Goal: Task Accomplishment & Management: Manage account settings

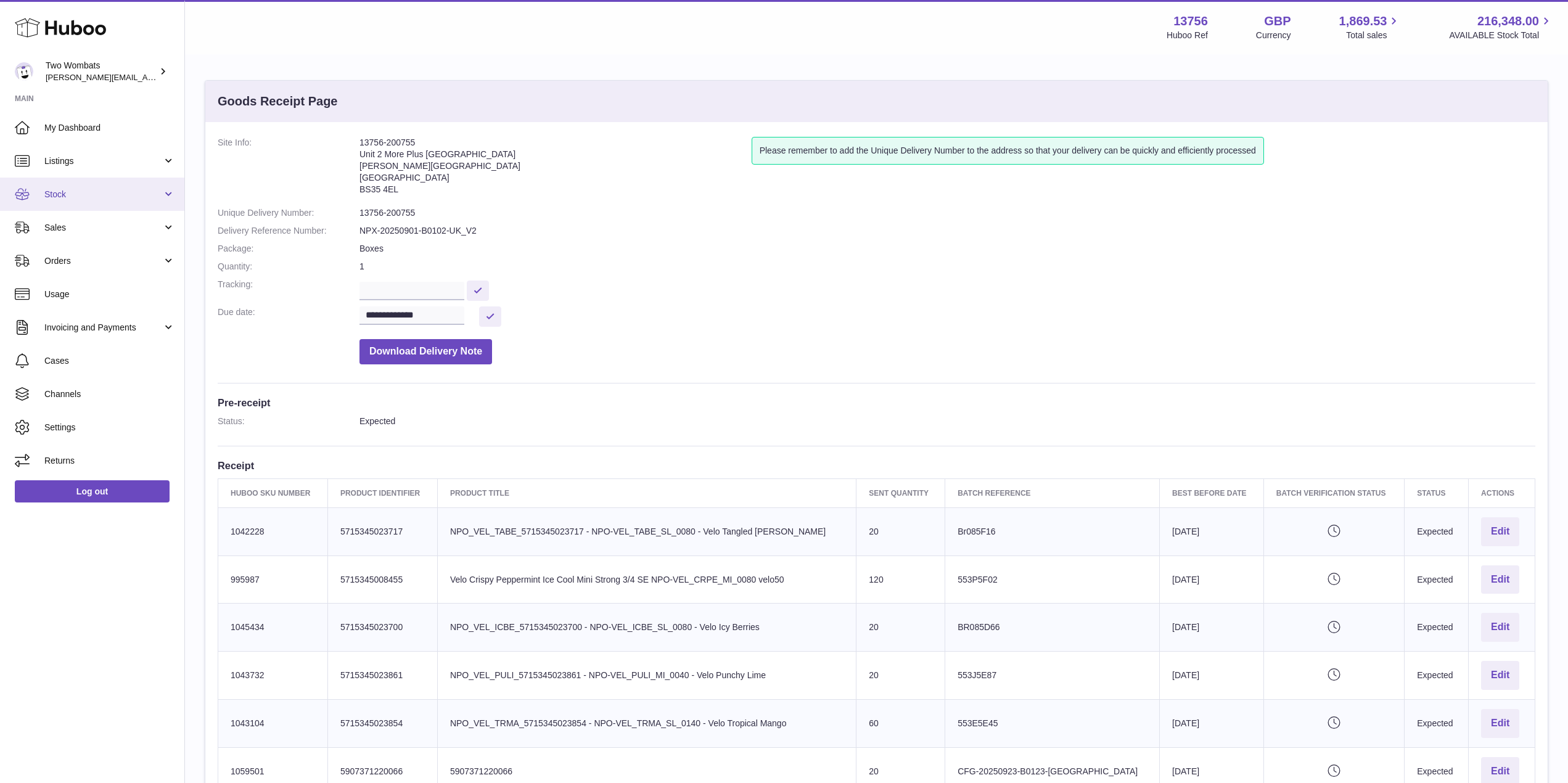
click at [167, 188] on link "Stock" at bounding box center [92, 193] width 184 height 33
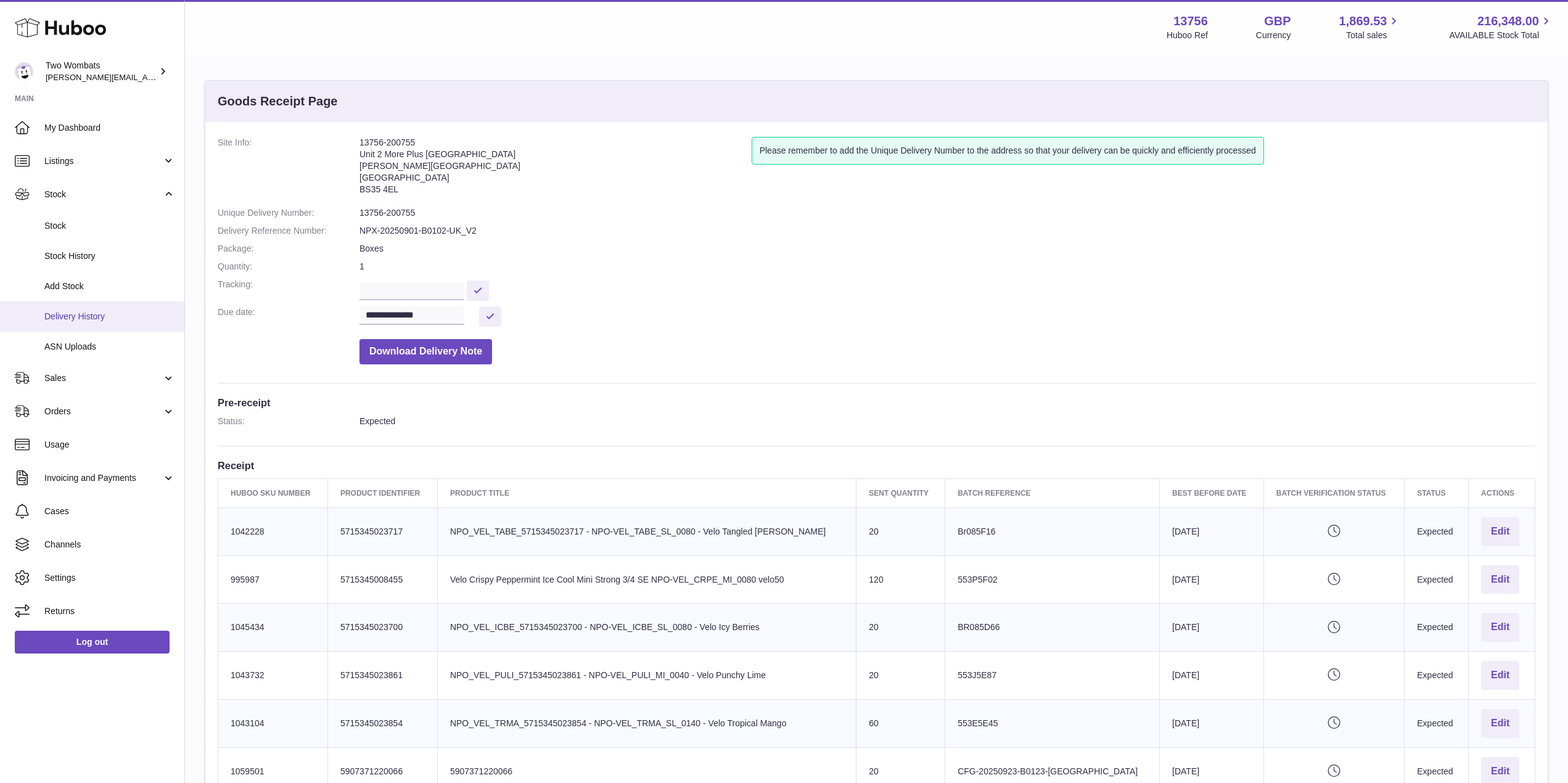
click at [115, 327] on link "Delivery History" at bounding box center [92, 317] width 184 height 31
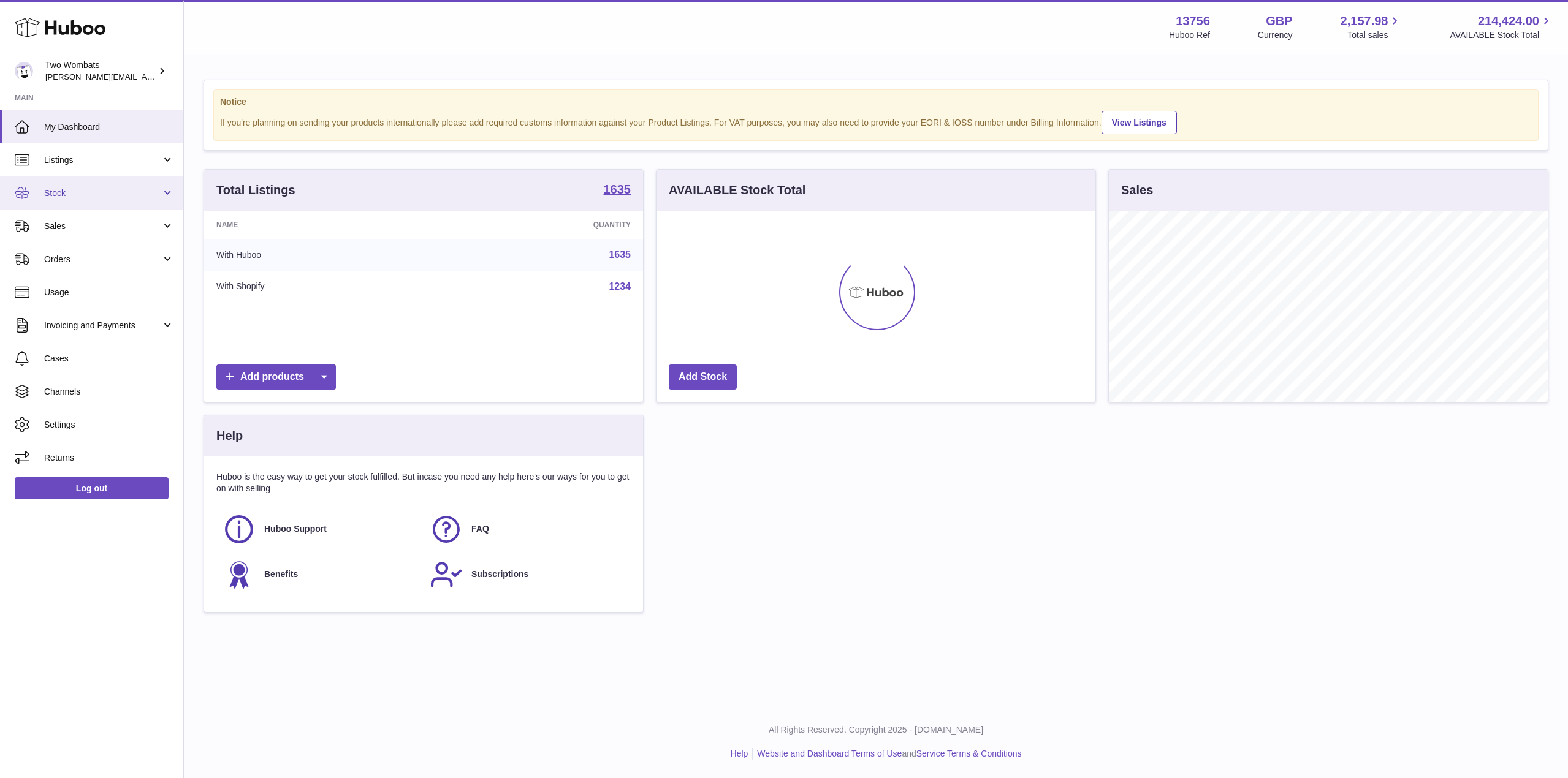
scroll to position [191, 439]
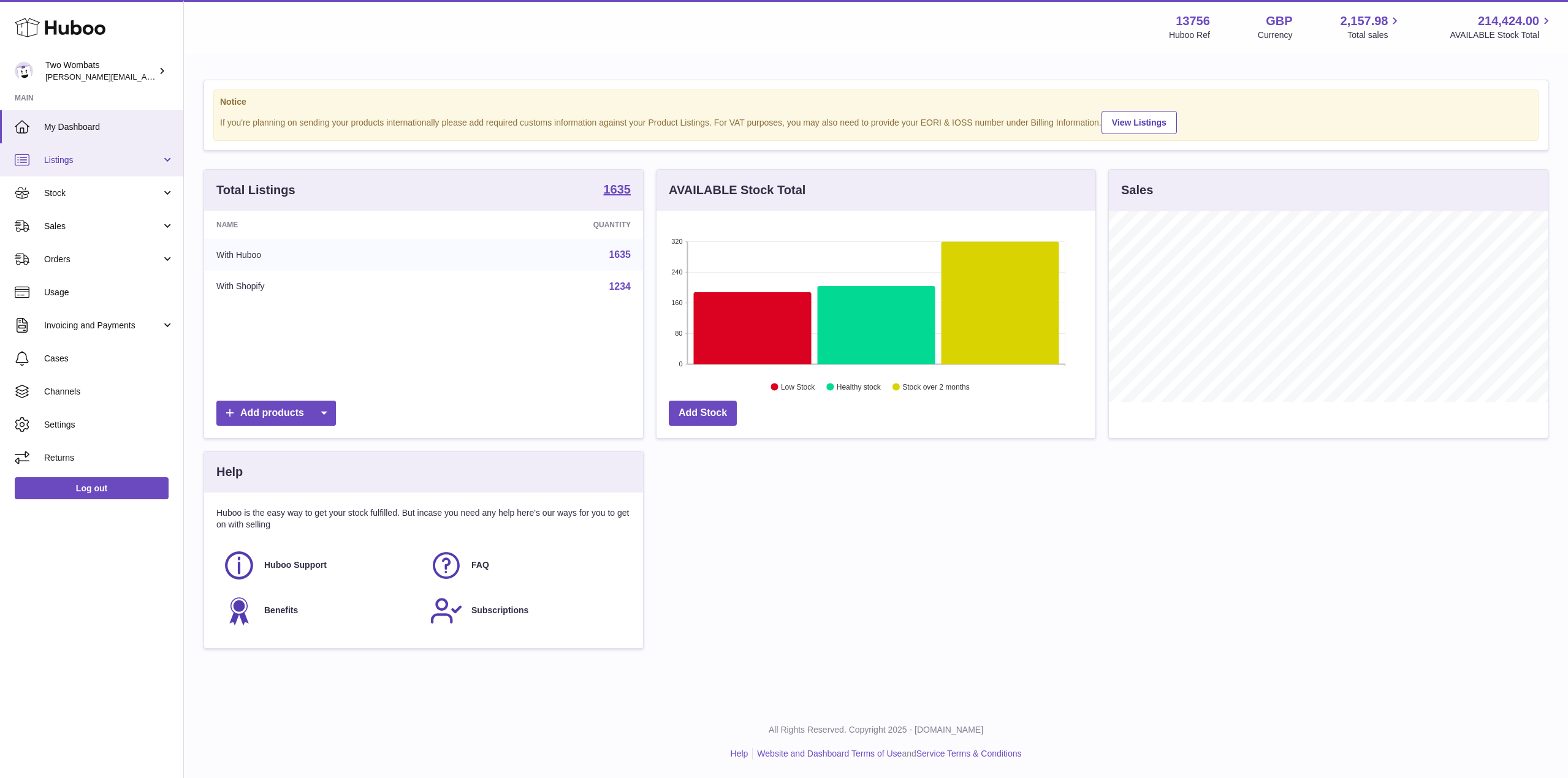
click at [171, 158] on link "Listings" at bounding box center [91, 159] width 183 height 33
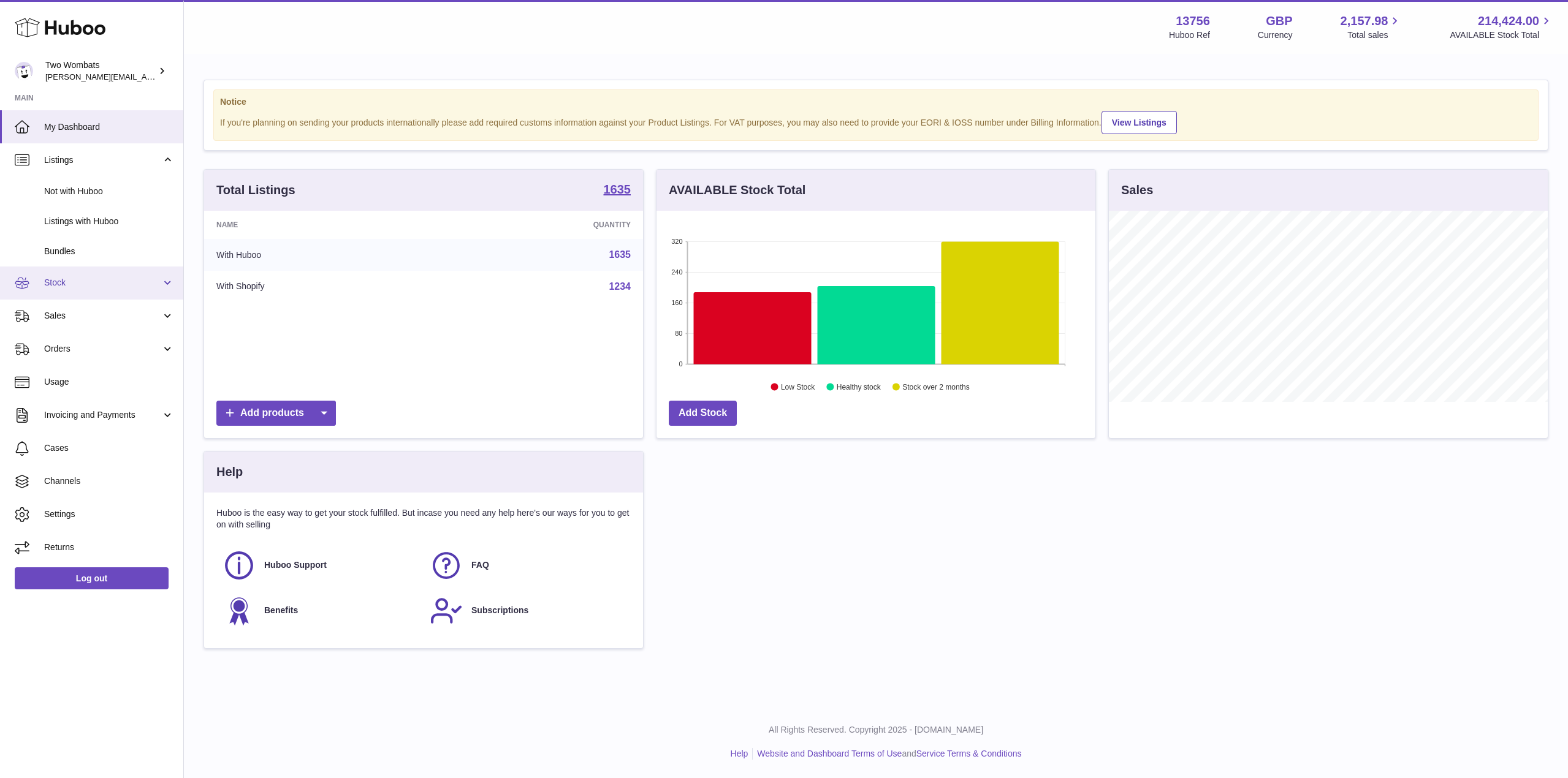
click at [168, 279] on link "Stock" at bounding box center [91, 283] width 183 height 33
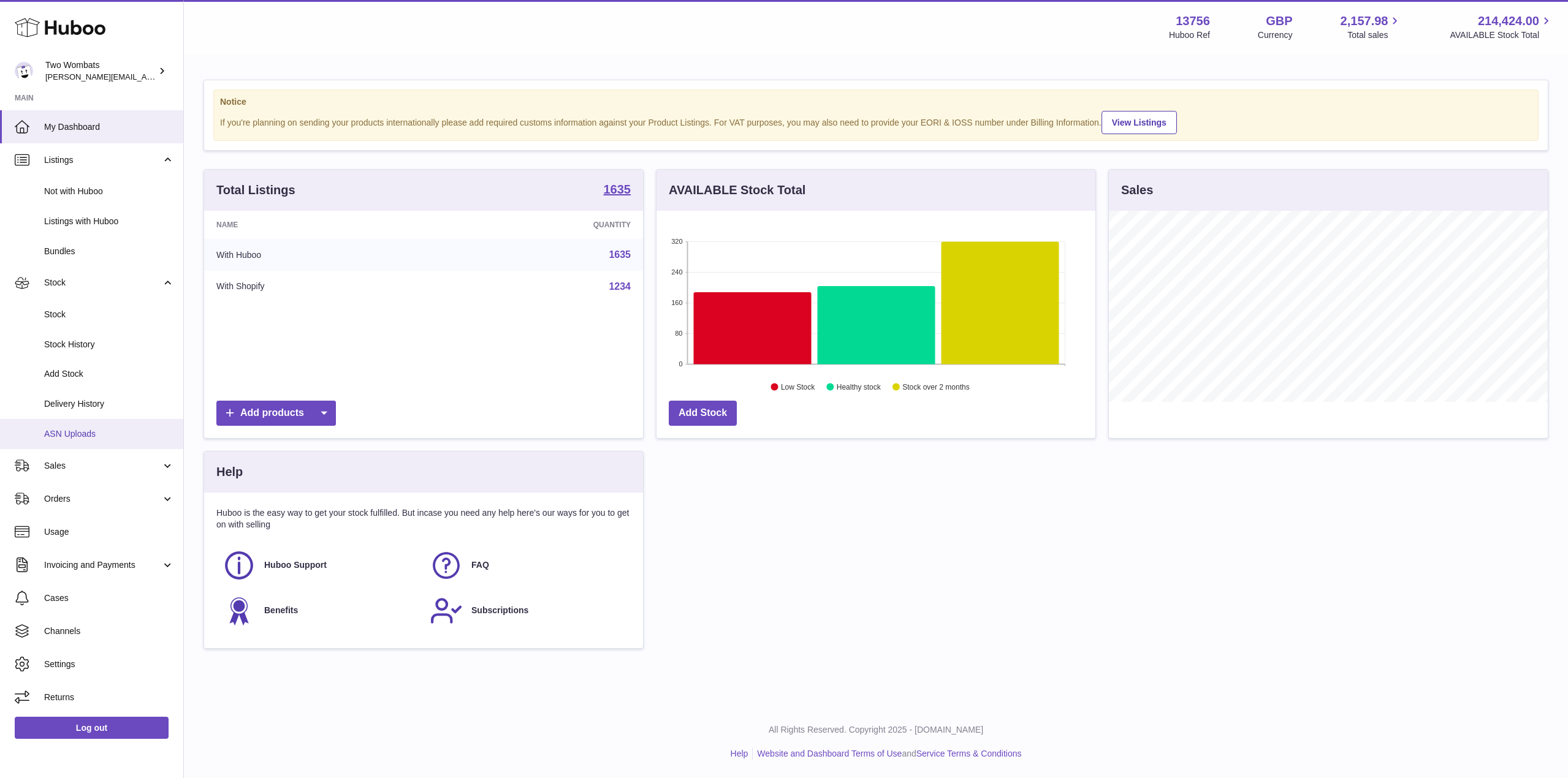
click at [104, 433] on span "ASN Uploads" at bounding box center [109, 434] width 130 height 12
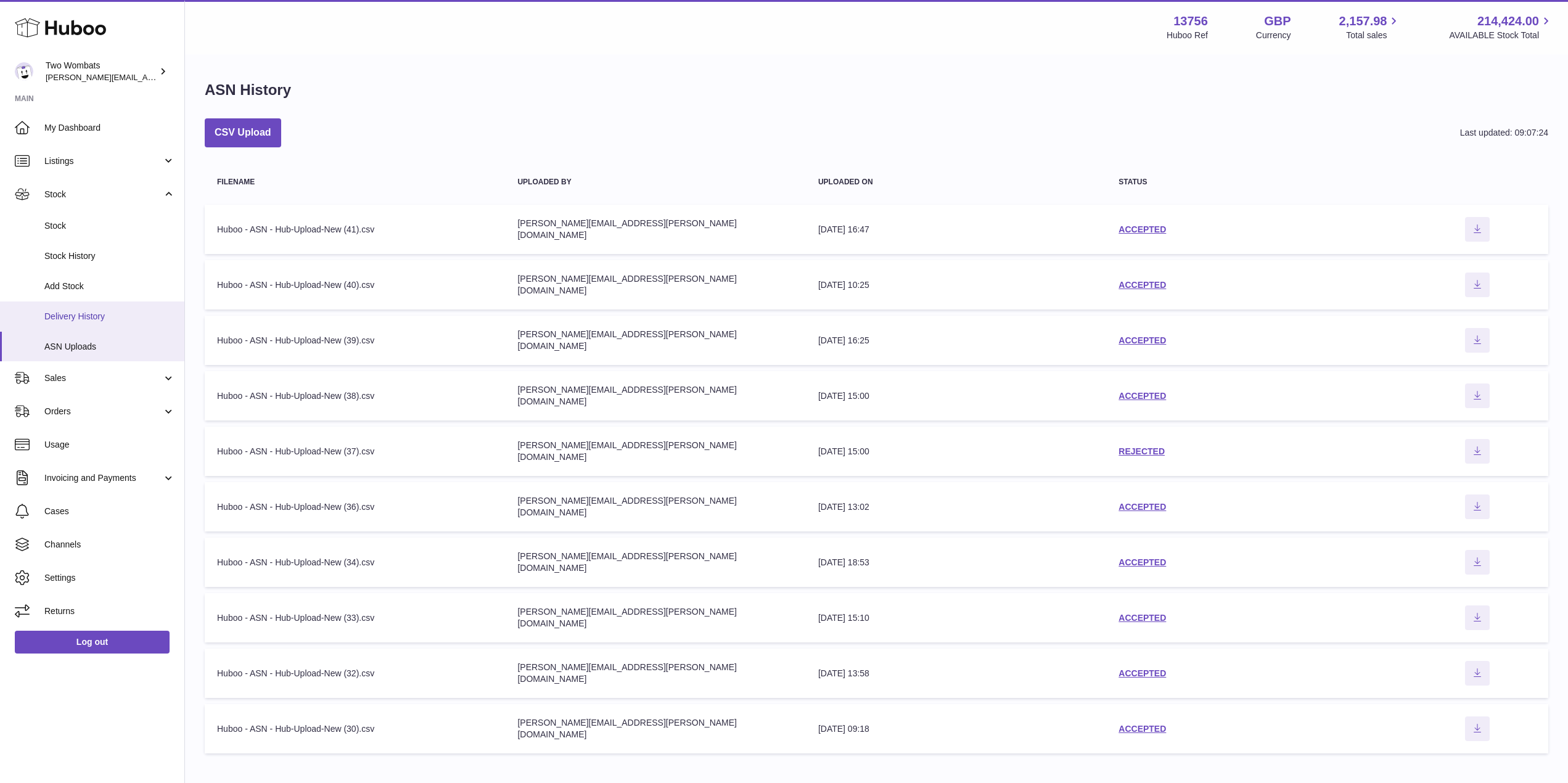
click at [106, 311] on span "Delivery History" at bounding box center [110, 317] width 130 height 12
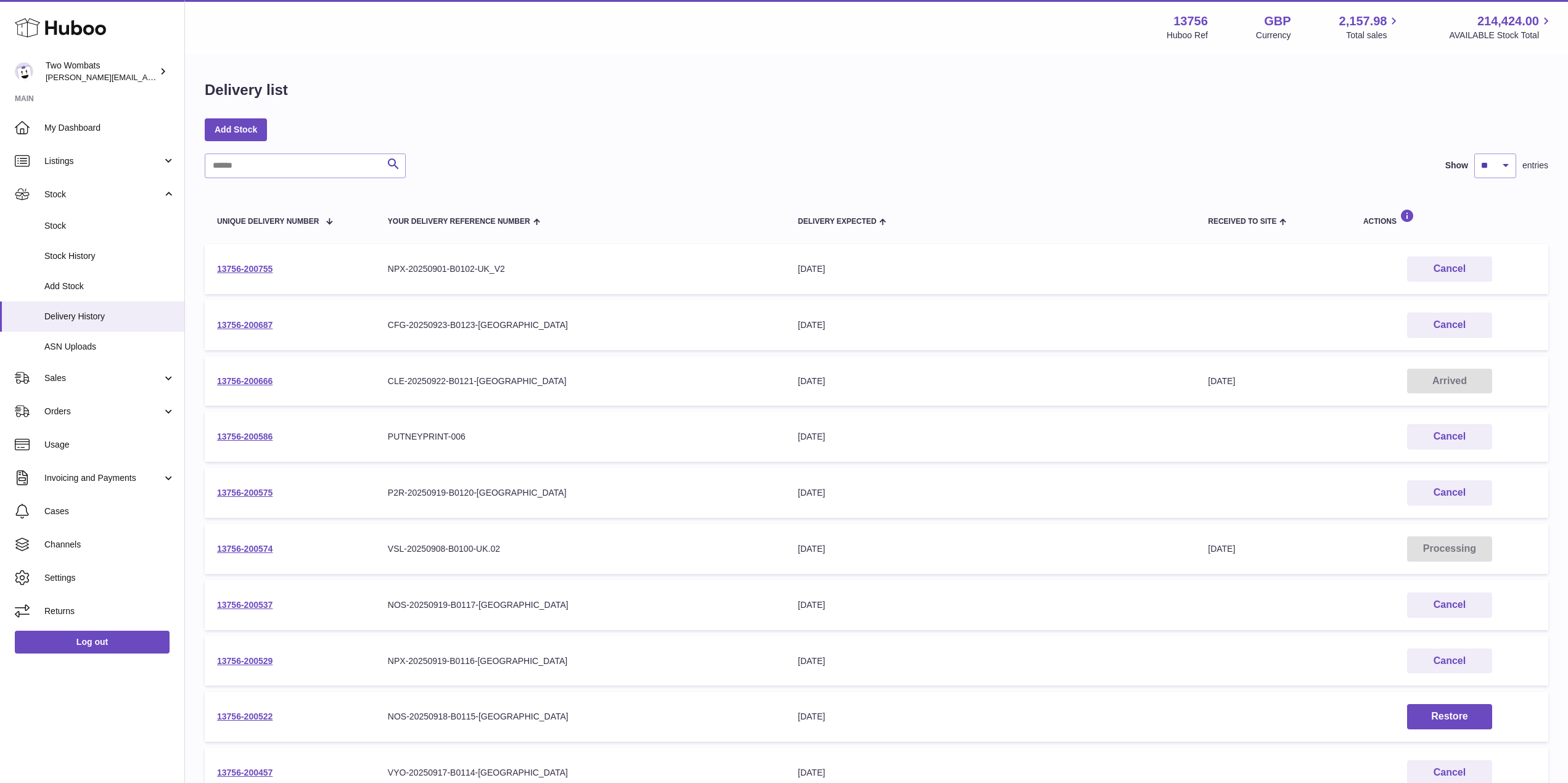
drag, startPoint x: 275, startPoint y: 270, endPoint x: 214, endPoint y: 269, distance: 61.0
click at [214, 269] on td "13756-200755" at bounding box center [290, 269] width 171 height 50
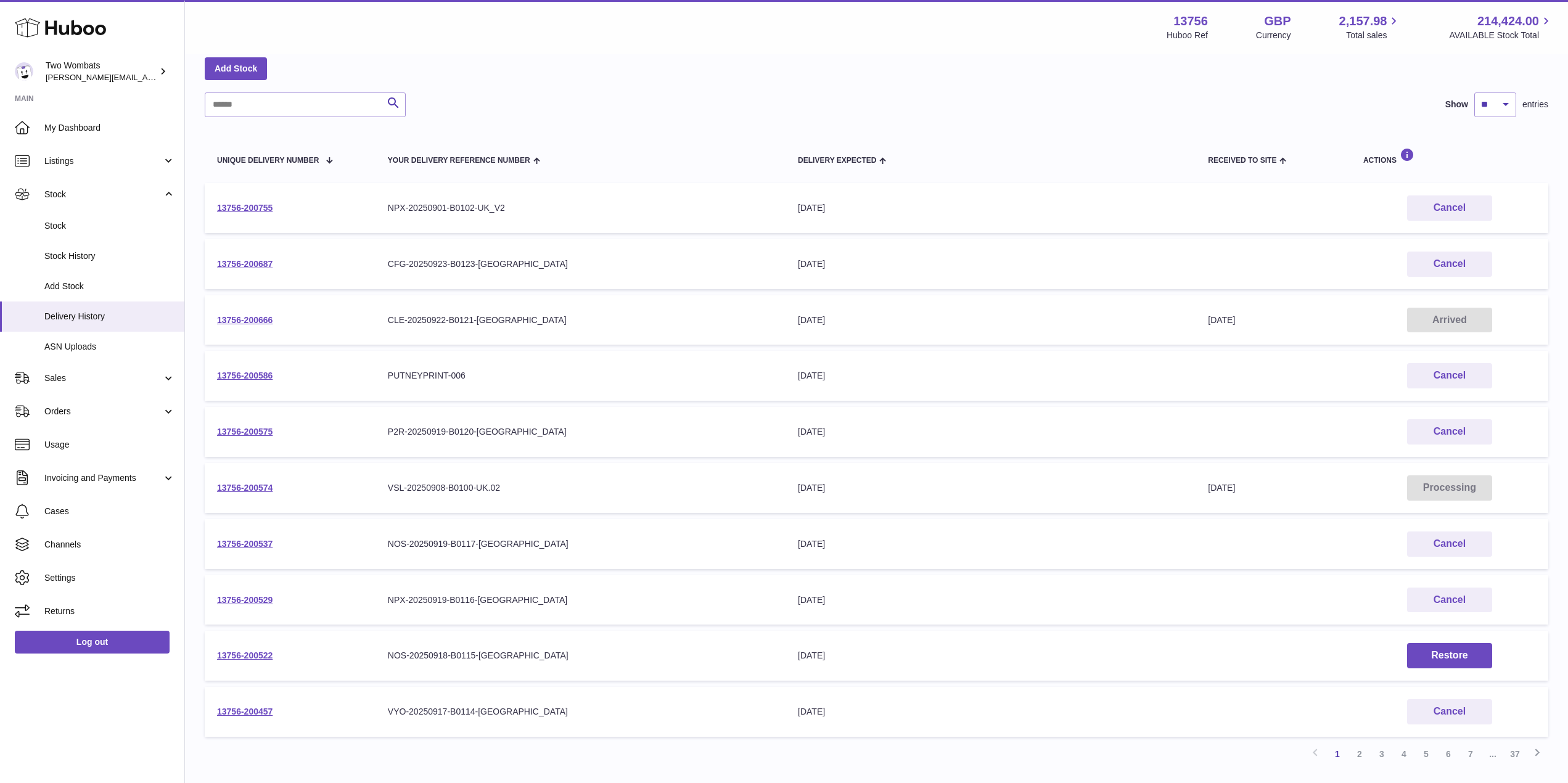
scroll to position [62, 0]
click at [1355, 754] on link "2" at bounding box center [1359, 754] width 23 height 23
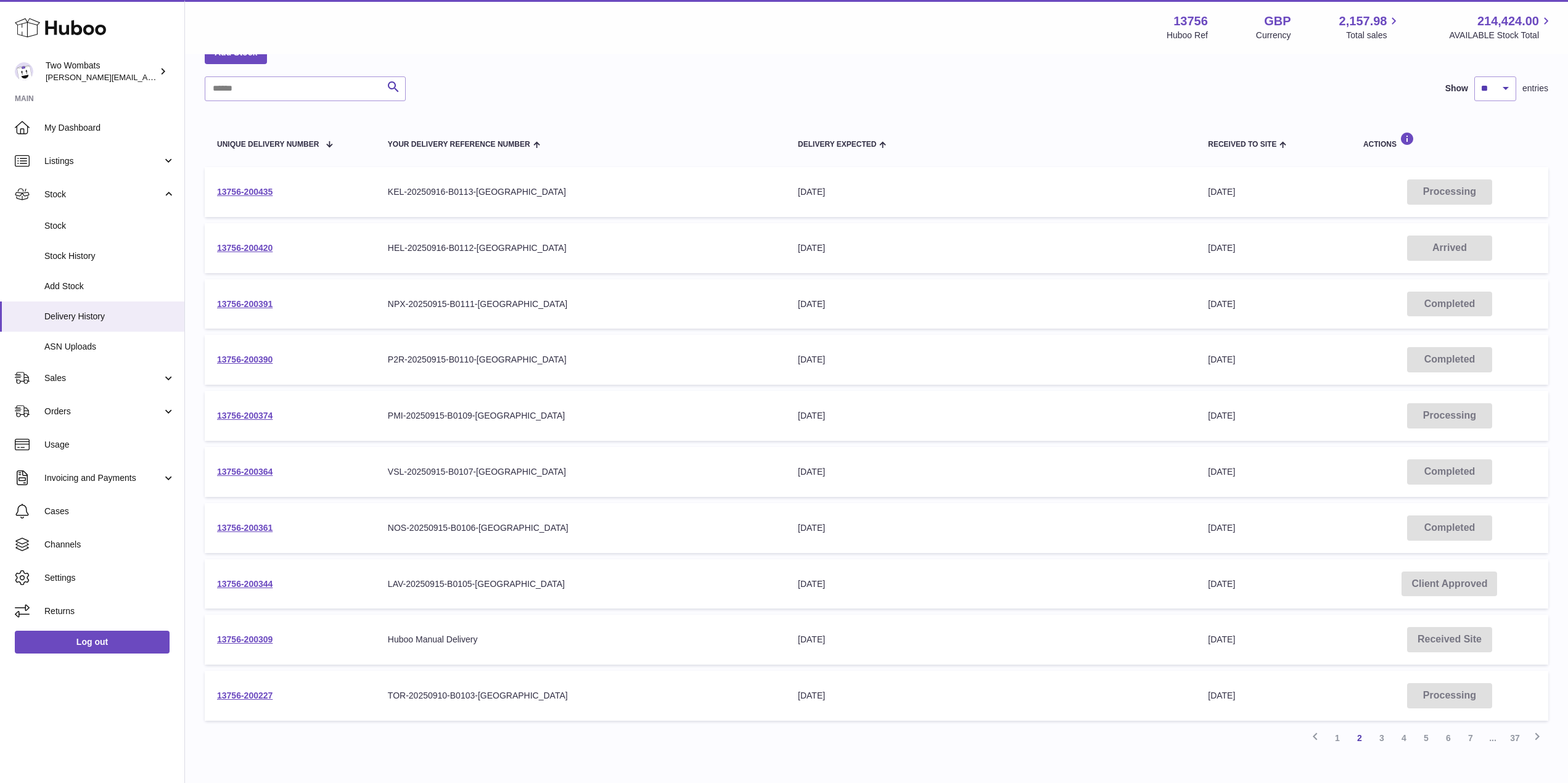
scroll to position [78, 0]
click at [1344, 738] on link "1" at bounding box center [1338, 737] width 23 height 23
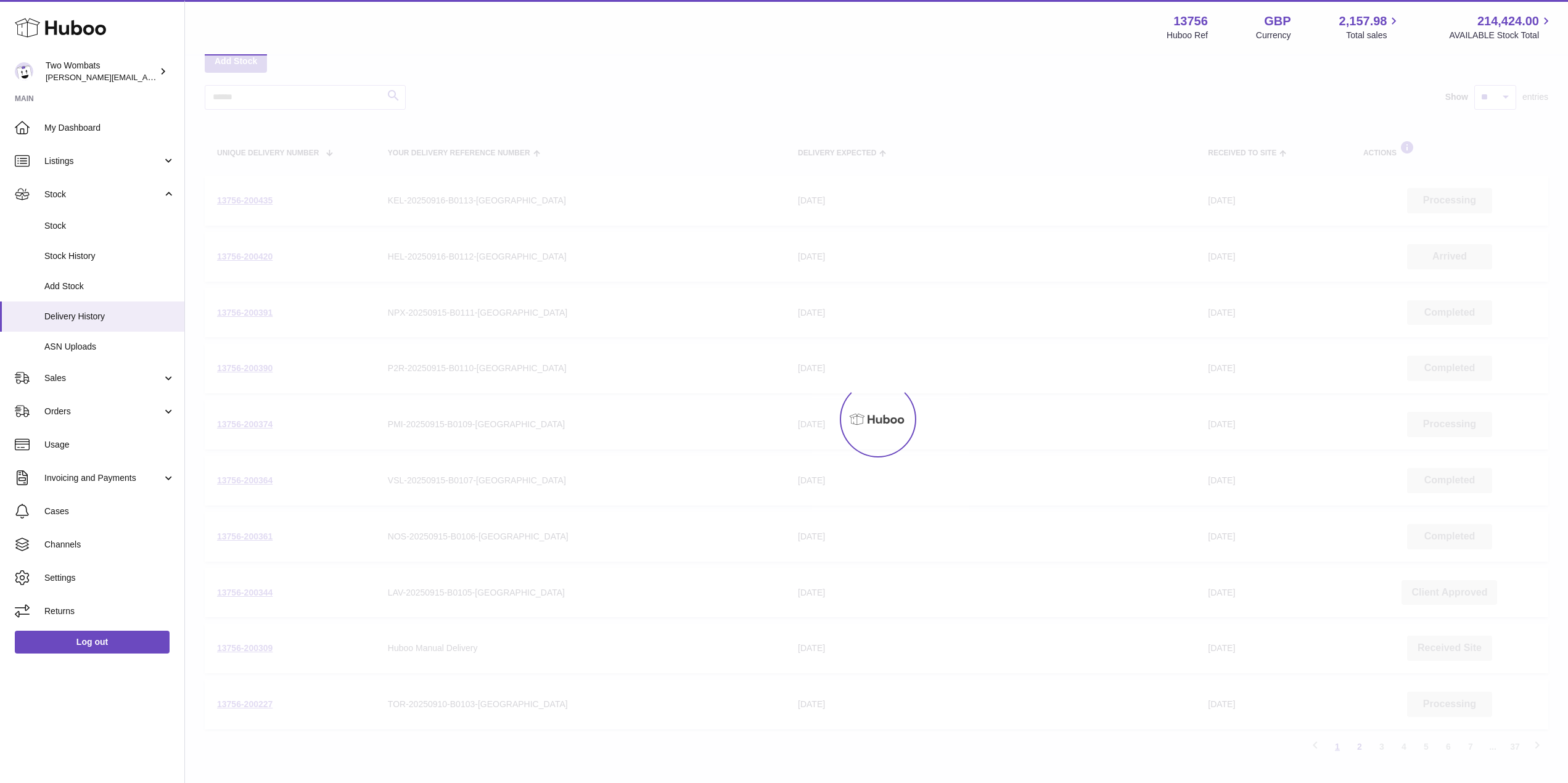
scroll to position [56, 0]
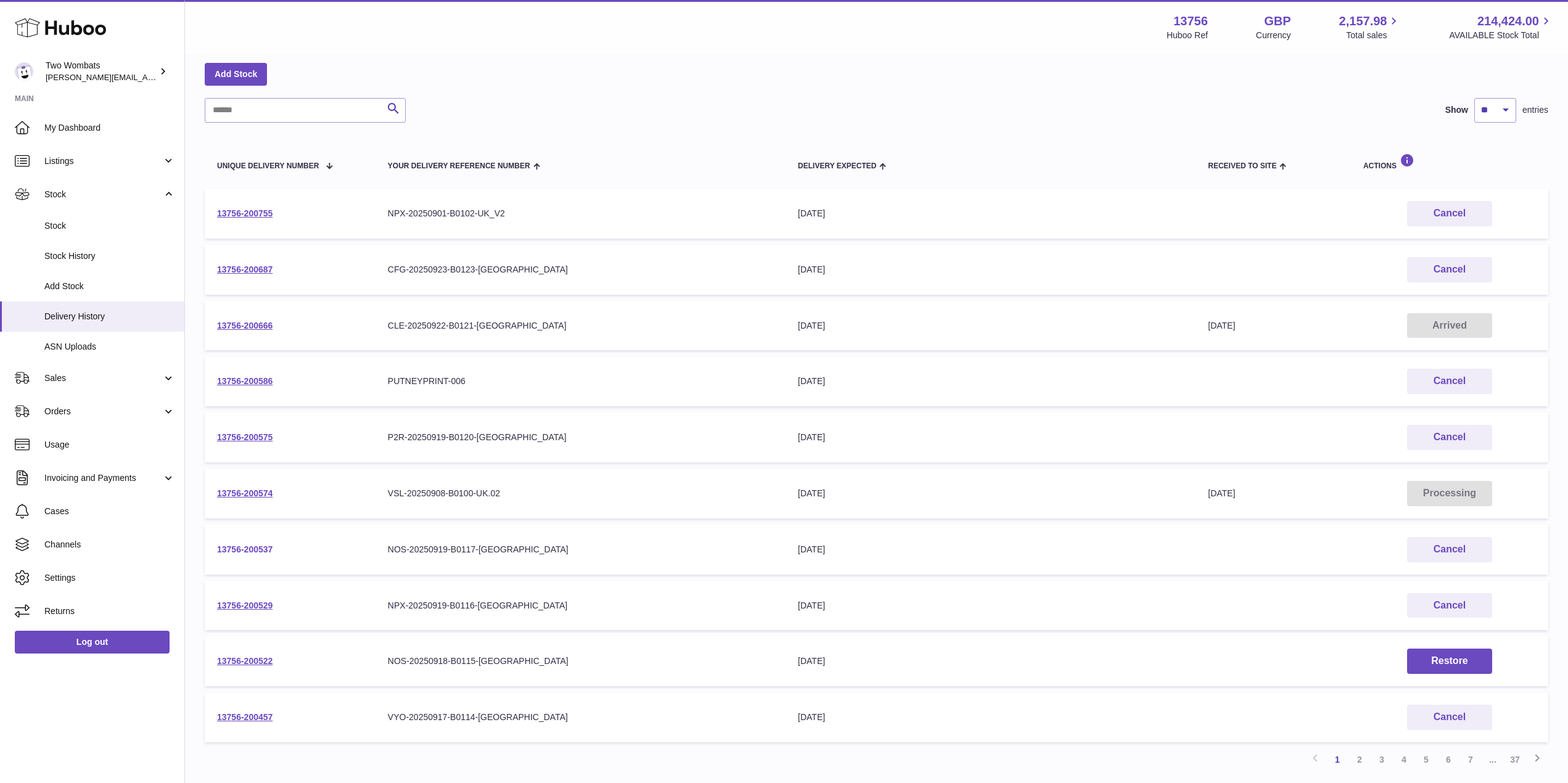
click at [244, 545] on link "13756-200537" at bounding box center [244, 549] width 56 height 10
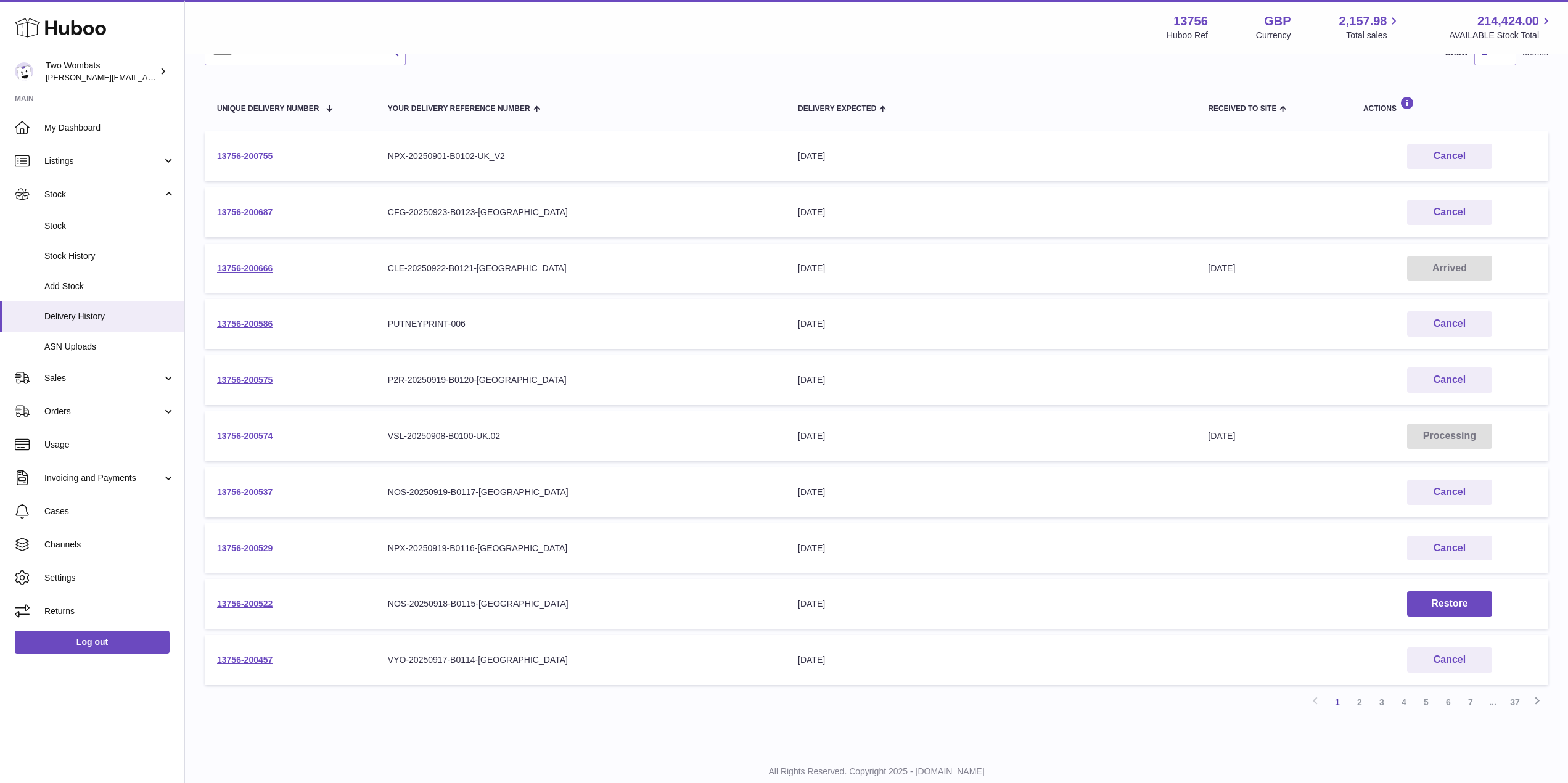
scroll to position [114, 0]
click at [1357, 698] on link "2" at bounding box center [1359, 701] width 23 height 23
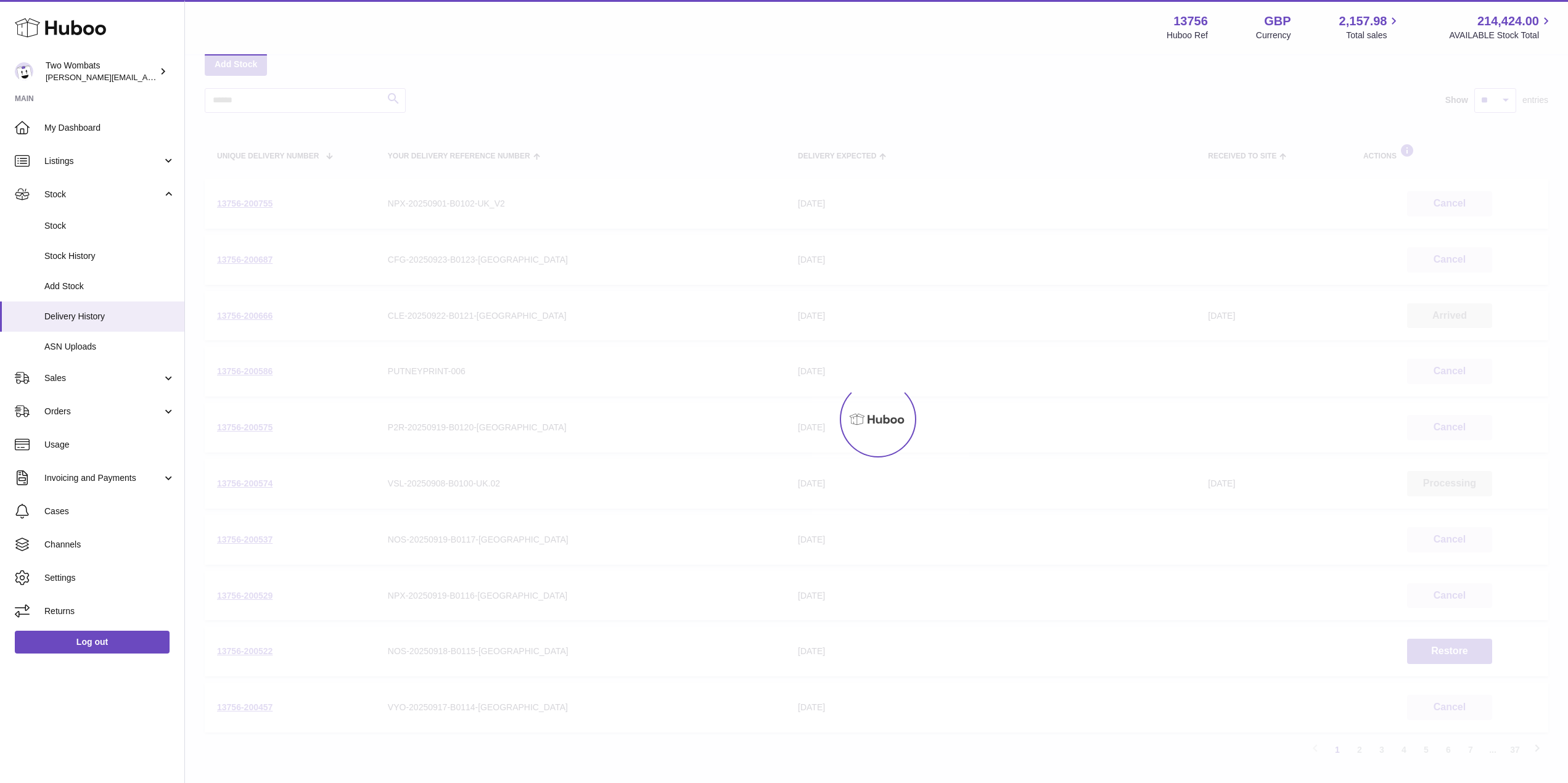
scroll to position [56, 0]
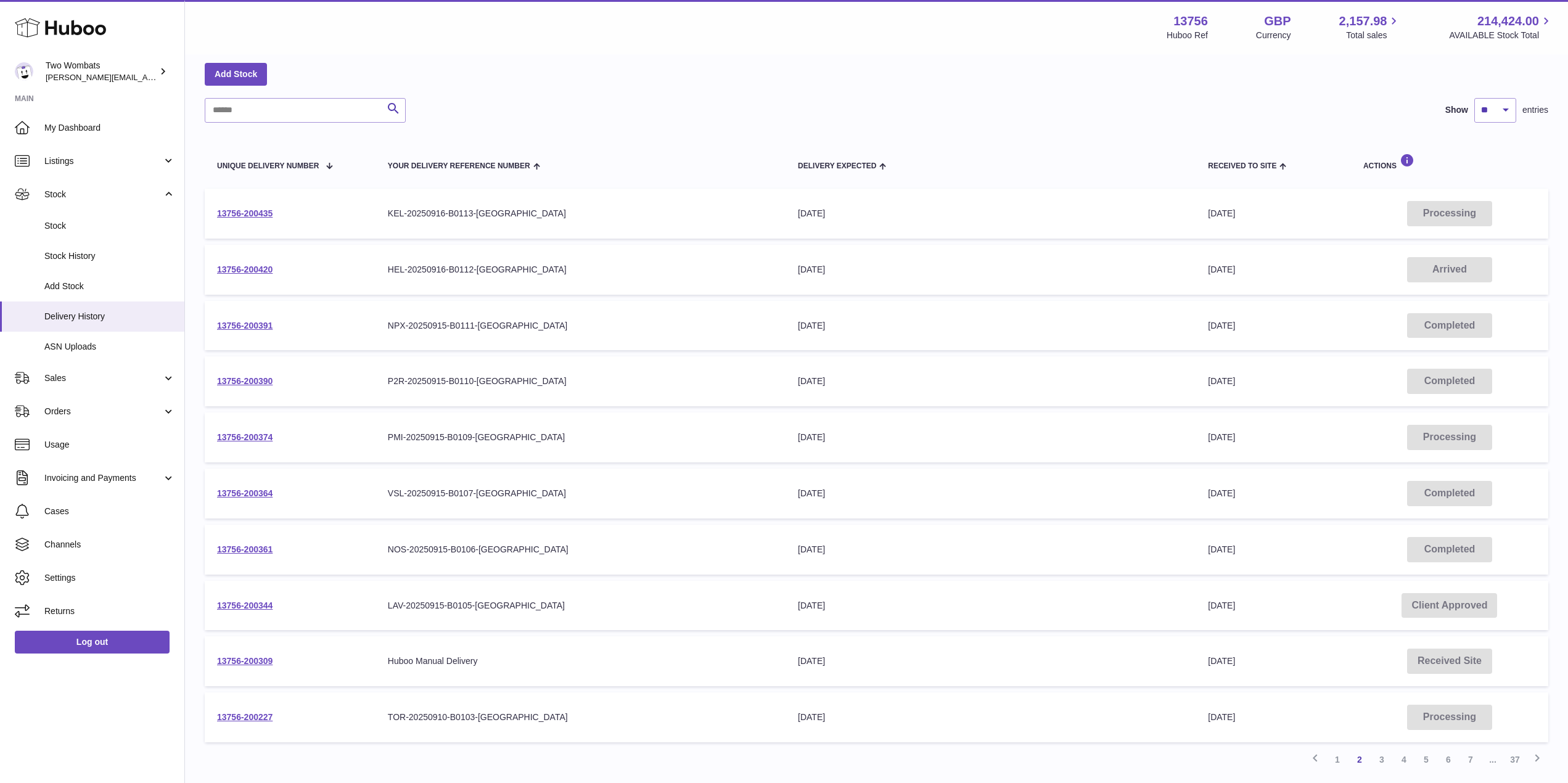
click at [248, 263] on td "13756-200420" at bounding box center [290, 270] width 171 height 50
click at [251, 267] on link "13756-200420" at bounding box center [244, 269] width 56 height 10
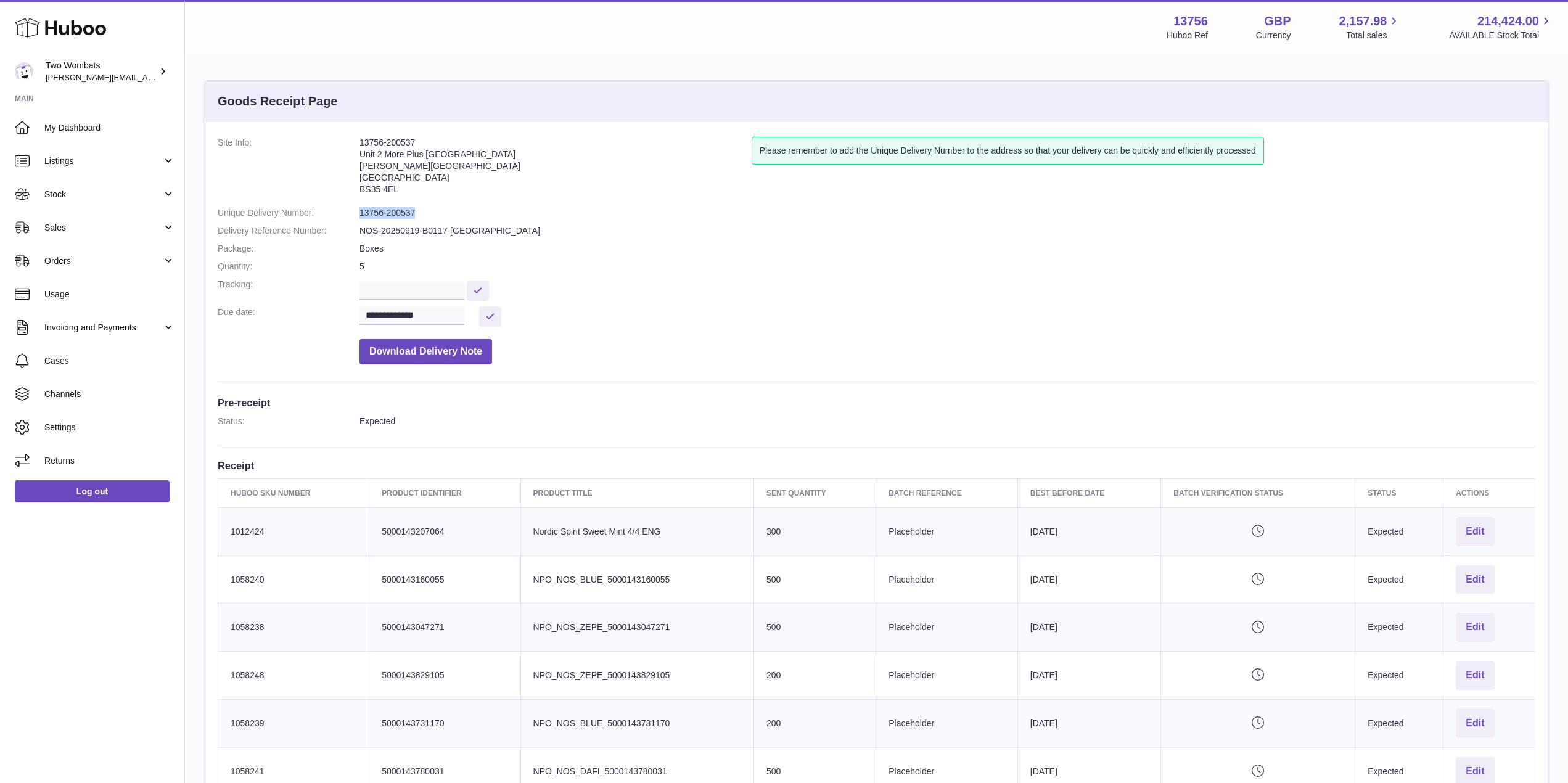
drag, startPoint x: 420, startPoint y: 209, endPoint x: 354, endPoint y: 205, distance: 66.1
click at [354, 205] on dl "**********" at bounding box center [876, 254] width 1318 height 234
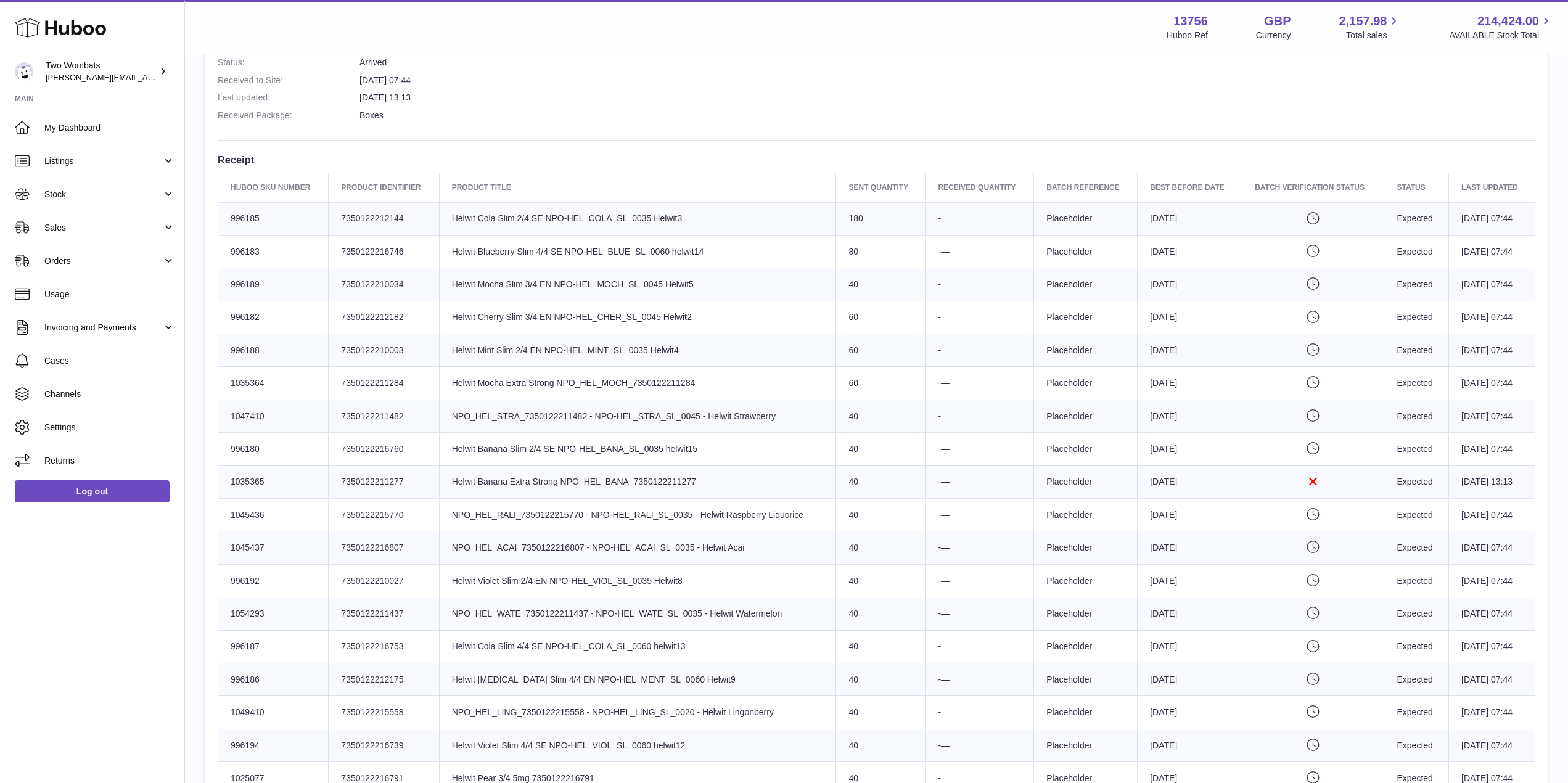
scroll to position [369, 0]
drag, startPoint x: 521, startPoint y: 456, endPoint x: 751, endPoint y: 486, distance: 231.9
click at [751, 486] on tbody "Huboo SKU Number 996185 Client Identifier 7350122212144 Product title Helwit Co…" at bounding box center [876, 498] width 1317 height 593
click at [751, 486] on td "Product title Helwit Banana Extra Strong NPO_HEL_BANA_7350122211277" at bounding box center [637, 481] width 397 height 33
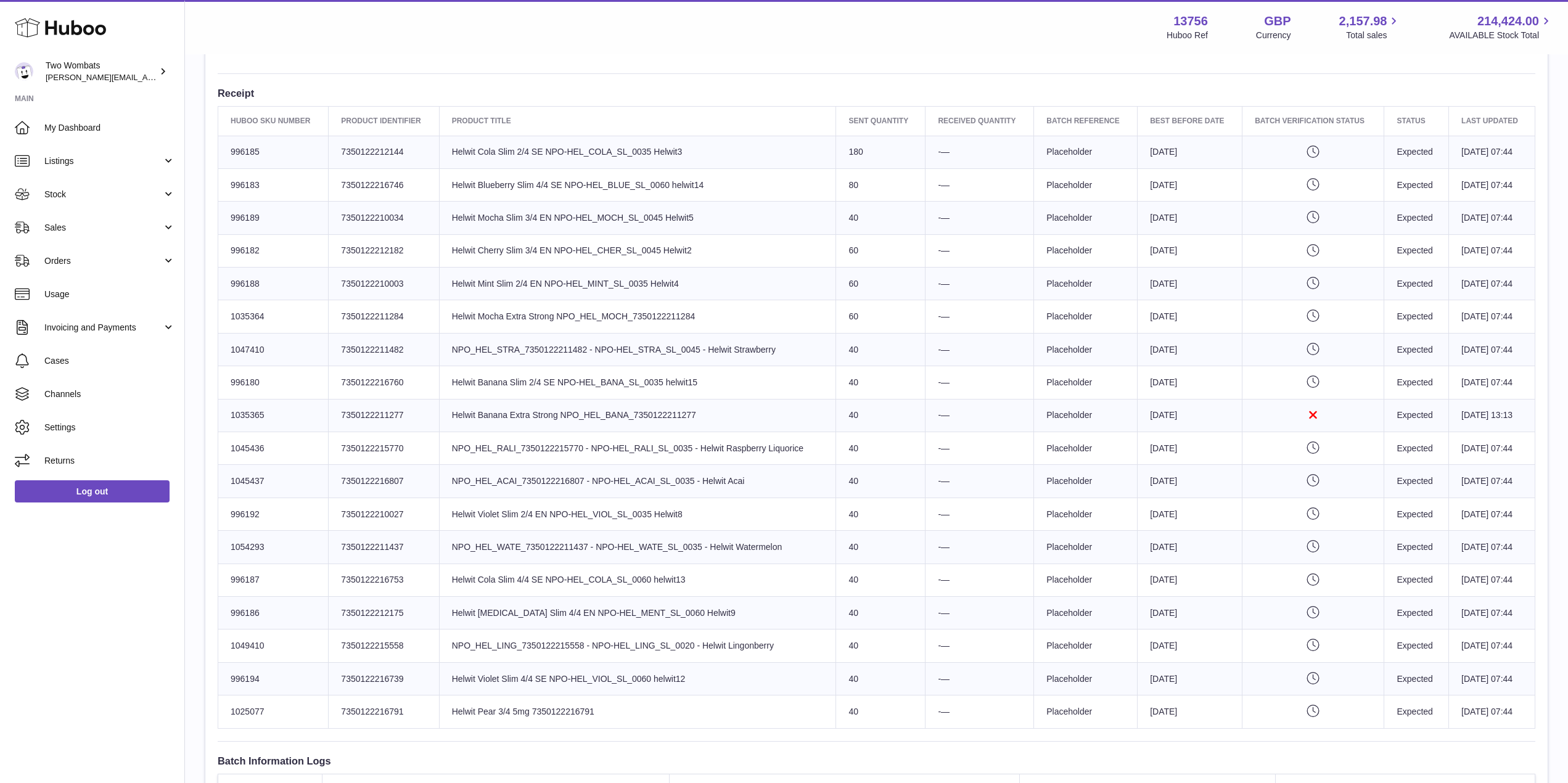
scroll to position [436, 0]
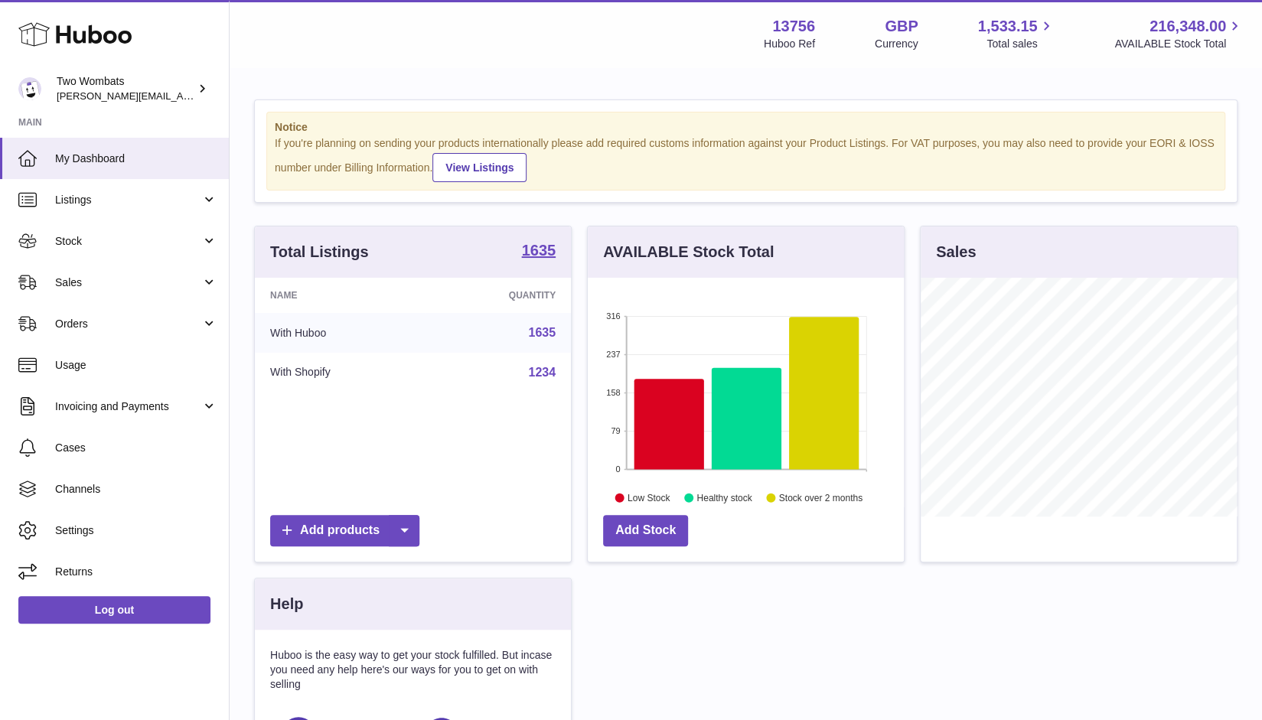
scroll to position [239, 317]
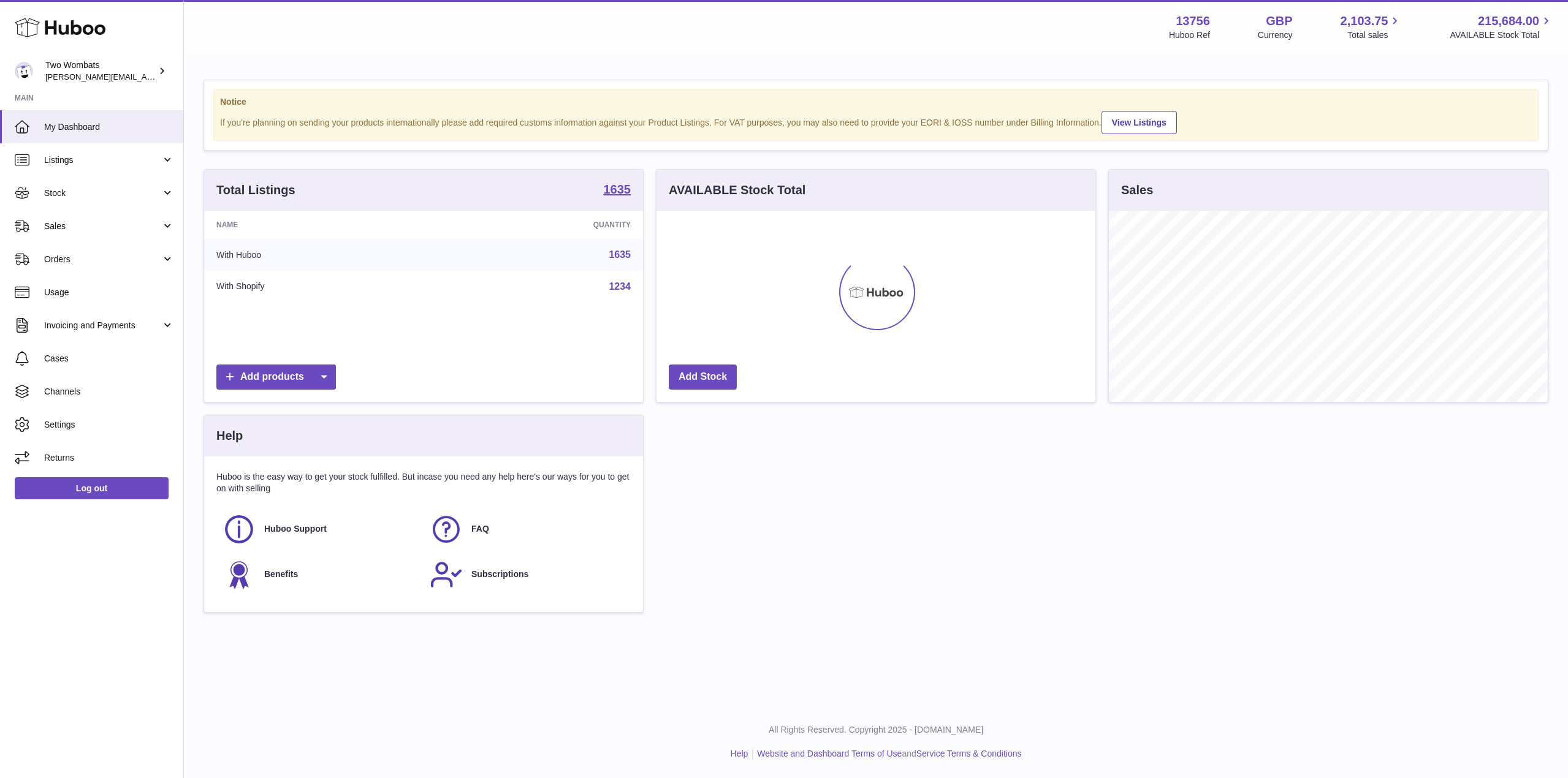
scroll to position [191, 439]
click at [163, 200] on link "Stock" at bounding box center [91, 192] width 183 height 33
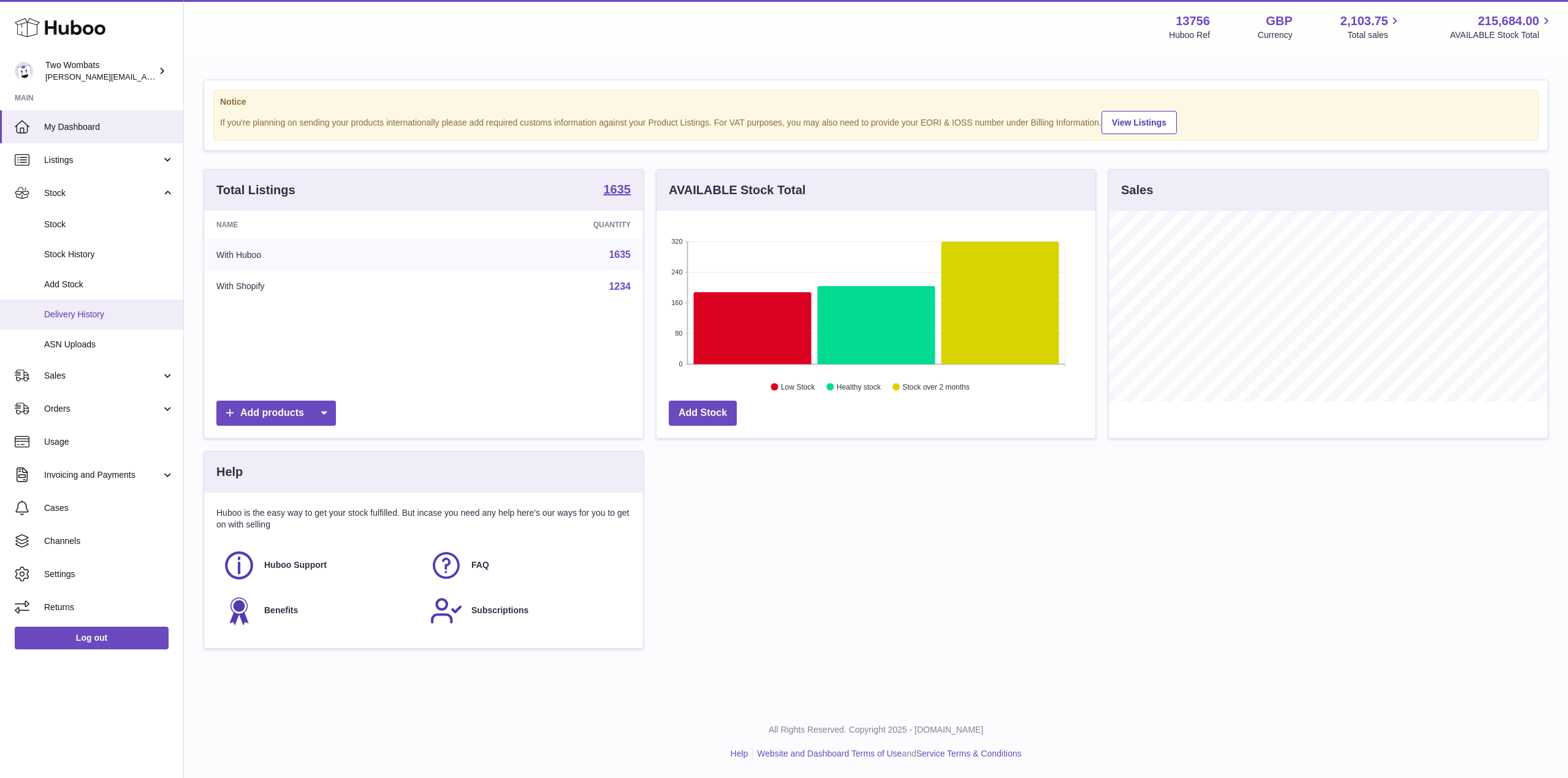
click at [87, 318] on span "Delivery History" at bounding box center [109, 315] width 130 height 12
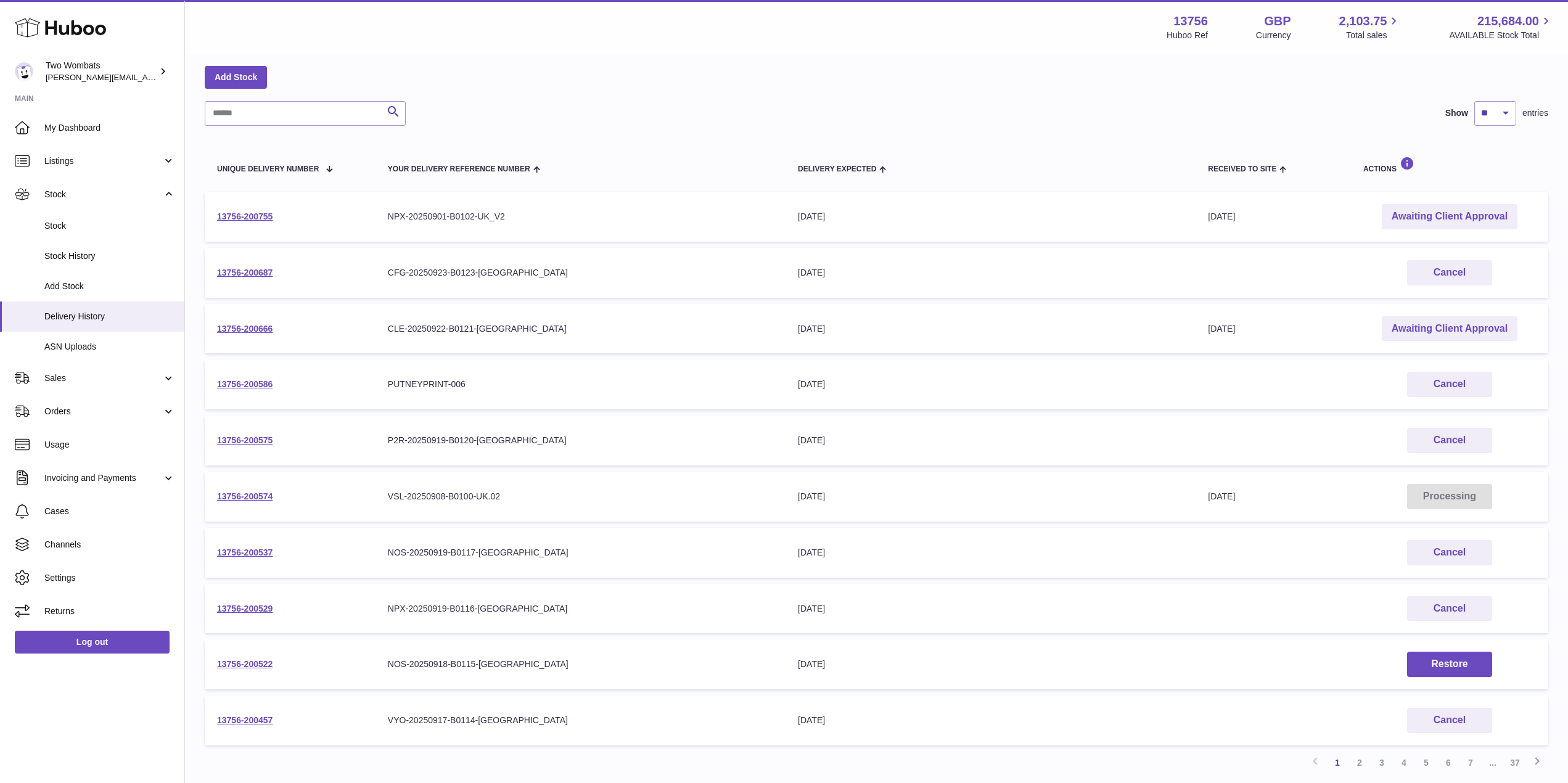
scroll to position [48, 0]
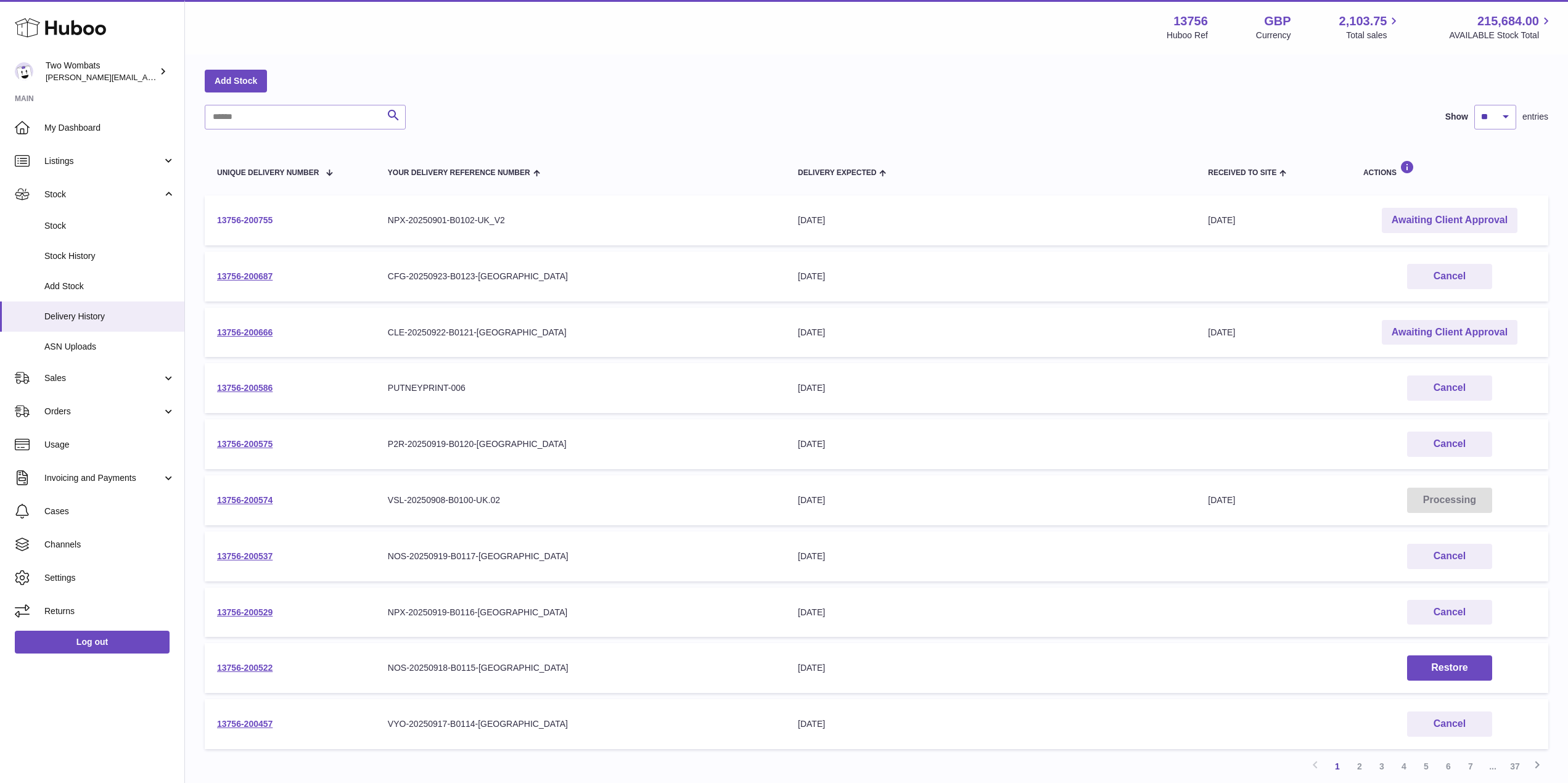
click at [256, 218] on link "13756-200755" at bounding box center [244, 220] width 56 height 10
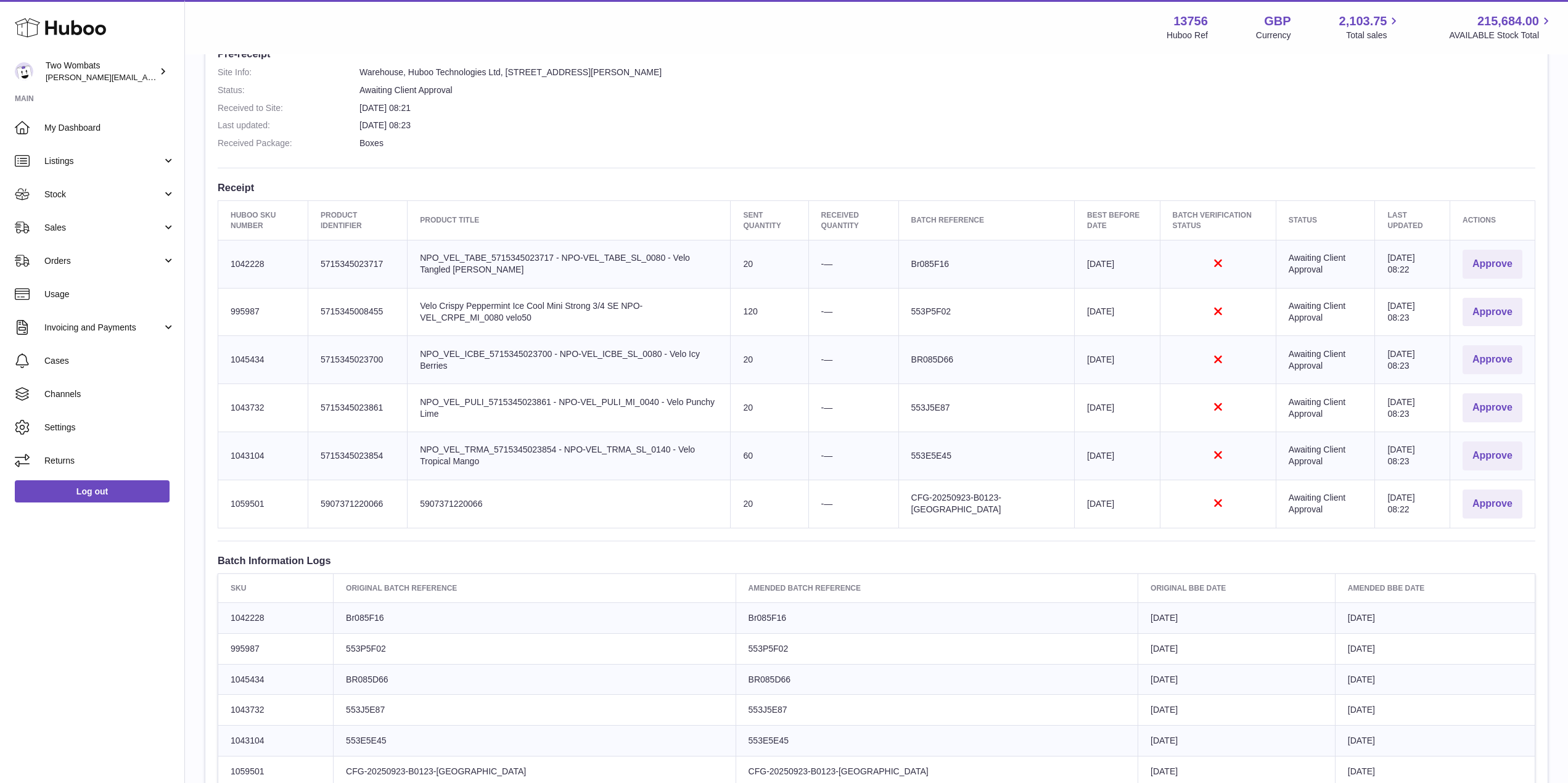
scroll to position [346, 0]
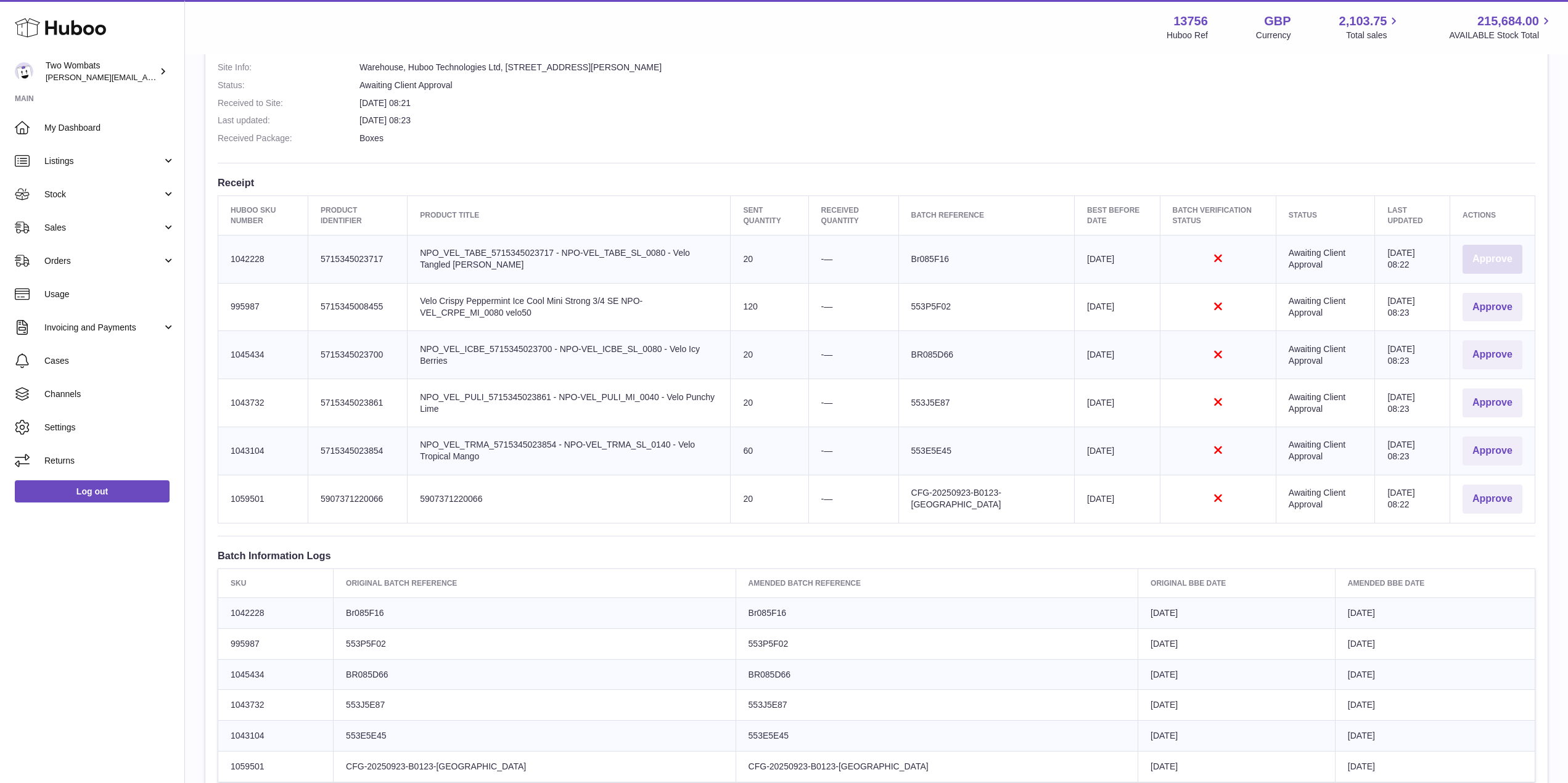
click at [1512, 251] on button "Approve" at bounding box center [1492, 259] width 60 height 29
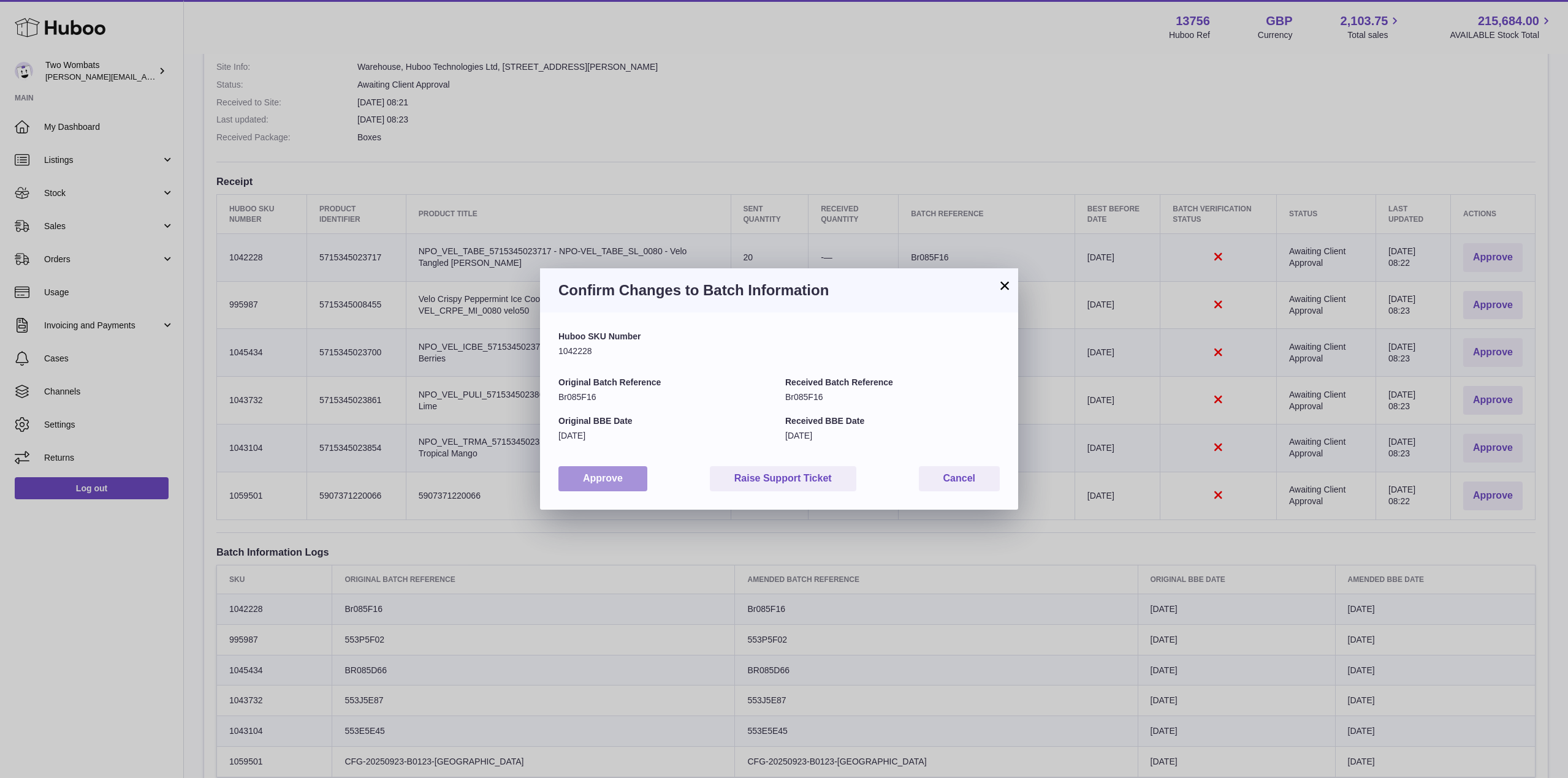
click at [597, 485] on button "Approve" at bounding box center [602, 479] width 89 height 25
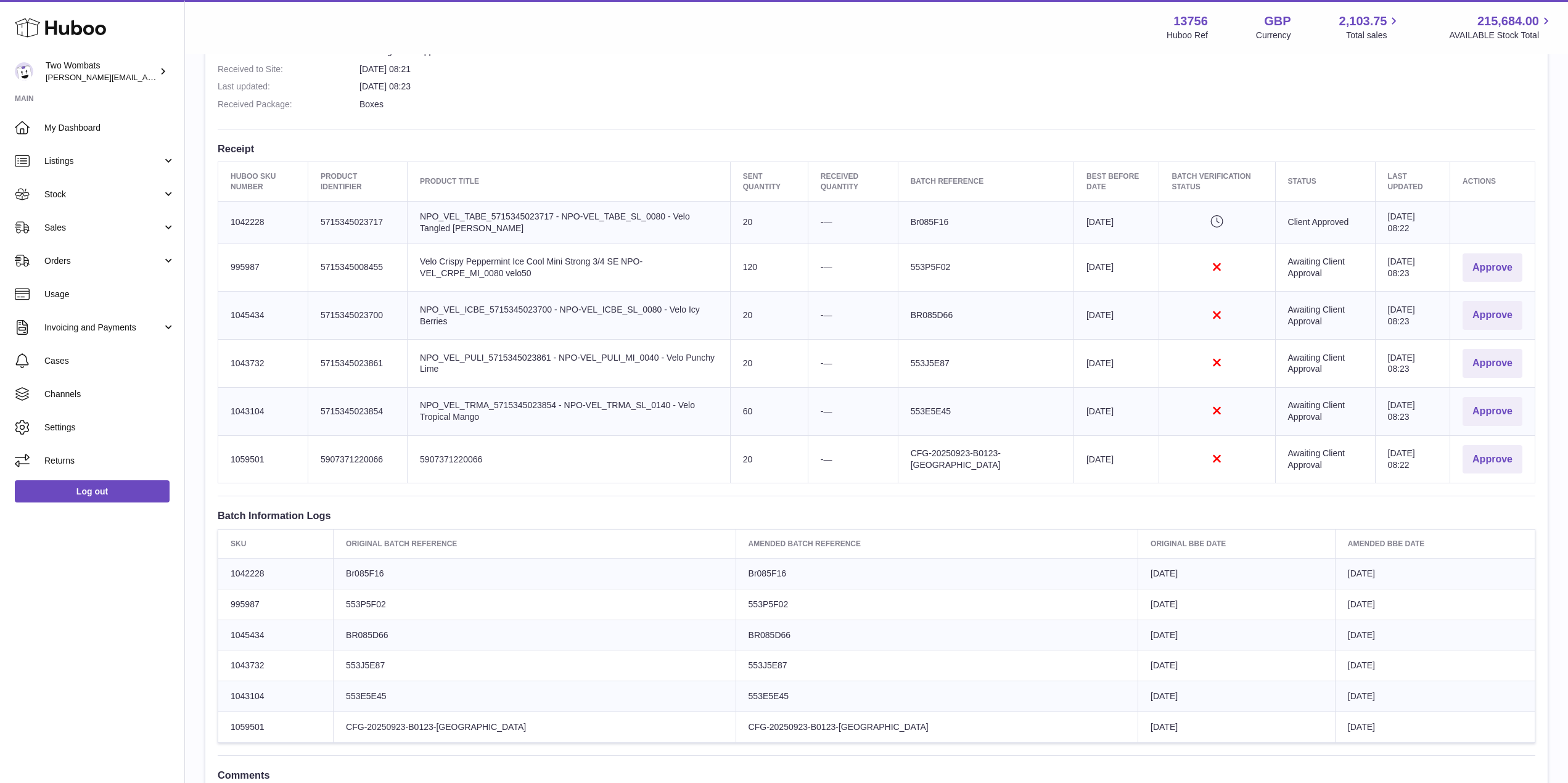
scroll to position [367, 0]
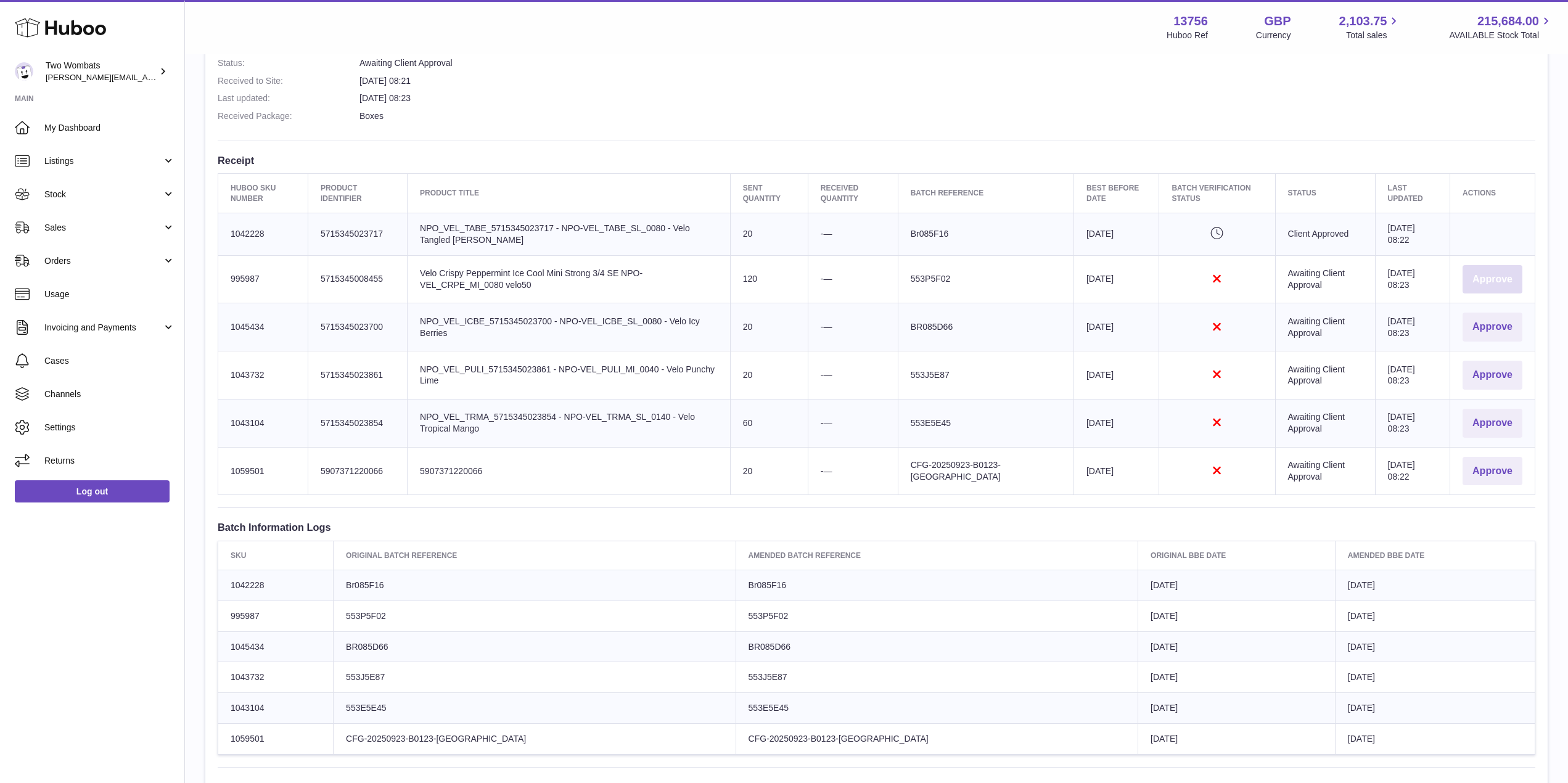
click at [1490, 274] on button "Approve" at bounding box center [1492, 280] width 60 height 29
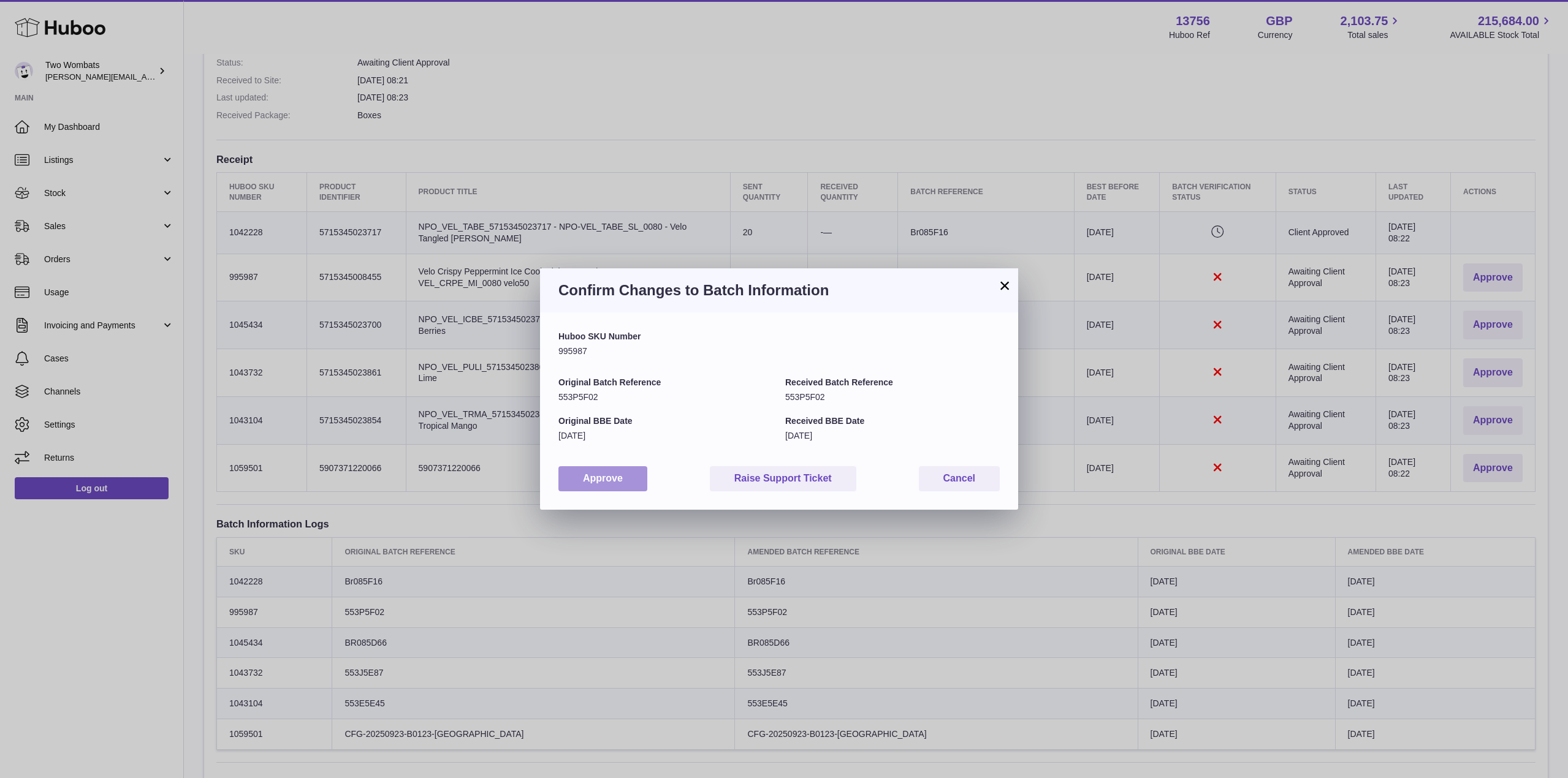
click at [613, 473] on button "Approve" at bounding box center [602, 479] width 89 height 25
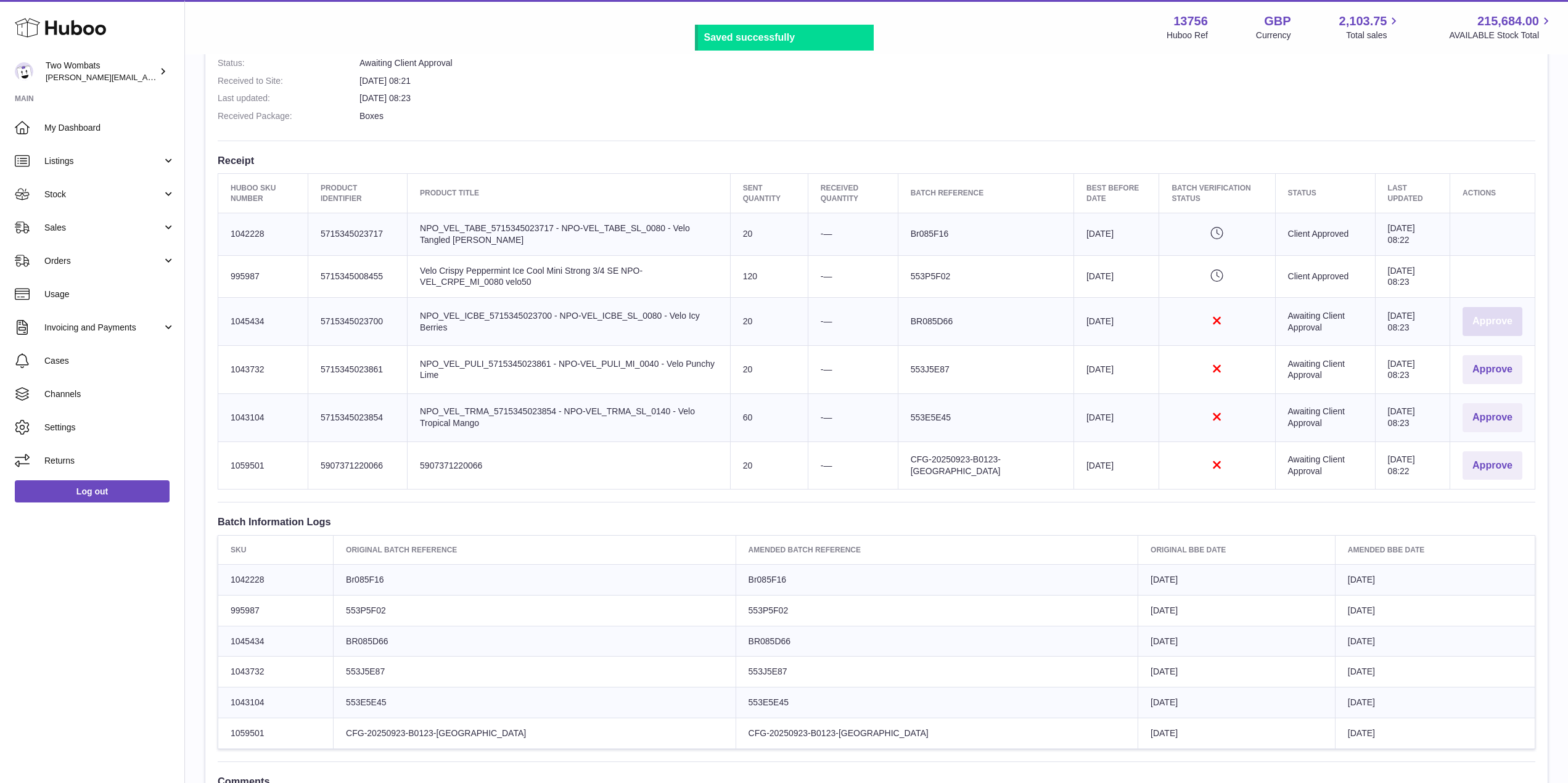
click at [1495, 331] on button "Approve" at bounding box center [1492, 321] width 60 height 29
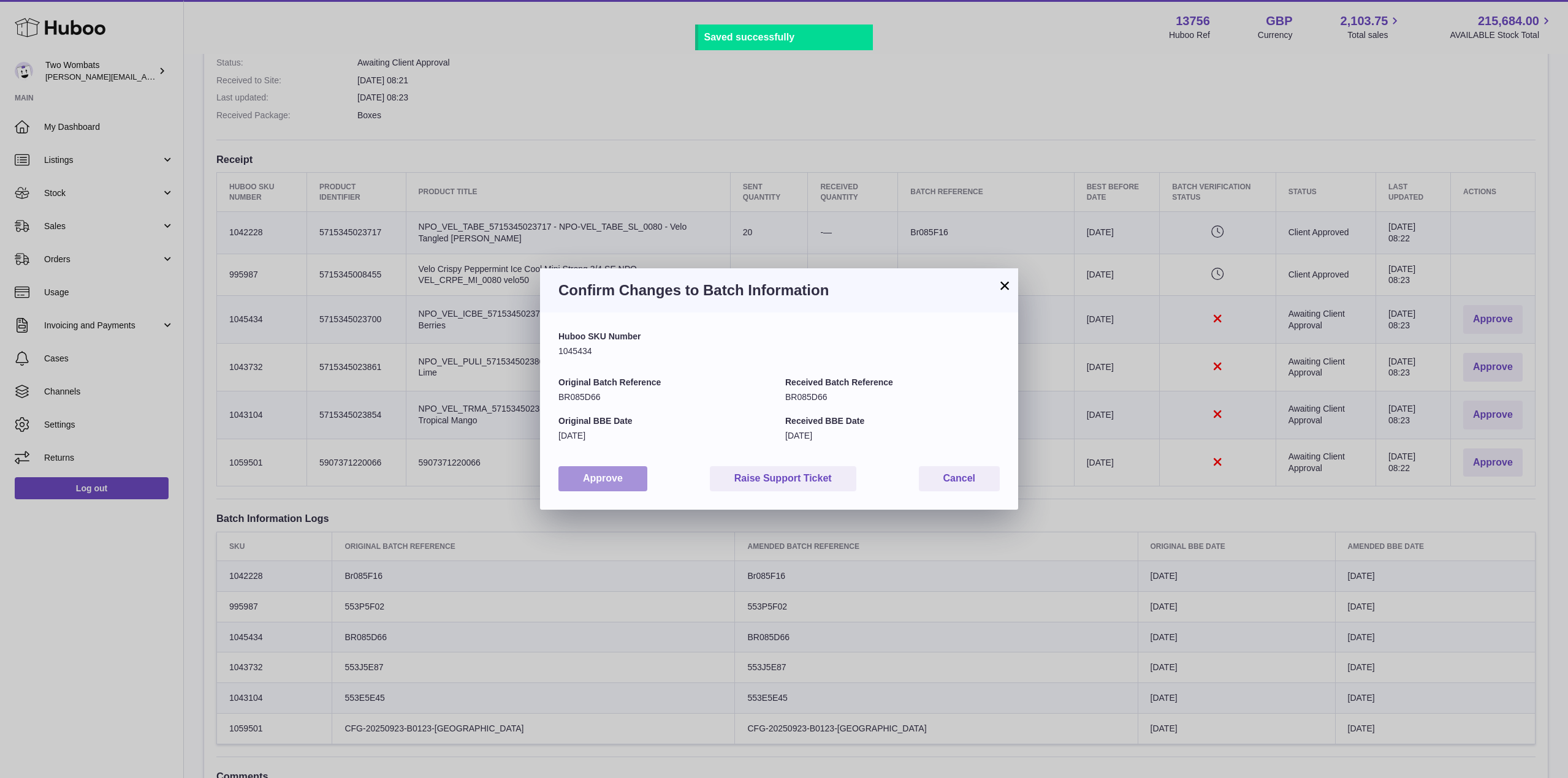
click at [607, 475] on button "Approve" at bounding box center [602, 479] width 89 height 25
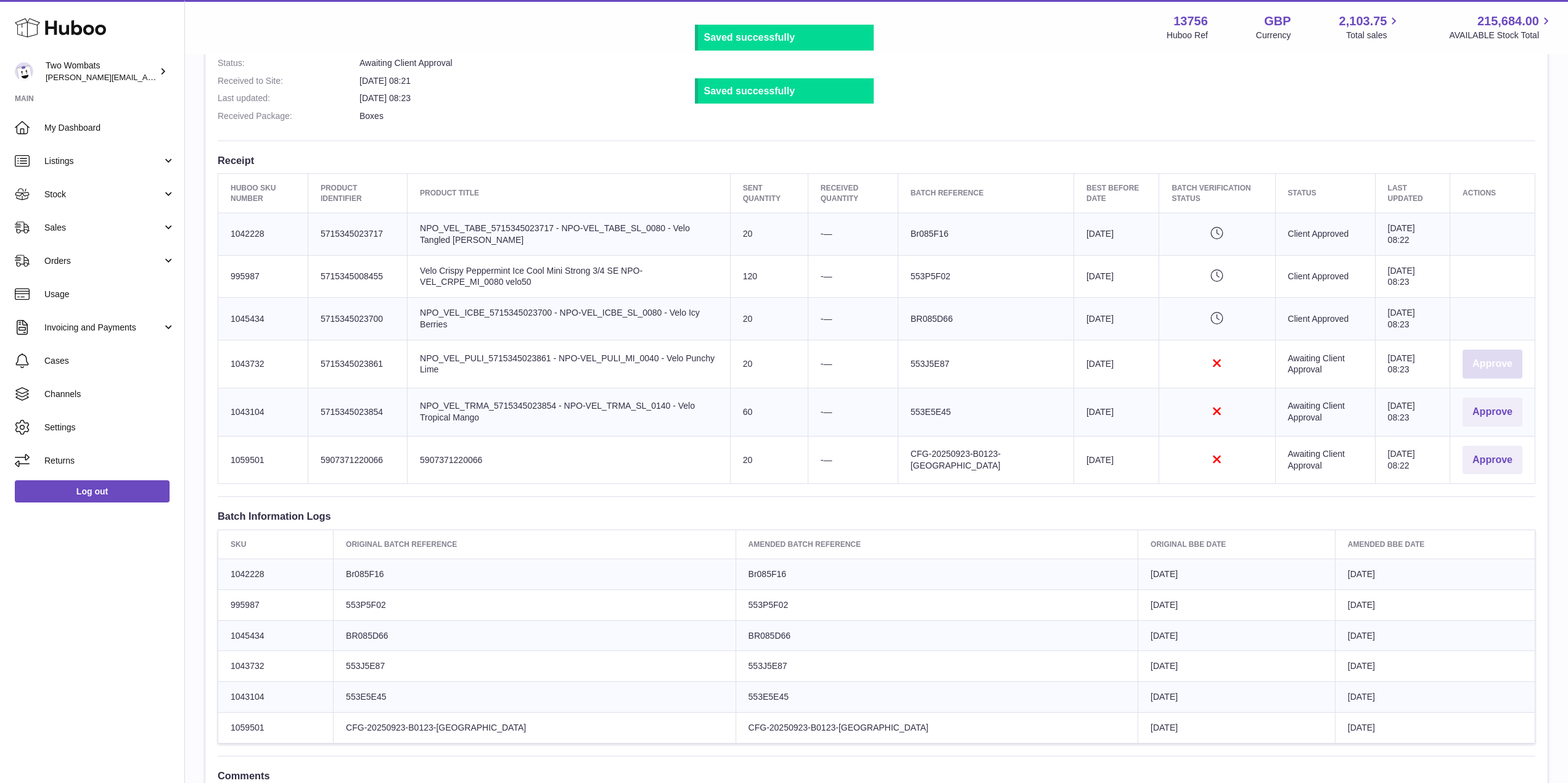
click at [1480, 354] on button "Approve" at bounding box center [1492, 364] width 60 height 29
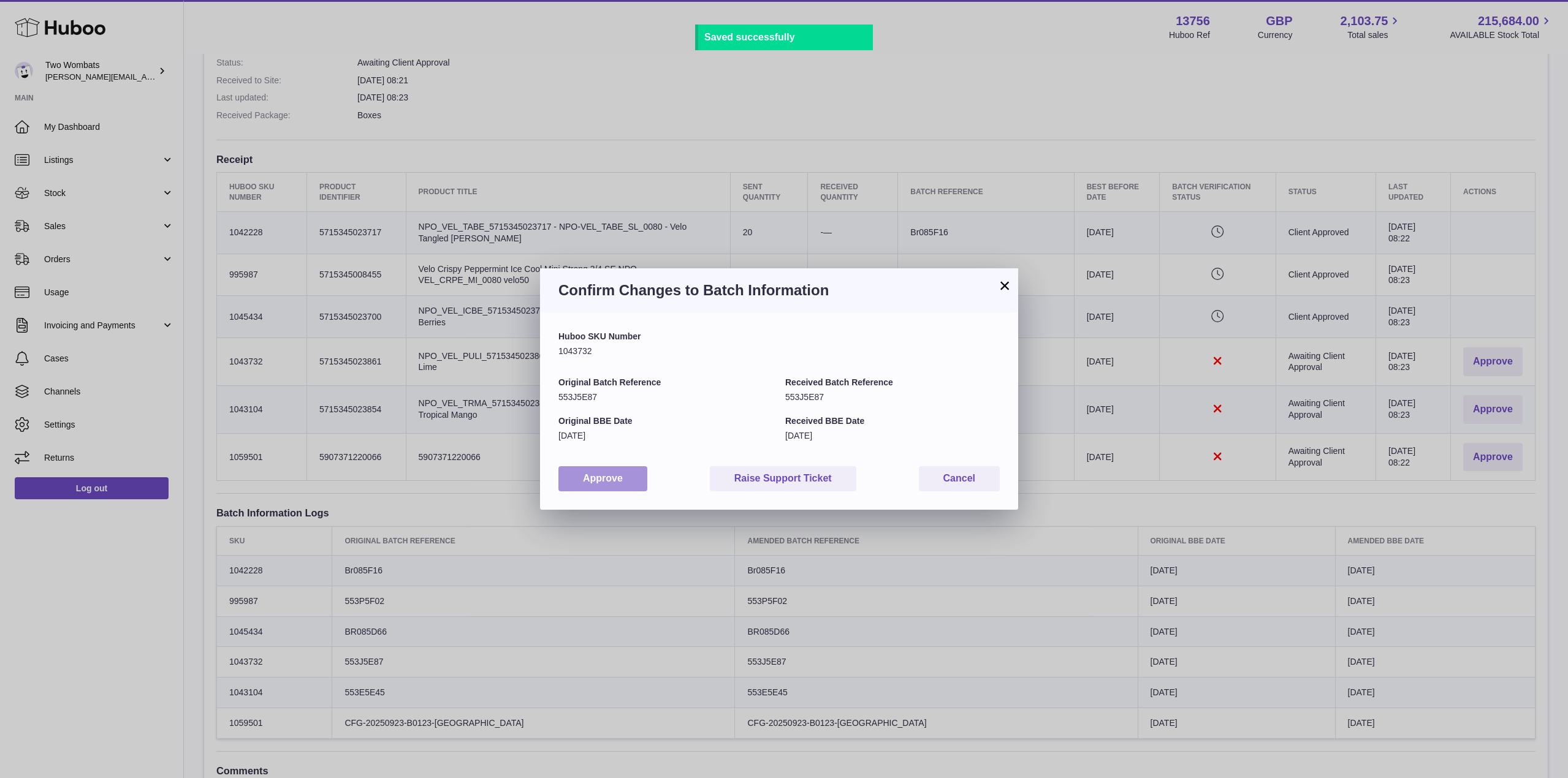
click at [597, 479] on button "Approve" at bounding box center [602, 479] width 89 height 25
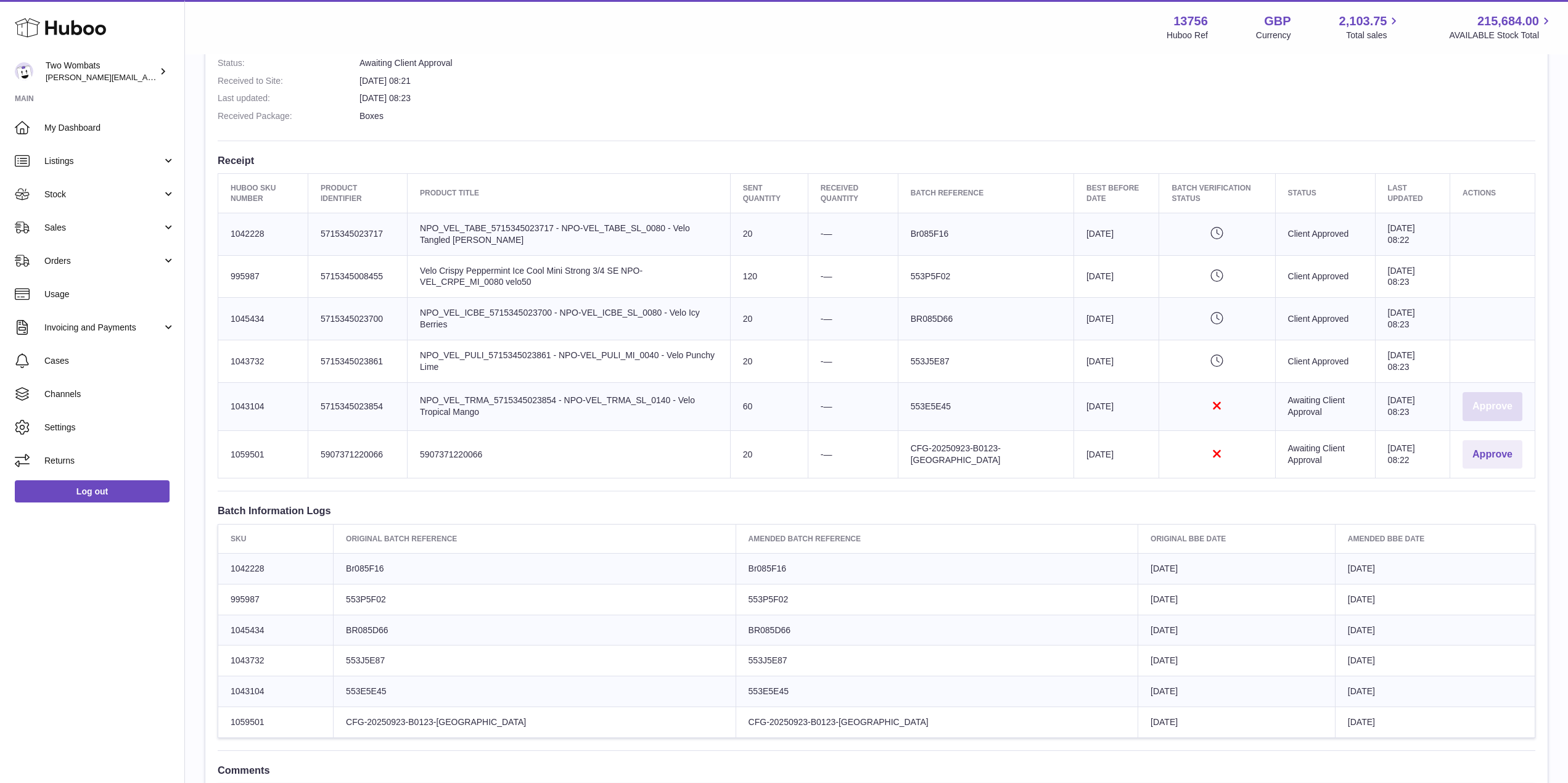
click at [1508, 409] on button "Approve" at bounding box center [1492, 407] width 60 height 29
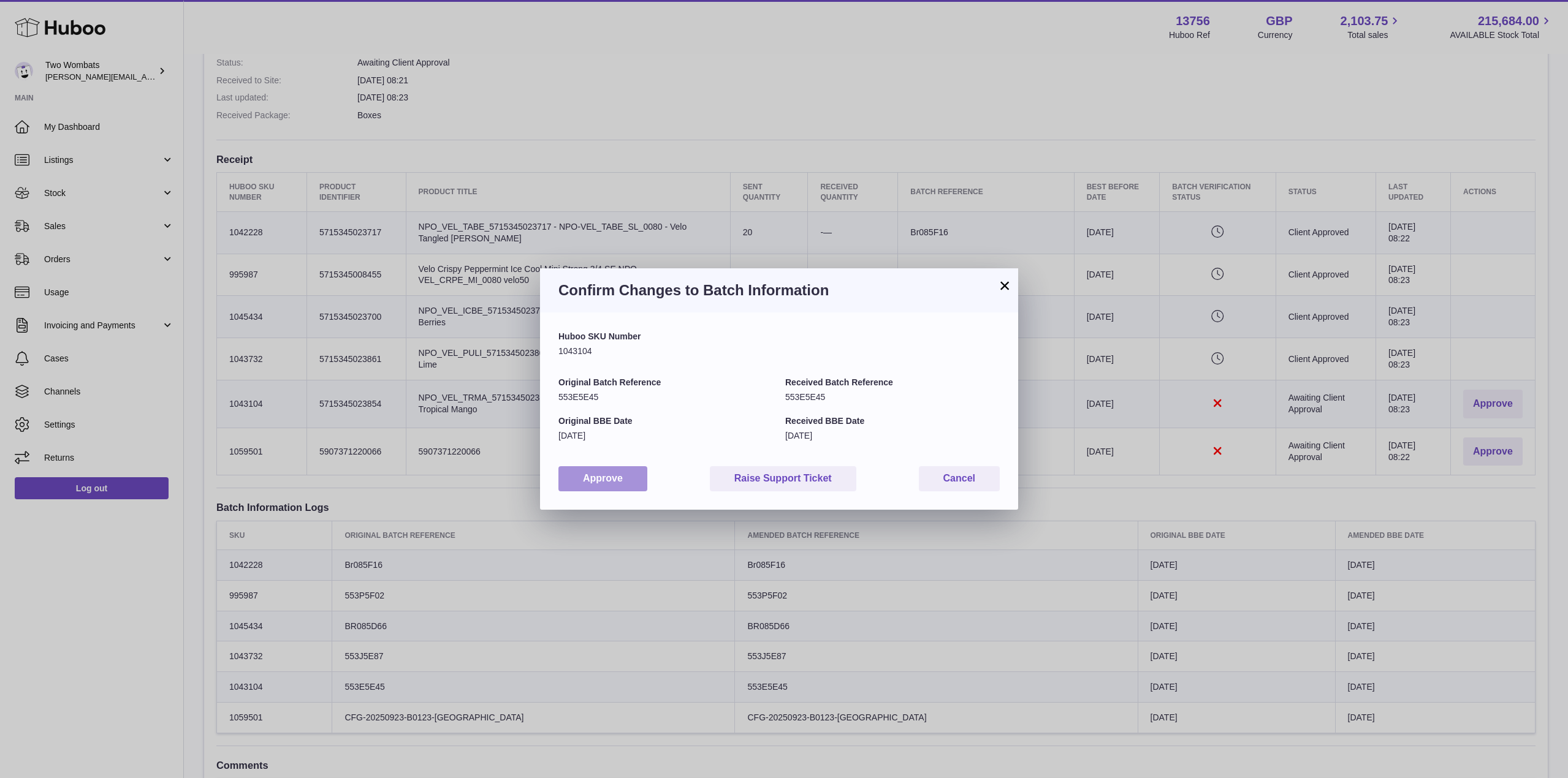
click at [611, 485] on button "Approve" at bounding box center [602, 479] width 89 height 25
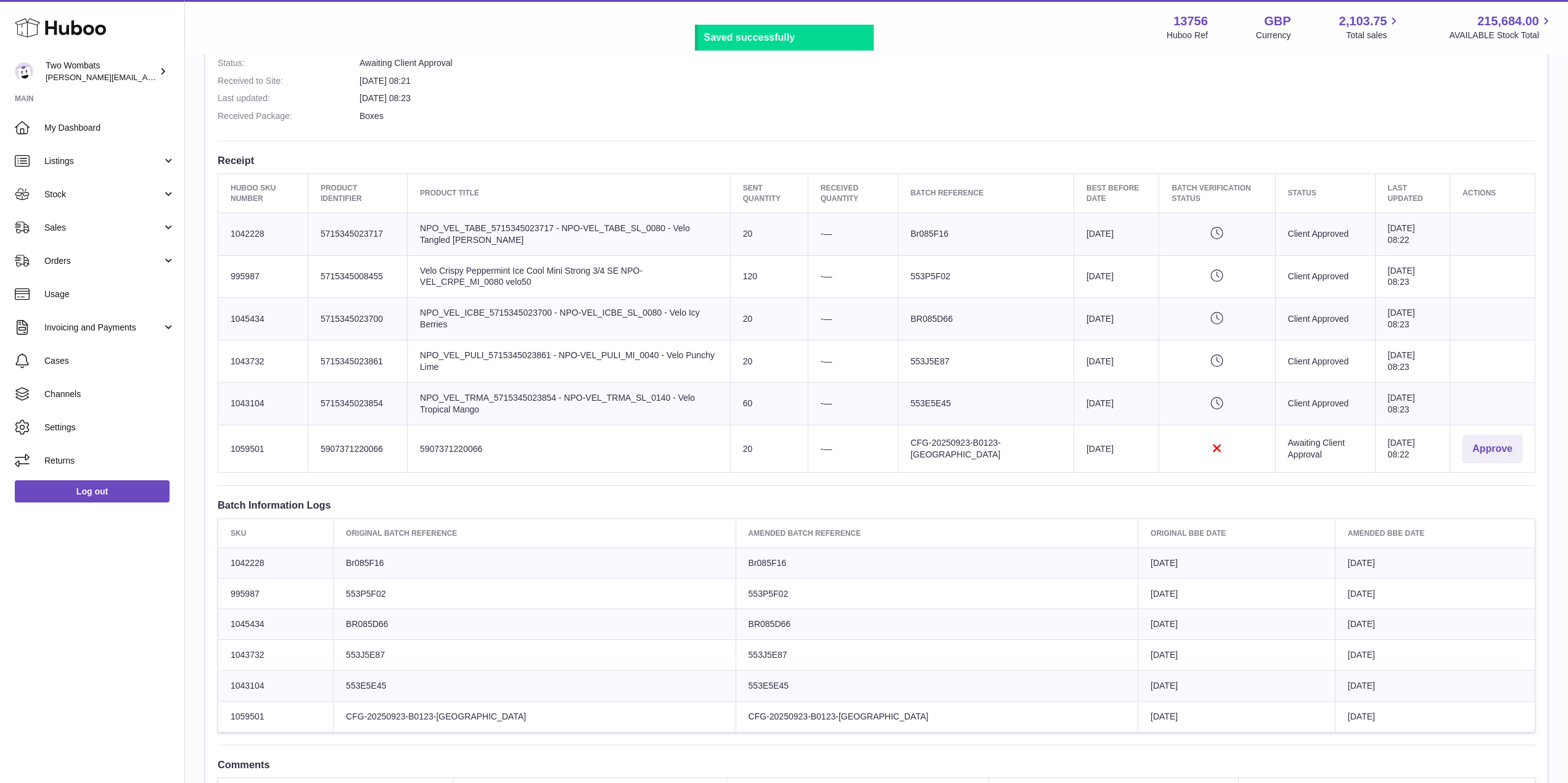
drag, startPoint x: 490, startPoint y: 449, endPoint x: 424, endPoint y: 449, distance: 66.0
click at [424, 449] on td "Product title 5907371220066" at bounding box center [569, 450] width 323 height 48
copy td "5907371220066"
drag, startPoint x: 270, startPoint y: 446, endPoint x: 209, endPoint y: 447, distance: 61.0
click at [209, 447] on div "Site Info: 13756-200755 Unit 2 More Plus Central Park Hudson Ave Severn Beach B…" at bounding box center [876, 288] width 1343 height 1067
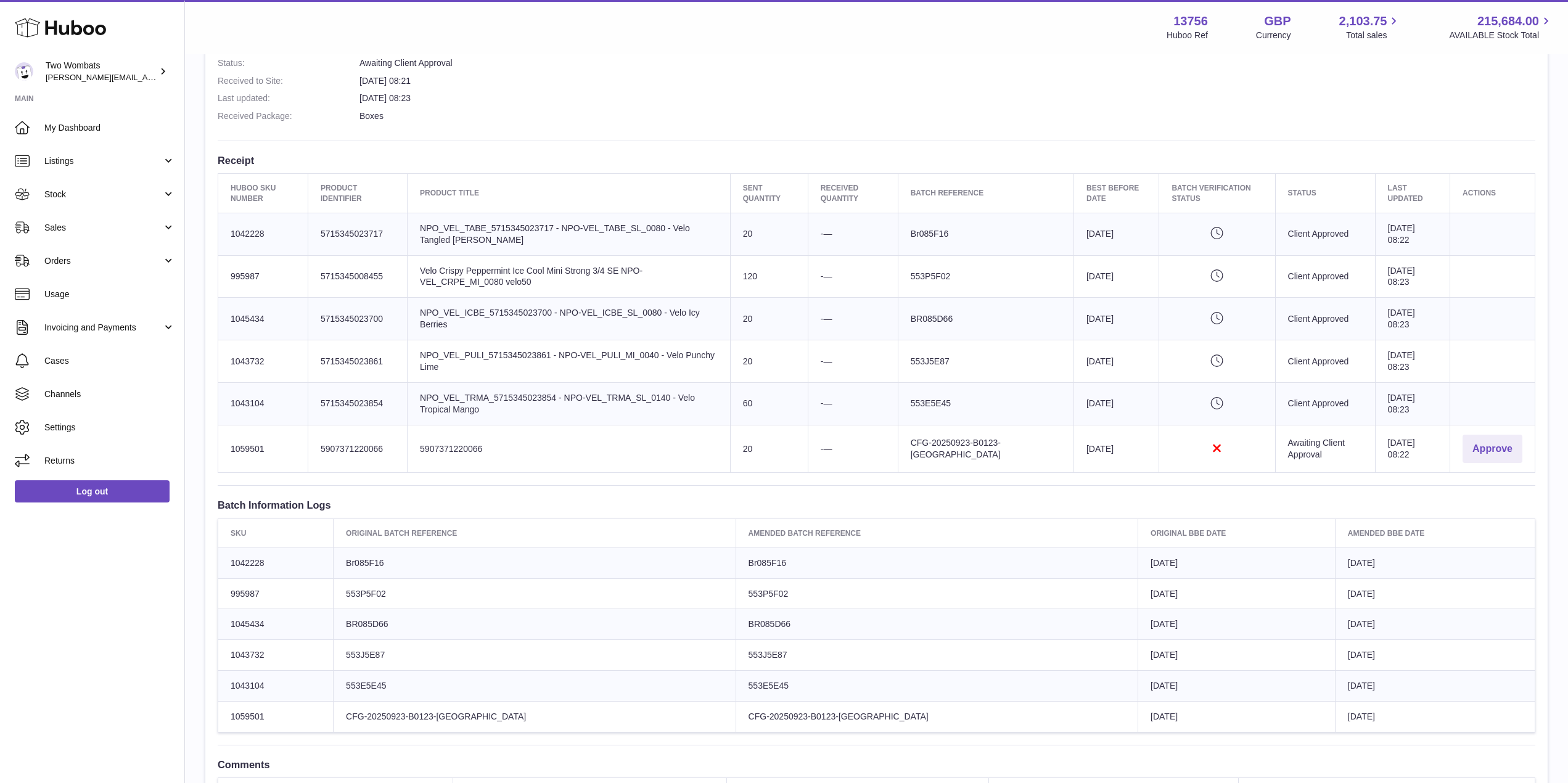
click at [267, 452] on td "Huboo SKU Number 1059501" at bounding box center [263, 450] width 90 height 48
drag, startPoint x: 266, startPoint y: 452, endPoint x: 225, endPoint y: 447, distance: 41.3
click at [225, 447] on td "Huboo SKU Number 1059501" at bounding box center [263, 450] width 90 height 48
copy td "1059501"
drag, startPoint x: 951, startPoint y: 449, endPoint x: 908, endPoint y: 437, distance: 44.6
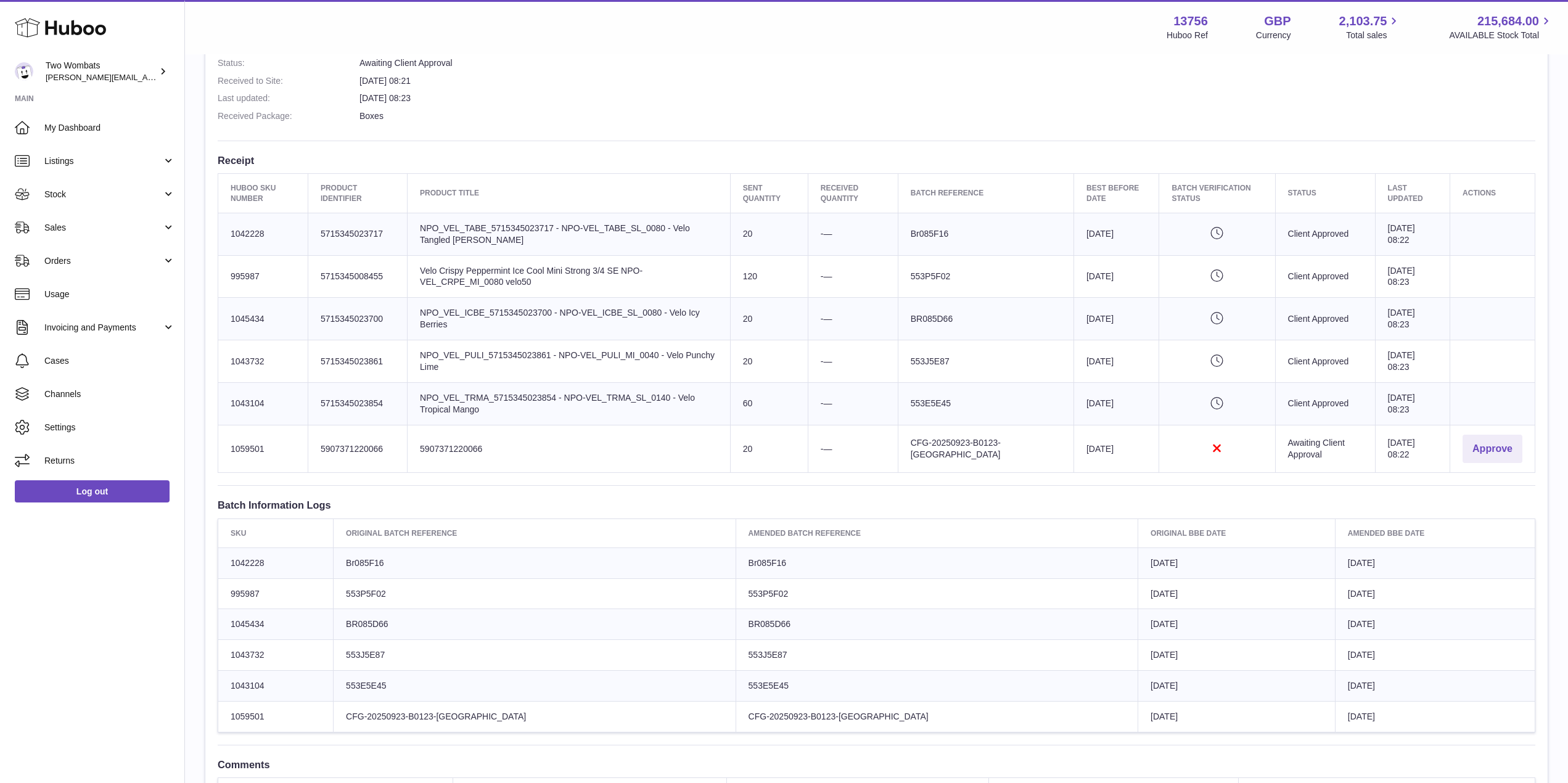
click at [908, 437] on tr "Huboo SKU Number 1059501 Client Identifier 5907371220066 Product title 59073712…" at bounding box center [876, 450] width 1317 height 48
click at [1098, 457] on td "Best Before Date 2026-02-27" at bounding box center [1116, 450] width 85 height 48
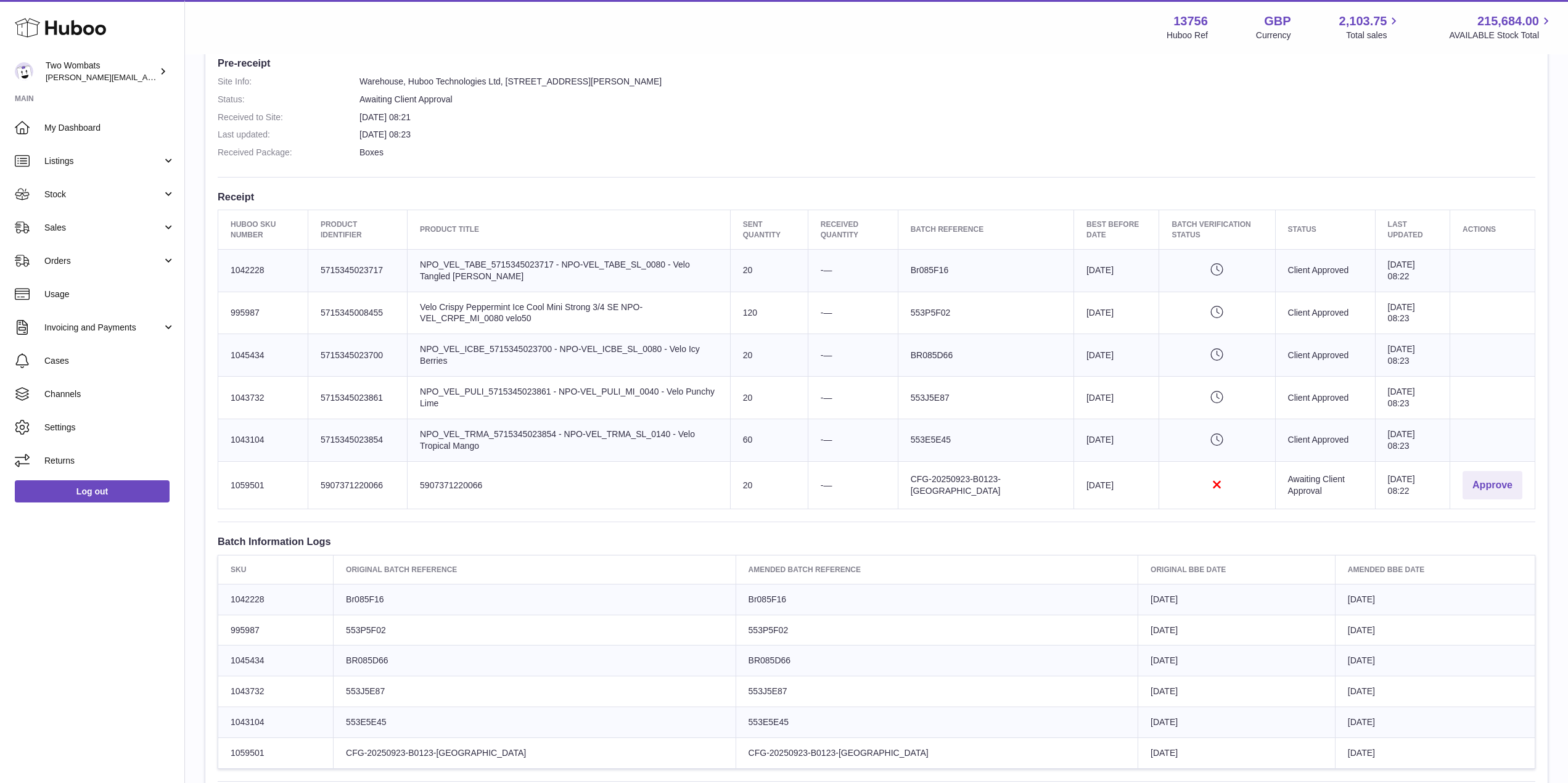
scroll to position [342, 0]
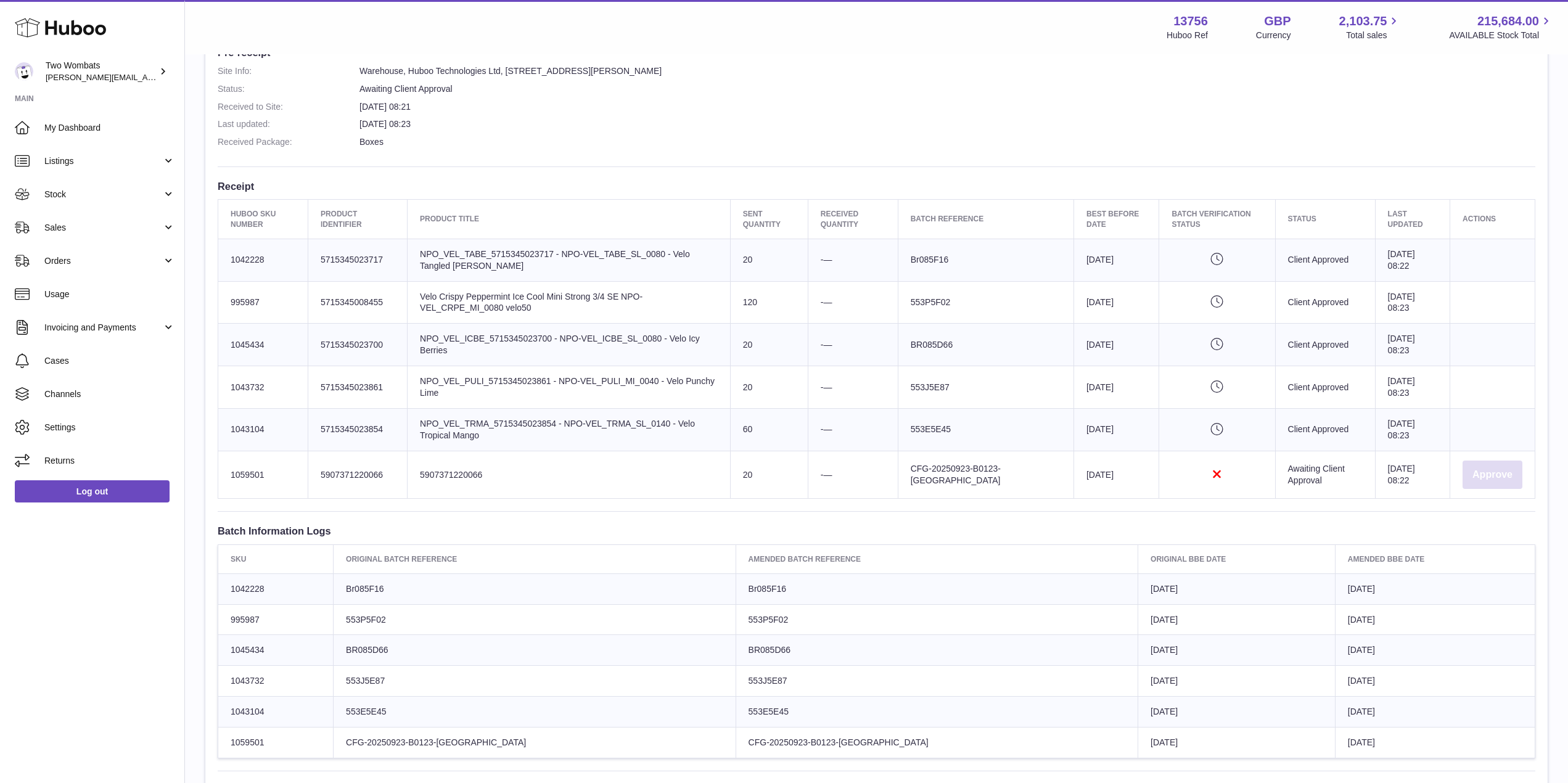
click at [1490, 476] on button "Approve" at bounding box center [1492, 475] width 60 height 29
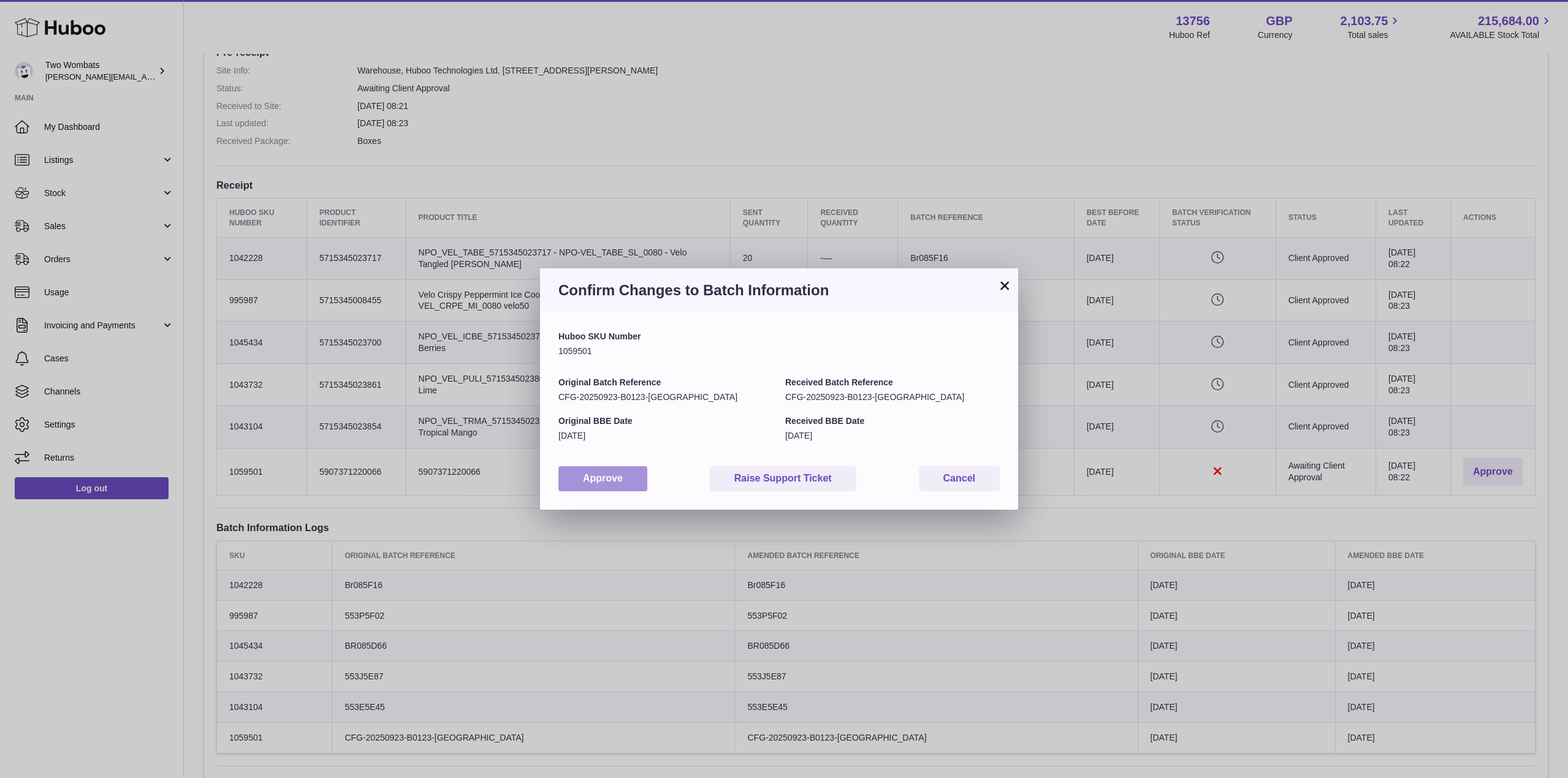
click at [600, 486] on button "Approve" at bounding box center [602, 479] width 89 height 25
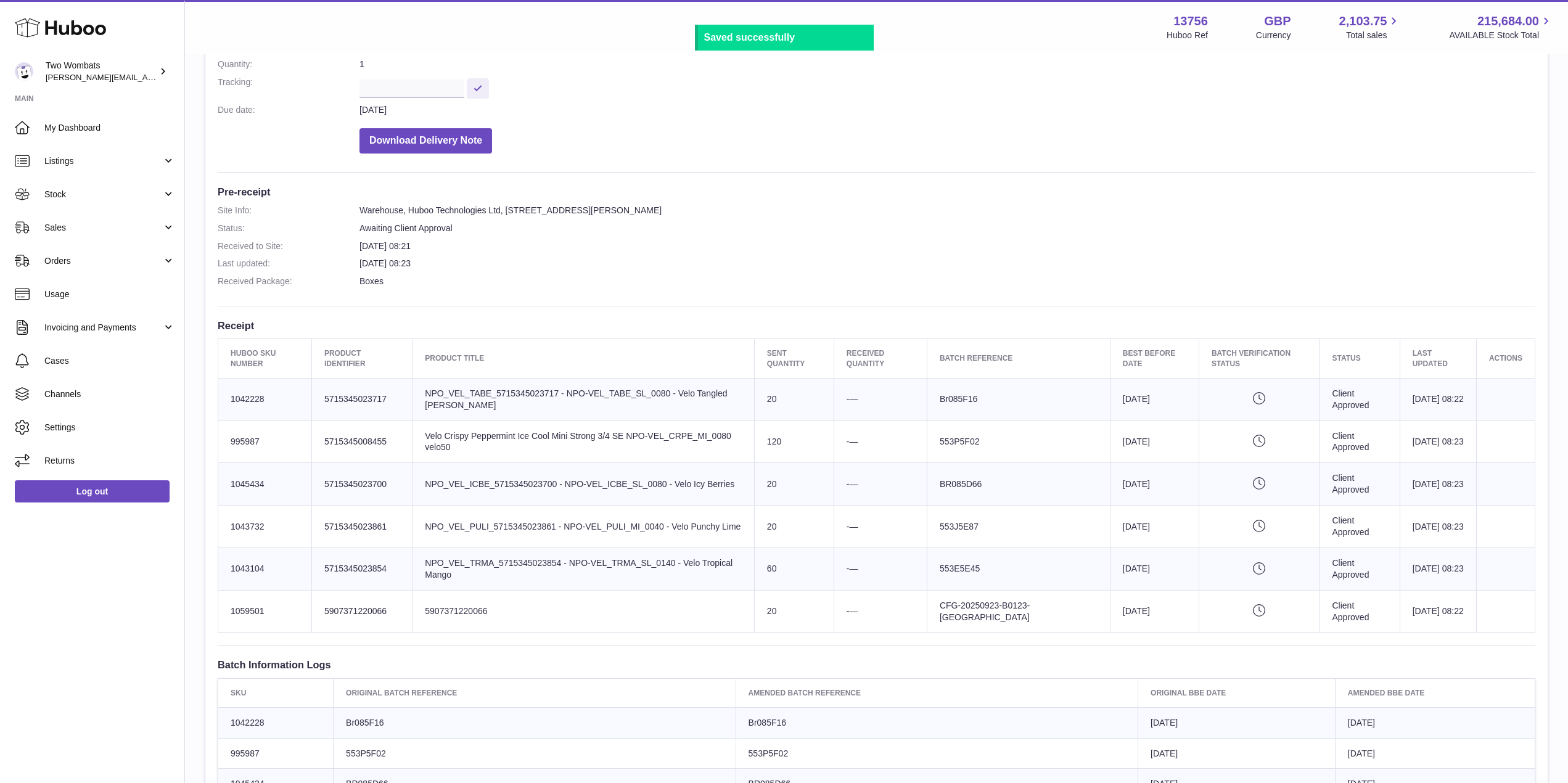
scroll to position [0, 0]
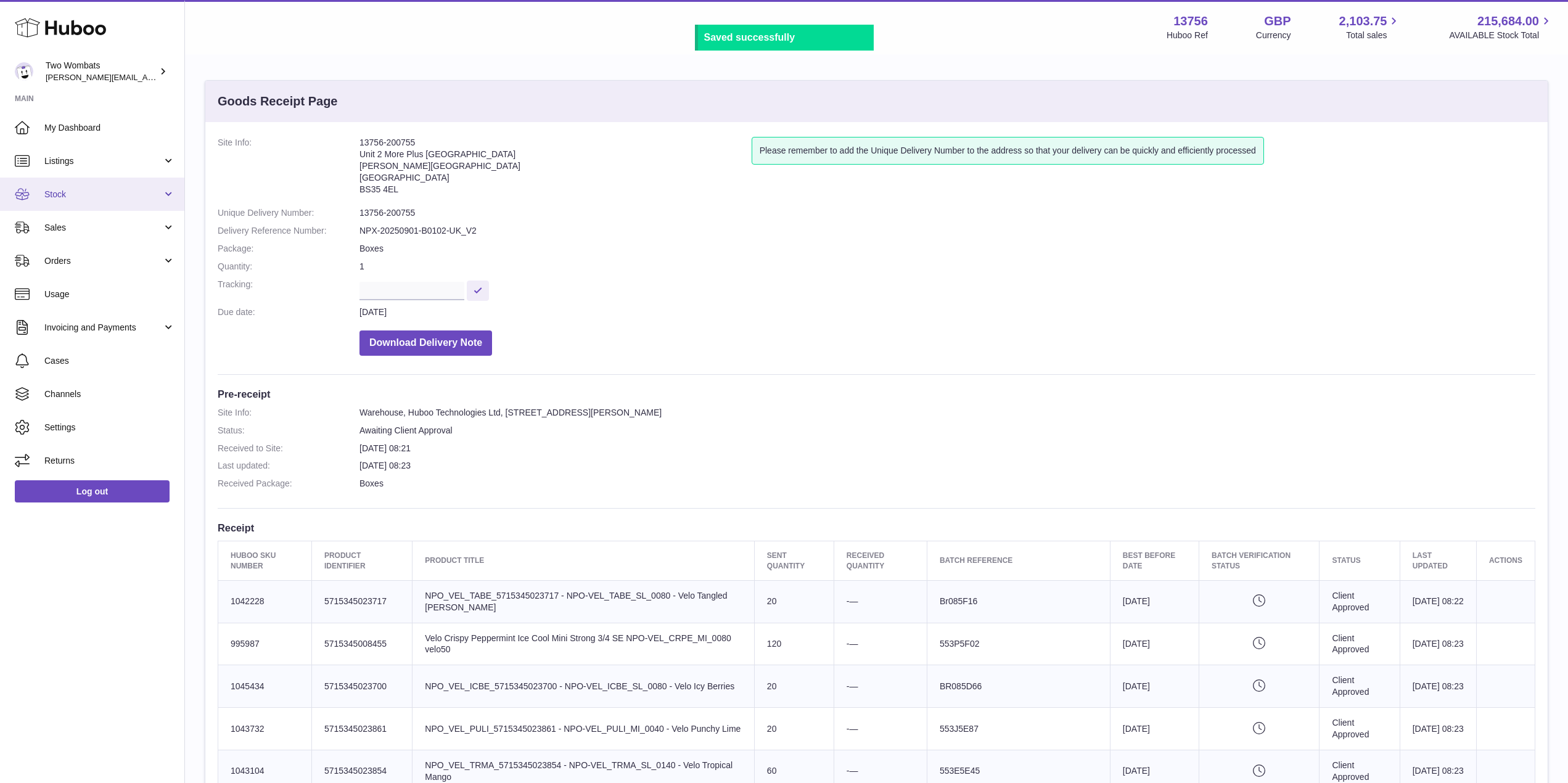
click at [158, 188] on link "Stock" at bounding box center [92, 193] width 184 height 33
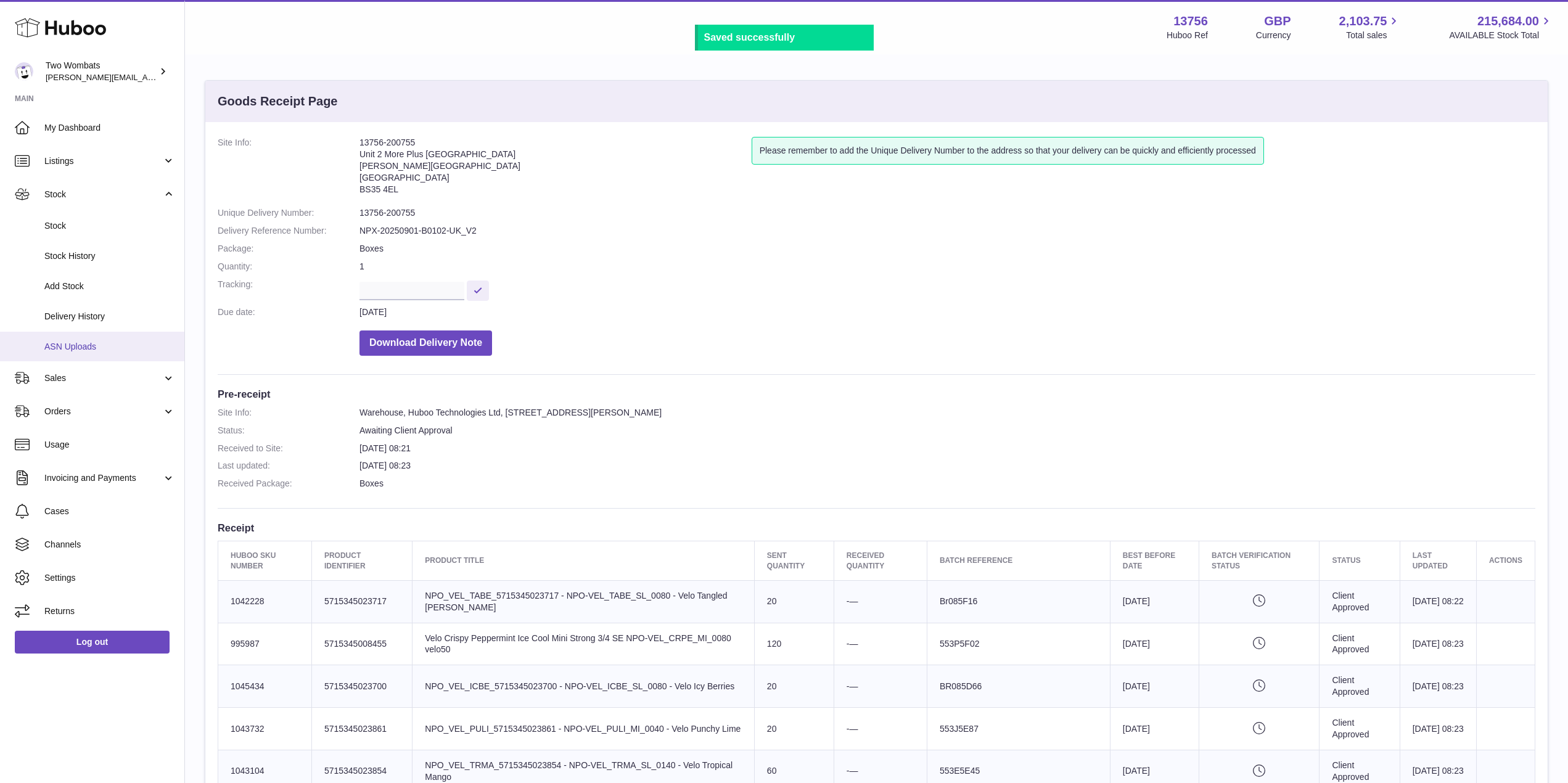
click at [89, 342] on span "ASN Uploads" at bounding box center [110, 346] width 130 height 12
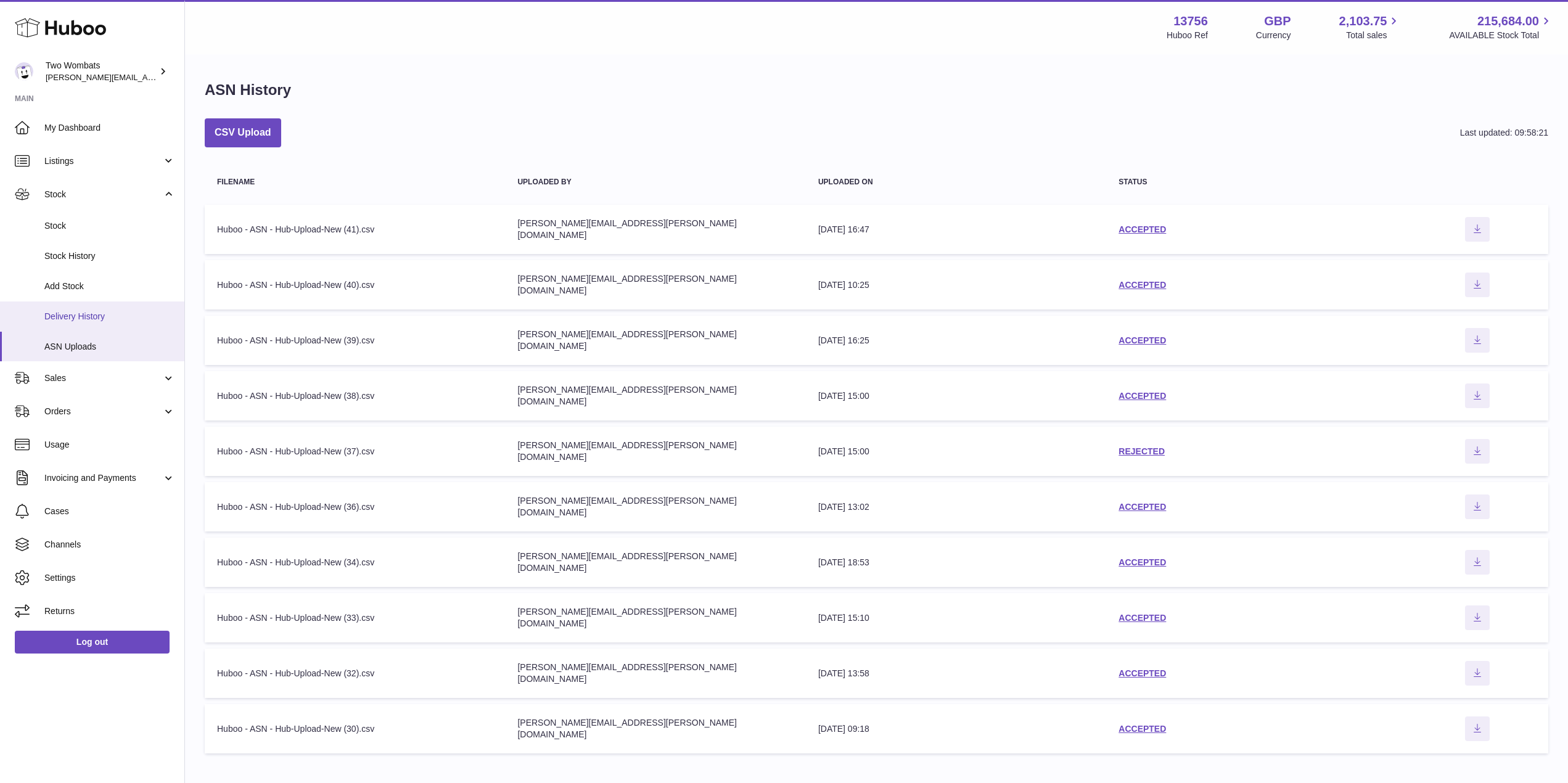
click at [89, 312] on span "Delivery History" at bounding box center [110, 317] width 130 height 12
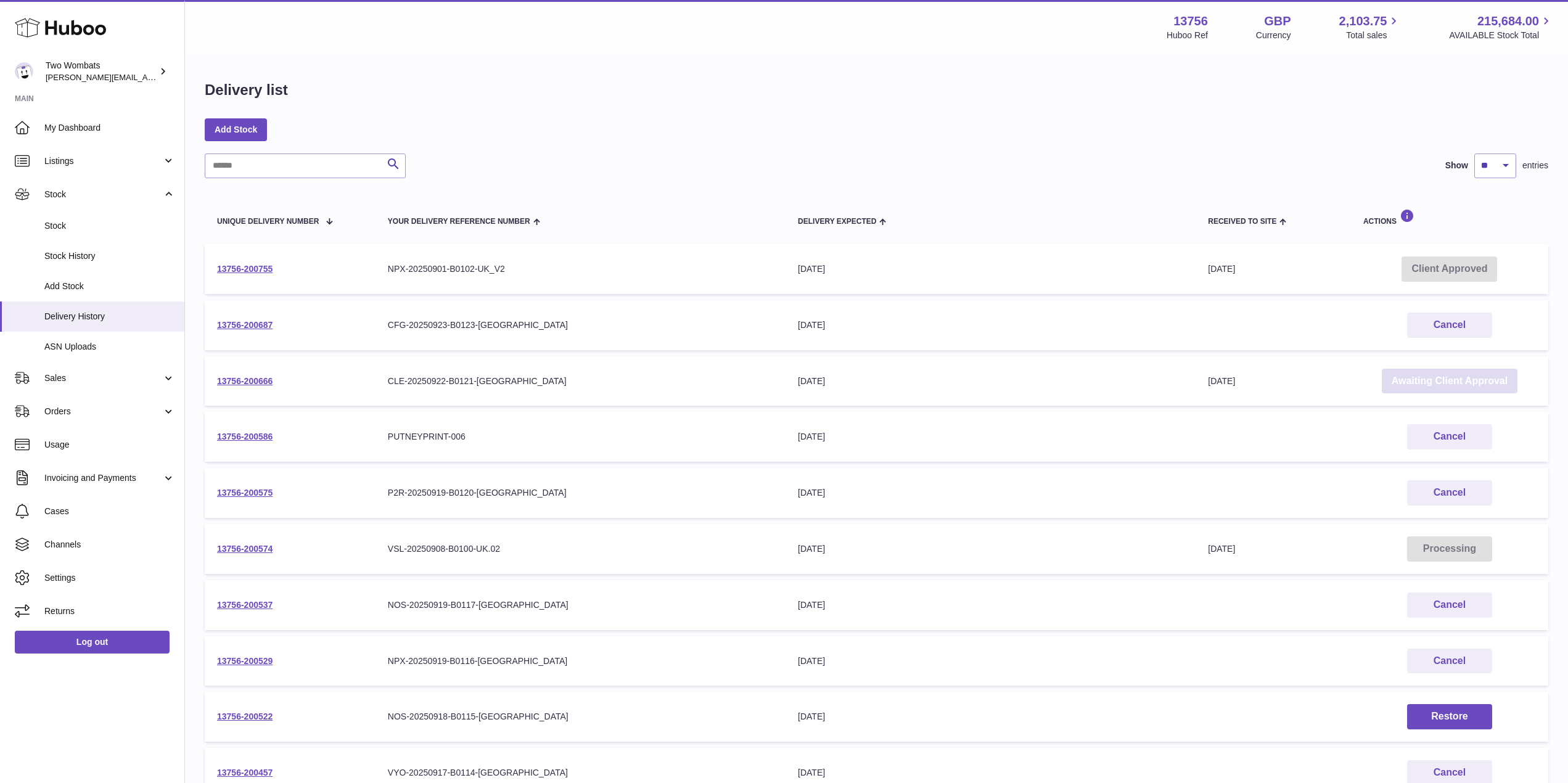
click at [1400, 379] on link "Awaiting Client Approval" at bounding box center [1450, 381] width 135 height 25
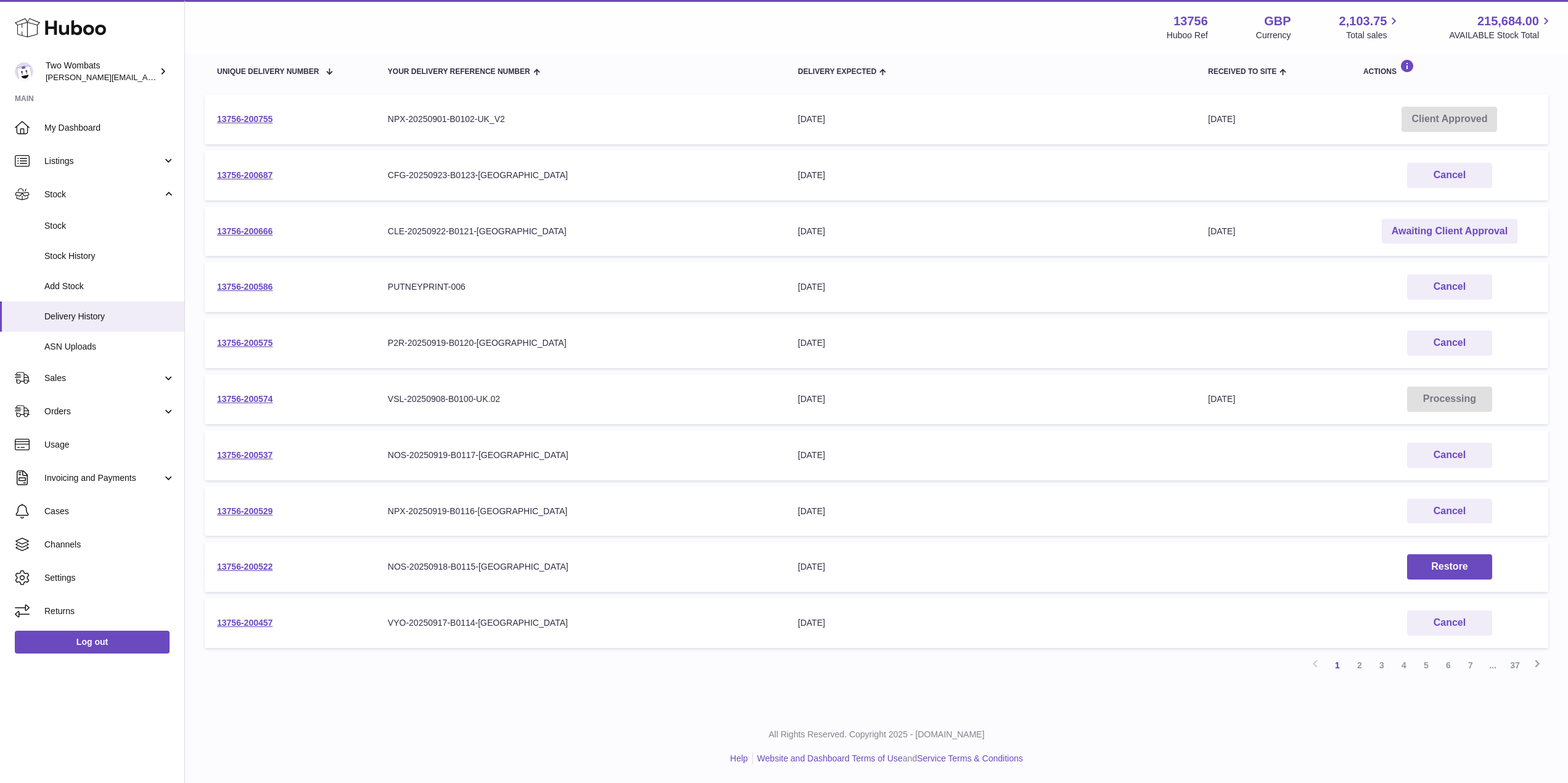
scroll to position [149, 0]
click at [1358, 667] on link "2" at bounding box center [1359, 666] width 23 height 23
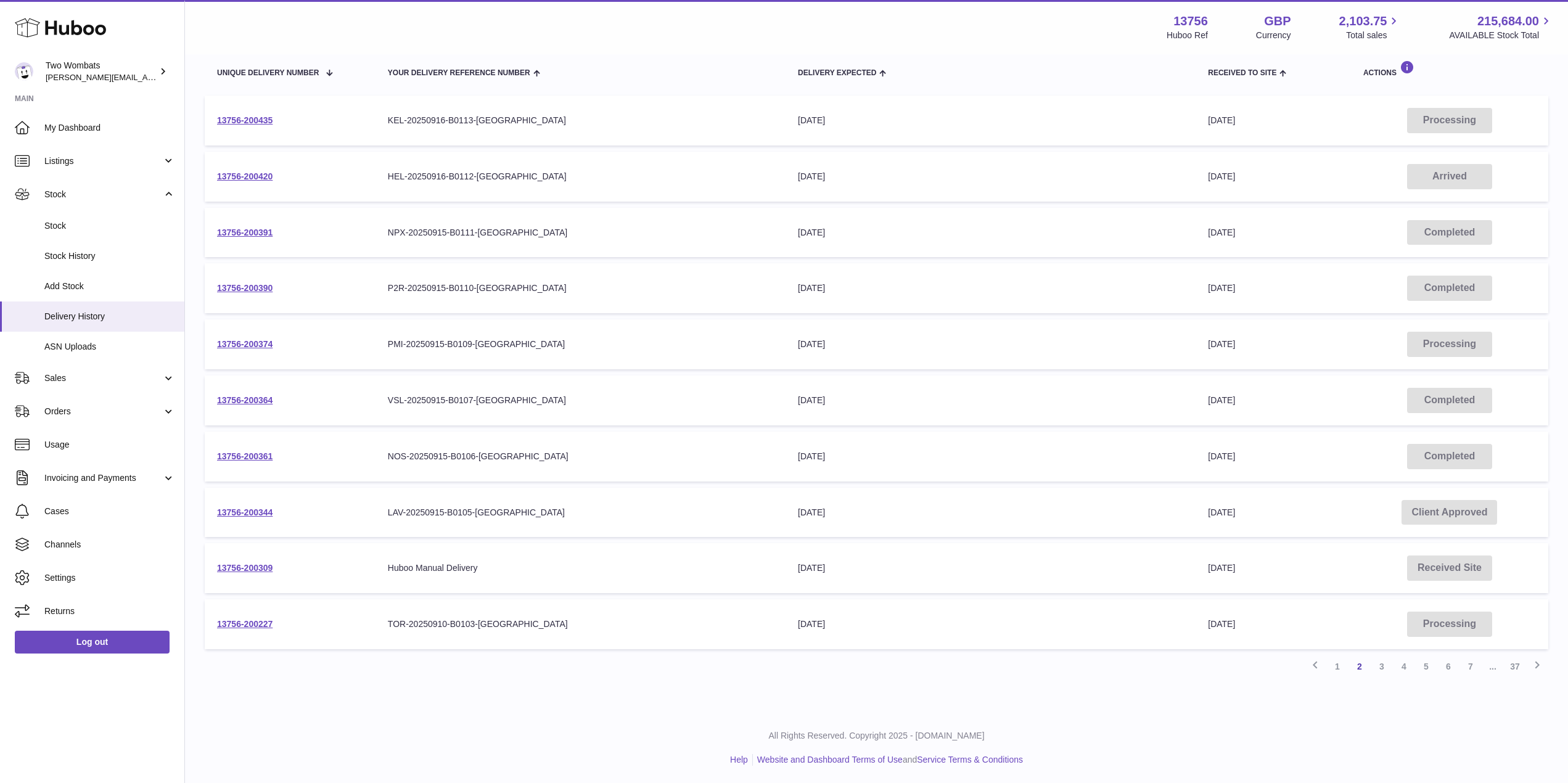
scroll to position [148, 0]
click at [1341, 665] on link "1" at bounding box center [1338, 668] width 23 height 23
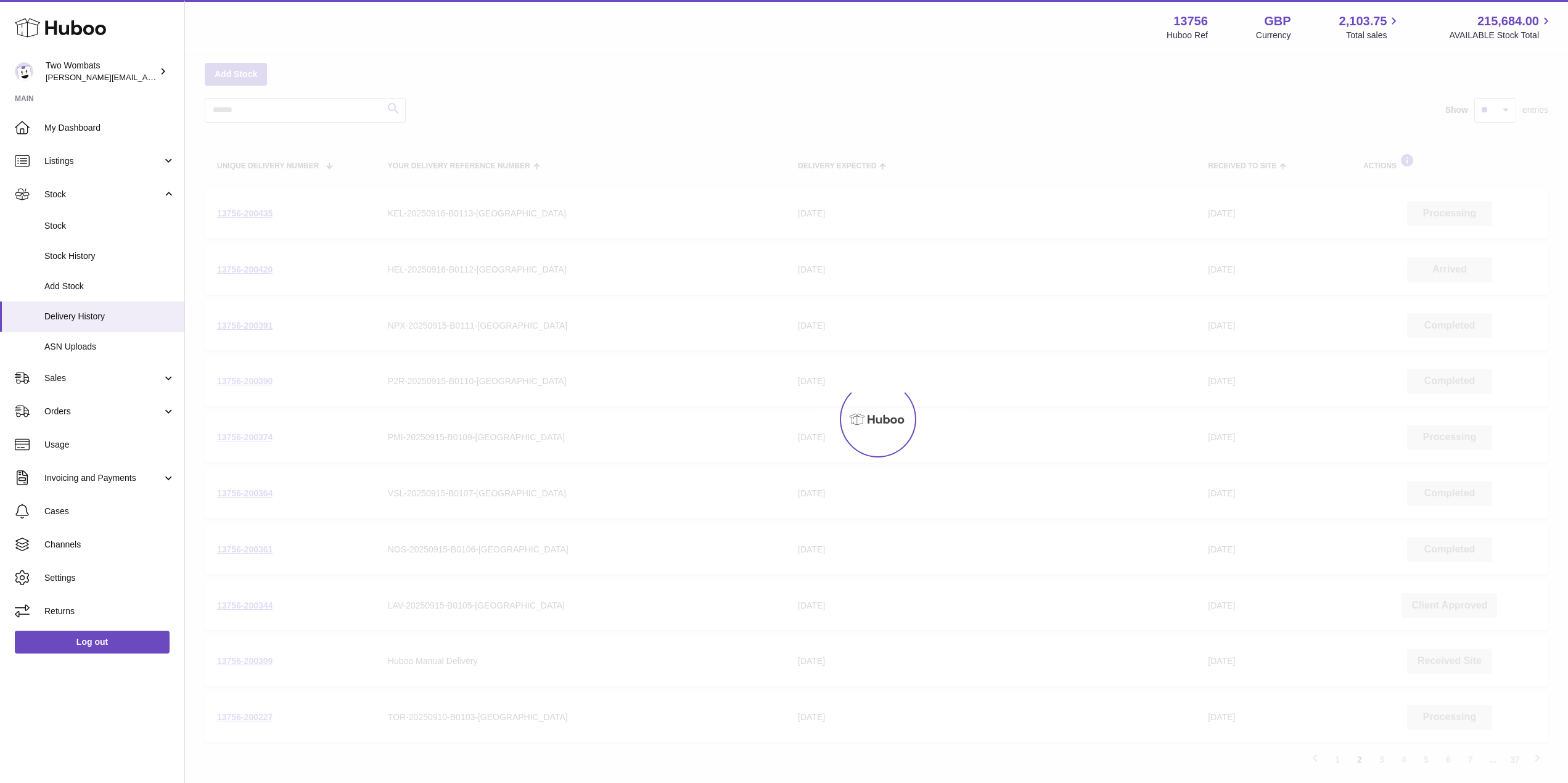
scroll to position [150, 0]
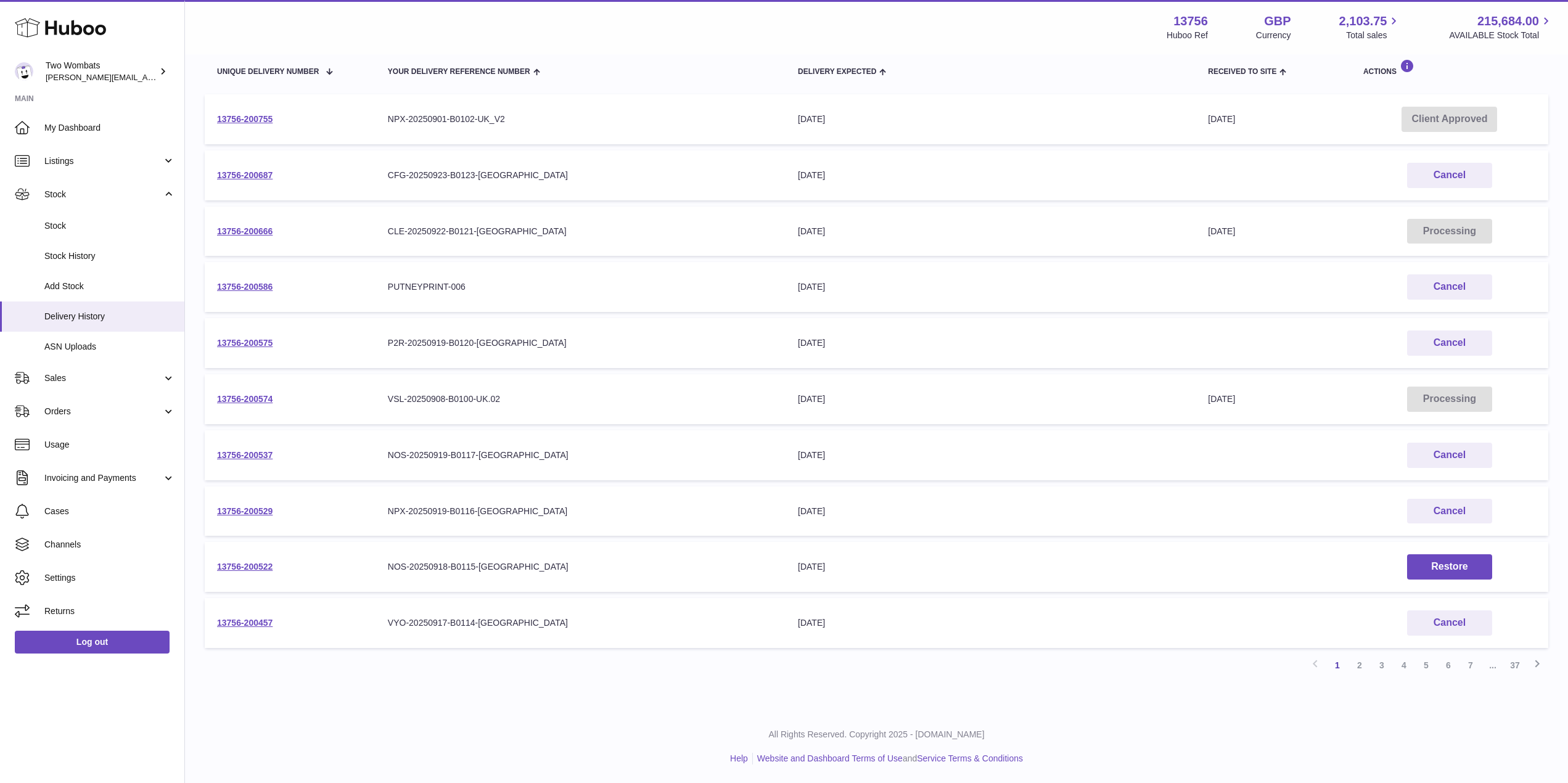
click at [1136, 498] on td "Delivery Expected [DATE]" at bounding box center [990, 512] width 410 height 50
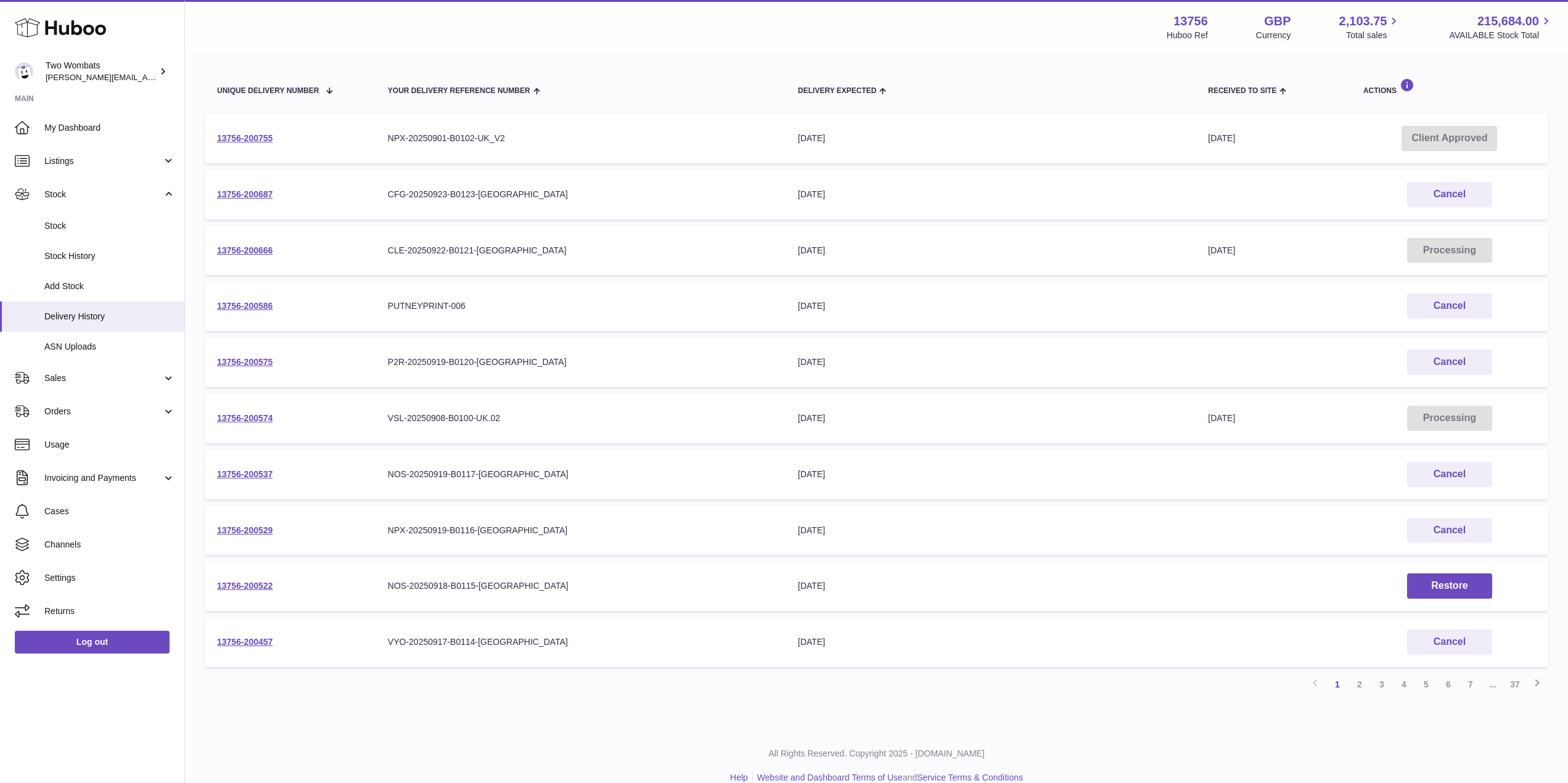
scroll to position [130, 0]
click at [246, 475] on link "13756-200537" at bounding box center [244, 474] width 56 height 10
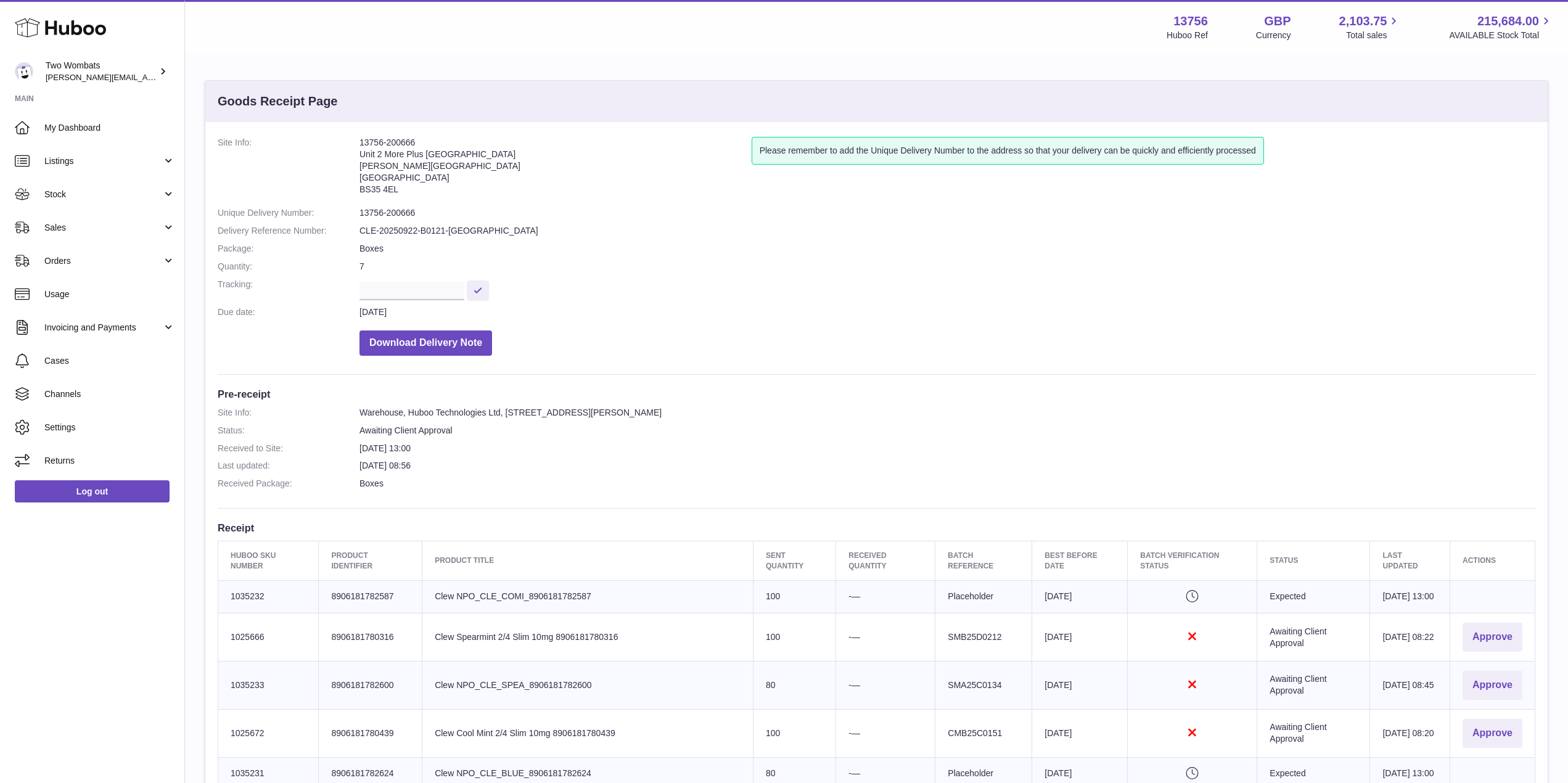
scroll to position [383, 0]
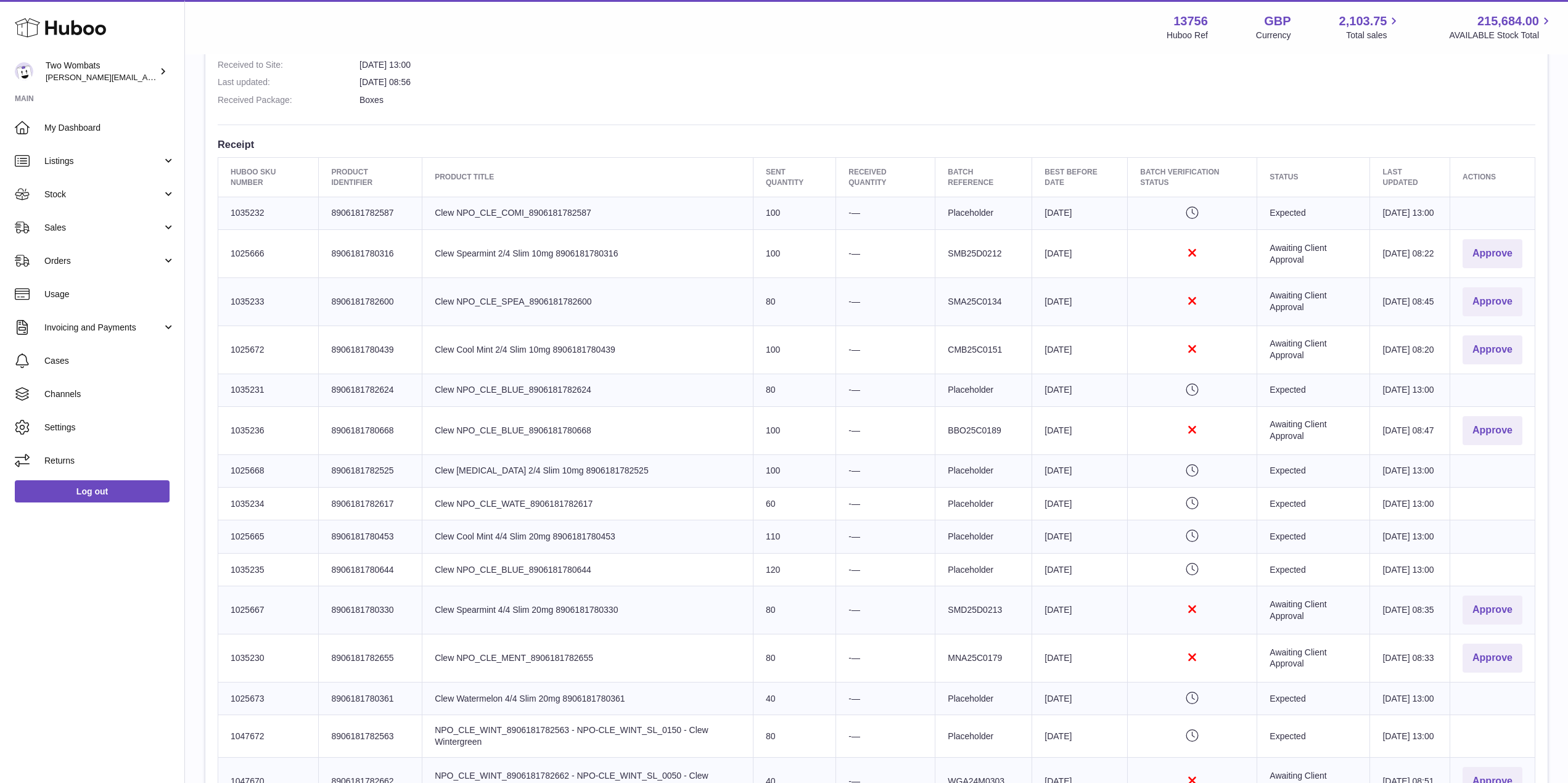
click at [1492, 246] on td "Actions Approve" at bounding box center [1493, 255] width 85 height 48
click at [1498, 268] on button "Approve" at bounding box center [1492, 254] width 60 height 29
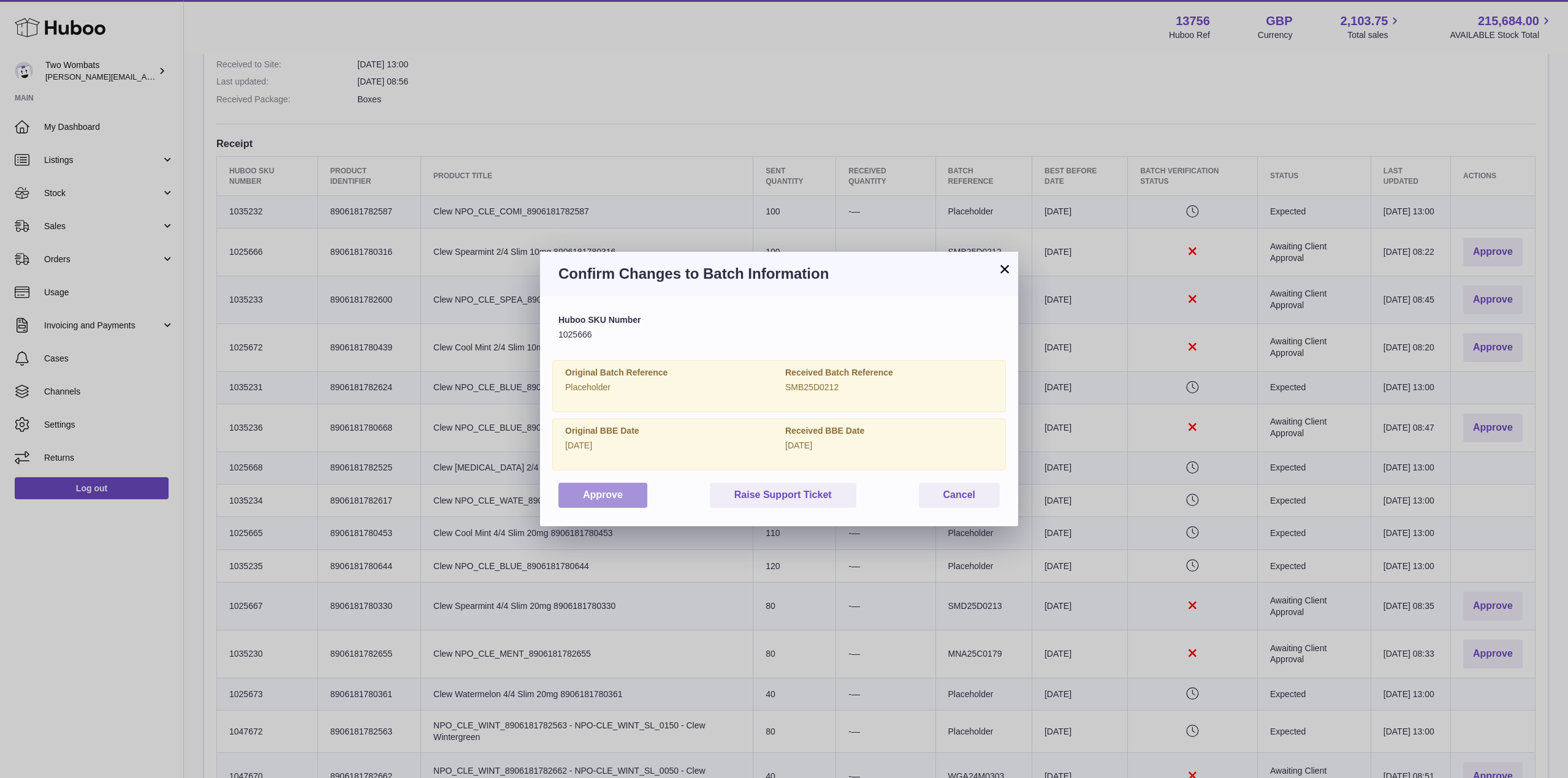
click at [618, 499] on button "Approve" at bounding box center [602, 495] width 89 height 25
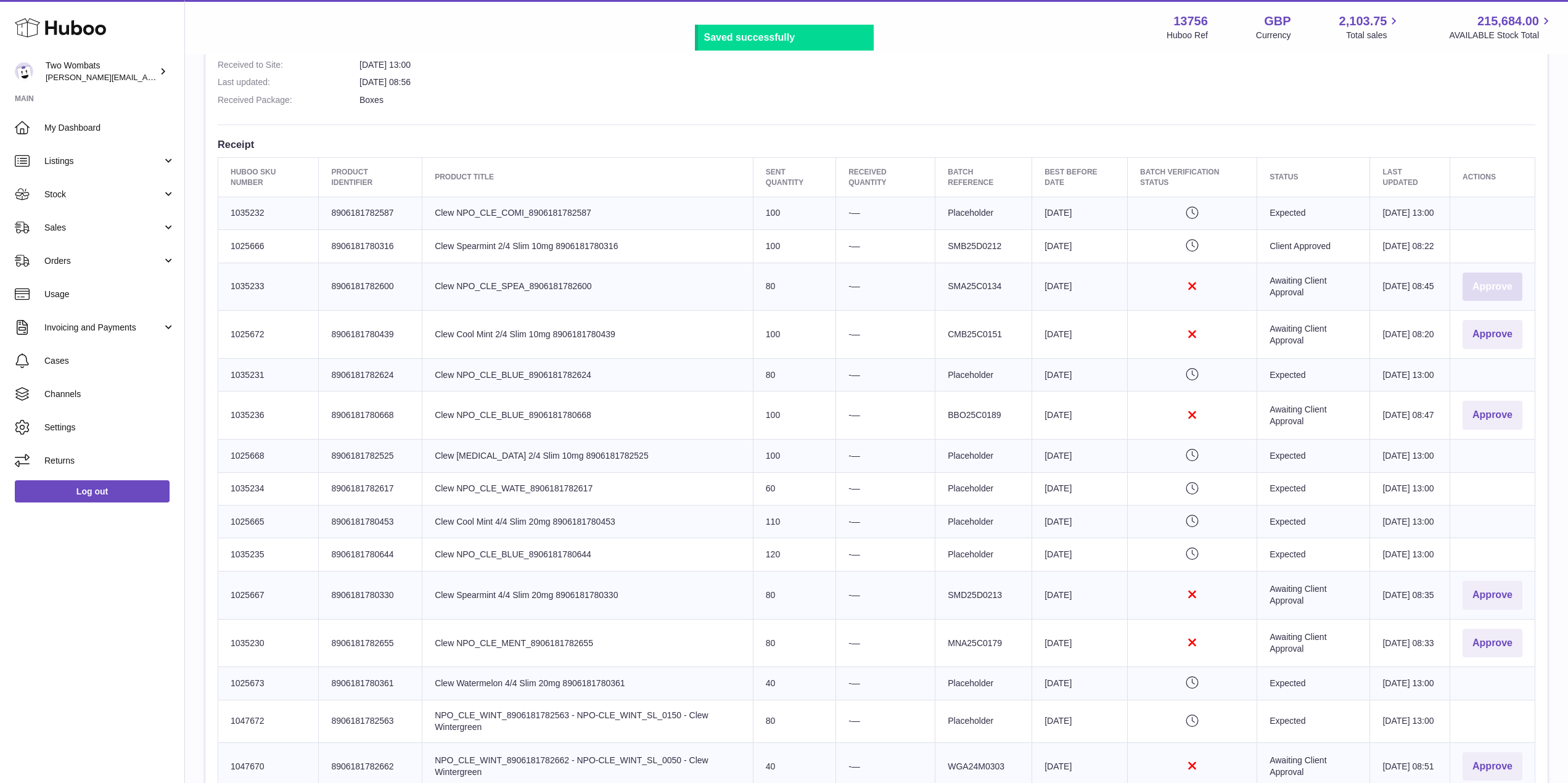
click at [1505, 301] on button "Approve" at bounding box center [1492, 287] width 60 height 29
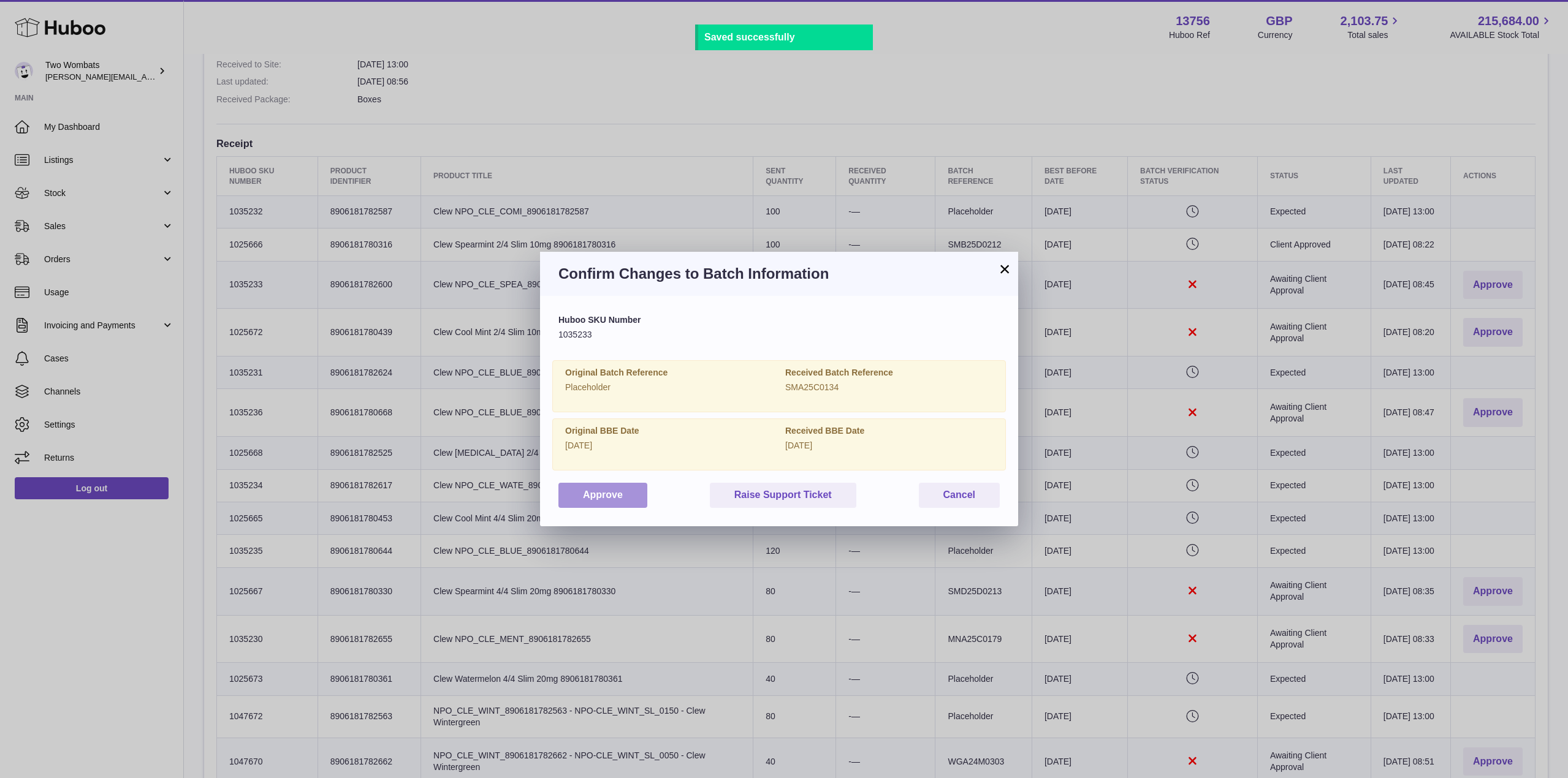
click at [617, 496] on button "Approve" at bounding box center [602, 495] width 89 height 25
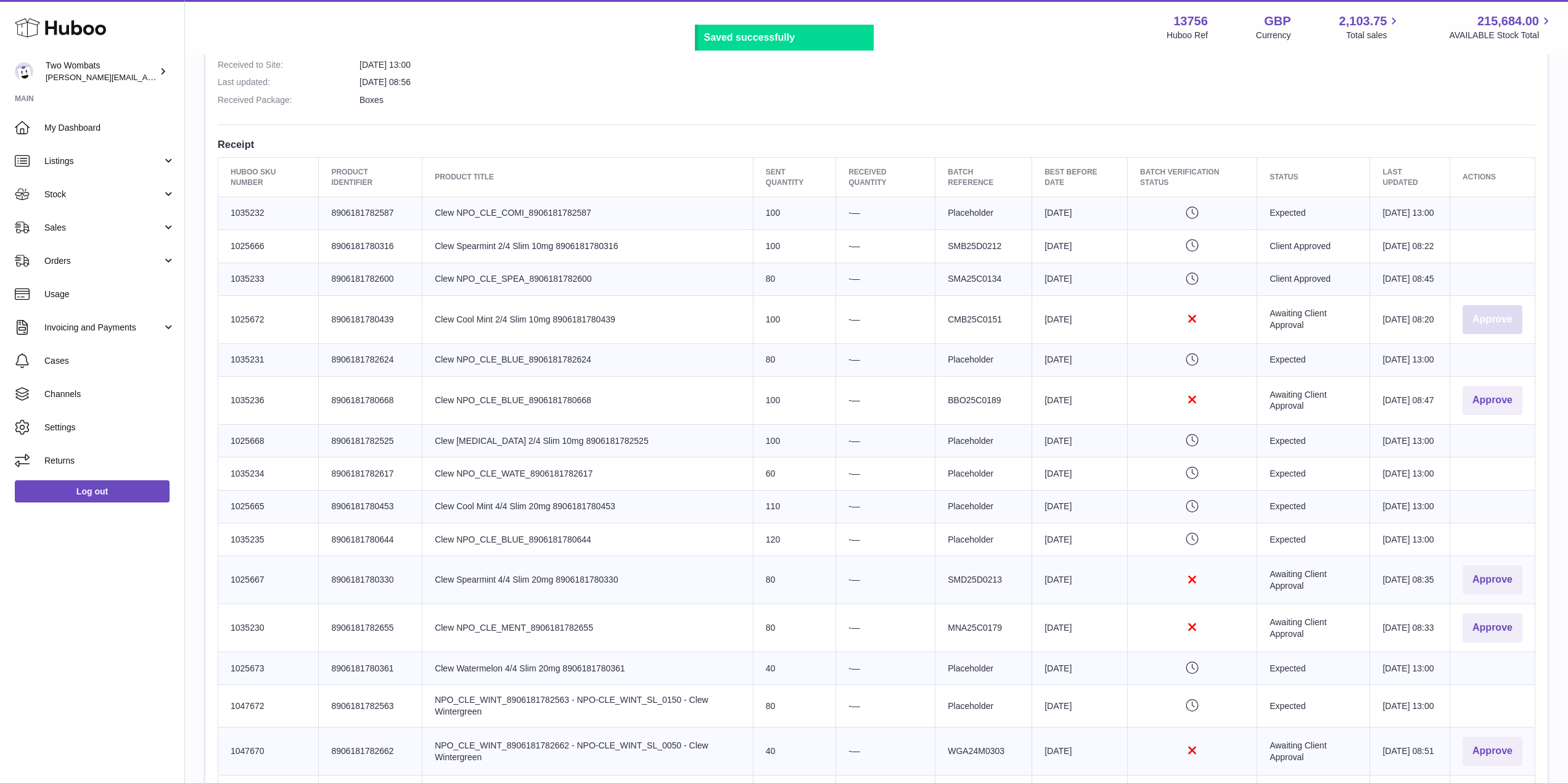
click at [1495, 334] on button "Approve" at bounding box center [1492, 320] width 60 height 29
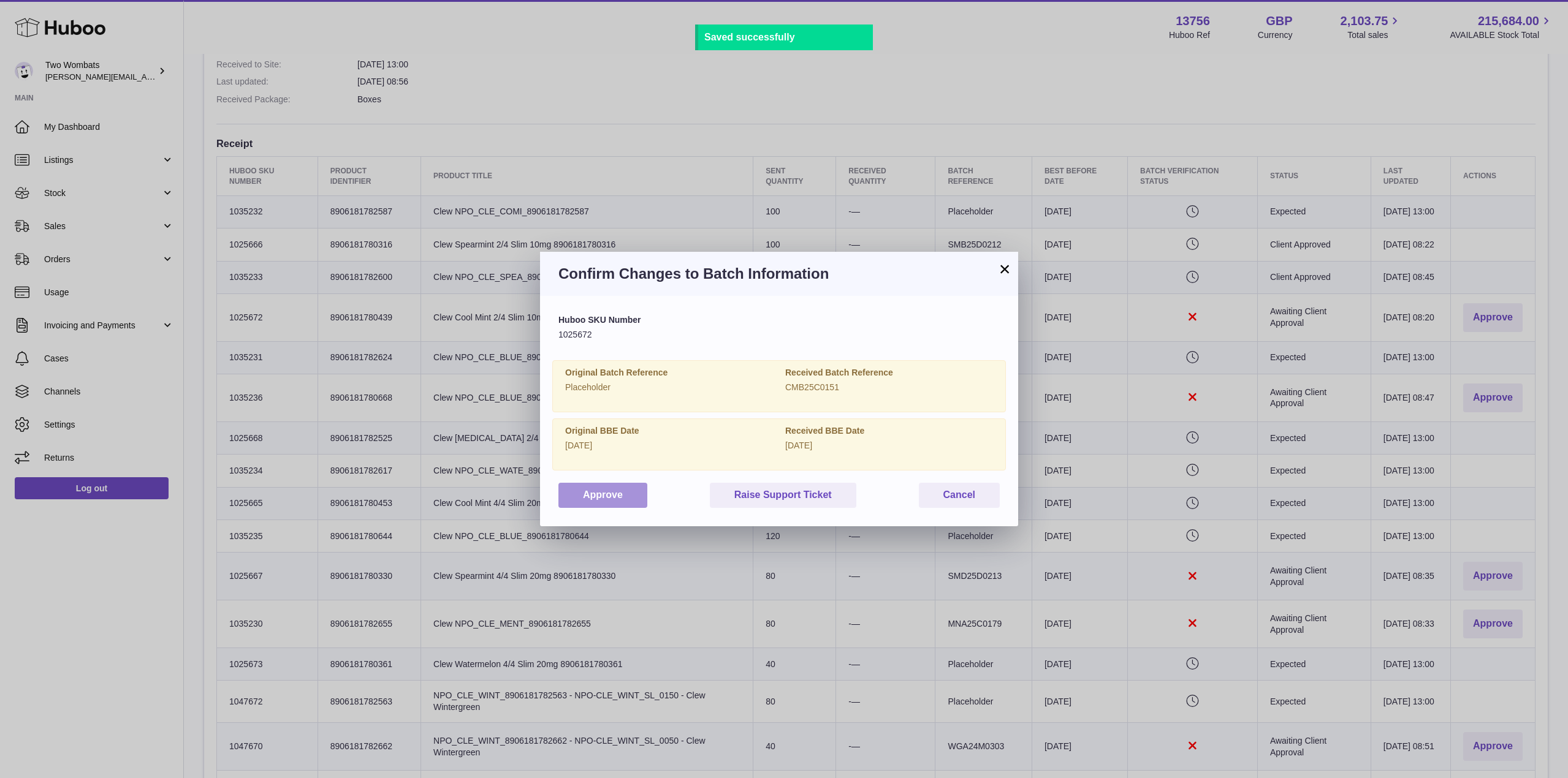
click at [623, 495] on button "Approve" at bounding box center [602, 495] width 89 height 25
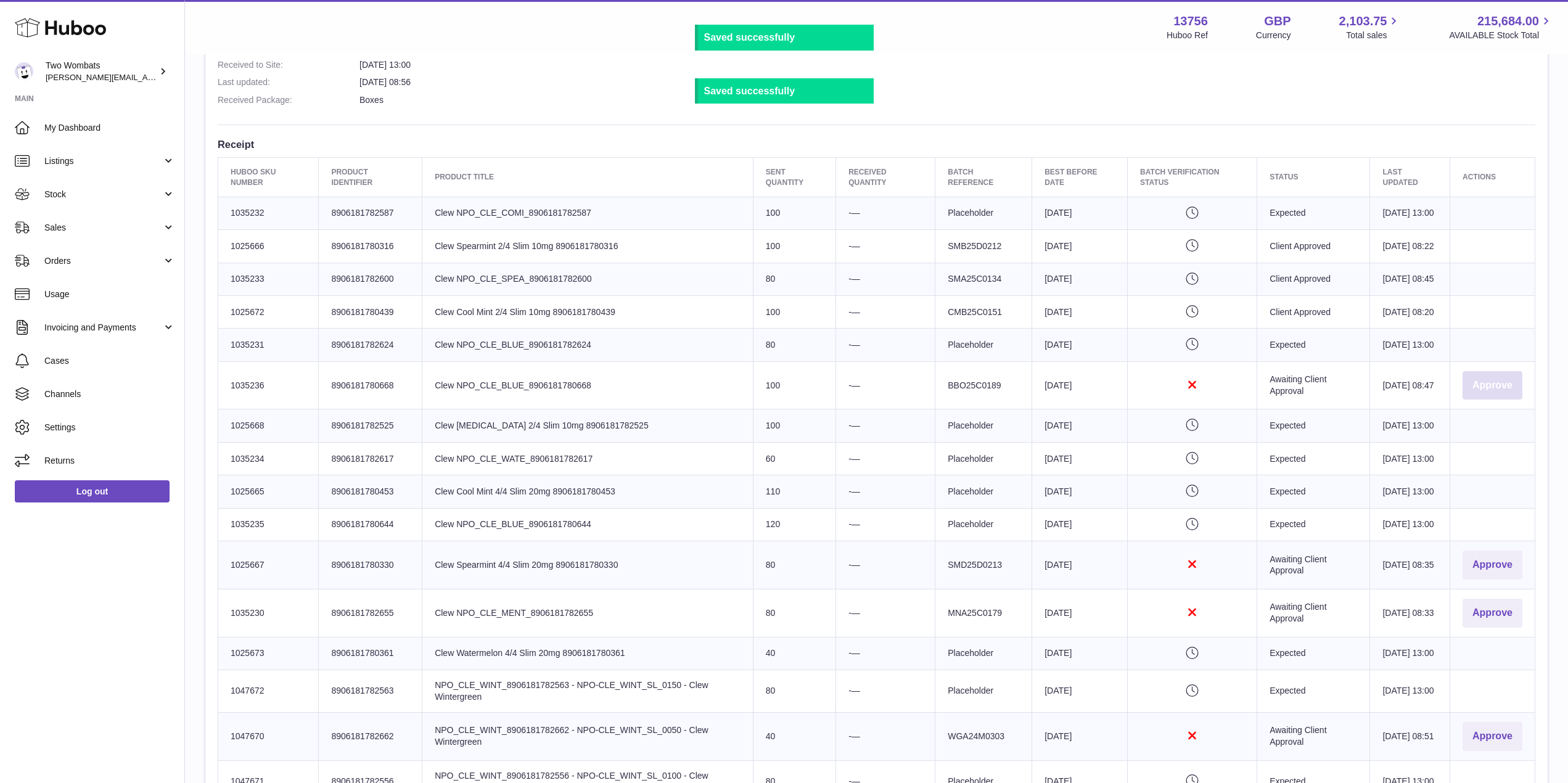
click at [1492, 400] on button "Approve" at bounding box center [1492, 386] width 60 height 29
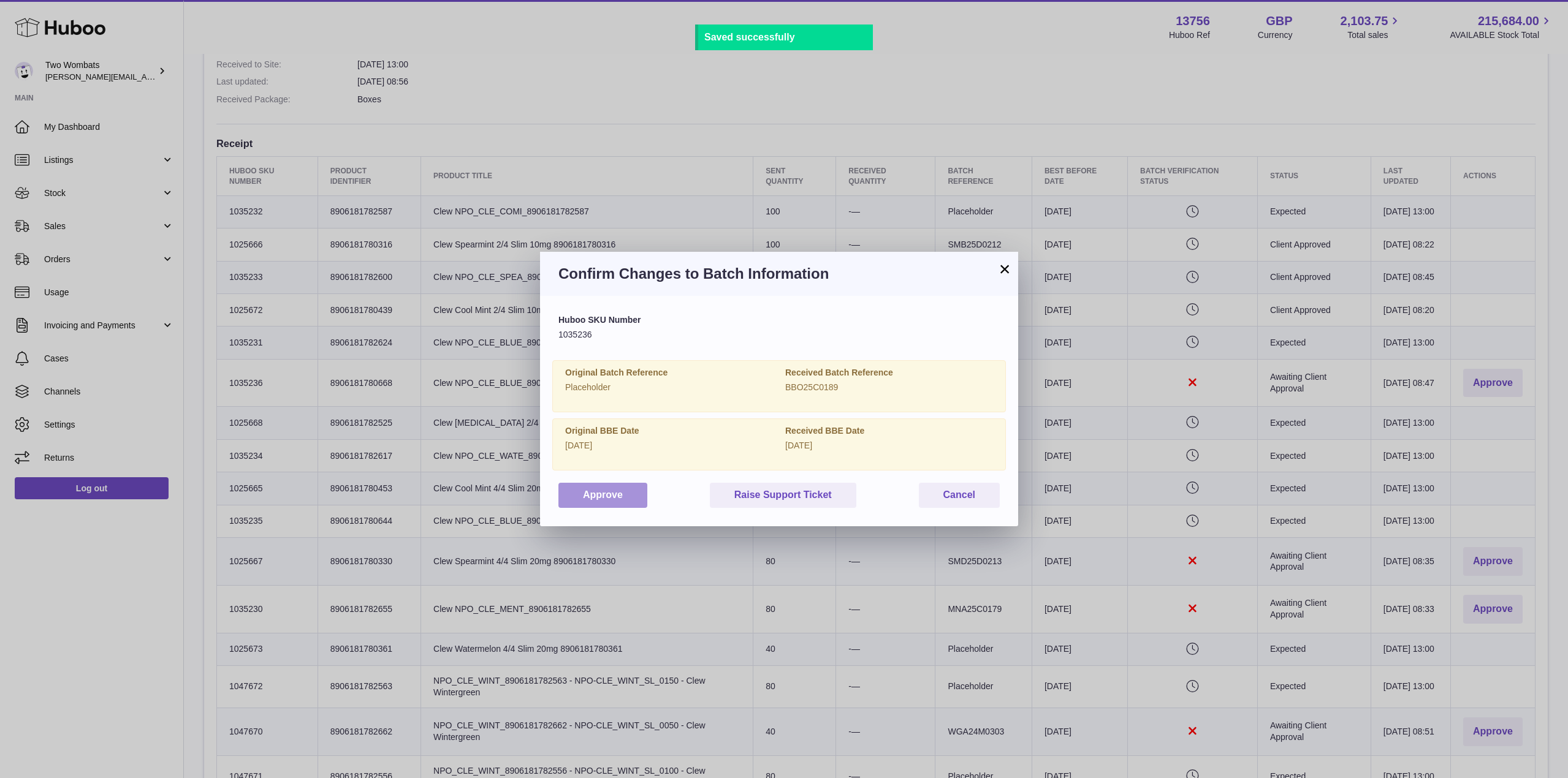
click at [635, 501] on button "Approve" at bounding box center [602, 495] width 89 height 25
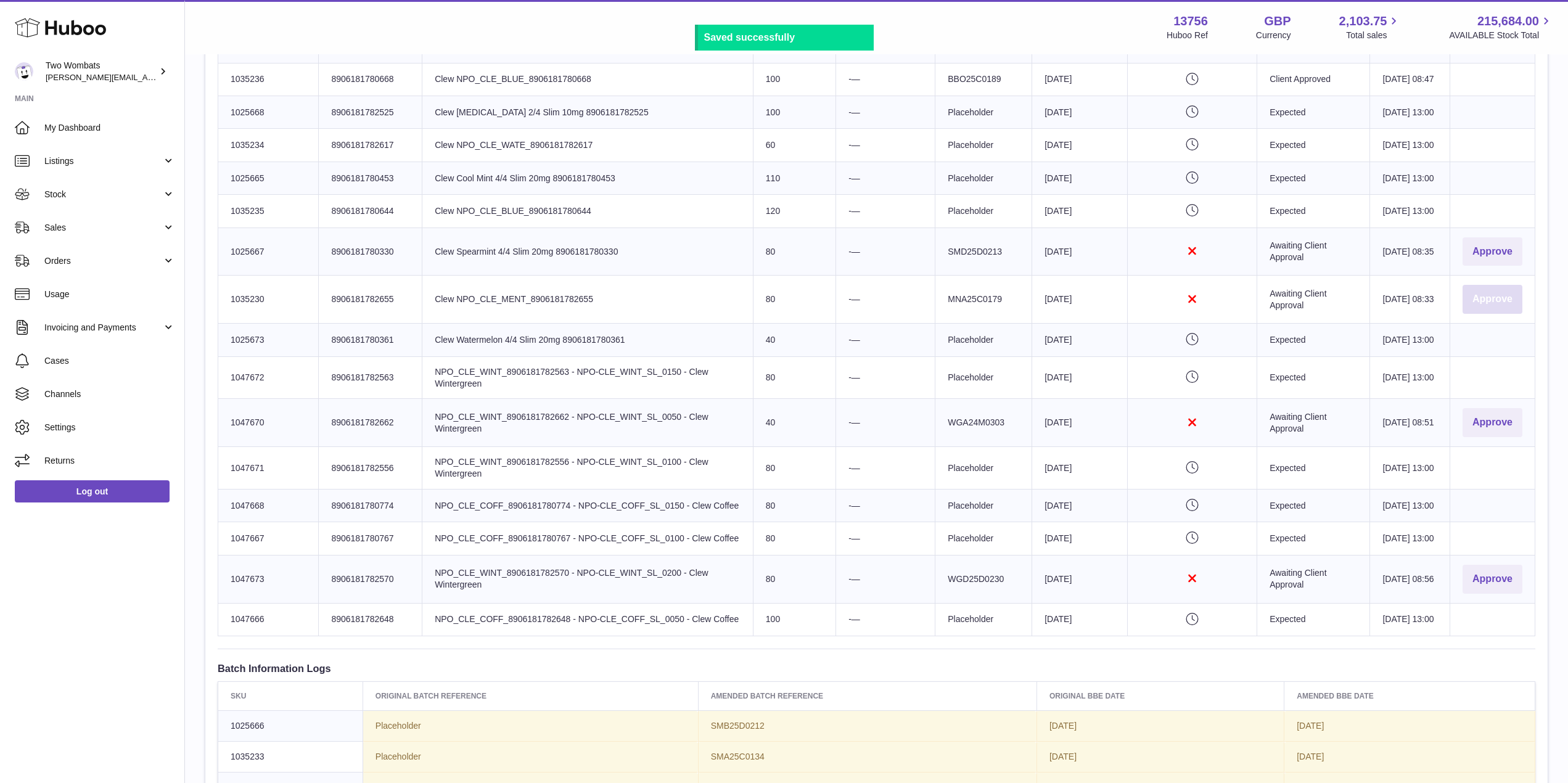
scroll to position [687, 0]
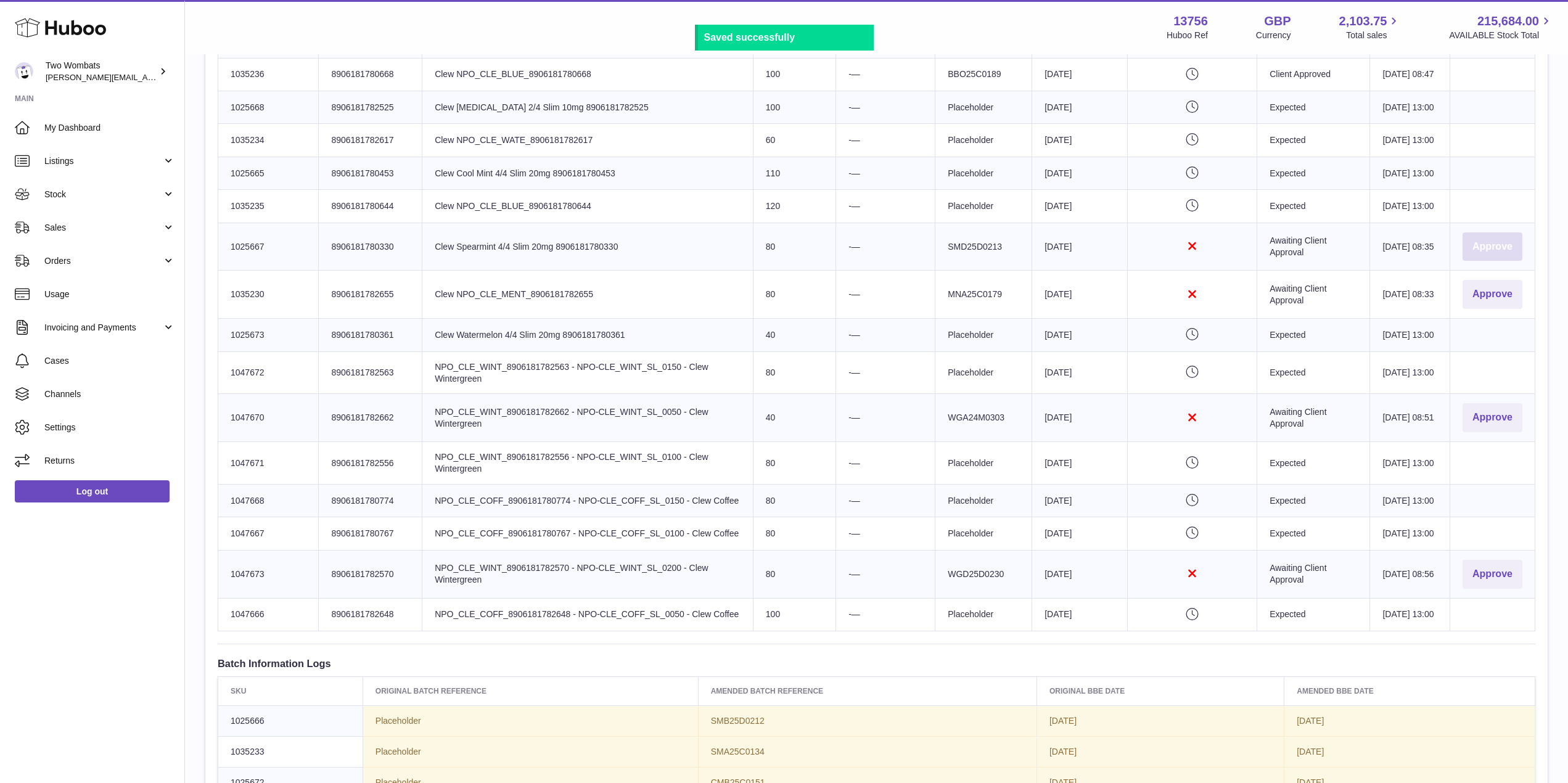
click at [1500, 262] on button "Approve" at bounding box center [1492, 247] width 60 height 29
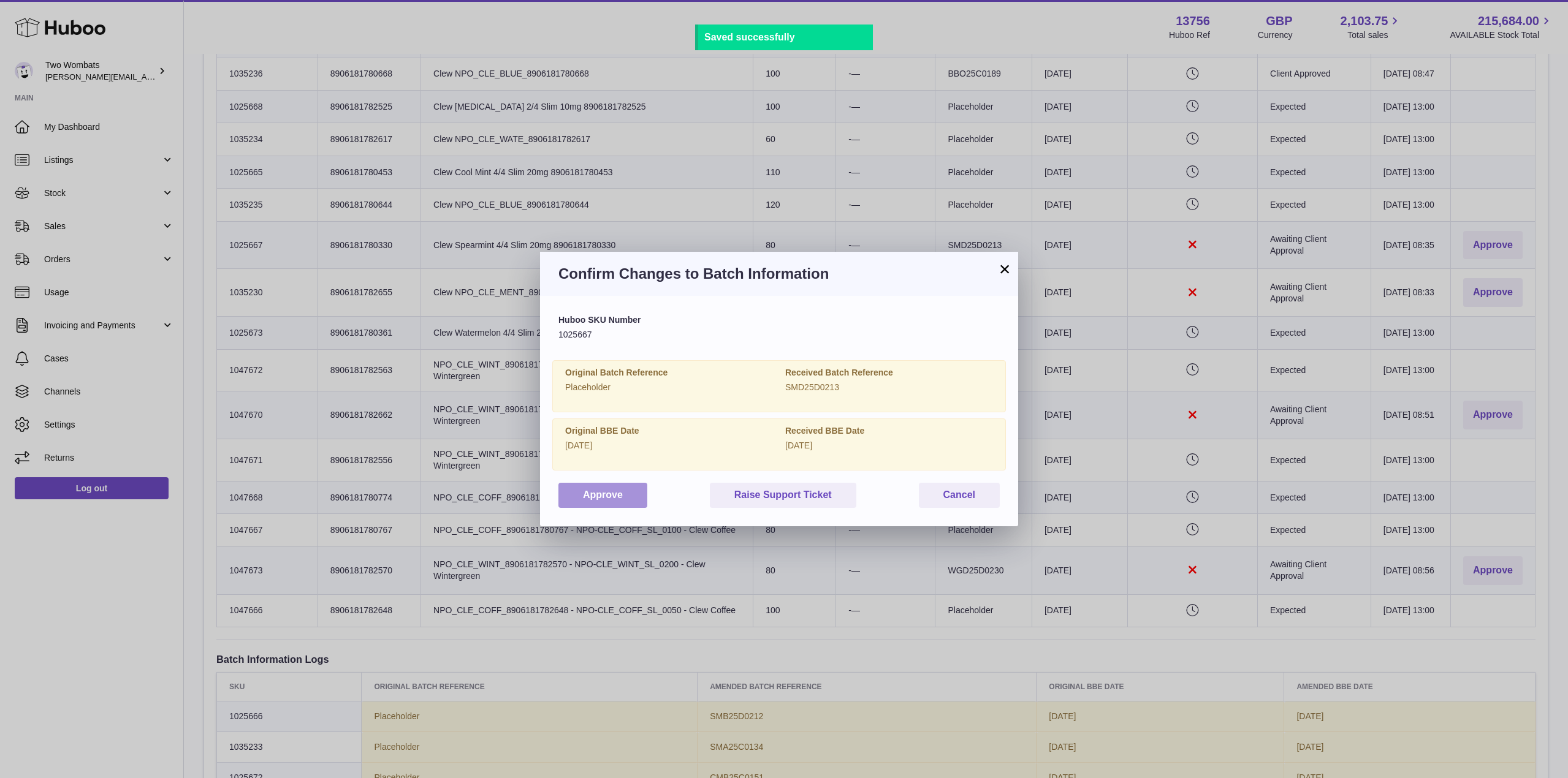
click at [611, 490] on button "Approve" at bounding box center [602, 495] width 89 height 25
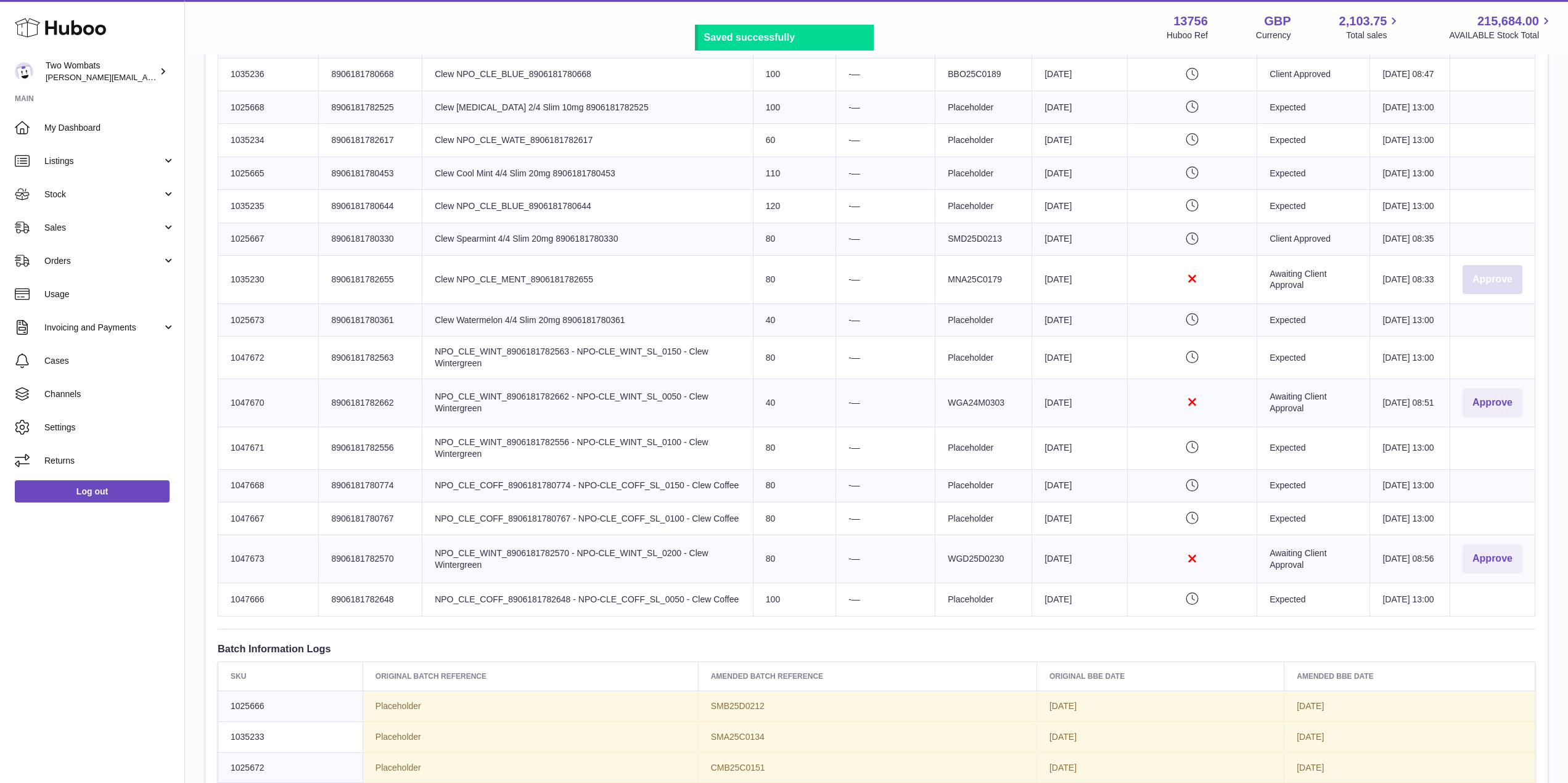
click at [1483, 294] on button "Approve" at bounding box center [1492, 280] width 60 height 29
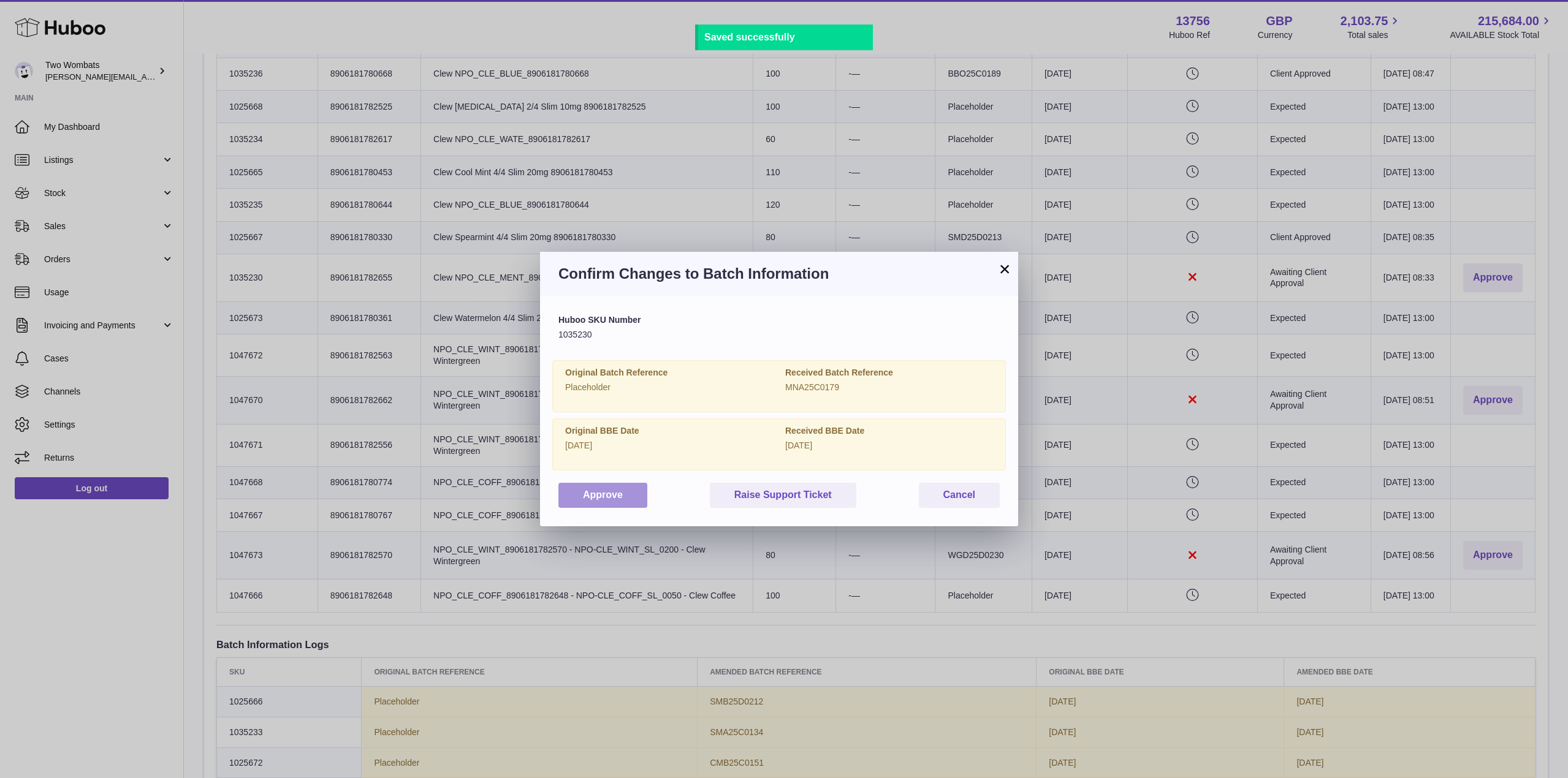
click at [621, 490] on button "Approve" at bounding box center [602, 495] width 89 height 25
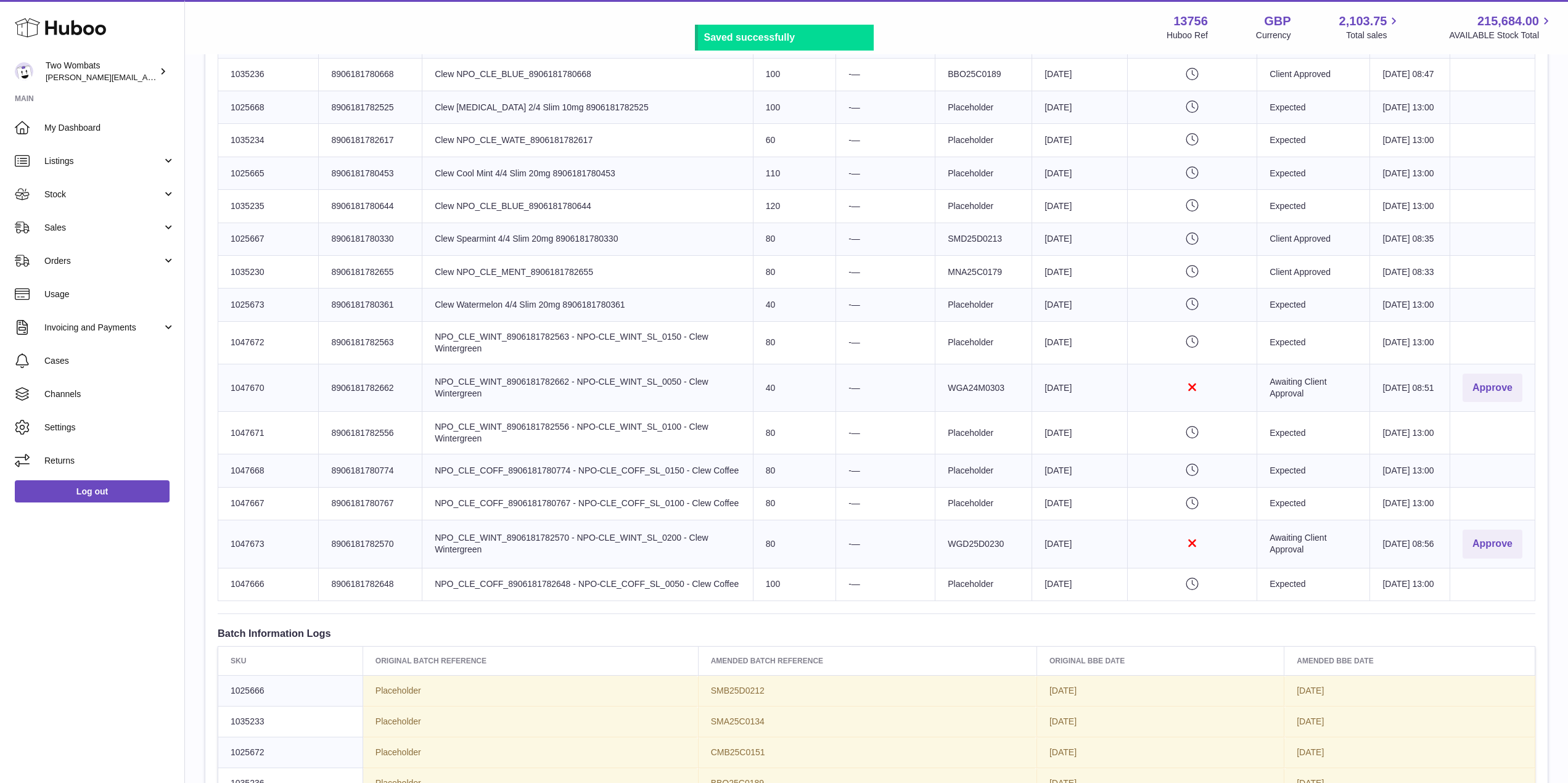
click at [1508, 454] on td "Actions" at bounding box center [1493, 433] width 85 height 43
click at [1504, 412] on td "Actions Approve" at bounding box center [1493, 388] width 85 height 48
click at [1503, 403] on button "Approve" at bounding box center [1492, 388] width 60 height 29
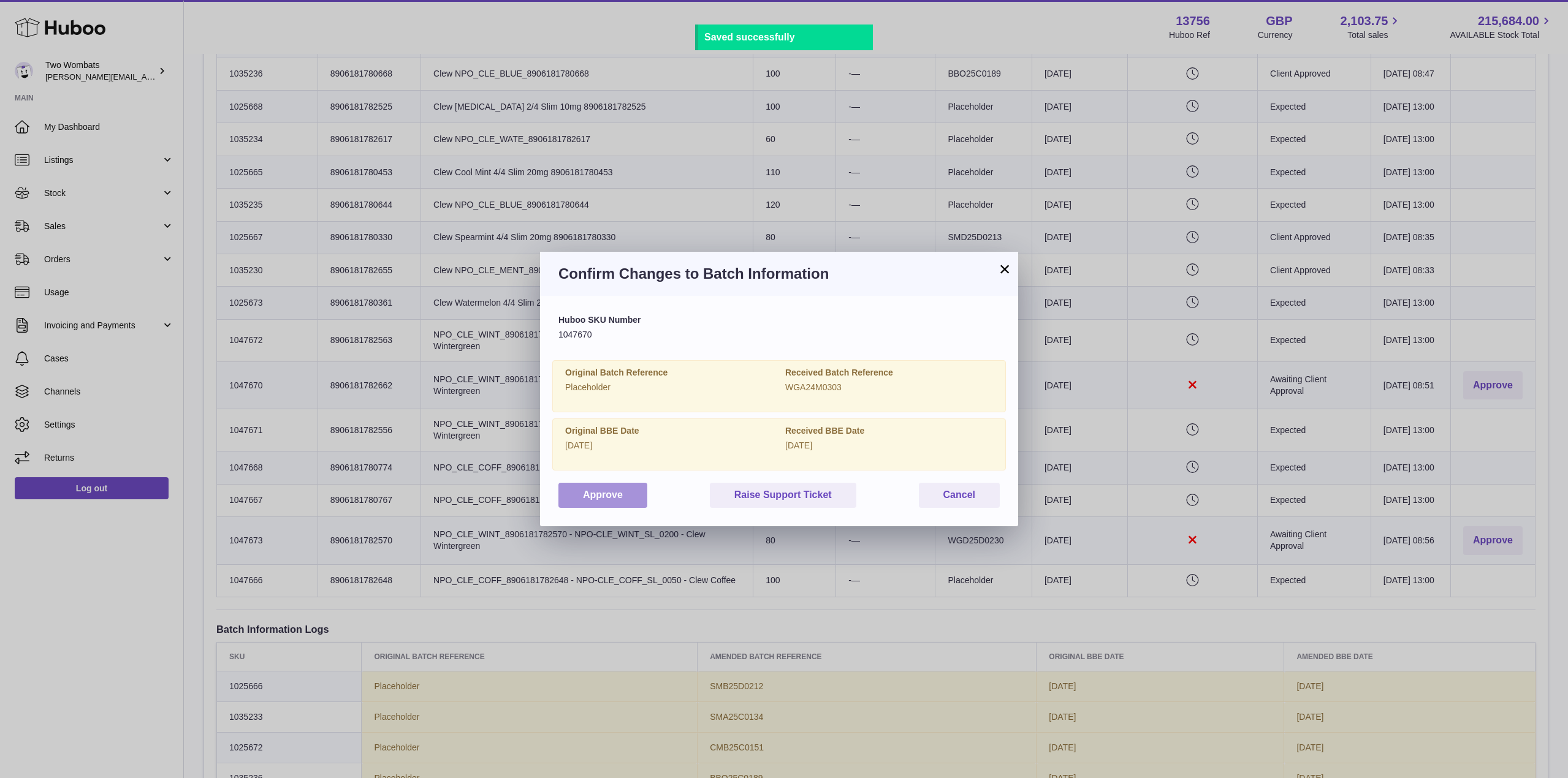
click at [621, 494] on button "Approve" at bounding box center [602, 495] width 89 height 25
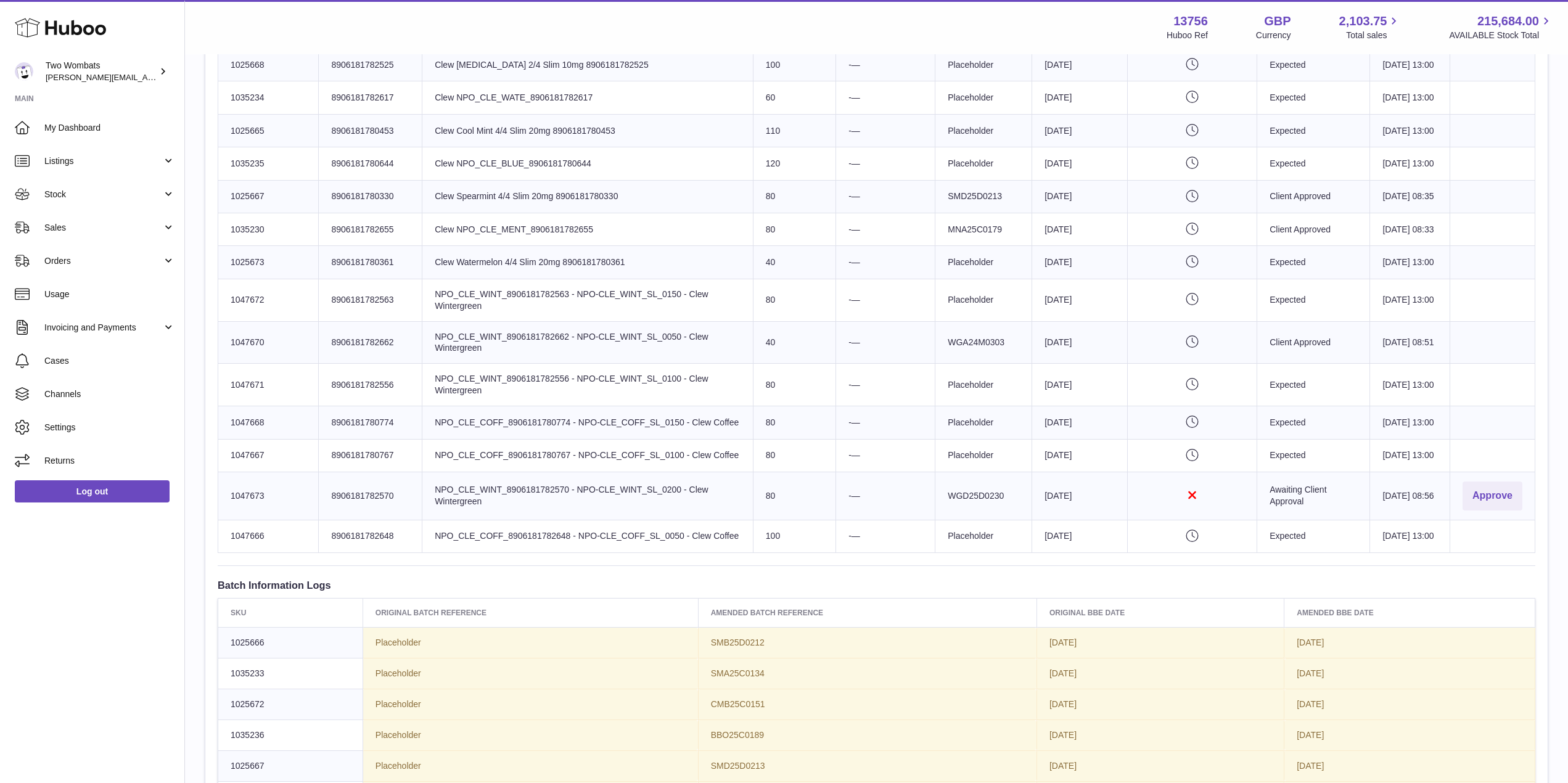
scroll to position [729, 0]
click at [1487, 512] on button "Approve" at bounding box center [1492, 497] width 60 height 29
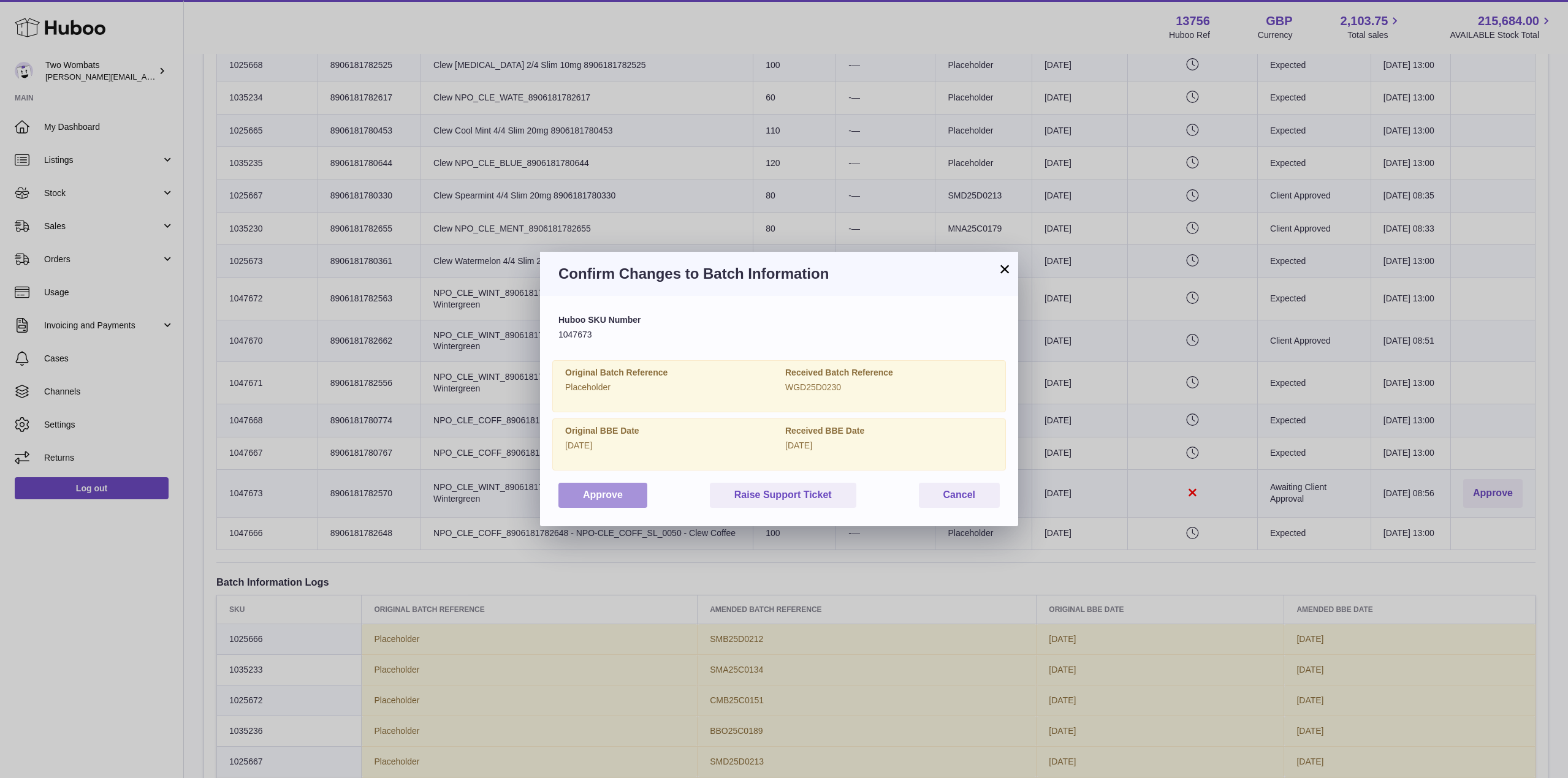
click at [587, 495] on button "Approve" at bounding box center [602, 495] width 89 height 25
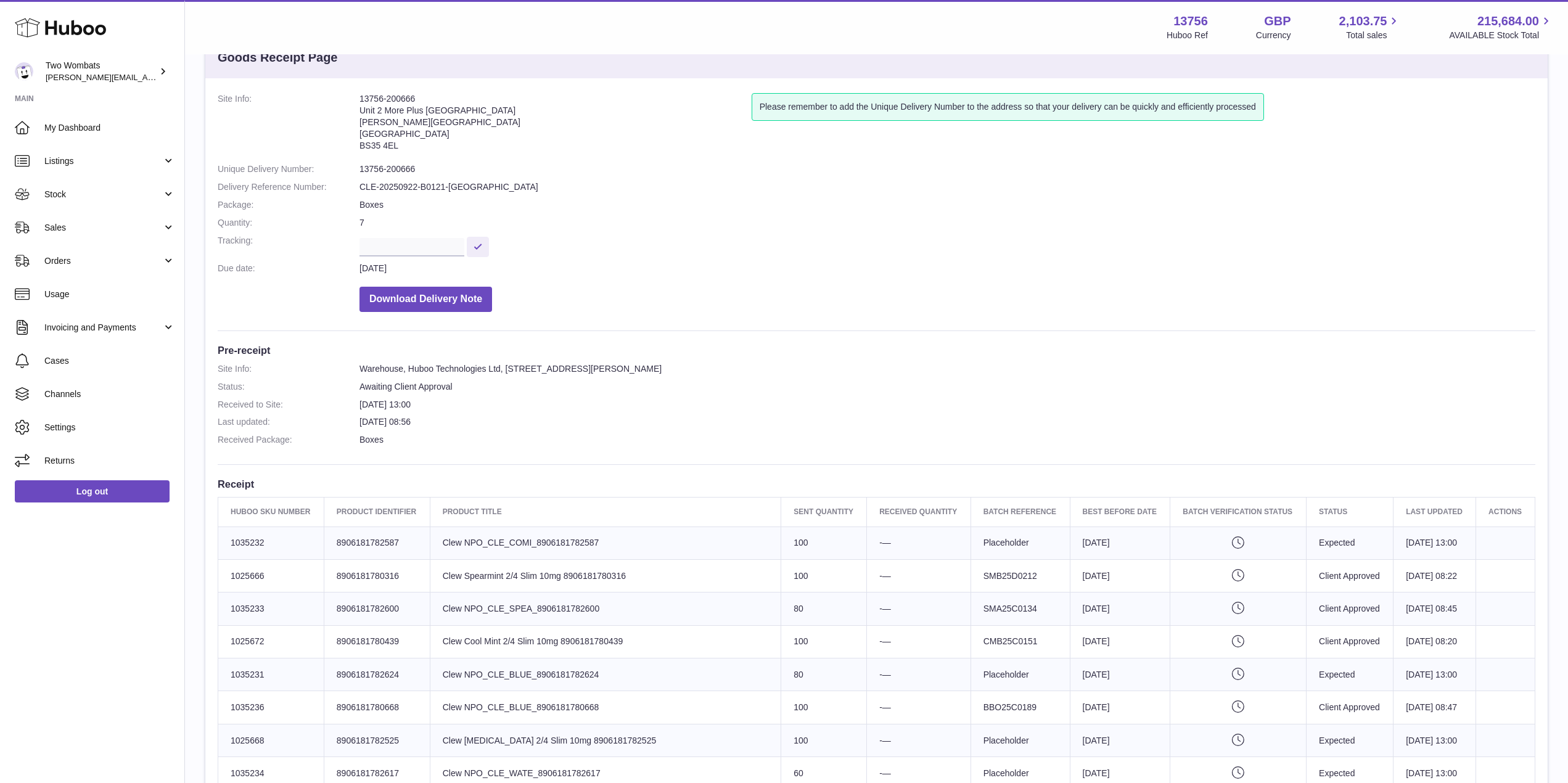
scroll to position [5, 0]
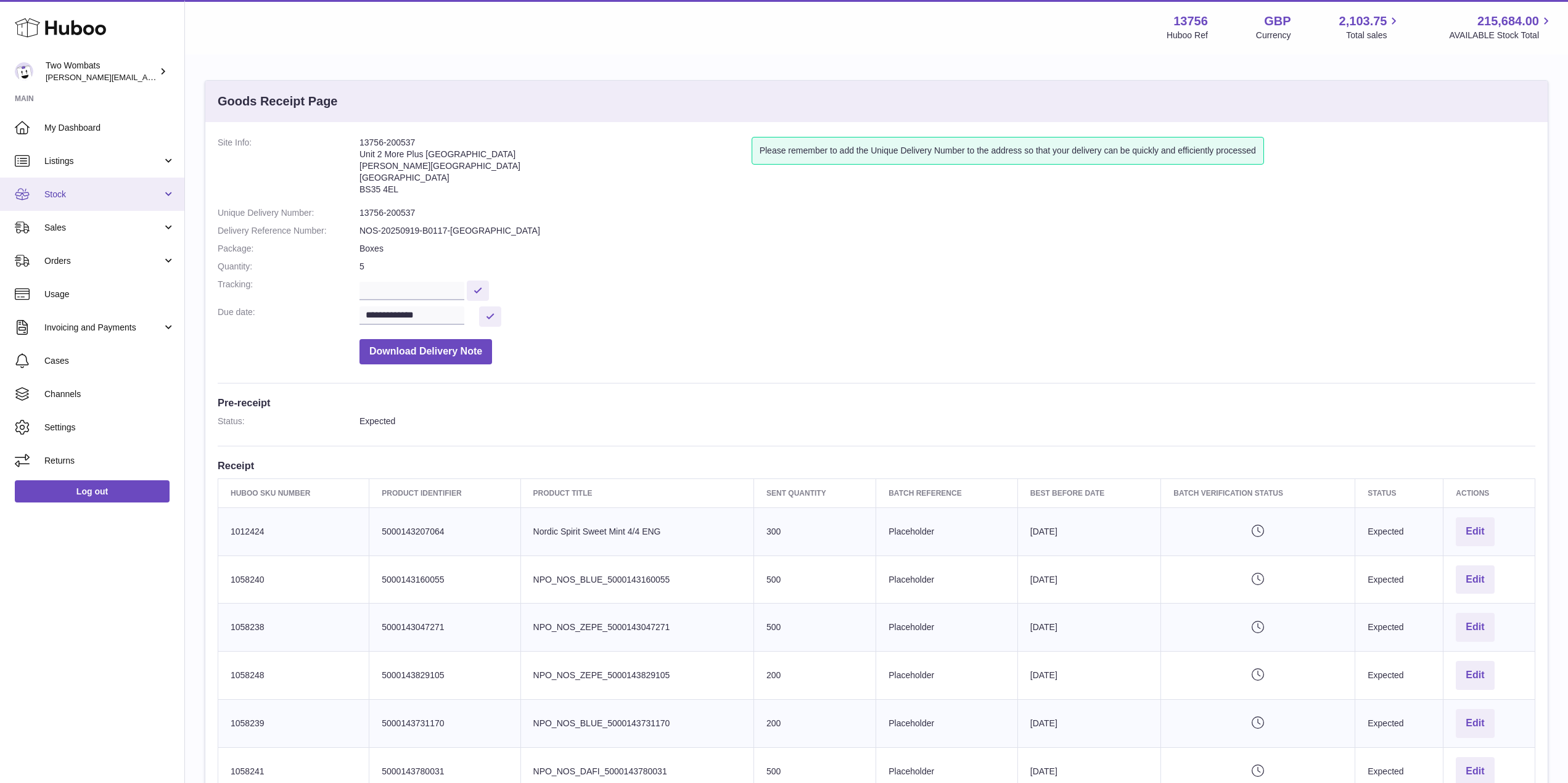
click at [151, 195] on span "Stock" at bounding box center [103, 194] width 118 height 12
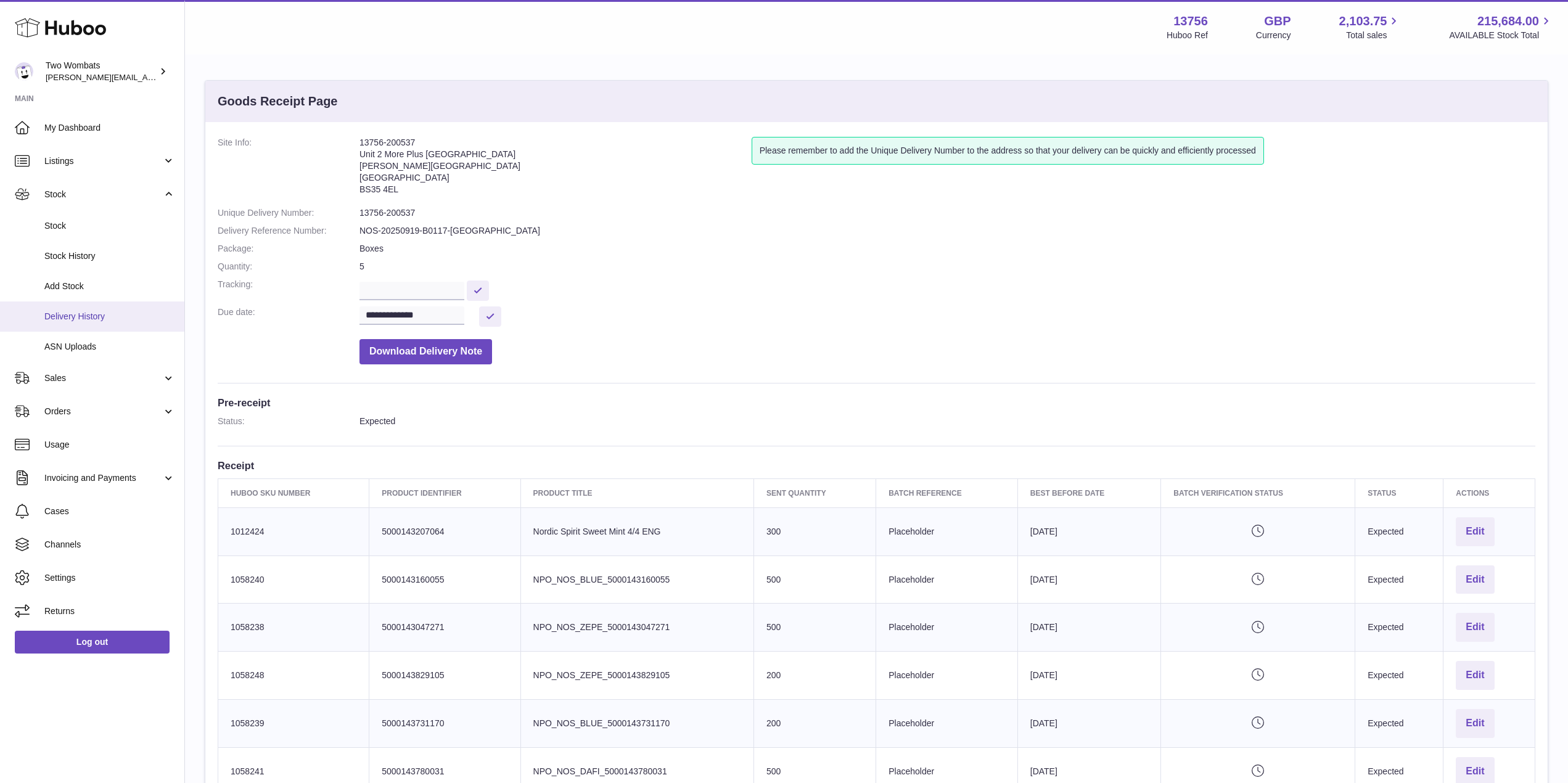
click at [91, 320] on span "Delivery History" at bounding box center [110, 317] width 130 height 12
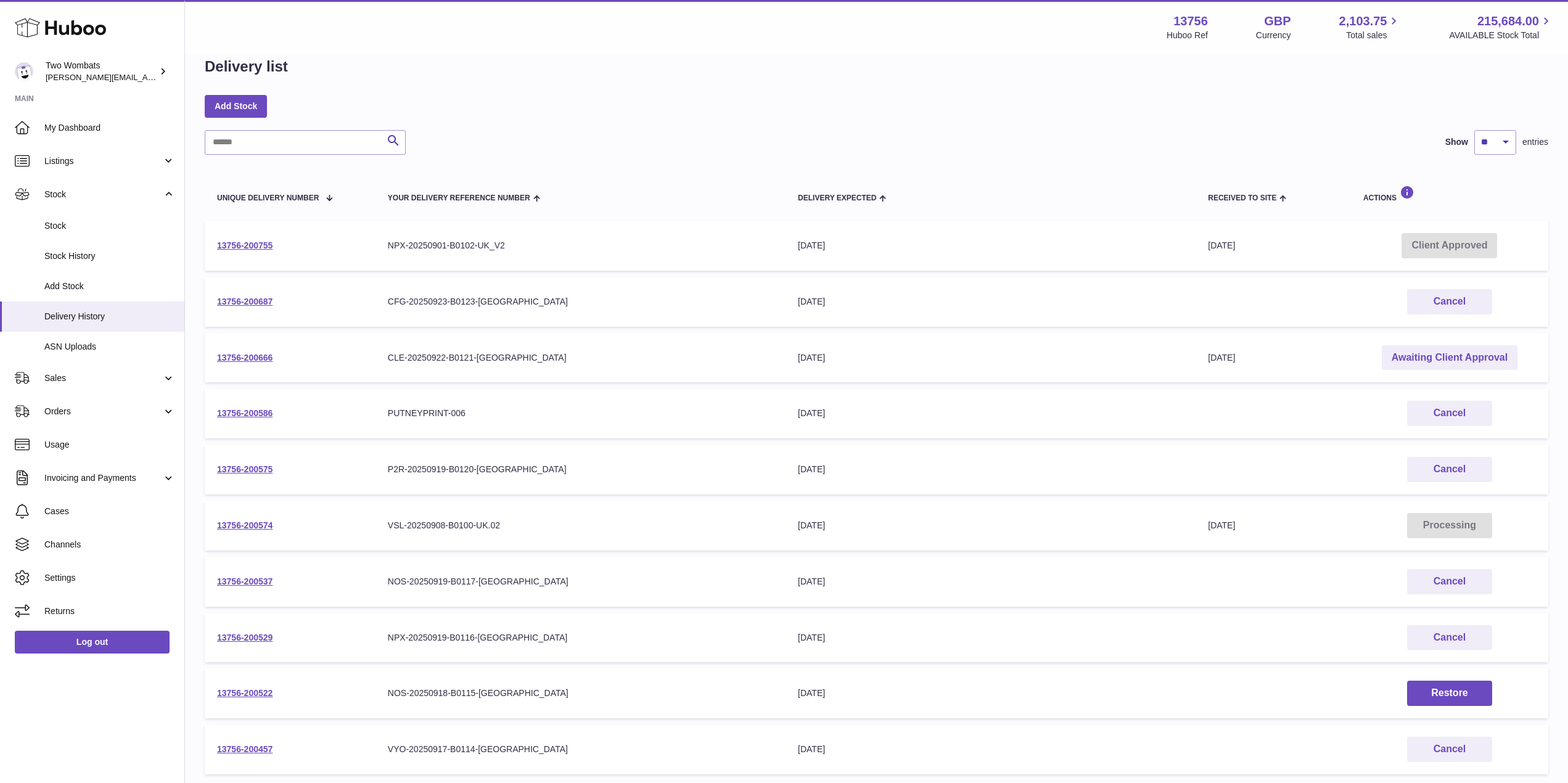
scroll to position [21, 0]
click at [264, 256] on td "13756-200755" at bounding box center [290, 248] width 171 height 50
click at [256, 243] on link "13756-200755" at bounding box center [244, 248] width 56 height 10
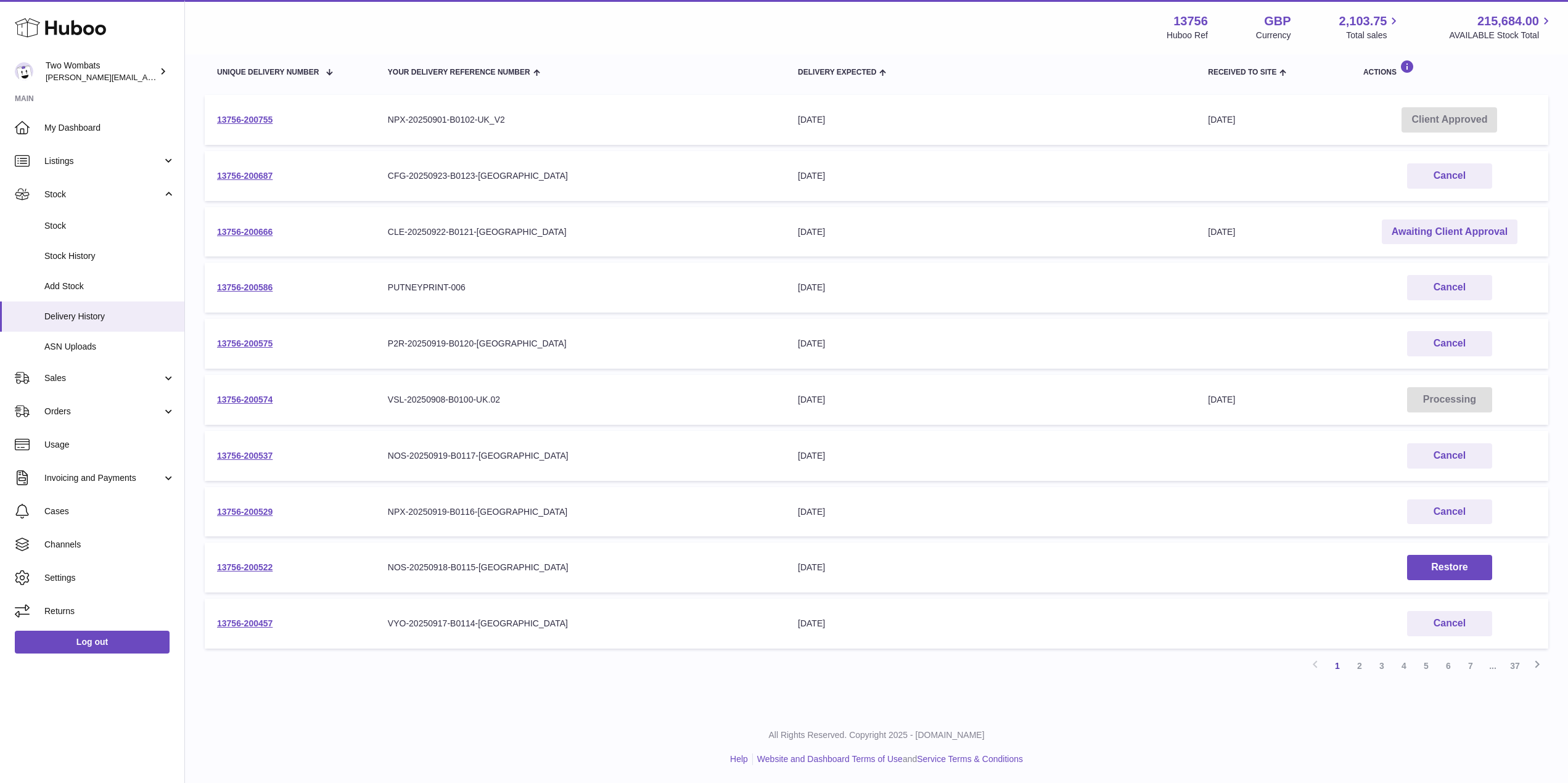
scroll to position [150, 0]
click at [1365, 667] on link "2" at bounding box center [1359, 665] width 23 height 23
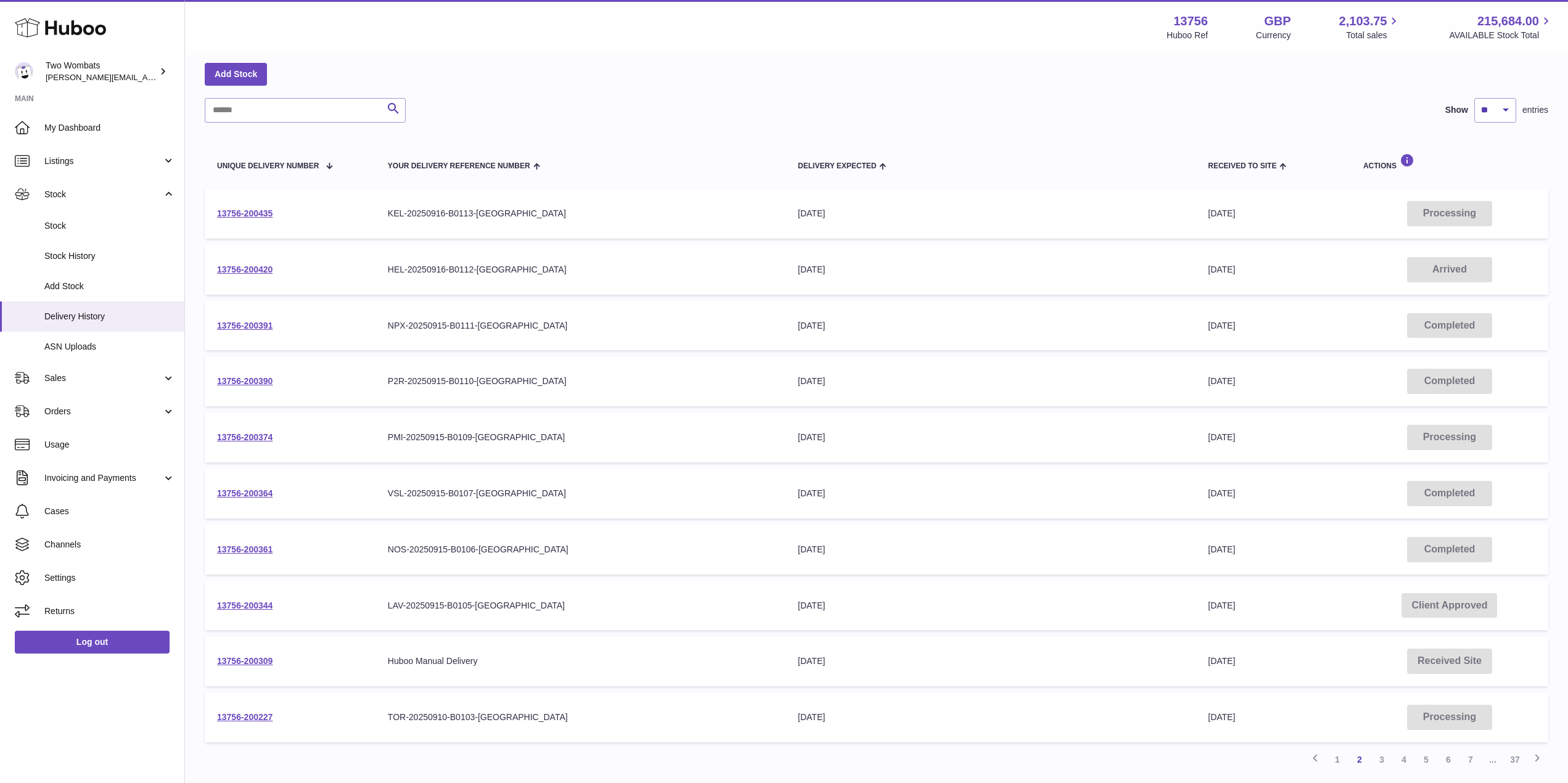
scroll to position [150, 0]
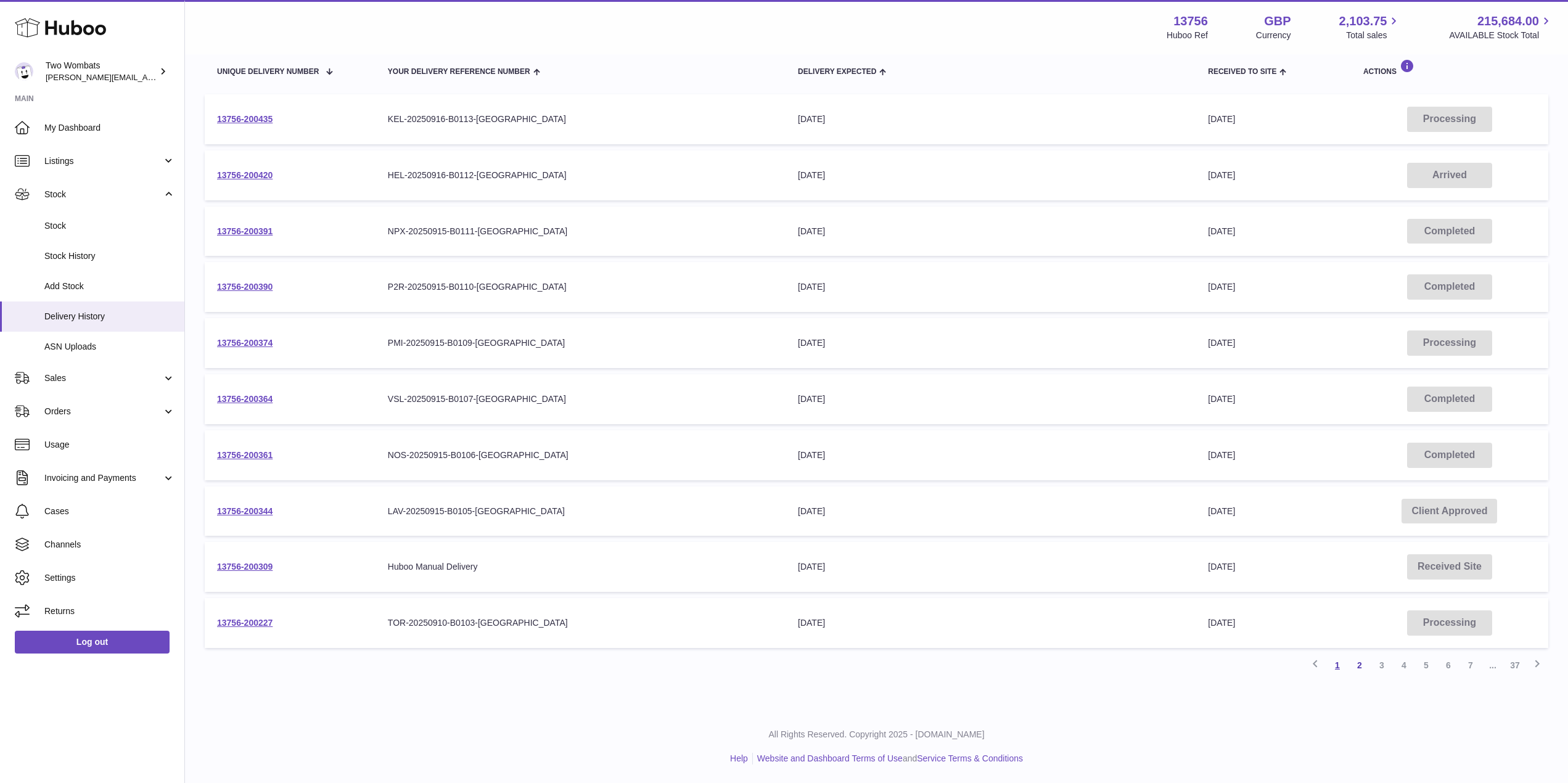
click at [1337, 665] on link "1" at bounding box center [1338, 665] width 23 height 23
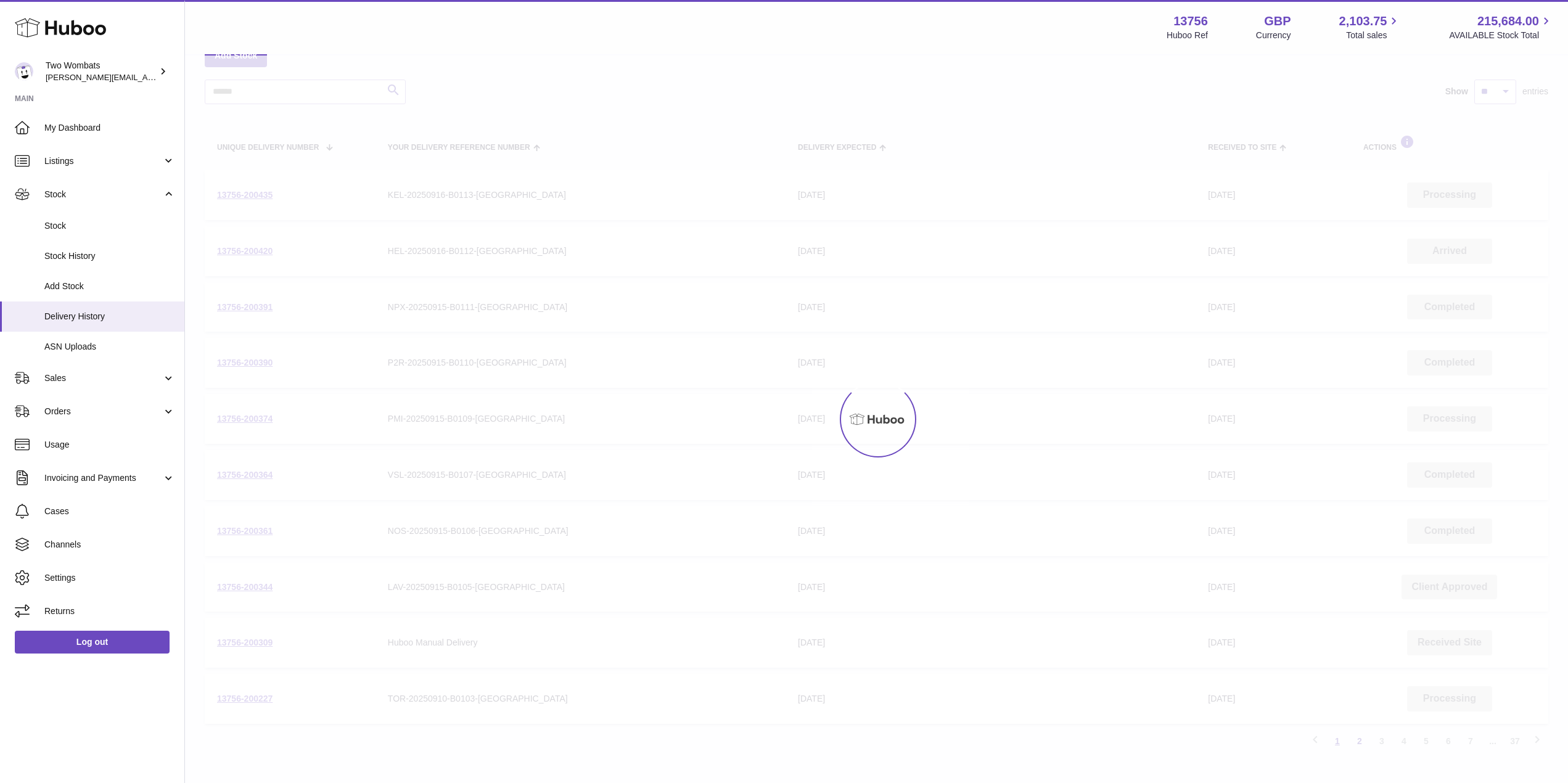
scroll to position [56, 0]
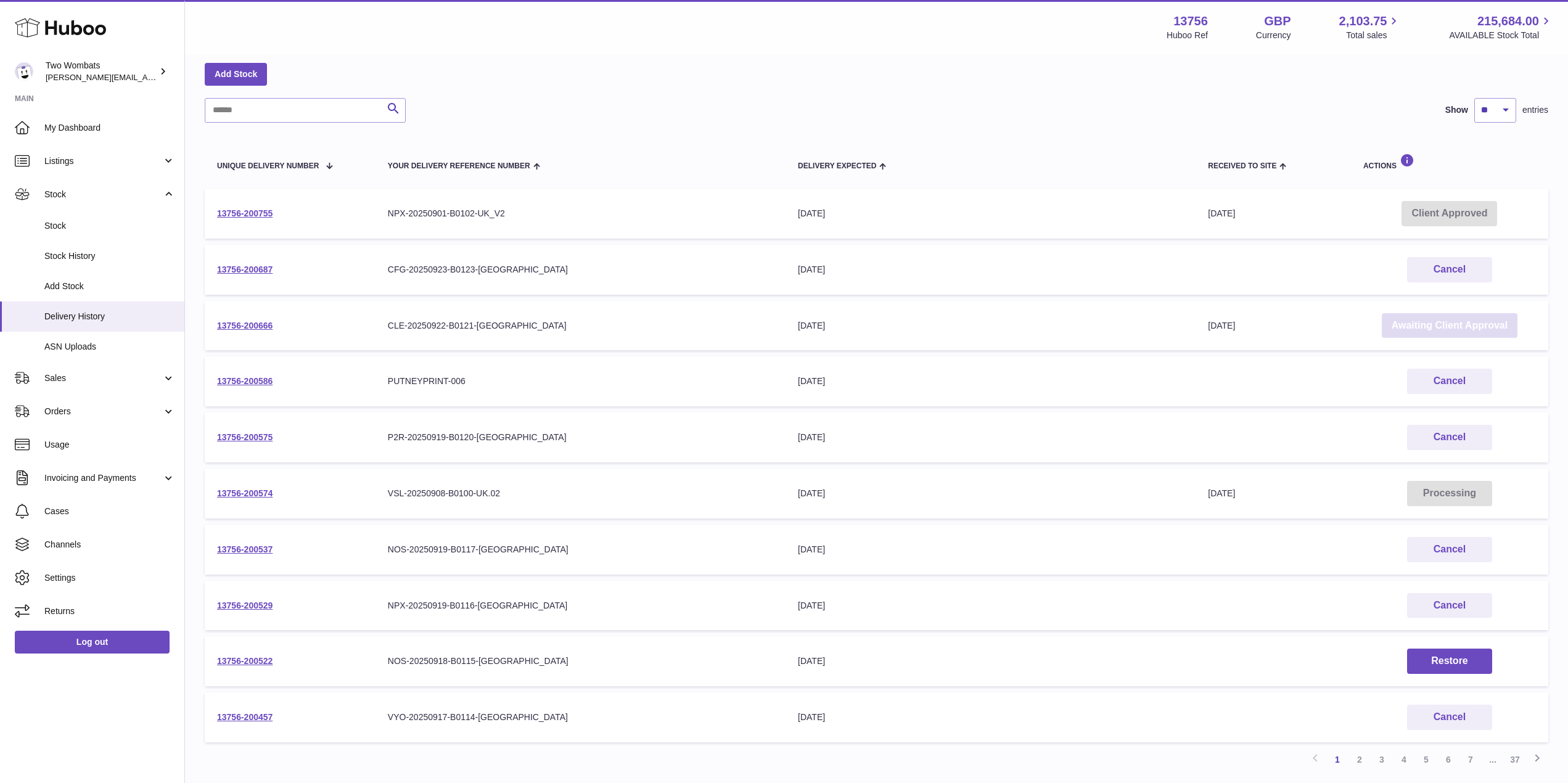
click at [1421, 338] on link "Awaiting Client Approval" at bounding box center [1450, 325] width 135 height 25
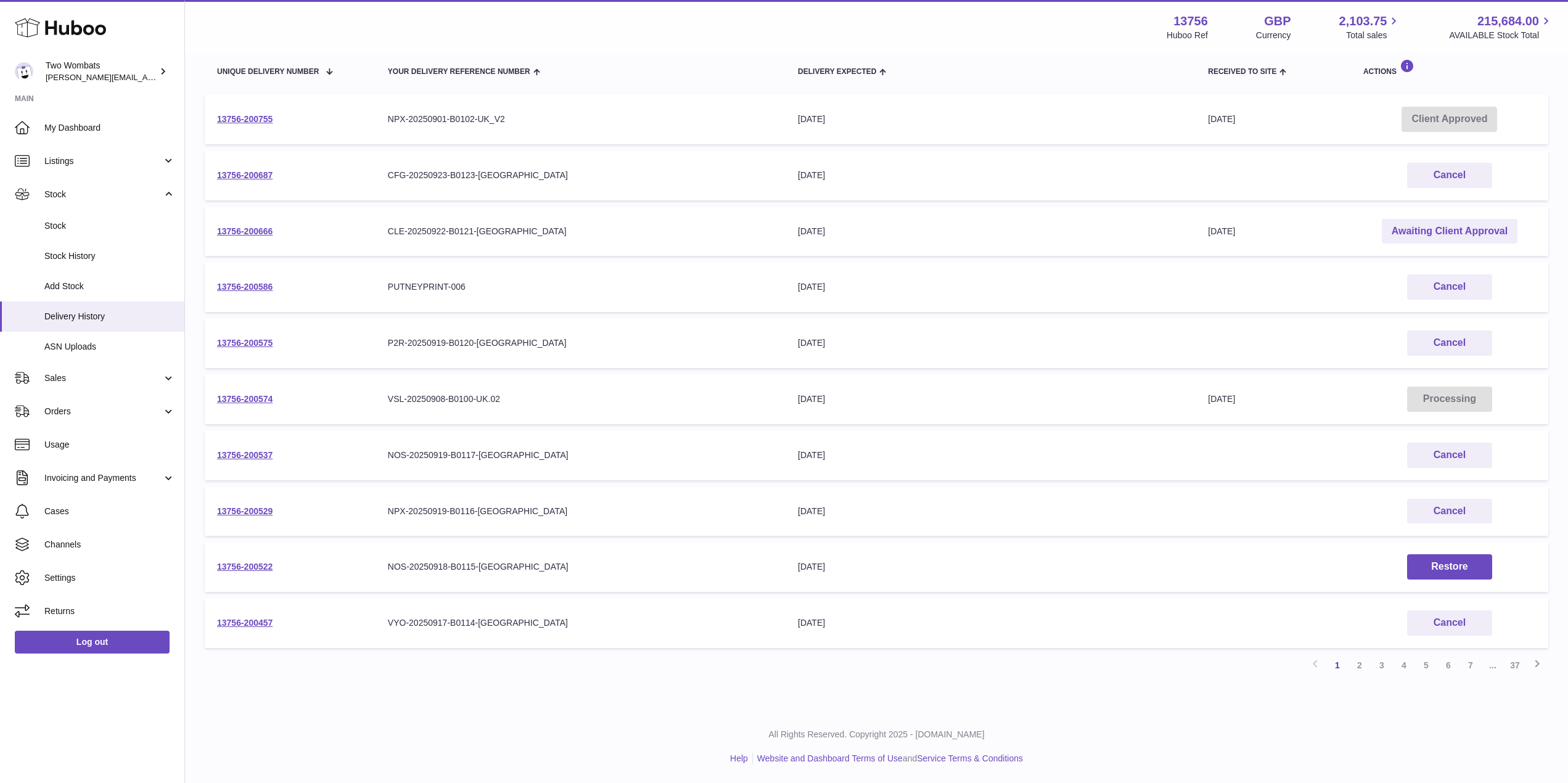
scroll to position [149, 0]
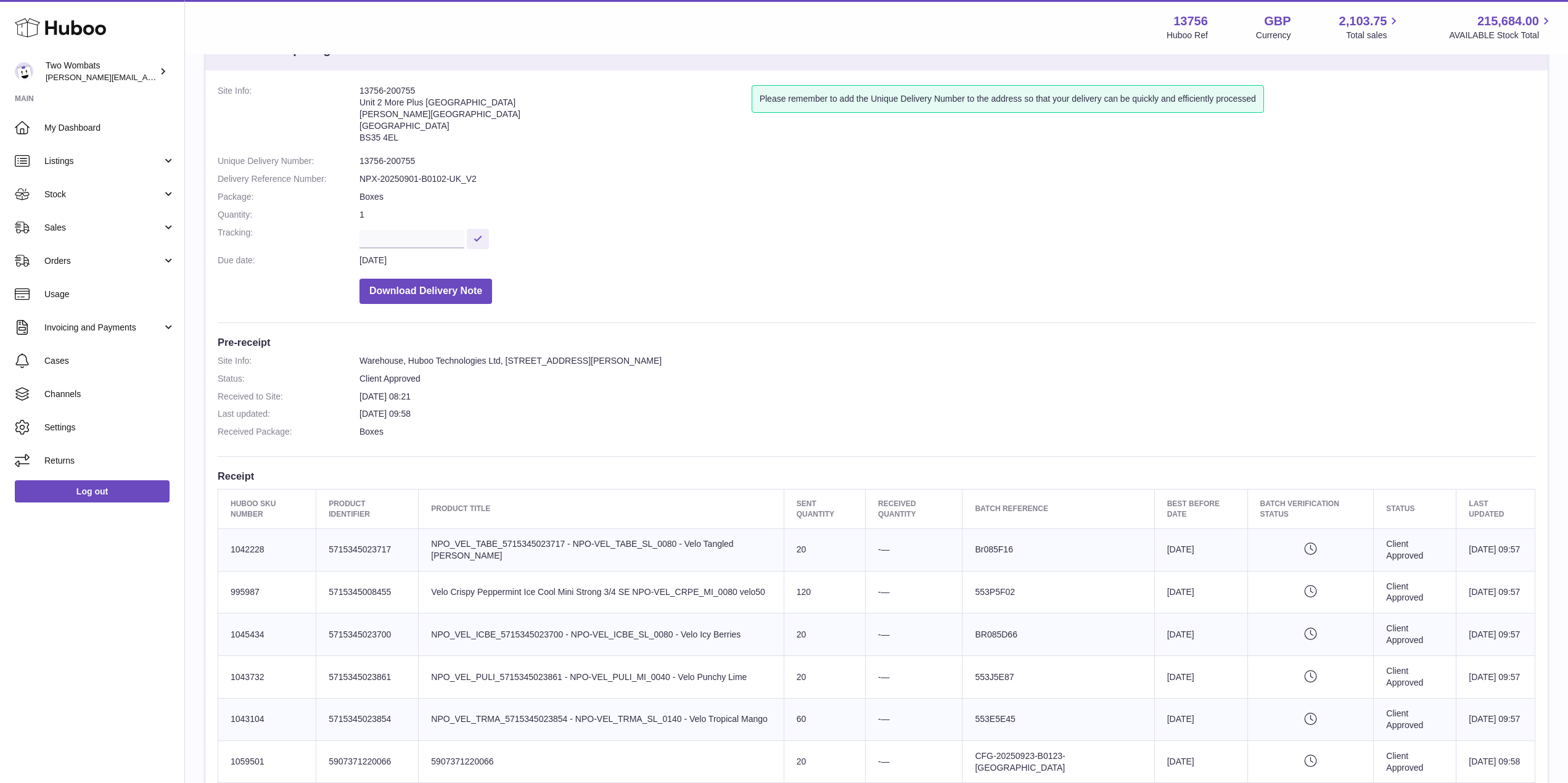
scroll to position [77, 0]
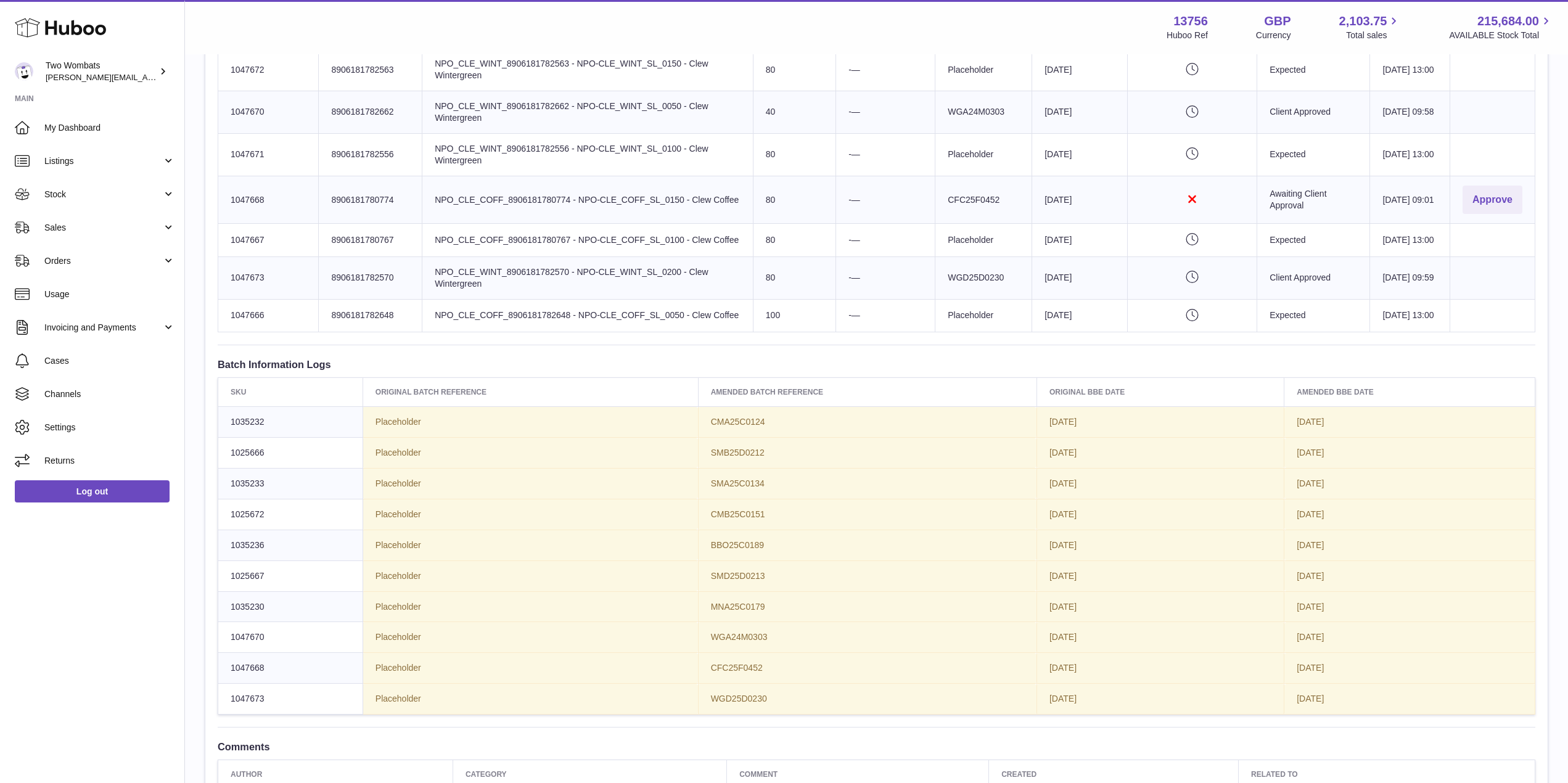
scroll to position [979, 0]
click at [1485, 211] on button "Approve" at bounding box center [1492, 197] width 60 height 29
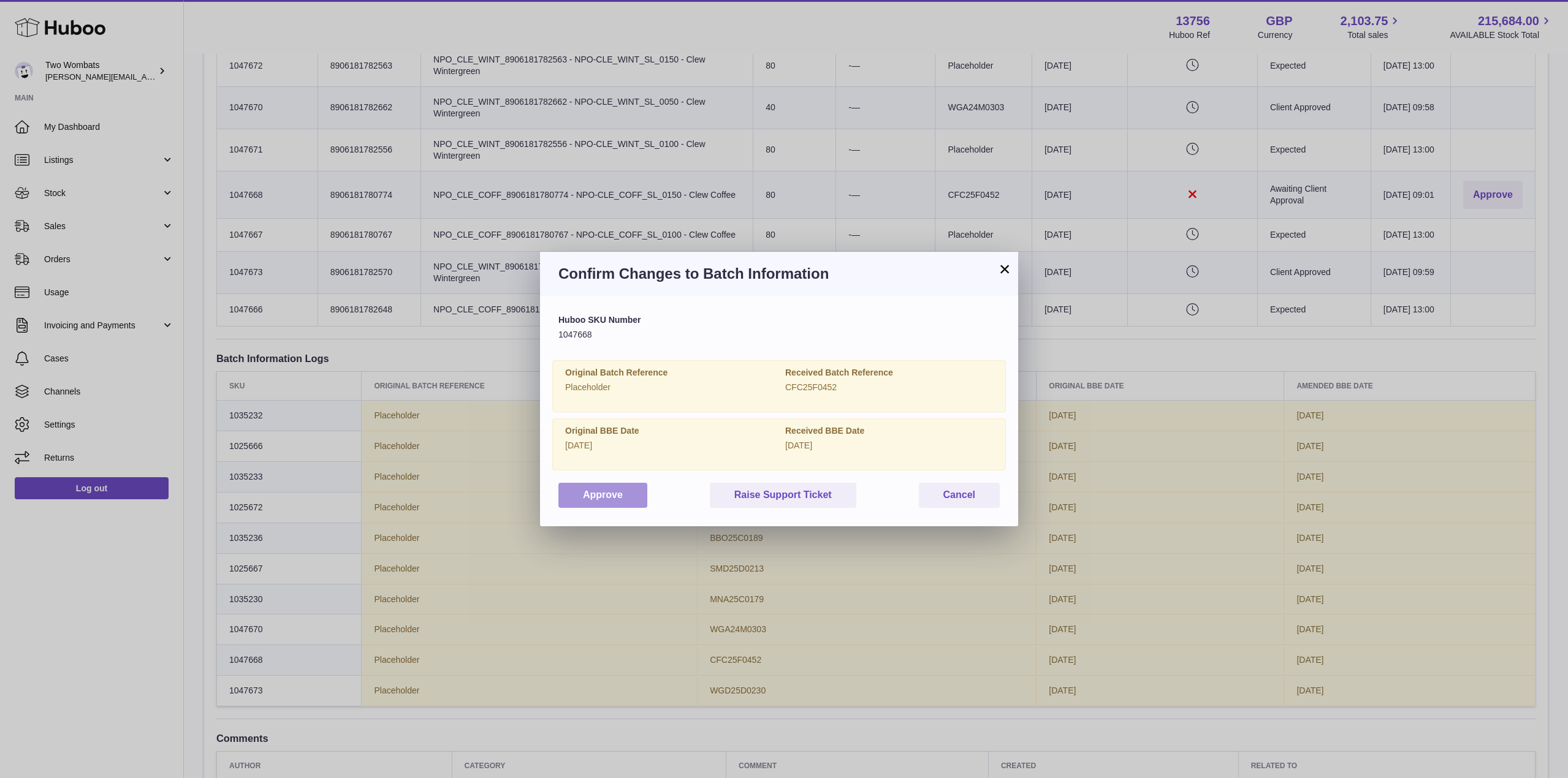
click at [640, 499] on button "Approve" at bounding box center [602, 495] width 89 height 25
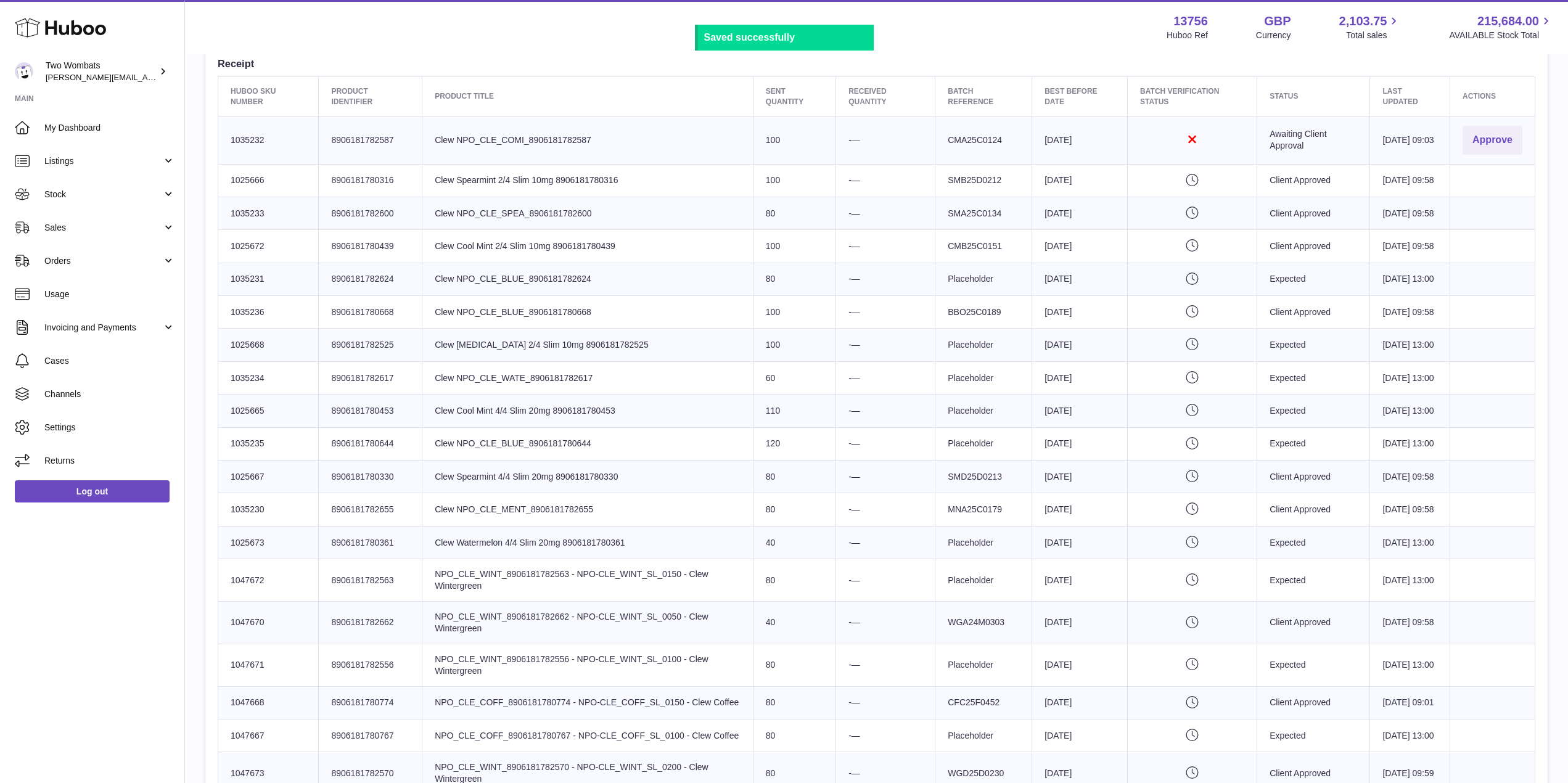
scroll to position [404, 0]
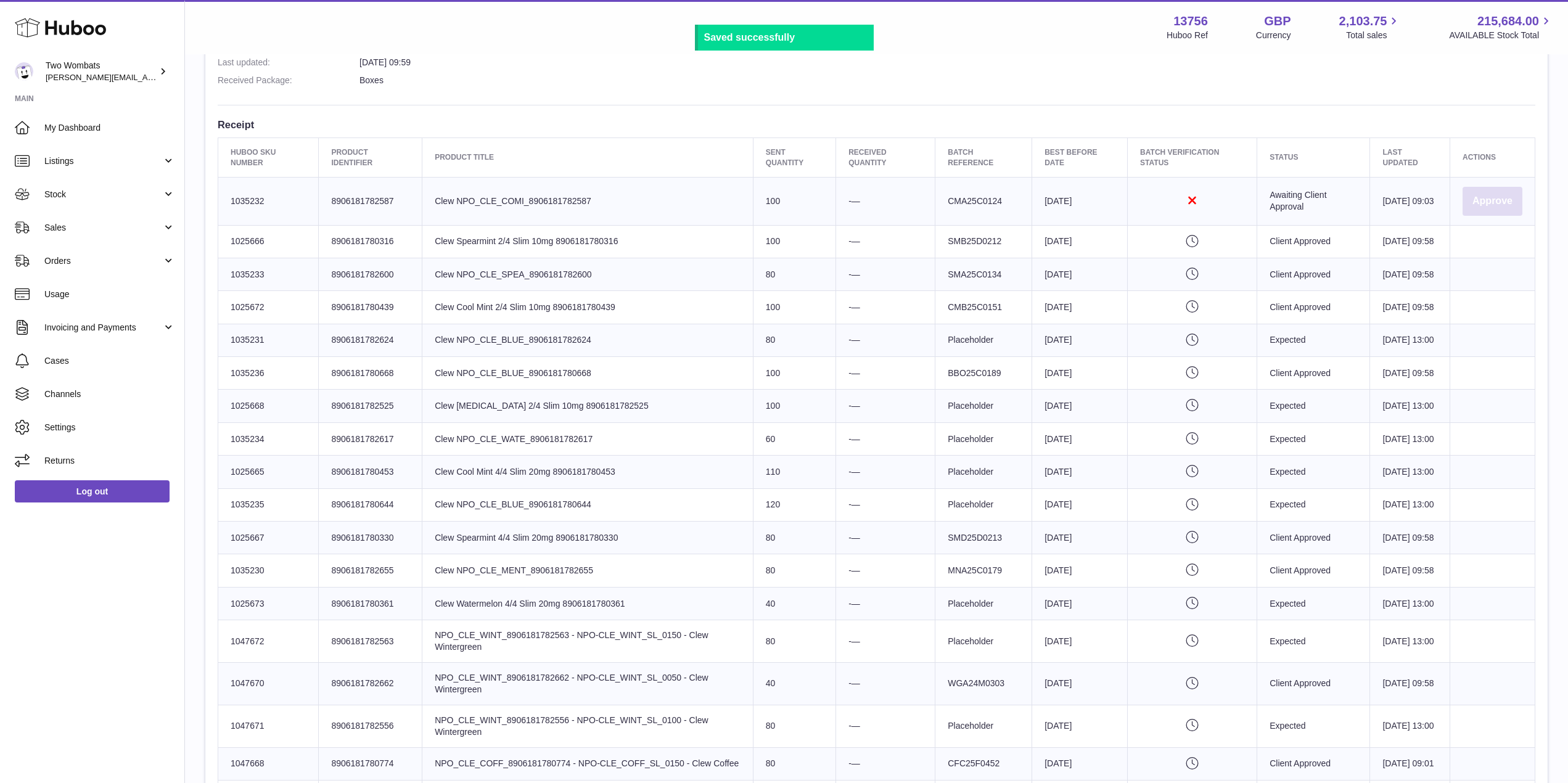
click at [1501, 208] on button "Approve" at bounding box center [1492, 201] width 60 height 29
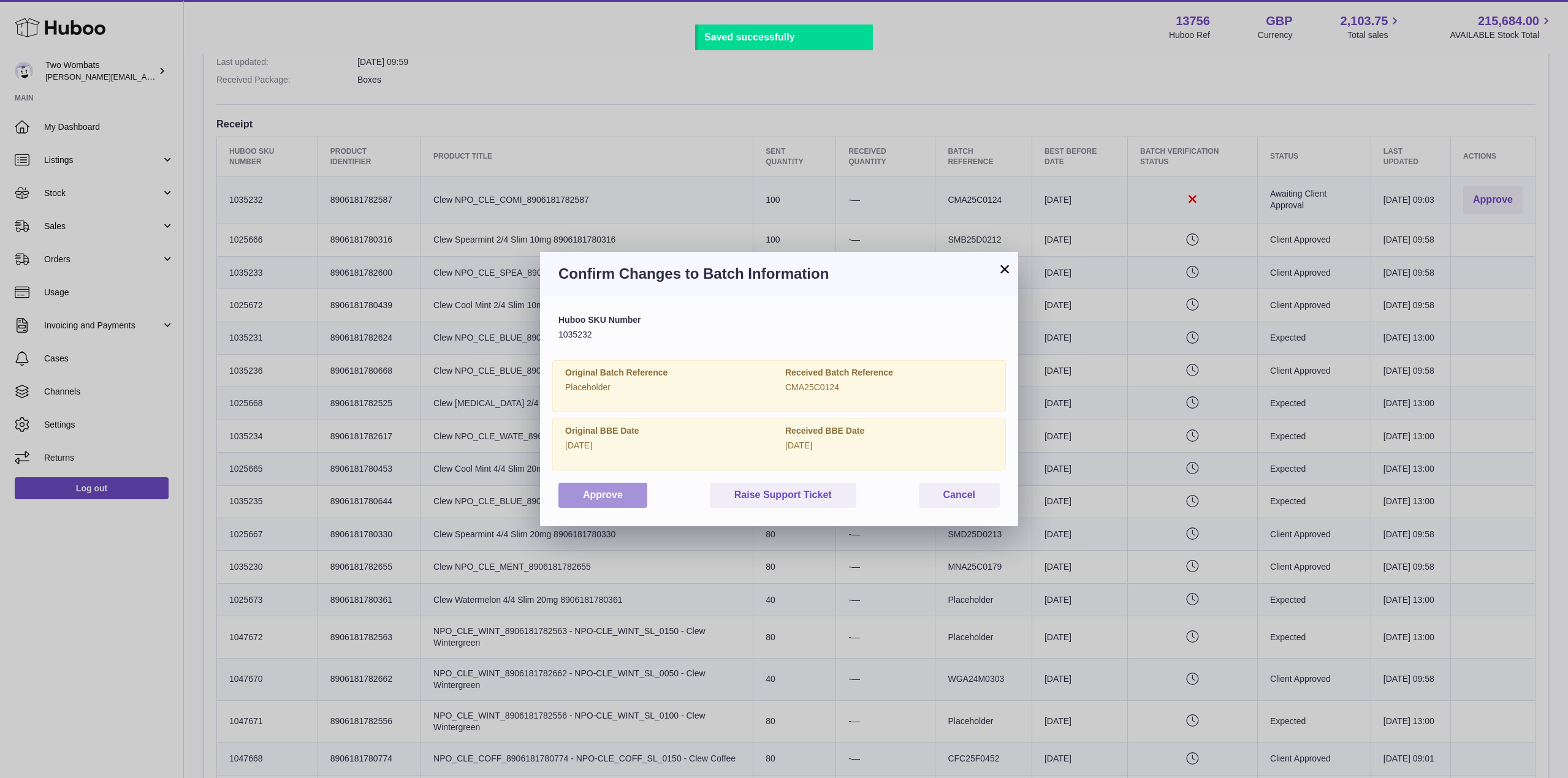
click at [615, 495] on button "Approve" at bounding box center [602, 495] width 89 height 25
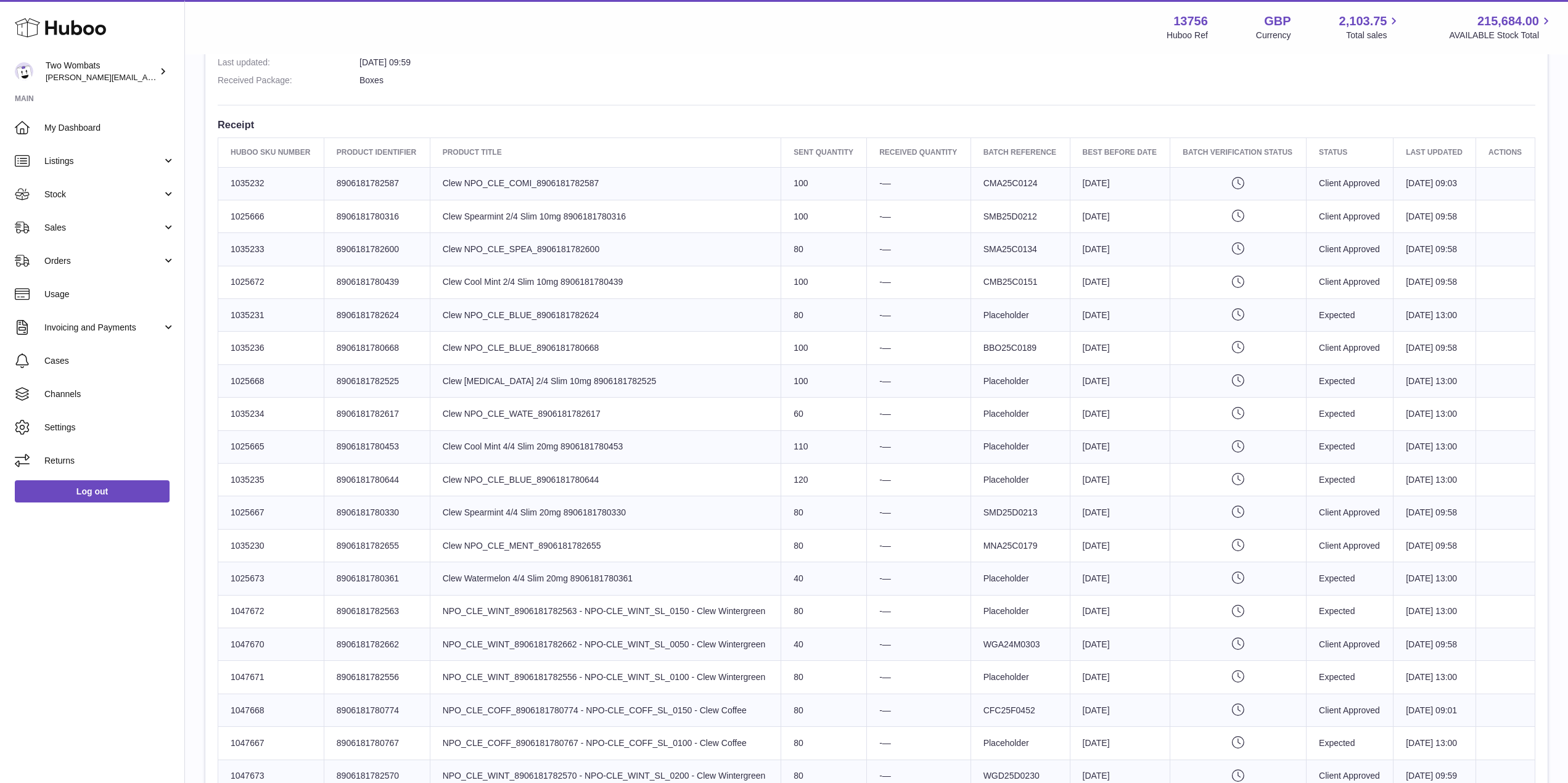
click at [619, 430] on td "Product title Clew NPO_CLE_WATE_8906181782617" at bounding box center [606, 414] width 351 height 33
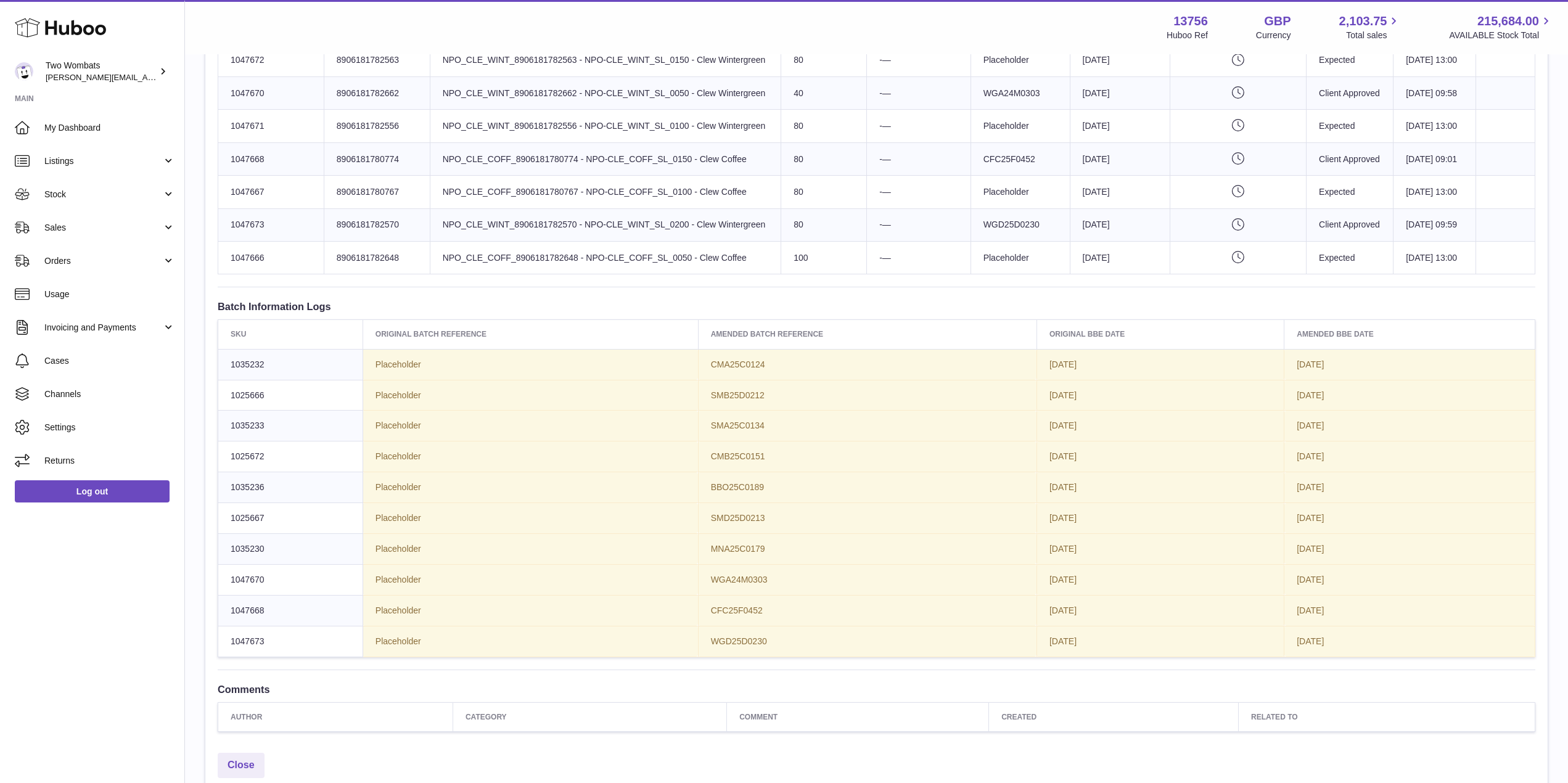
scroll to position [956, 0]
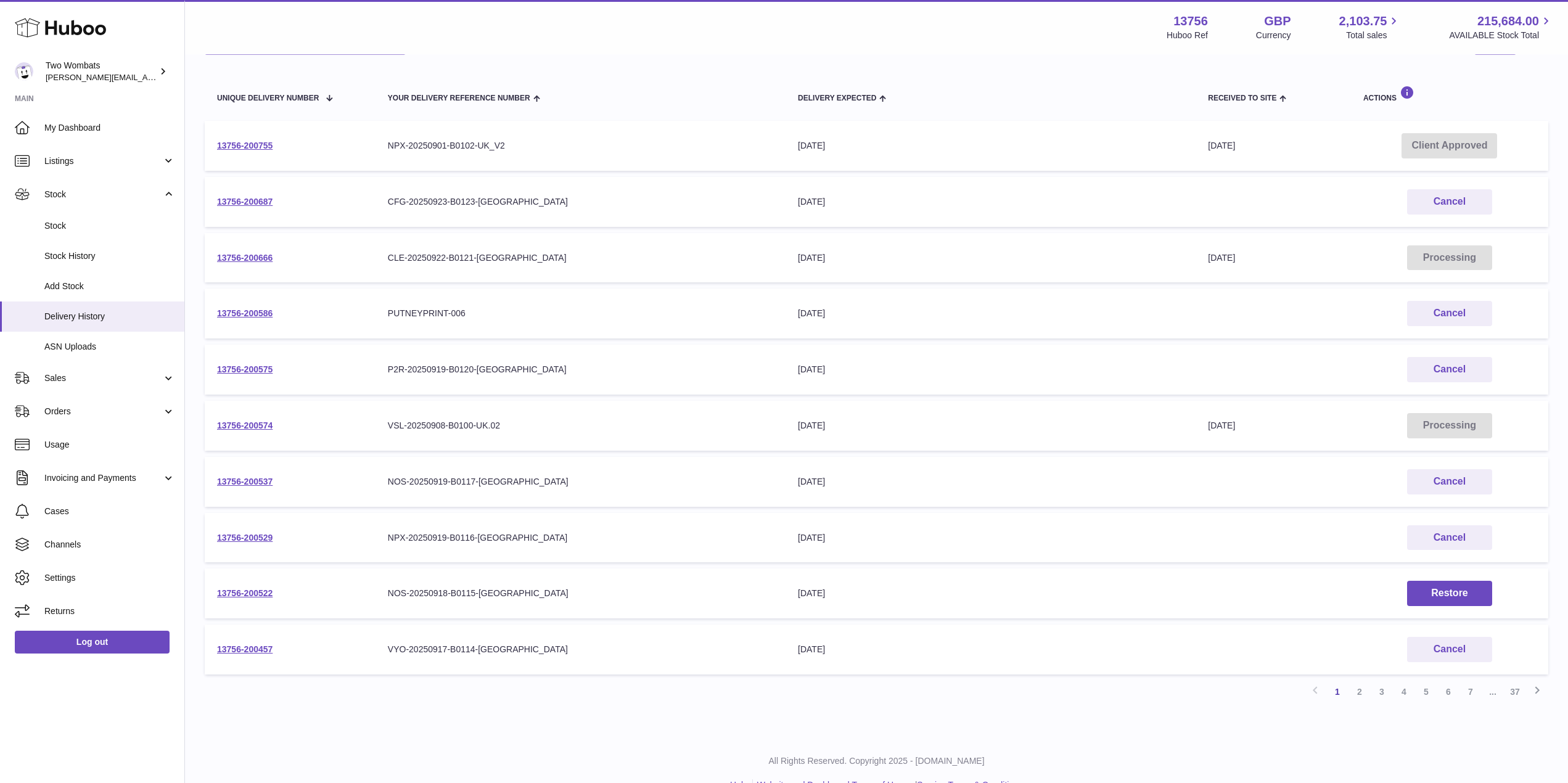
scroll to position [125, 0]
click at [1359, 686] on link "2" at bounding box center [1359, 691] width 23 height 23
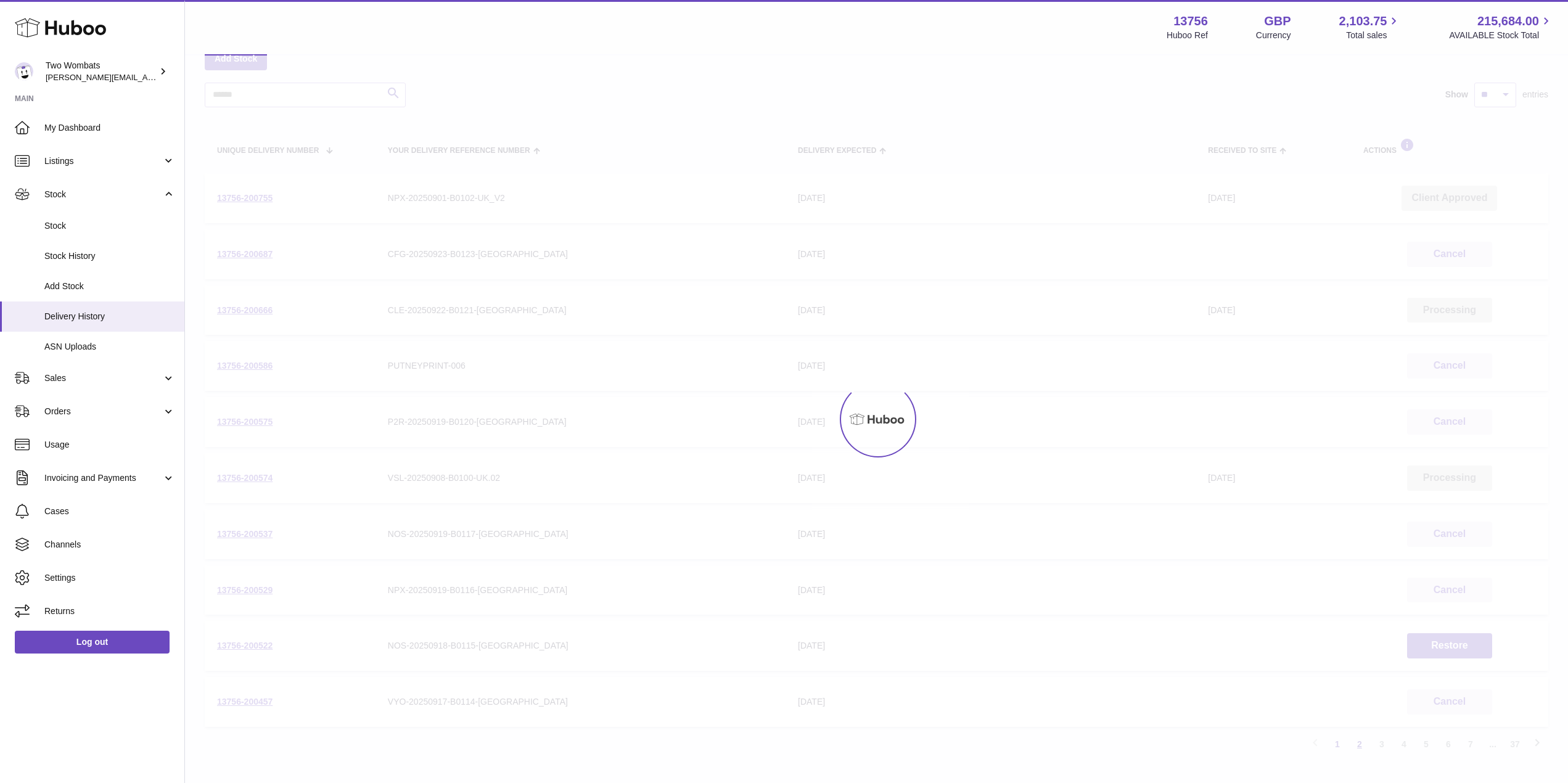
scroll to position [56, 0]
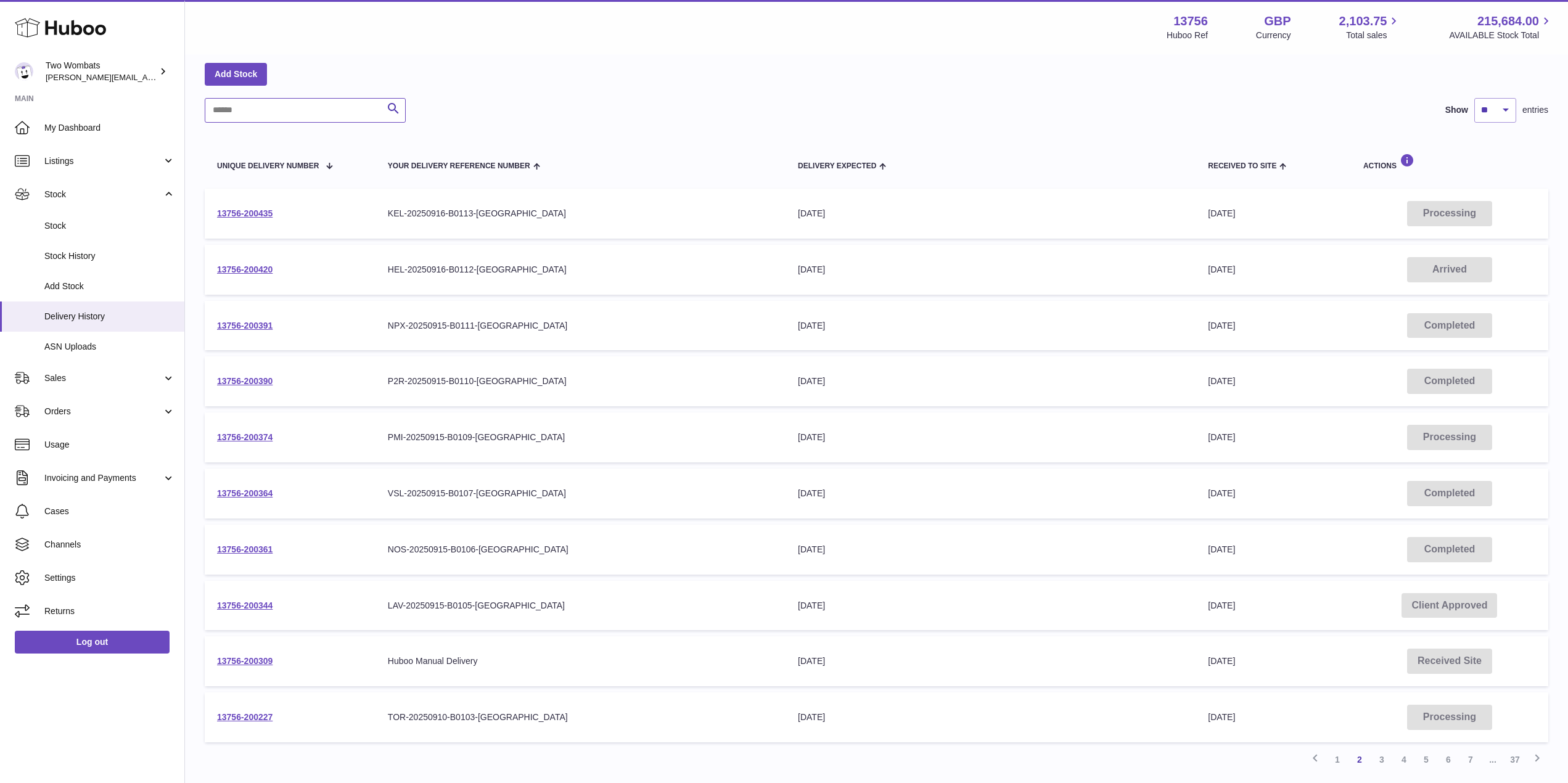
click at [301, 116] on input "text" at bounding box center [305, 110] width 201 height 25
paste input "**********"
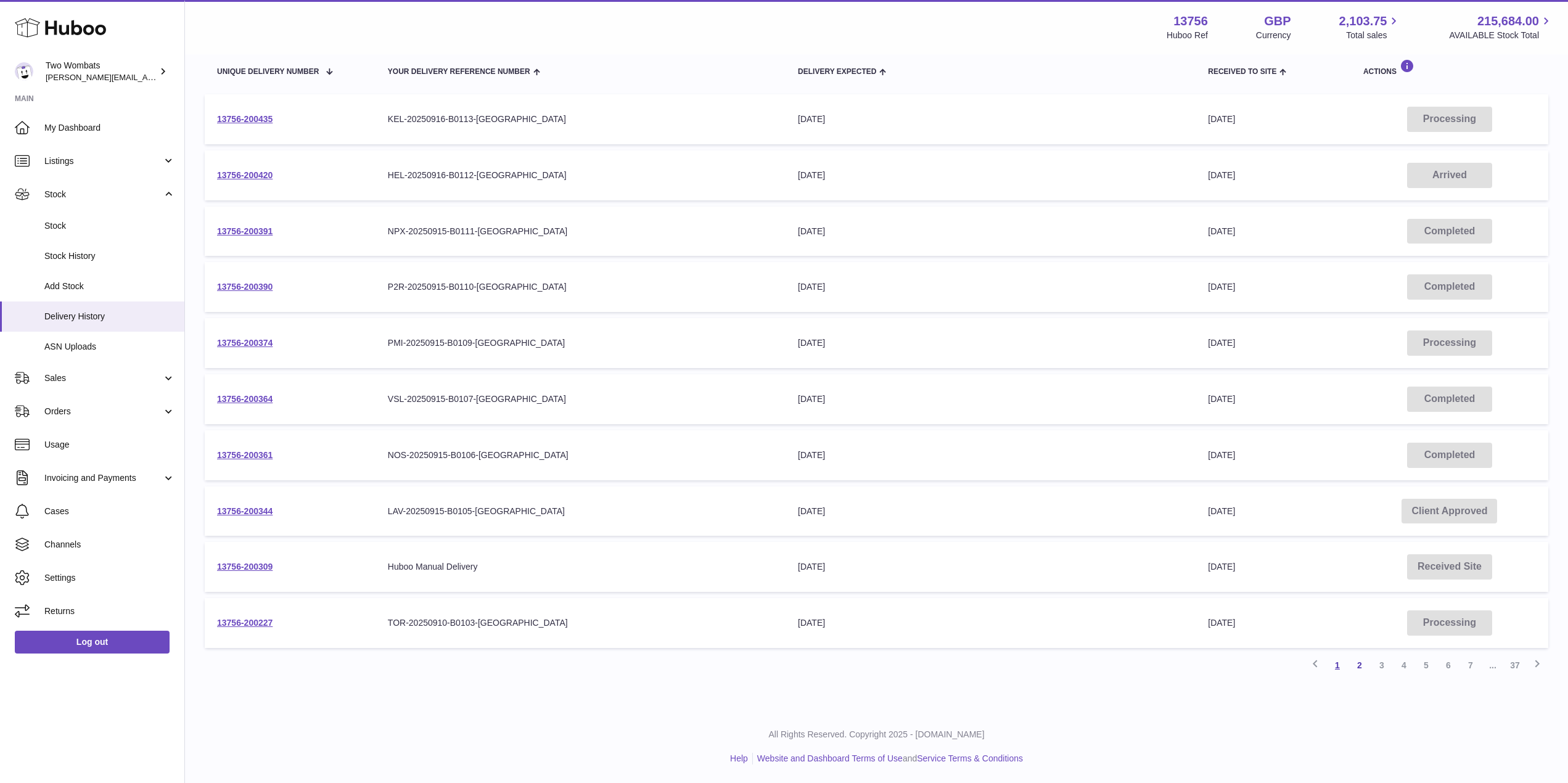
type input "**********"
click at [1342, 664] on link "1" at bounding box center [1338, 665] width 23 height 23
click at [1343, 665] on link "1" at bounding box center [1338, 666] width 23 height 23
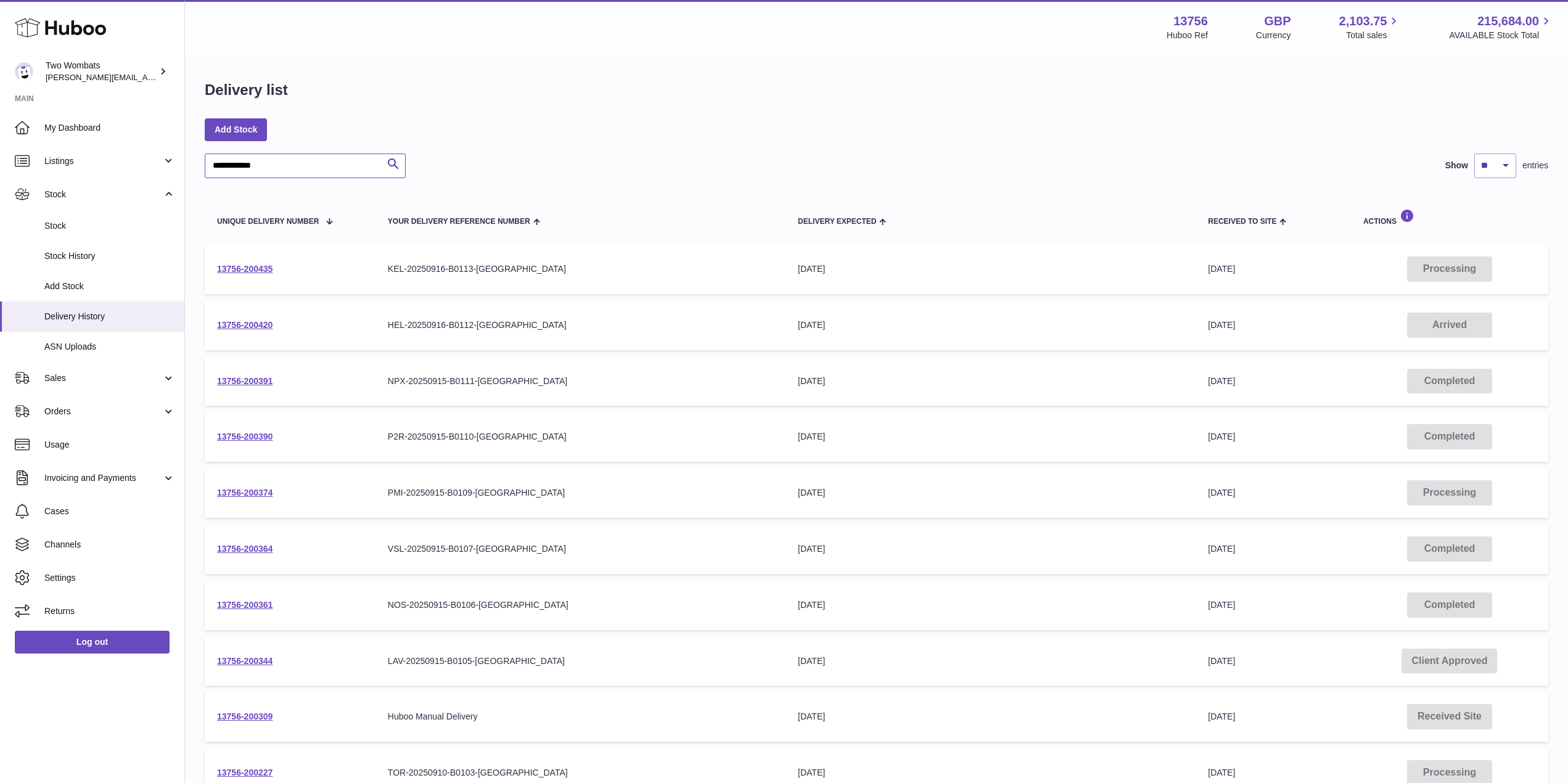
click at [282, 167] on input "**********" at bounding box center [305, 166] width 201 height 25
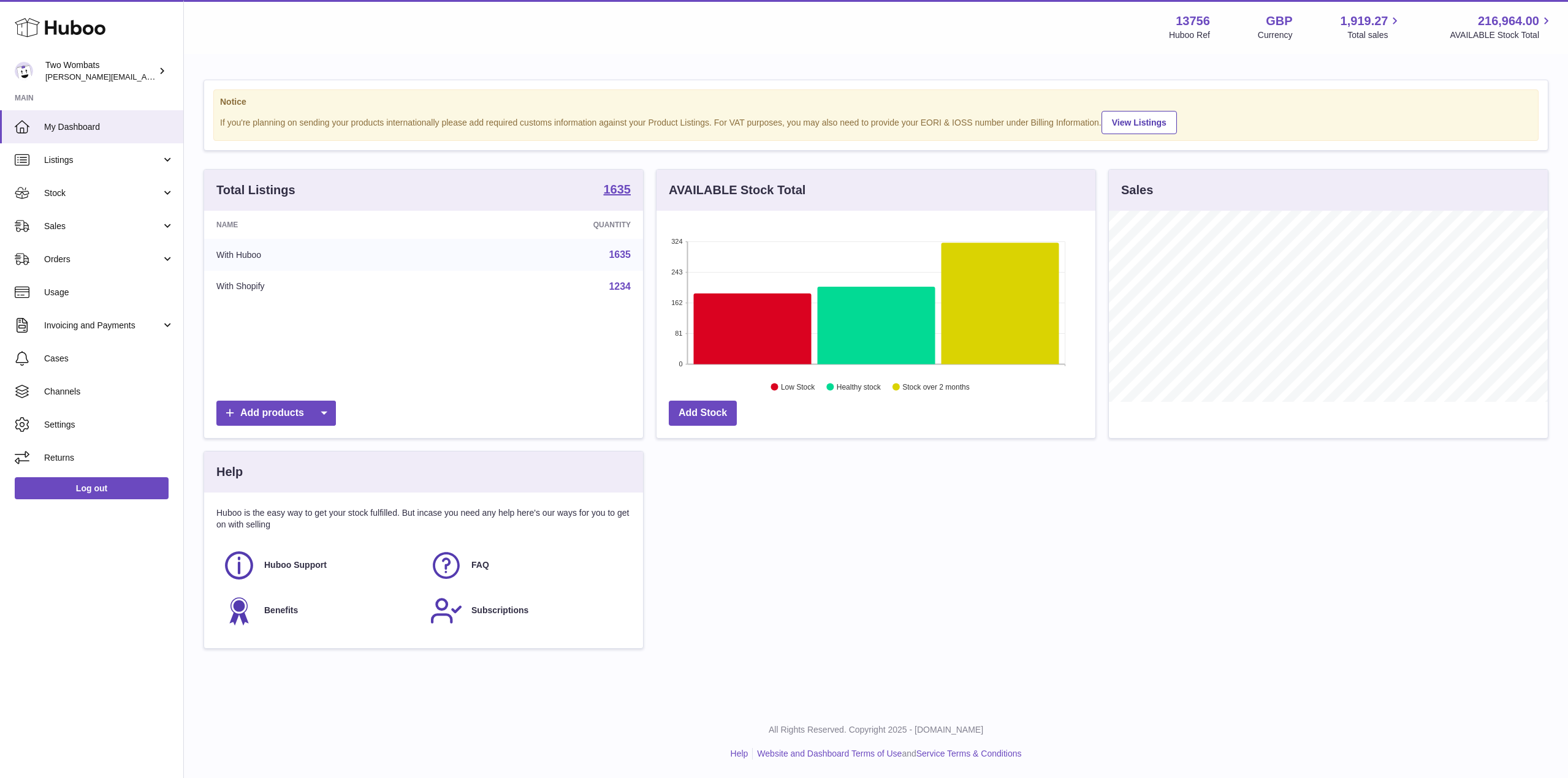
scroll to position [191, 439]
click at [174, 190] on link "Stock" at bounding box center [91, 192] width 183 height 33
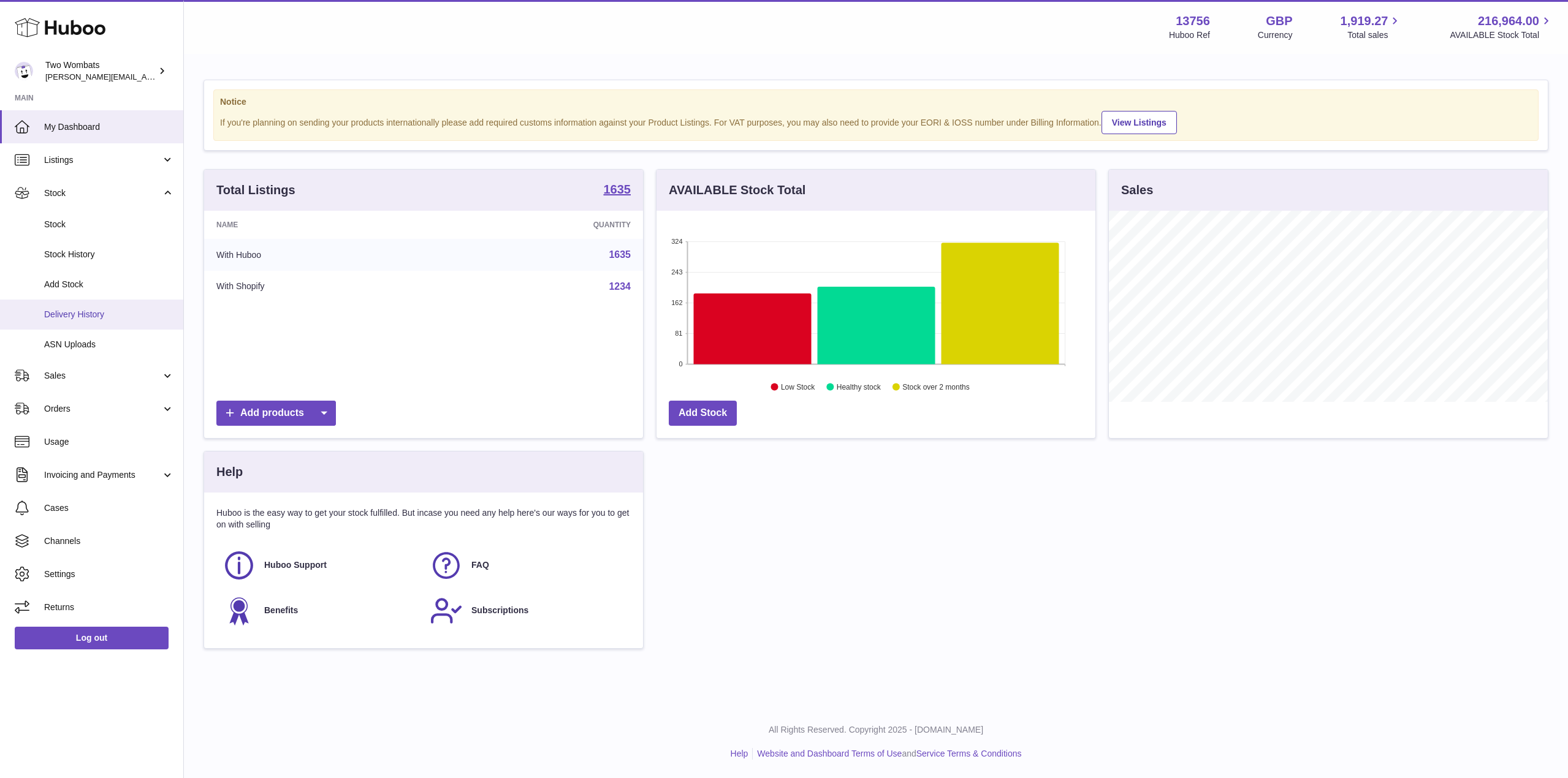
click at [108, 313] on span "Delivery History" at bounding box center [109, 315] width 130 height 12
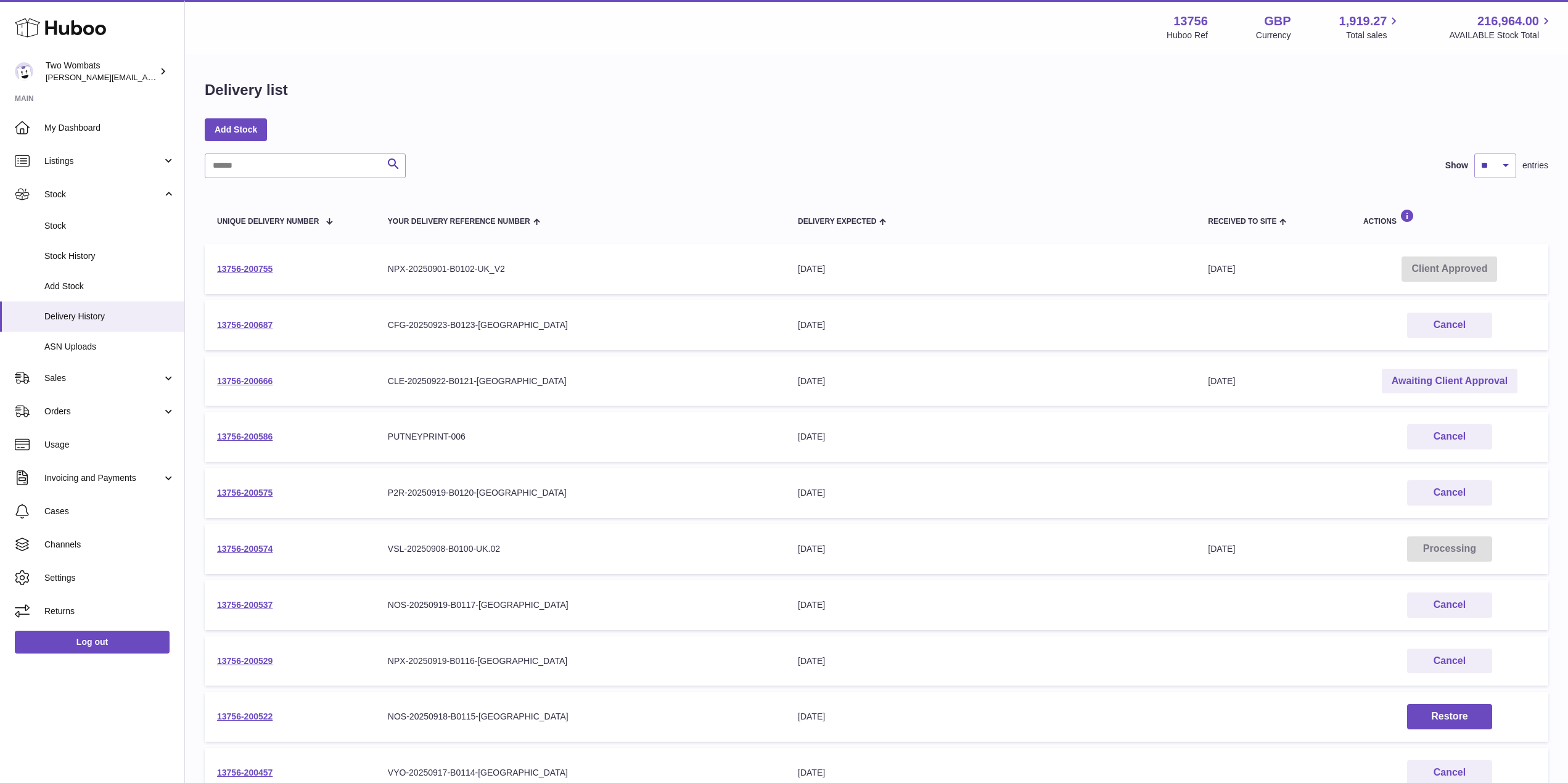
scroll to position [150, 0]
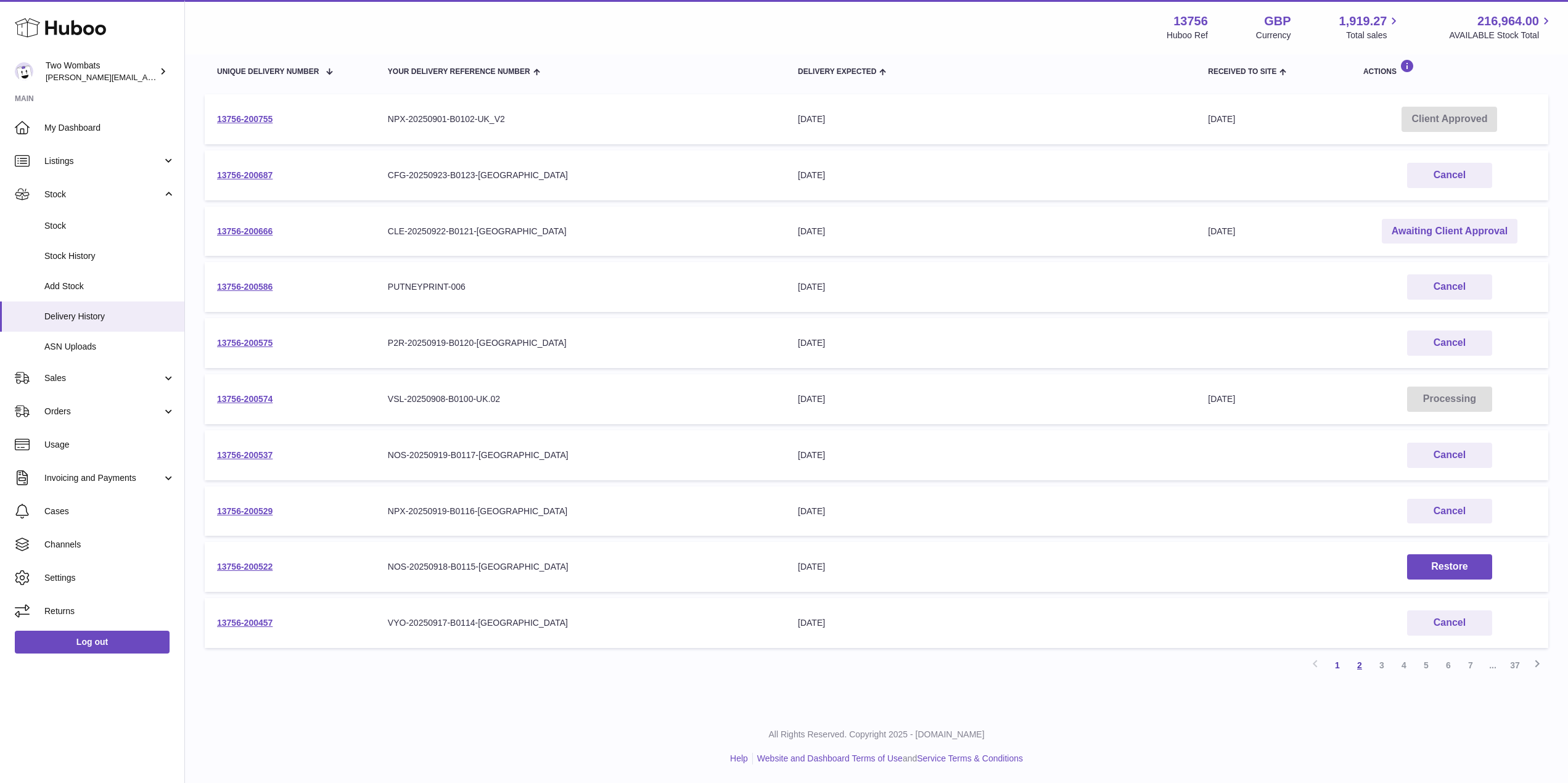
click at [1351, 662] on link "2" at bounding box center [1359, 665] width 23 height 23
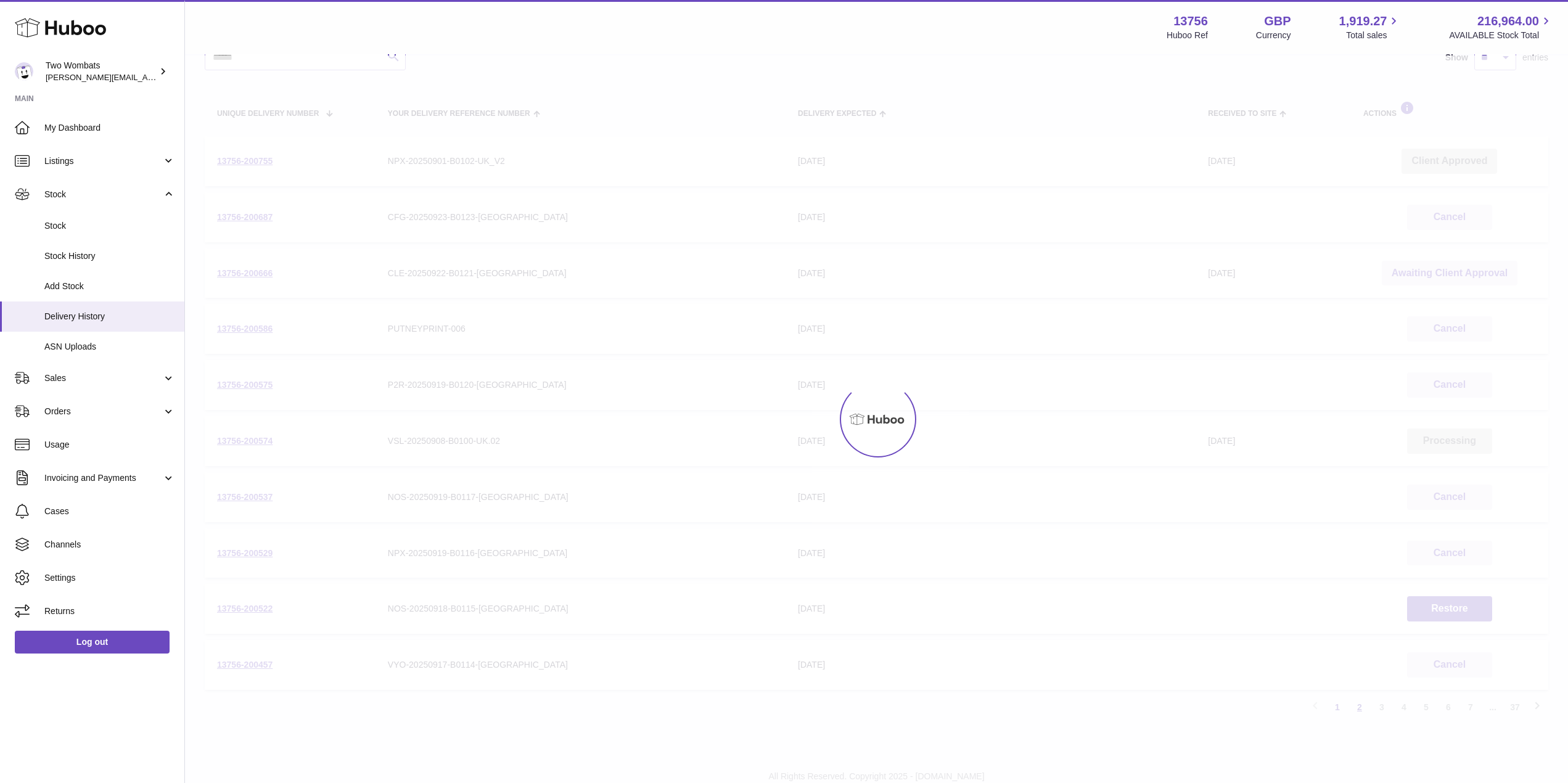
scroll to position [56, 0]
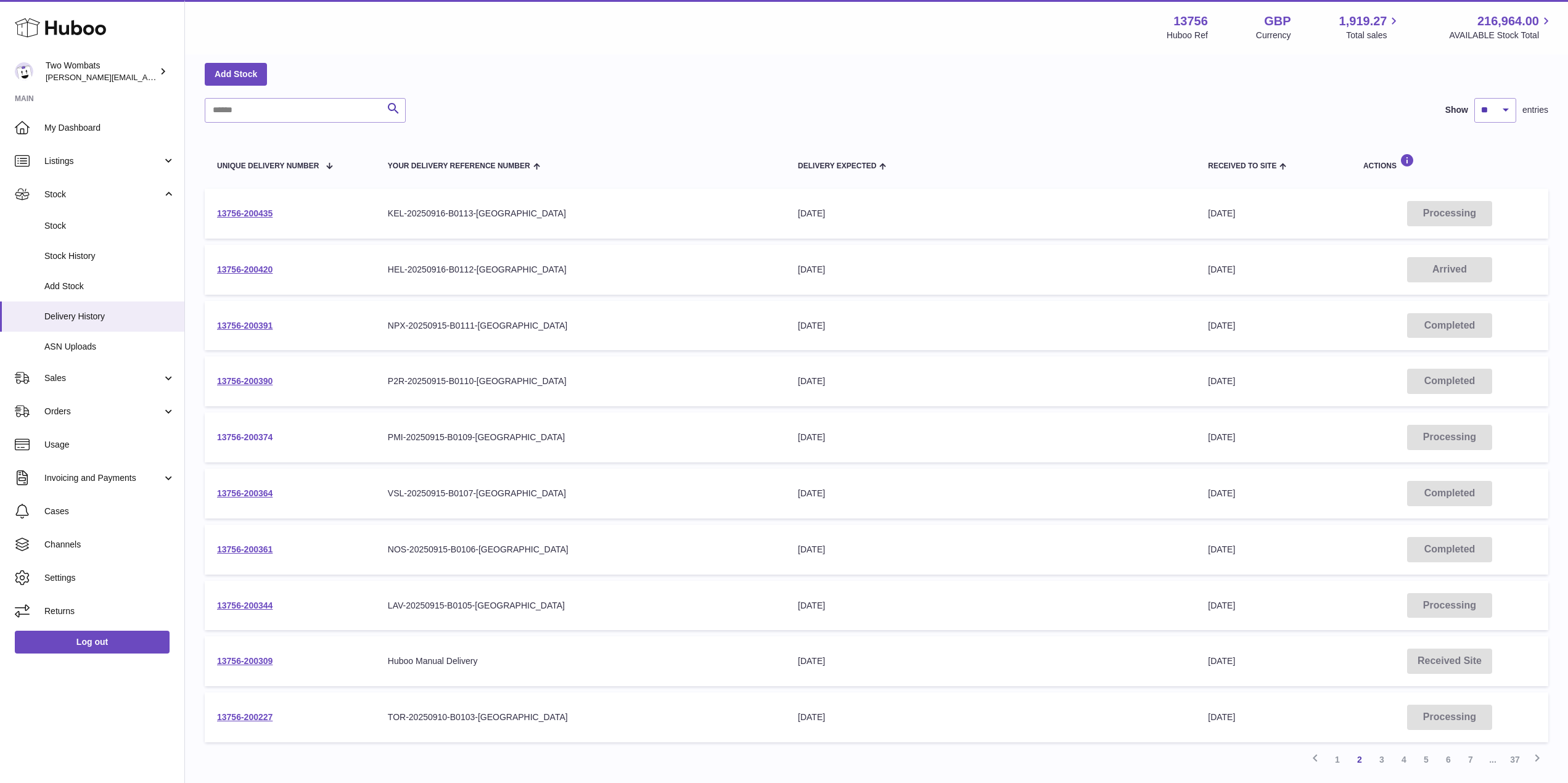
click at [254, 436] on link "13756-200374" at bounding box center [244, 437] width 56 height 10
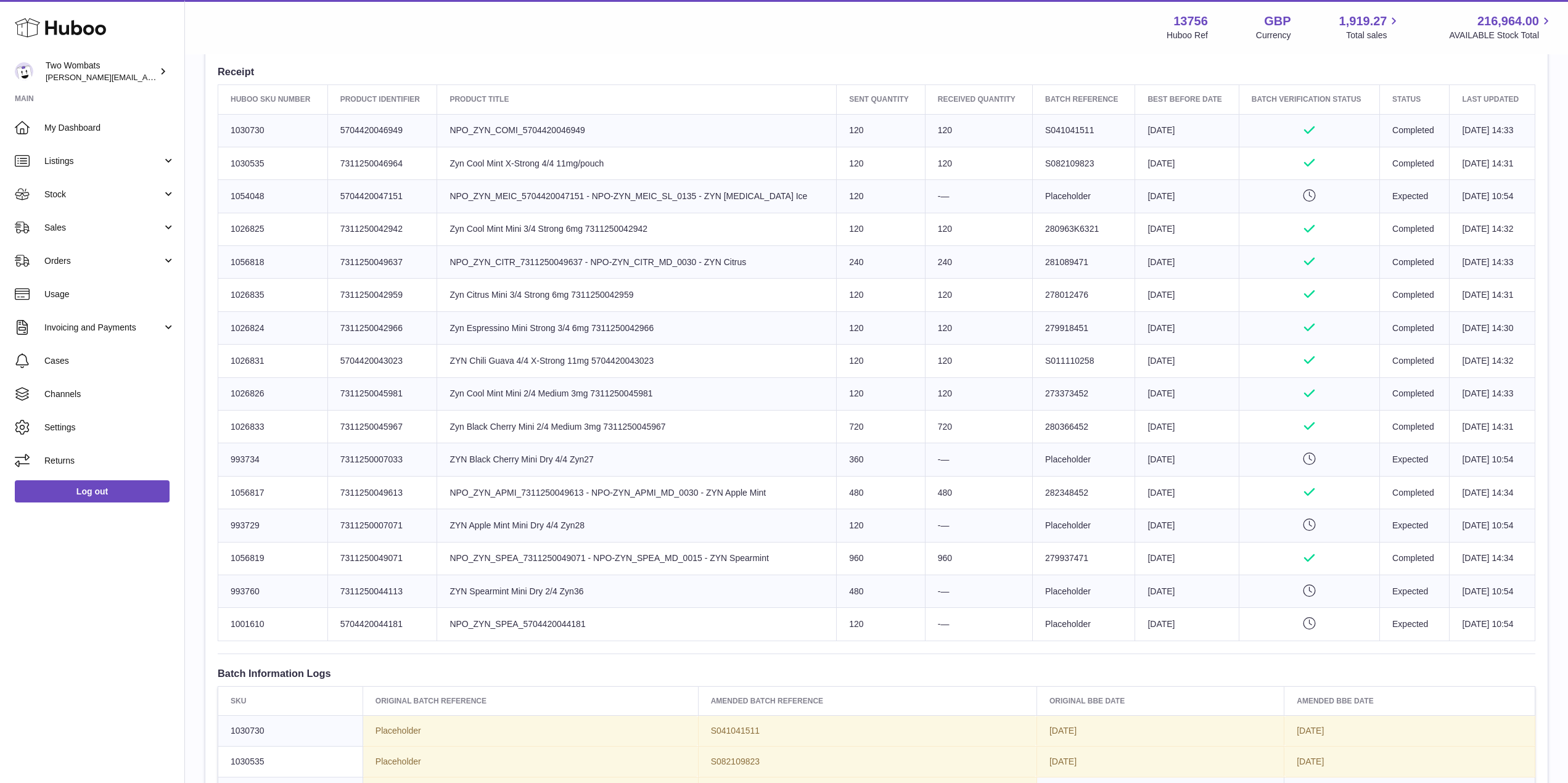
scroll to position [458, 0]
drag, startPoint x: 968, startPoint y: 623, endPoint x: 883, endPoint y: 592, distance: 90.5
click at [883, 592] on tbody "Huboo SKU Number 1030730 Client Identifier 5704420046949 Product title NPO_ZYN_…" at bounding box center [876, 375] width 1317 height 527
click at [883, 592] on td "Sent Quantity 480" at bounding box center [881, 590] width 89 height 33
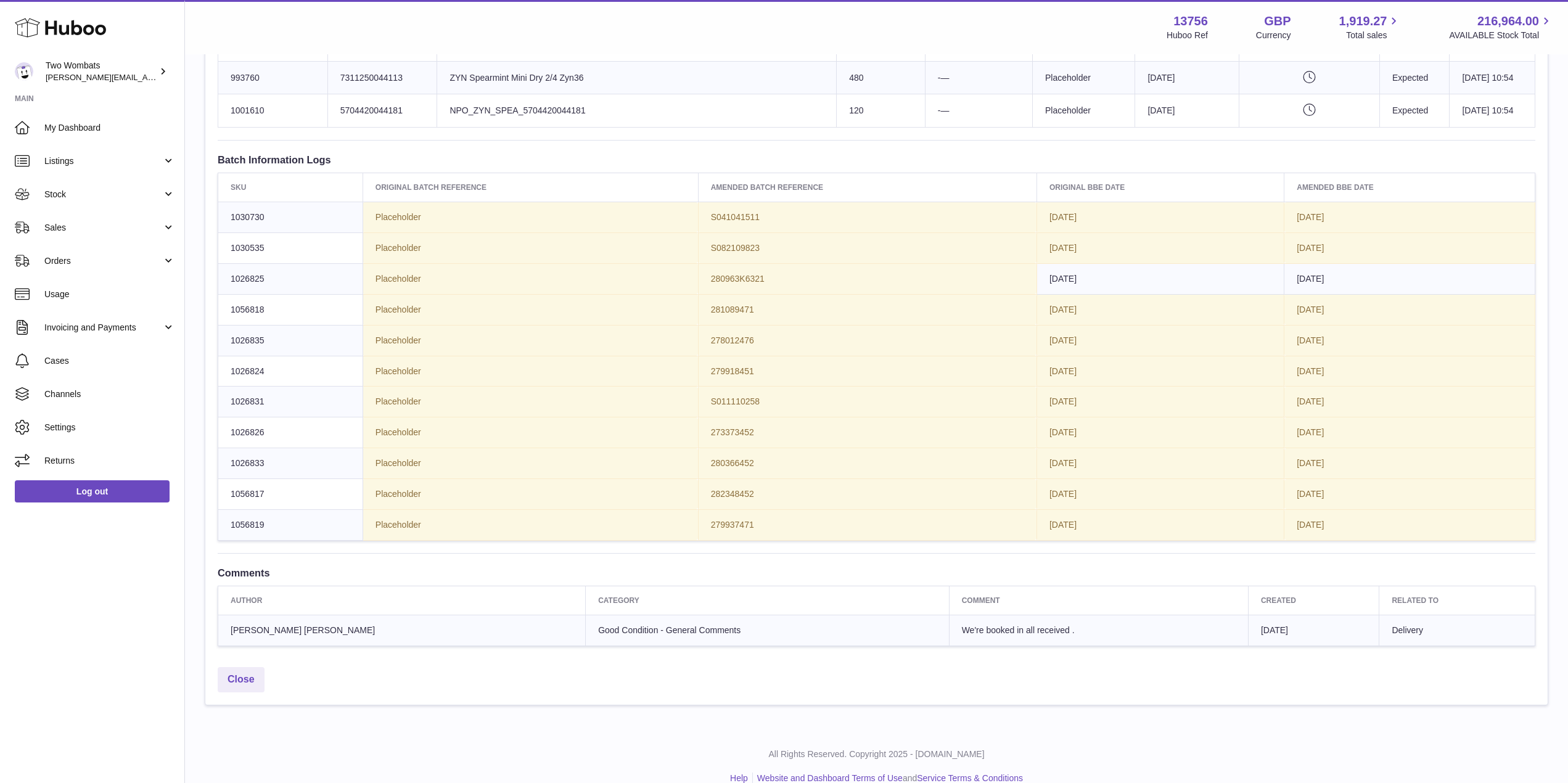
scroll to position [976, 0]
click at [247, 672] on link "Close" at bounding box center [241, 673] width 47 height 25
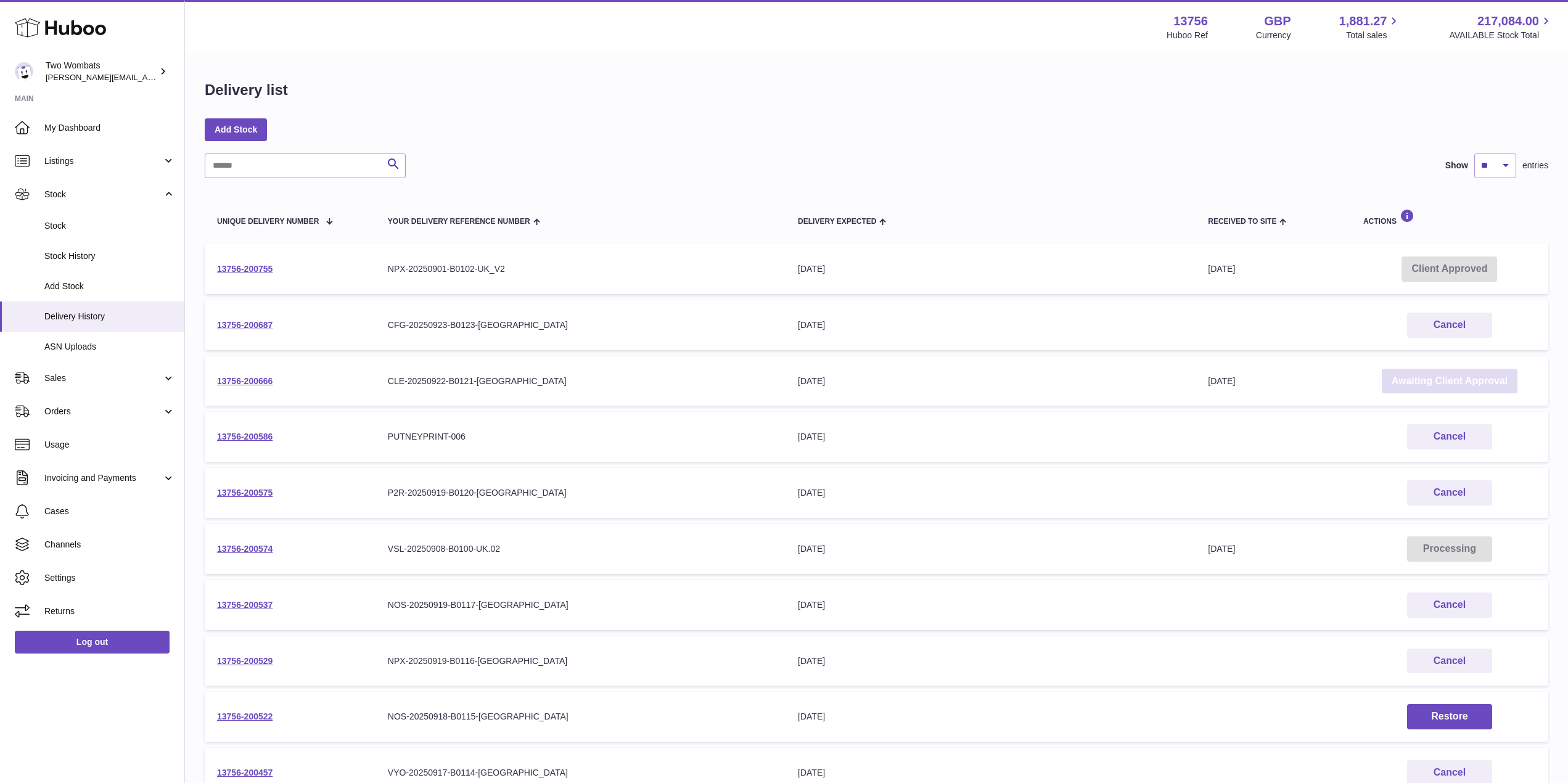
click at [1491, 380] on link "Awaiting Client Approval" at bounding box center [1450, 381] width 135 height 25
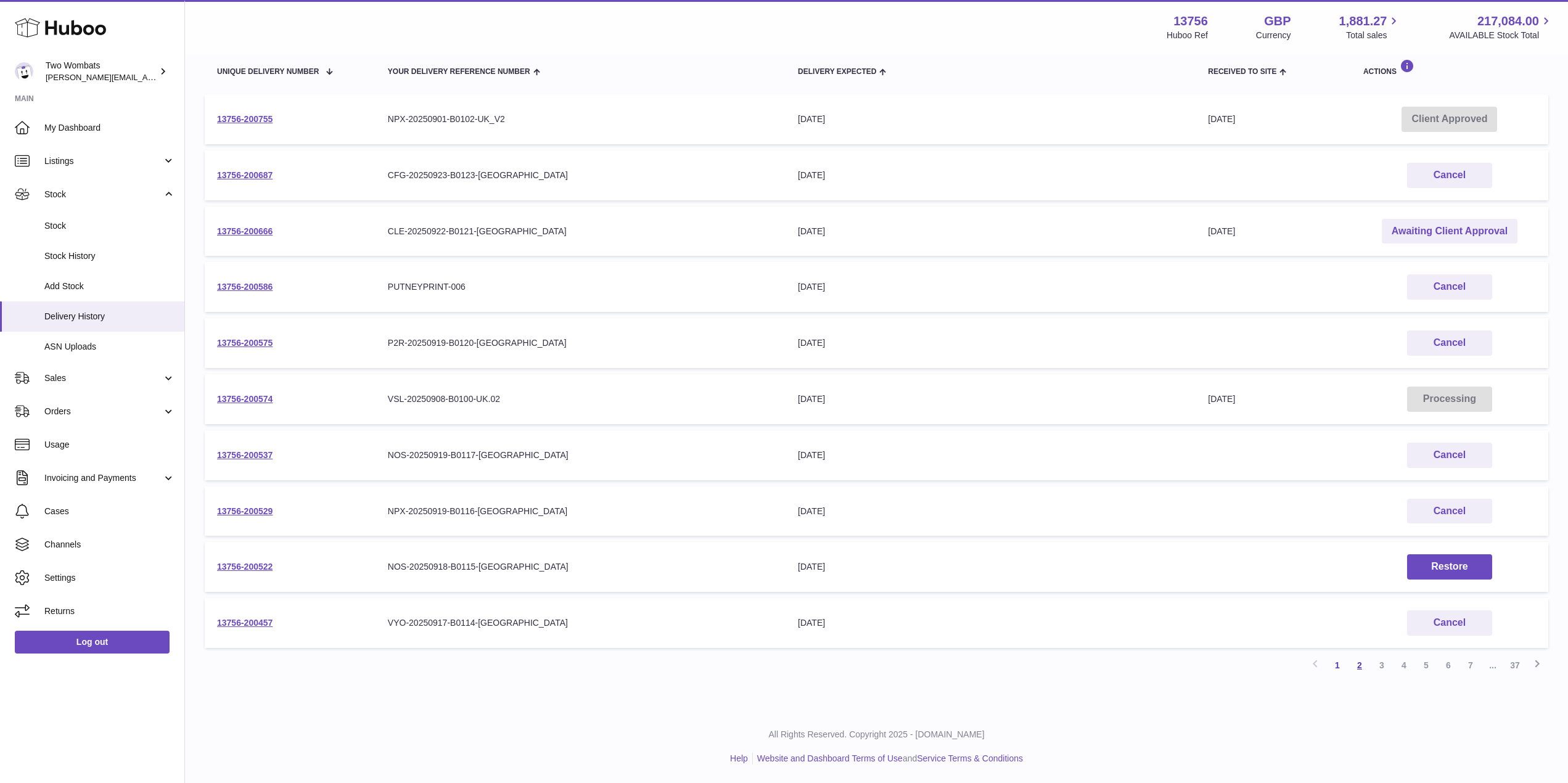
click at [1362, 662] on link "2" at bounding box center [1359, 665] width 23 height 23
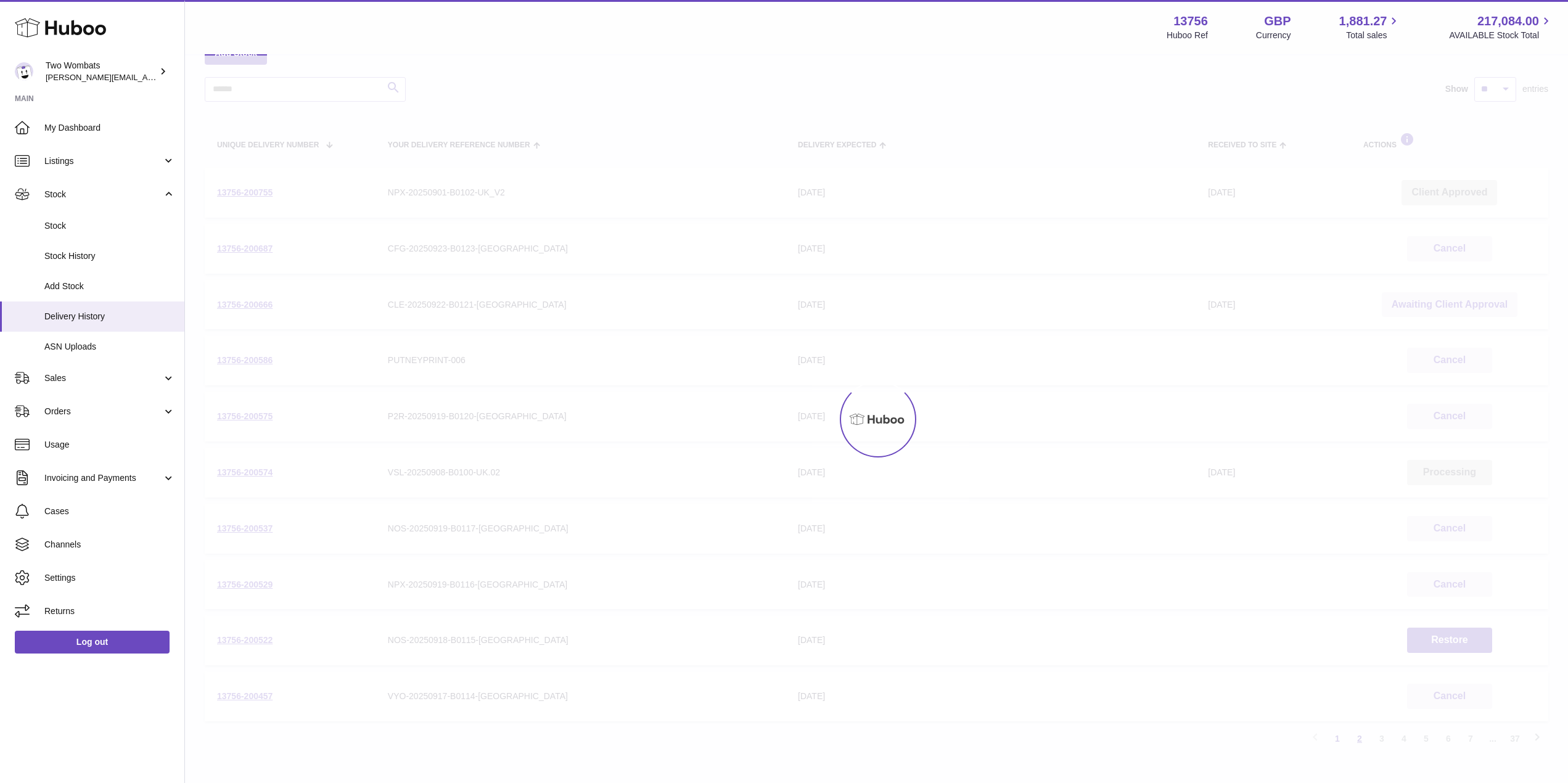
scroll to position [56, 0]
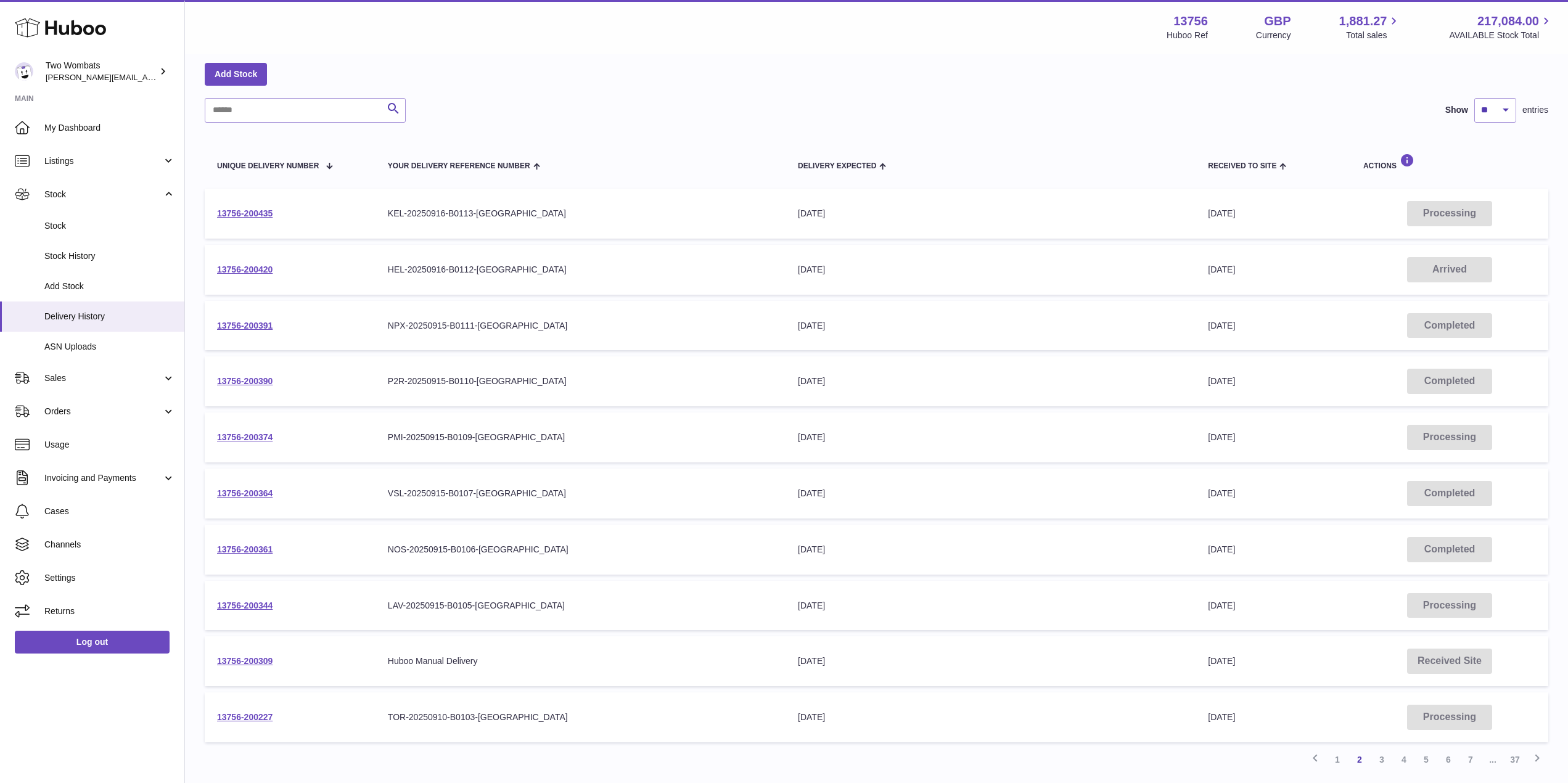
click at [238, 611] on td "13756-200344" at bounding box center [290, 606] width 171 height 50
click at [238, 609] on link "13756-200344" at bounding box center [244, 606] width 56 height 10
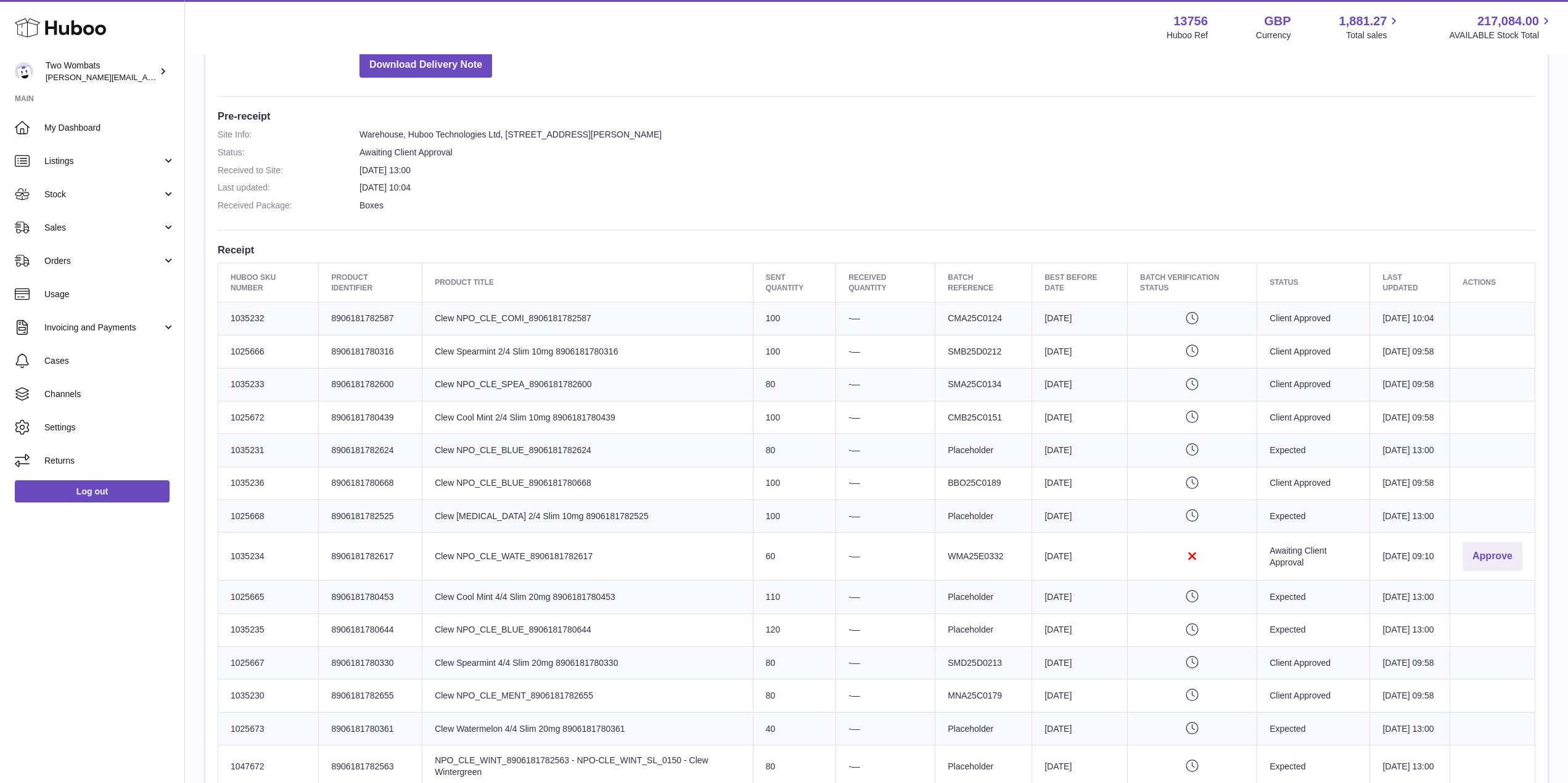
scroll to position [387, 0]
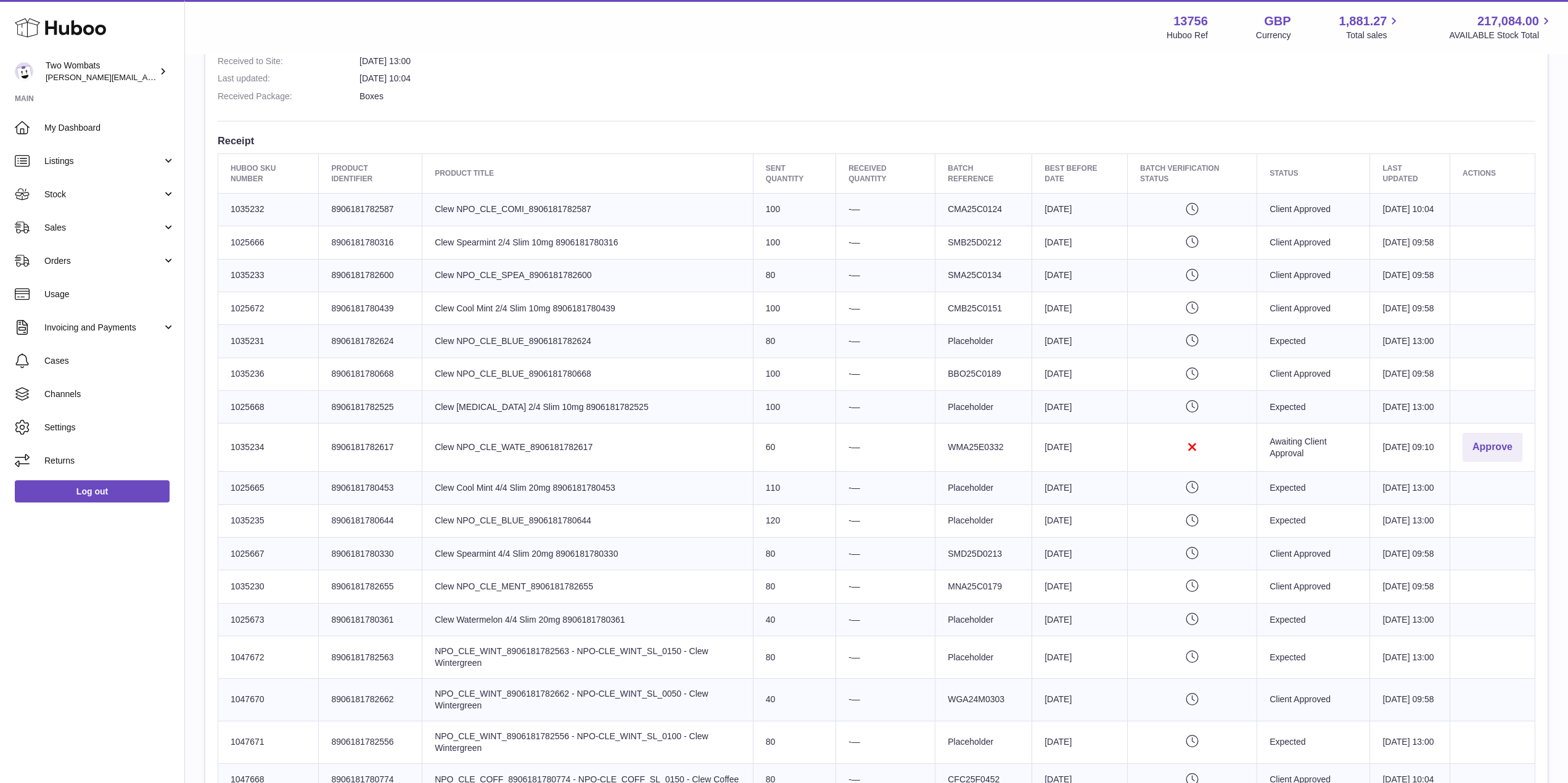
click at [1501, 472] on td "Actions Approve" at bounding box center [1493, 448] width 85 height 48
click at [1501, 462] on button "Approve" at bounding box center [1492, 447] width 60 height 29
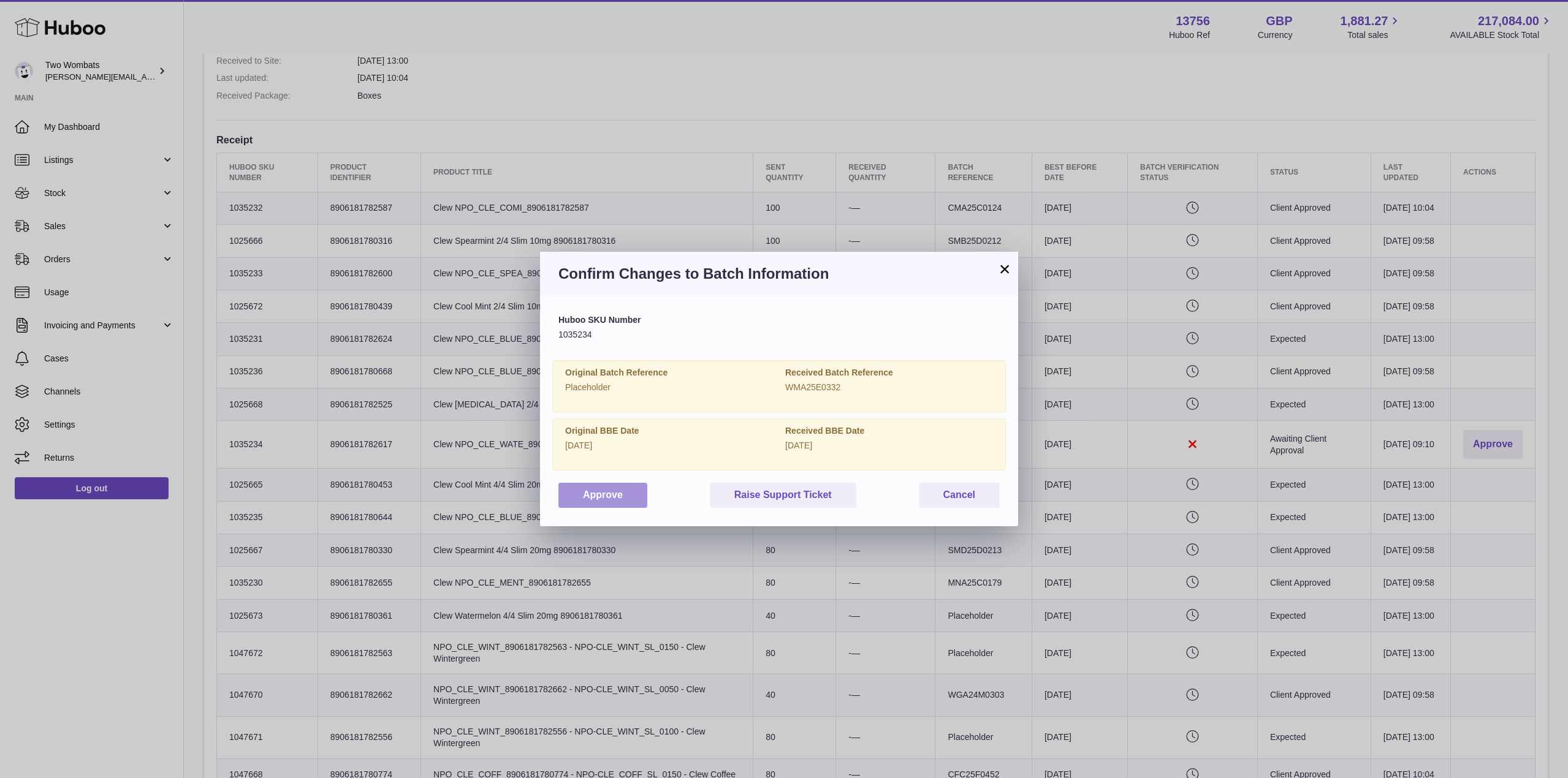
click at [577, 500] on button "Approve" at bounding box center [602, 495] width 89 height 25
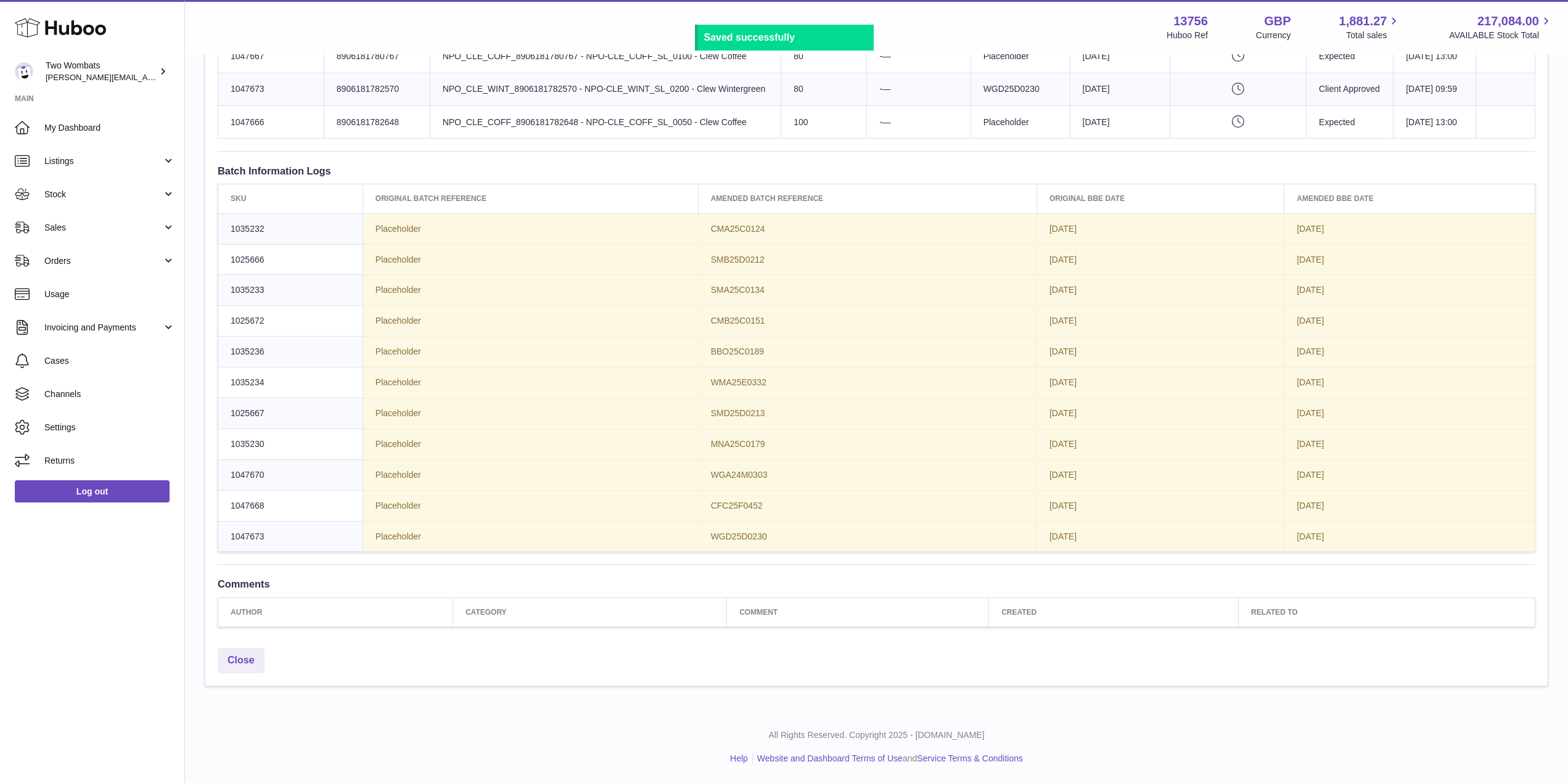
scroll to position [1188, 0]
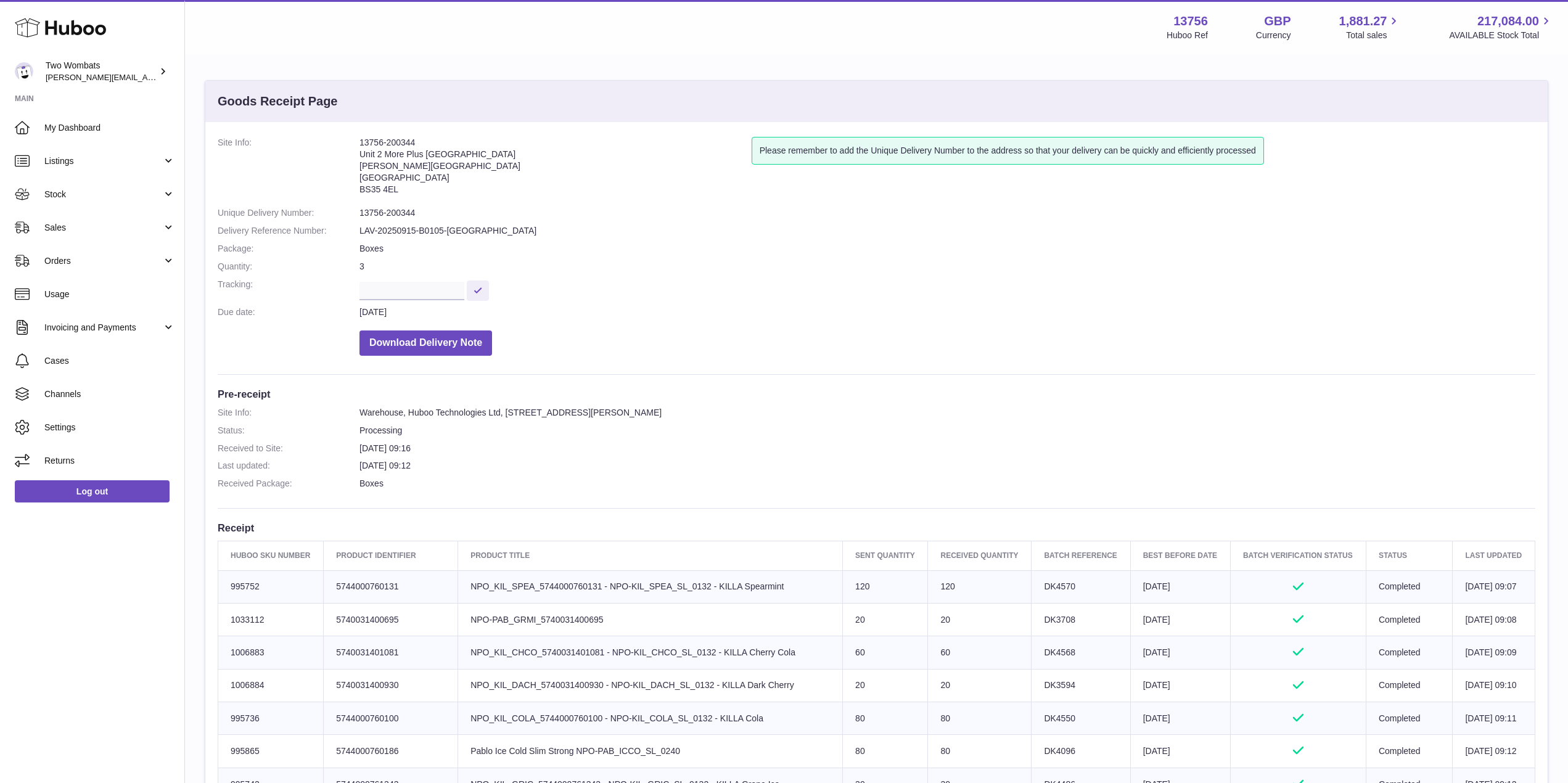
scroll to position [2, 0]
click at [149, 197] on span "Stock" at bounding box center [103, 194] width 118 height 12
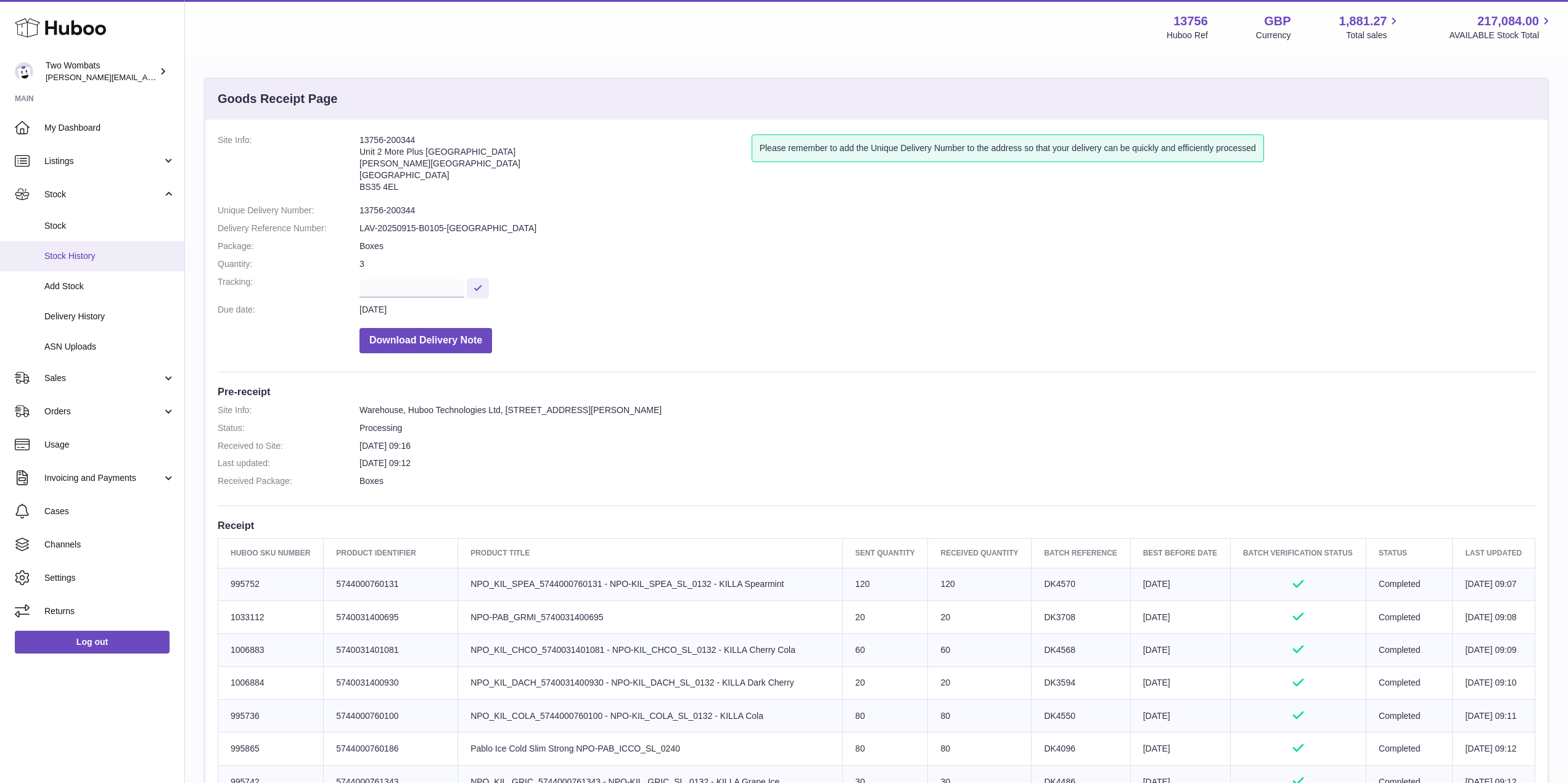
click at [104, 269] on link "Stock History" at bounding box center [92, 256] width 184 height 31
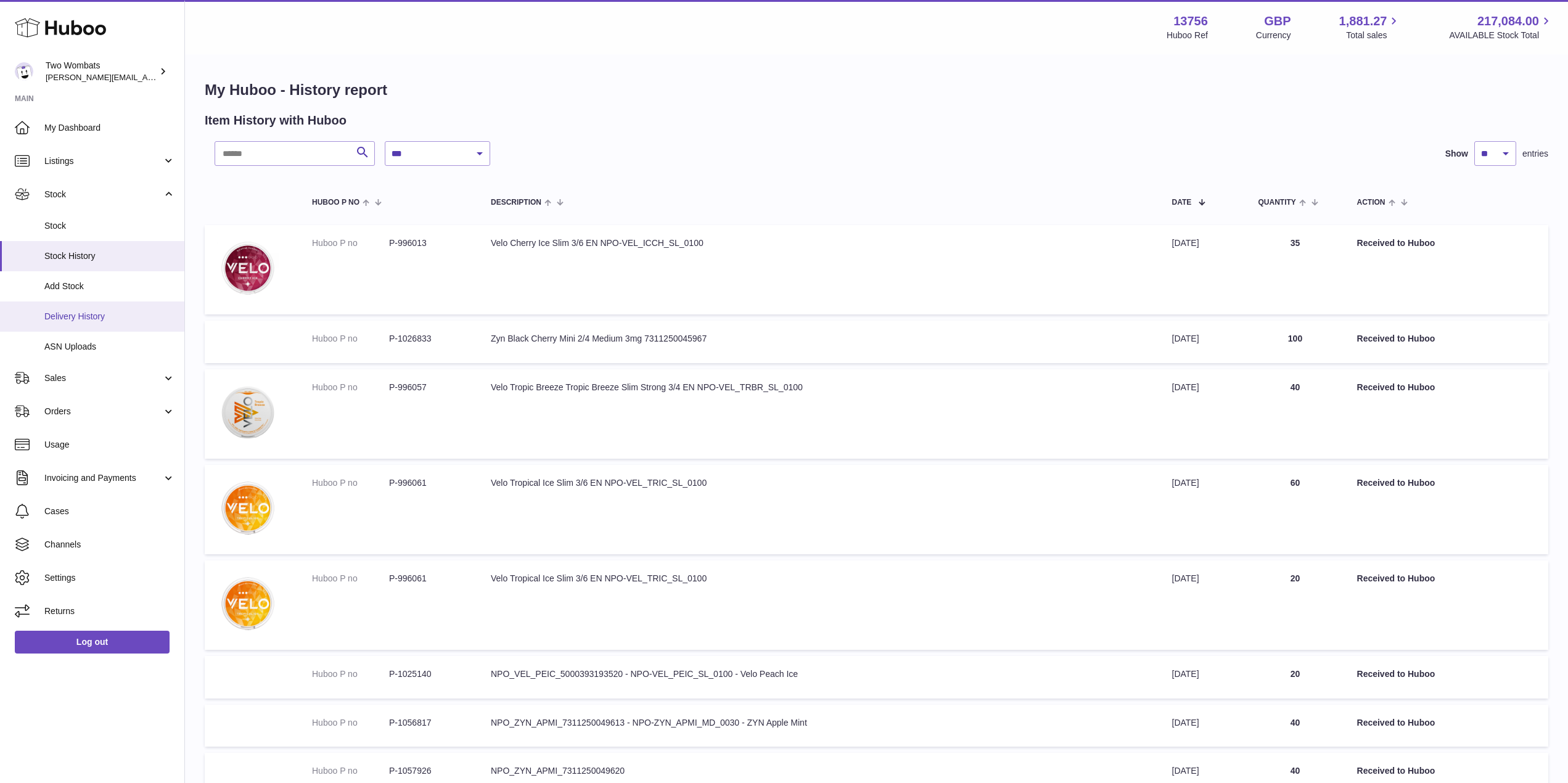
click at [110, 311] on span "Delivery History" at bounding box center [110, 317] width 130 height 12
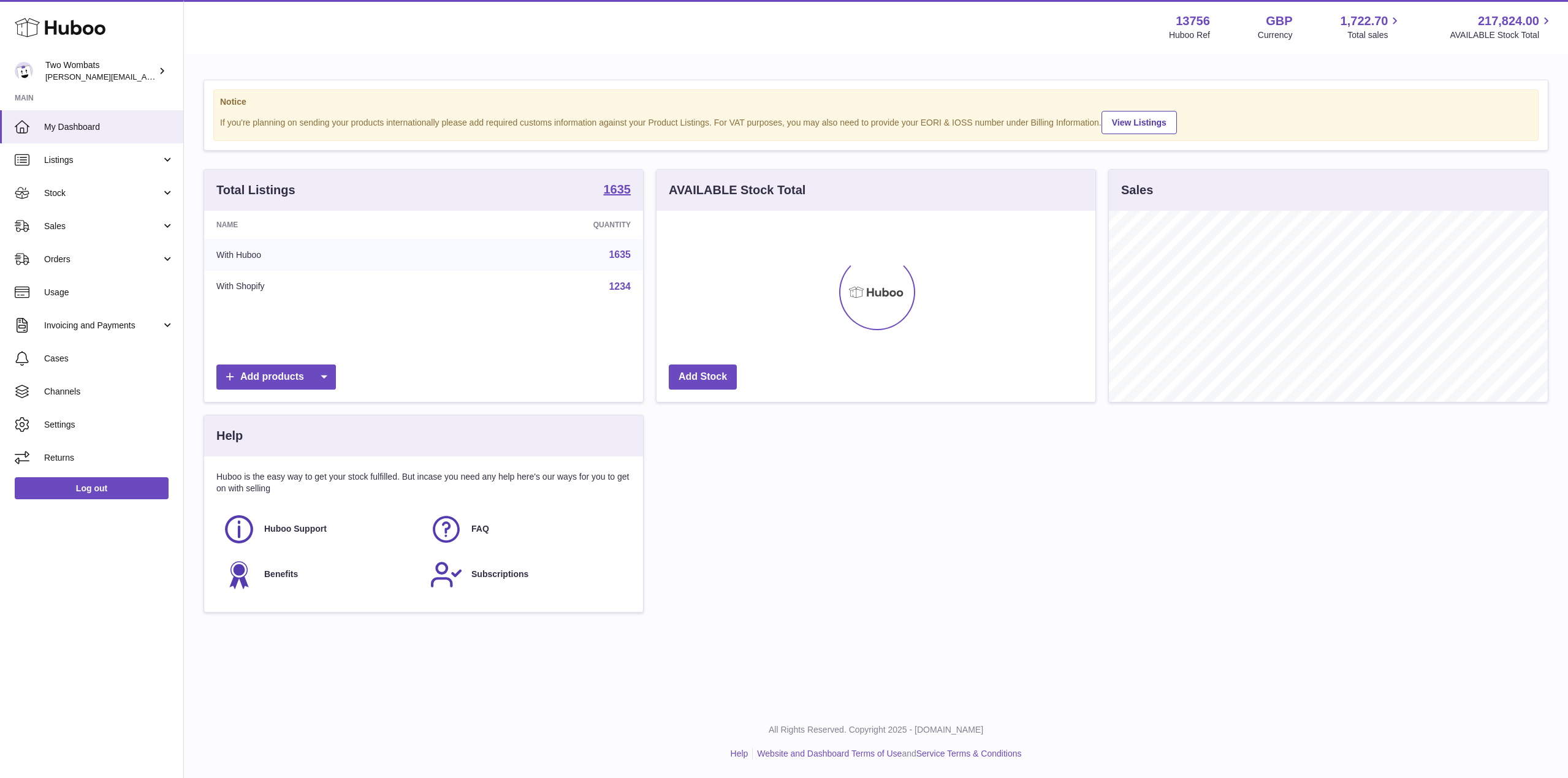
scroll to position [191, 439]
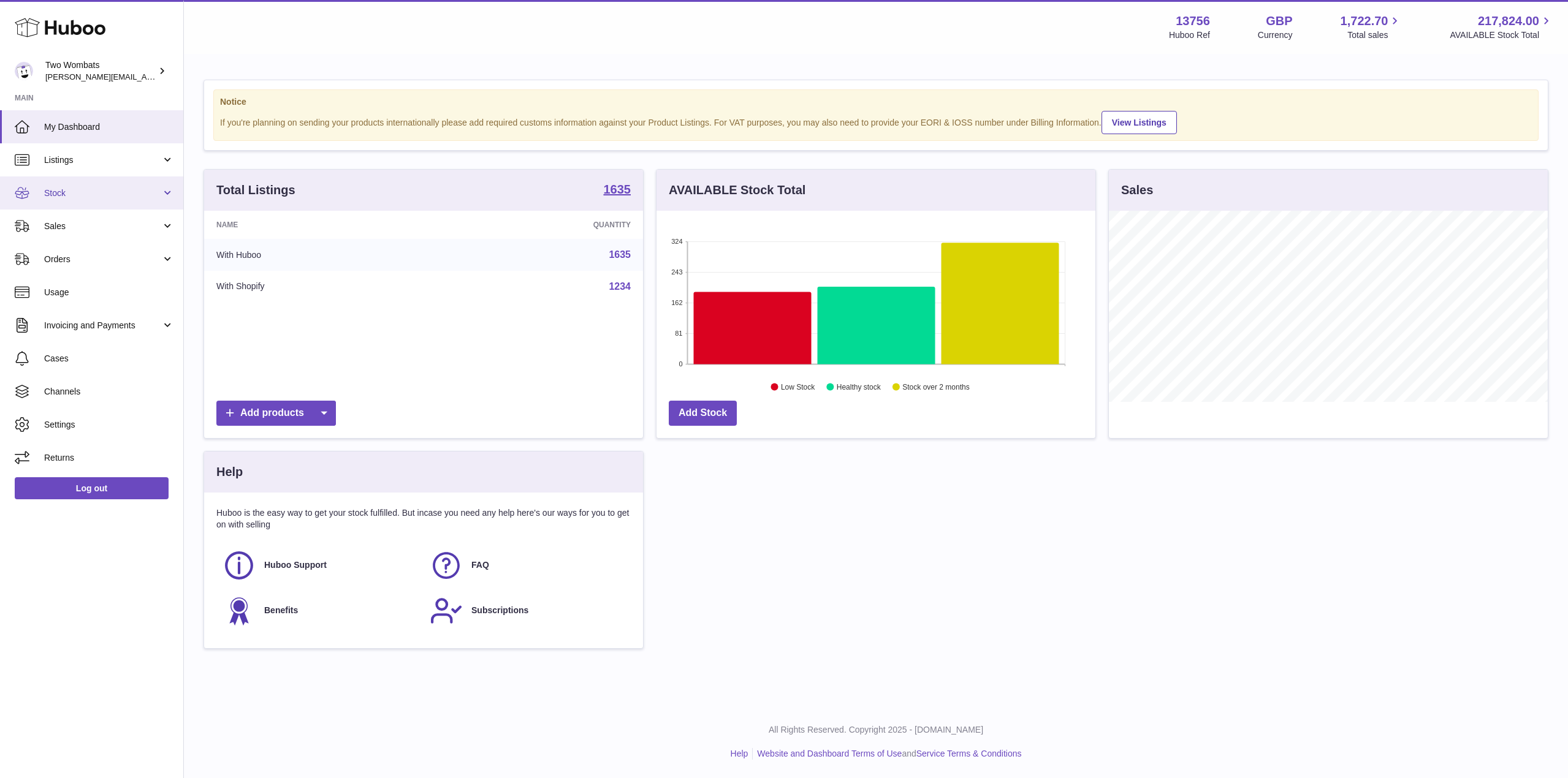
click at [163, 190] on link "Stock" at bounding box center [91, 192] width 183 height 33
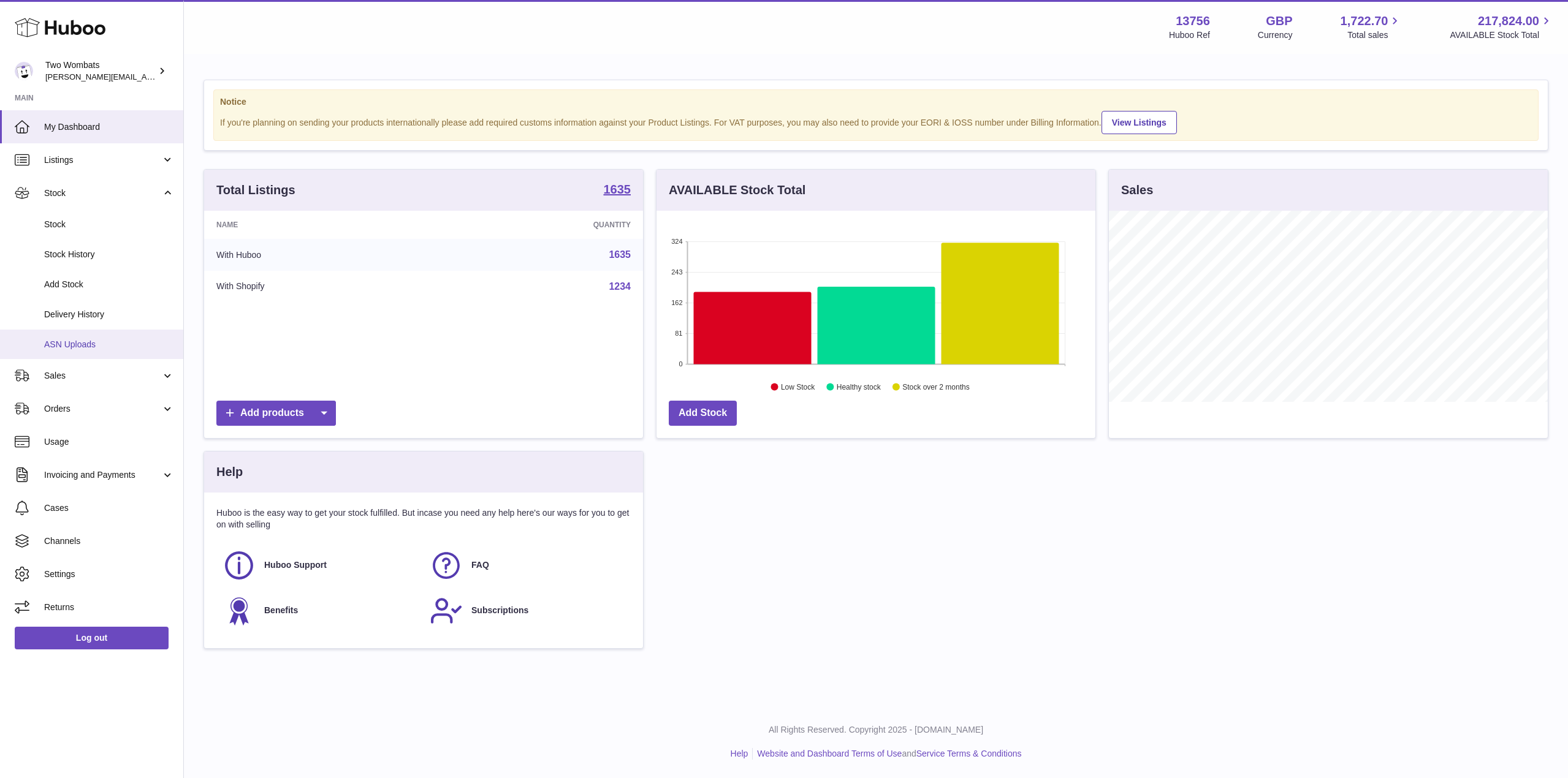
click at [94, 330] on link "ASN Uploads" at bounding box center [91, 345] width 183 height 30
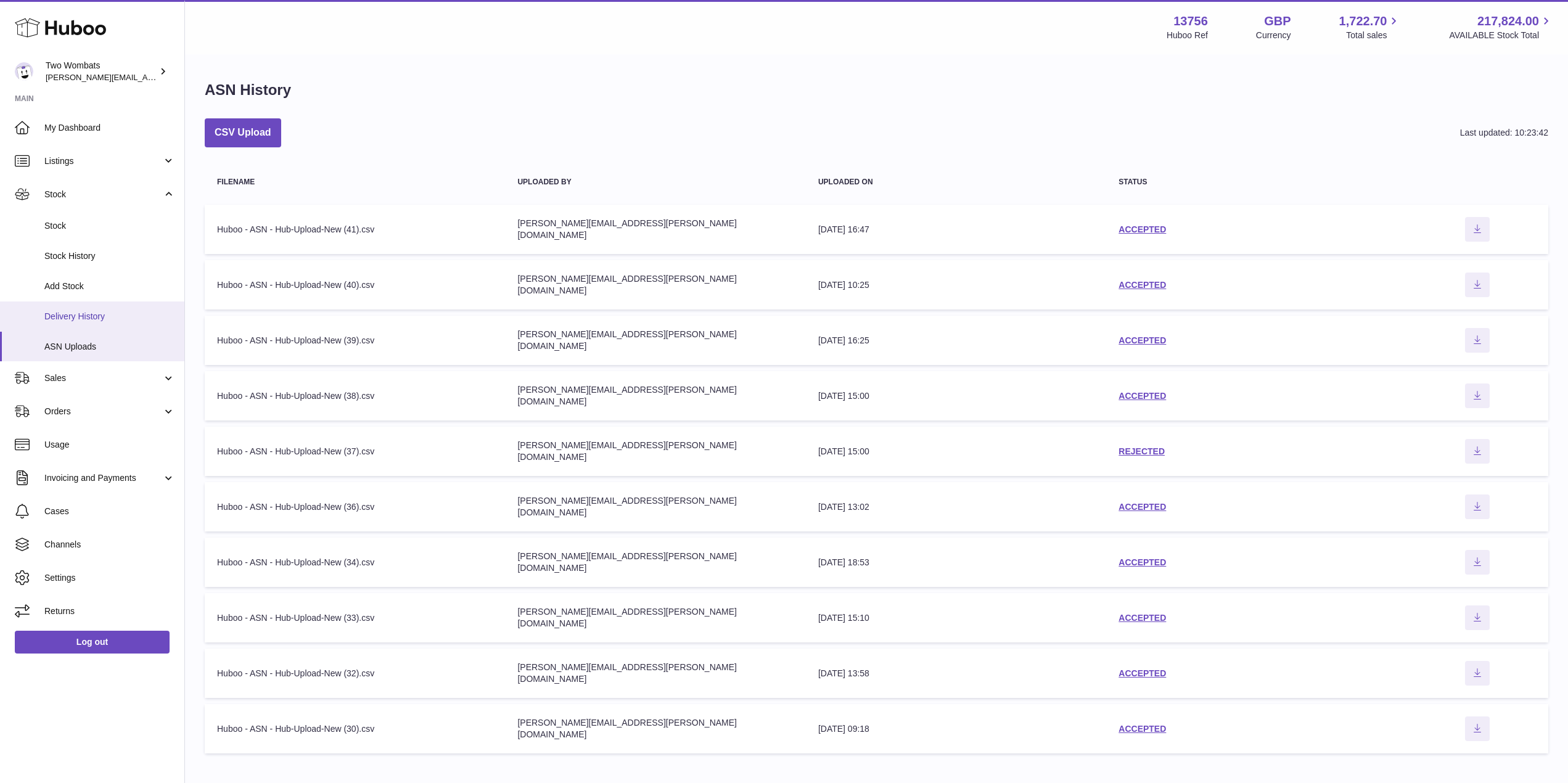
click at [97, 309] on link "Delivery History" at bounding box center [92, 317] width 184 height 31
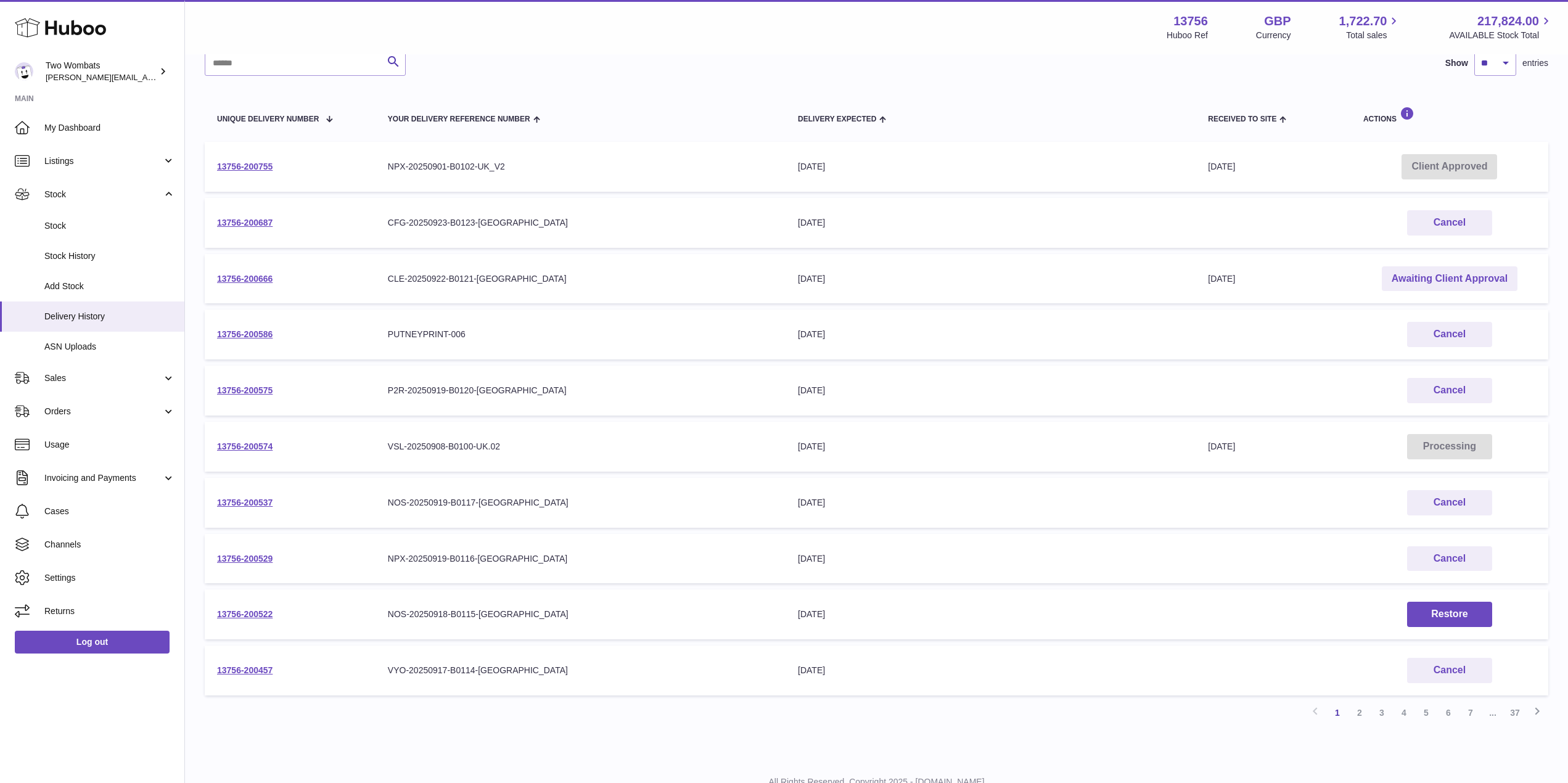
scroll to position [101, 0]
click at [1363, 715] on link "2" at bounding box center [1359, 715] width 23 height 23
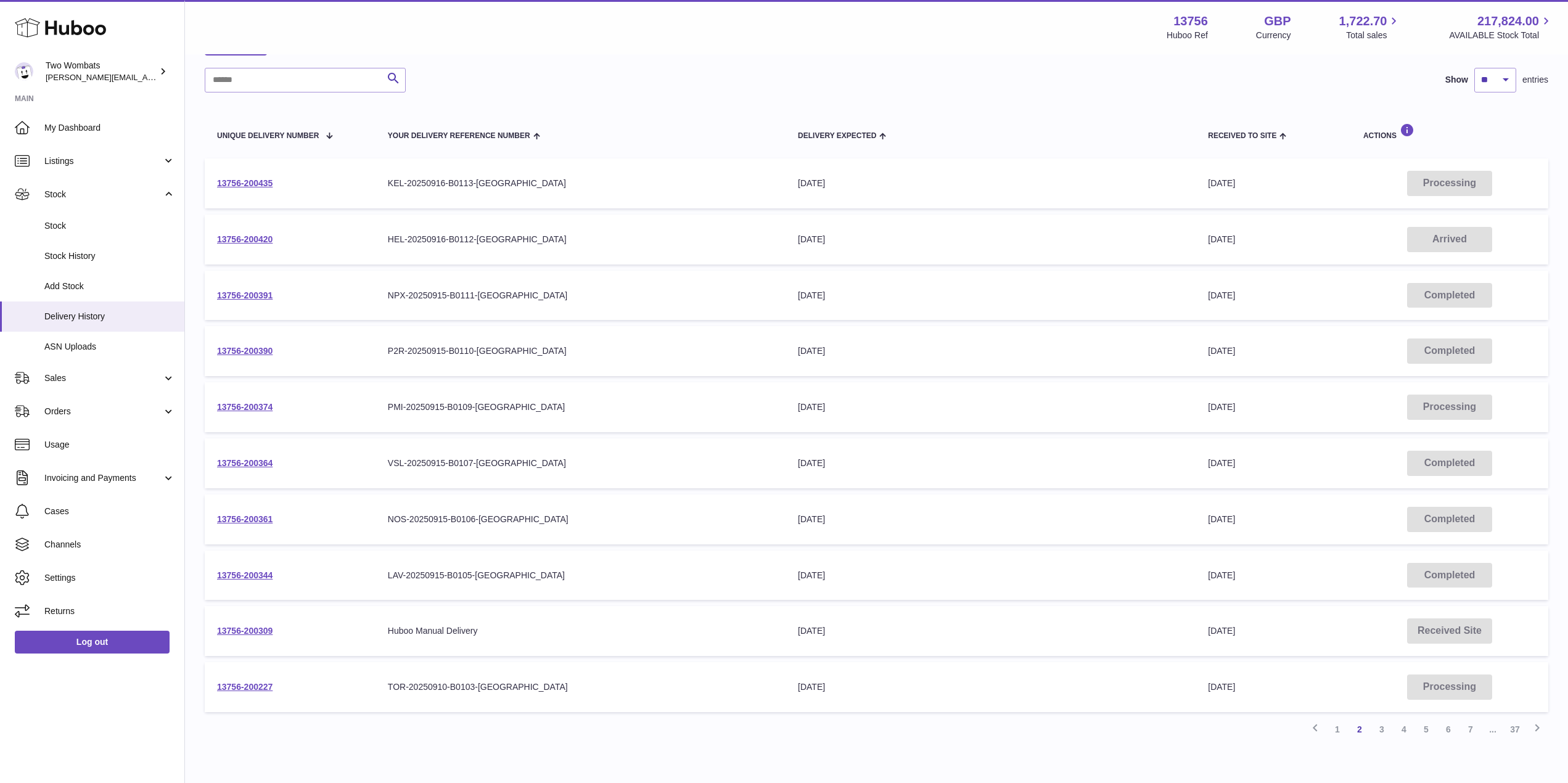
scroll to position [86, 0]
click at [1338, 728] on link "1" at bounding box center [1338, 729] width 23 height 23
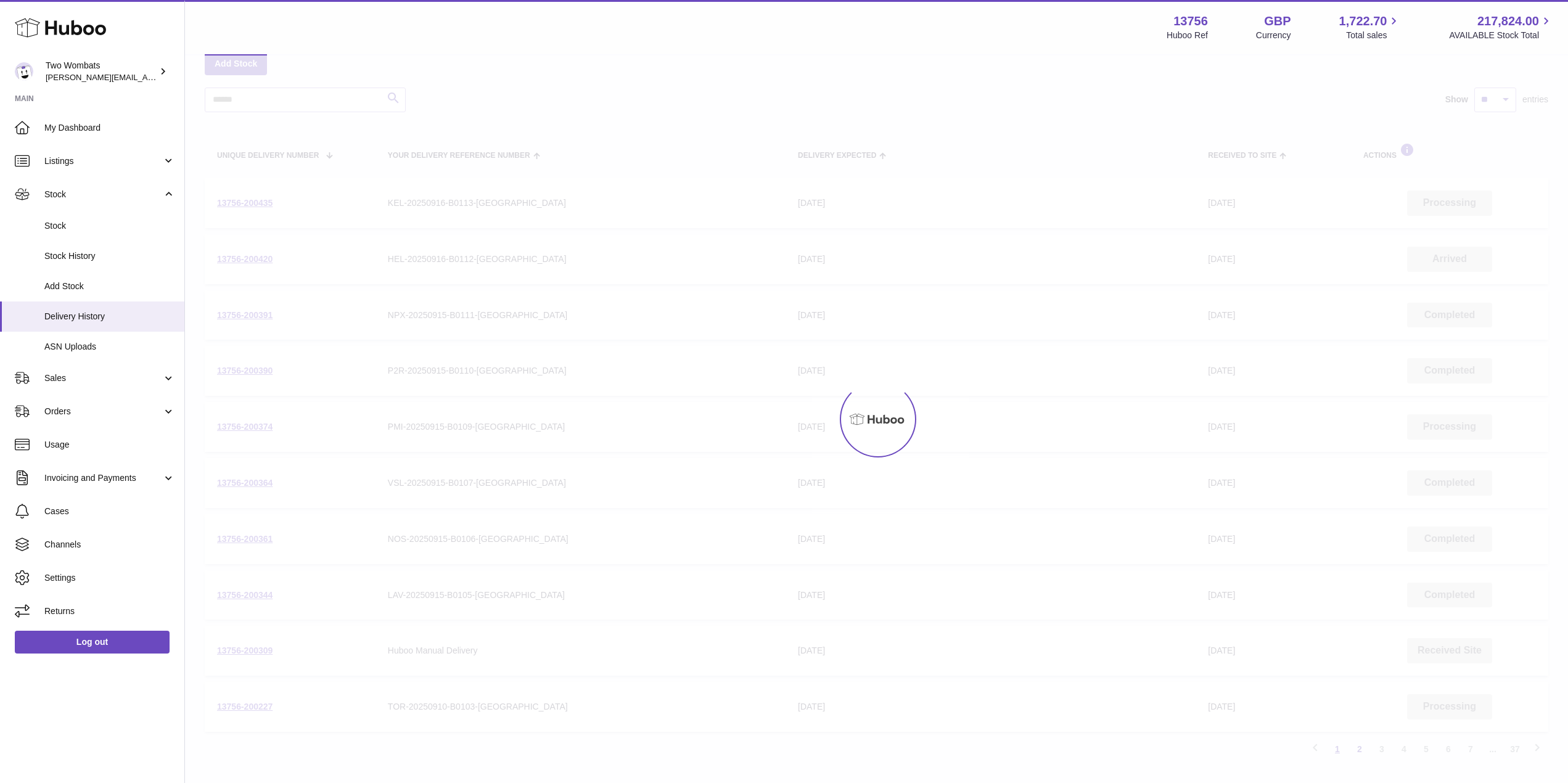
scroll to position [56, 0]
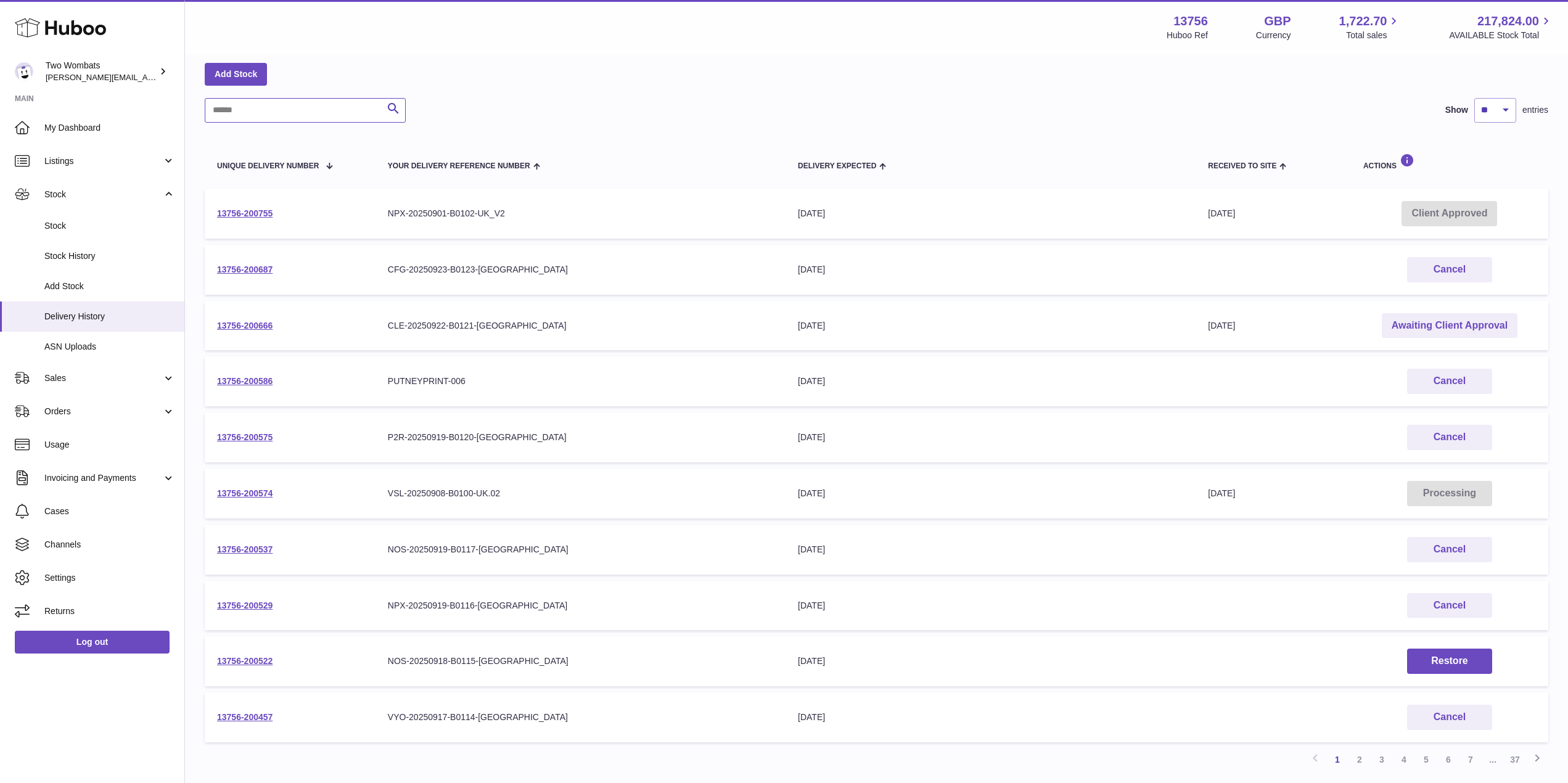
click at [270, 109] on input "text" at bounding box center [305, 110] width 201 height 25
paste input "**********"
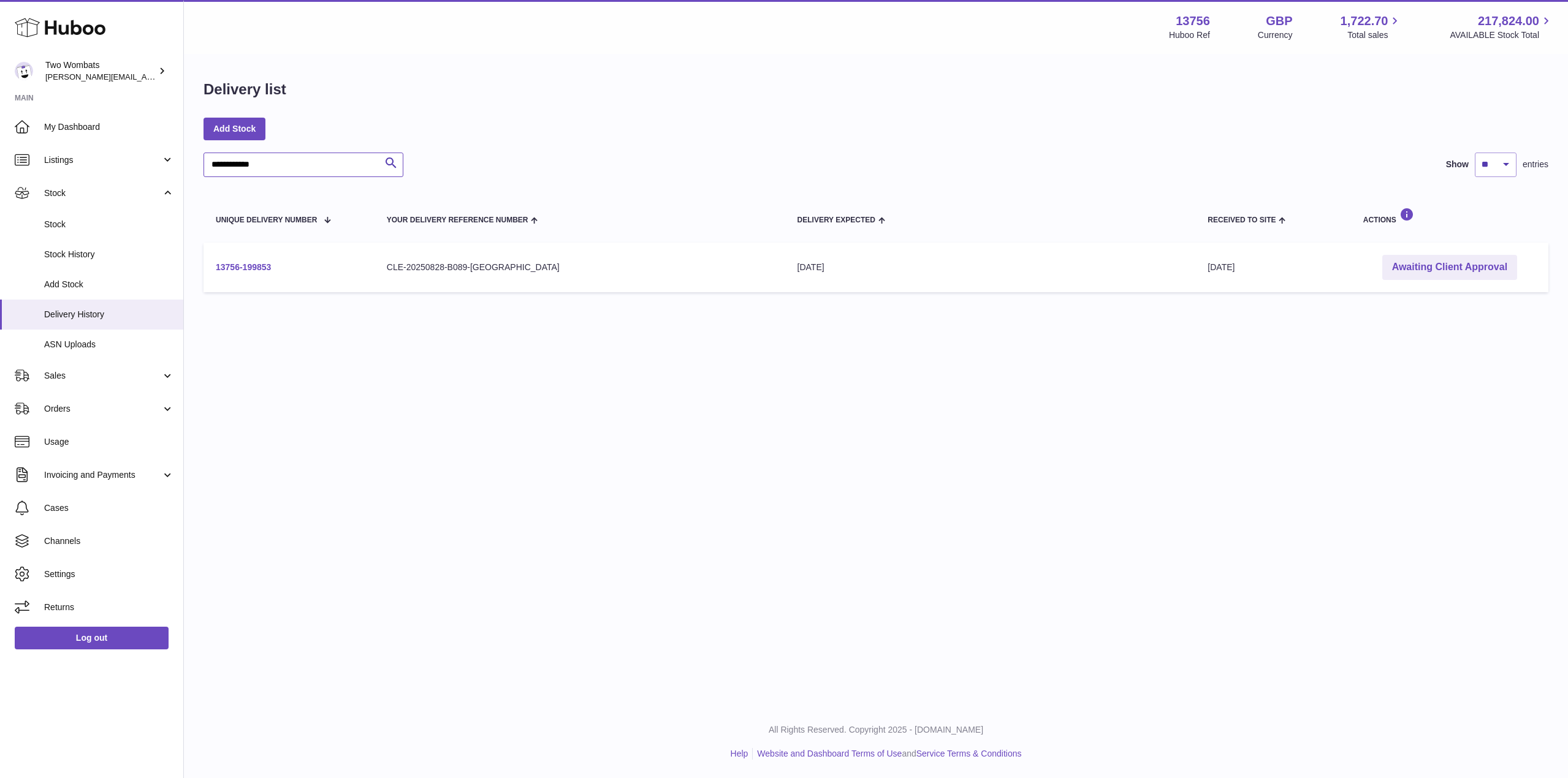
type input "**********"
click at [247, 264] on link "13756-199853" at bounding box center [243, 267] width 55 height 10
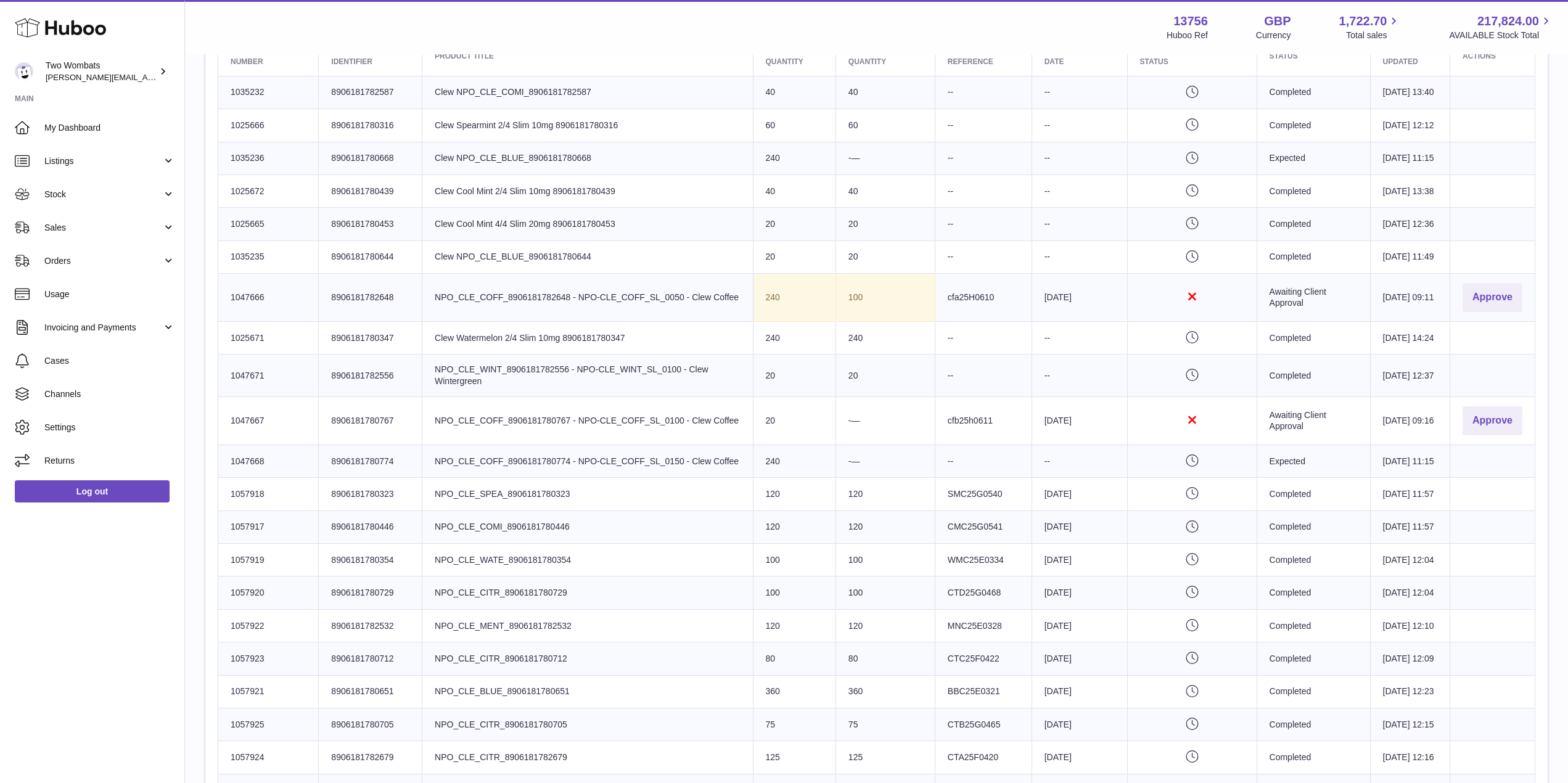
scroll to position [565, 0]
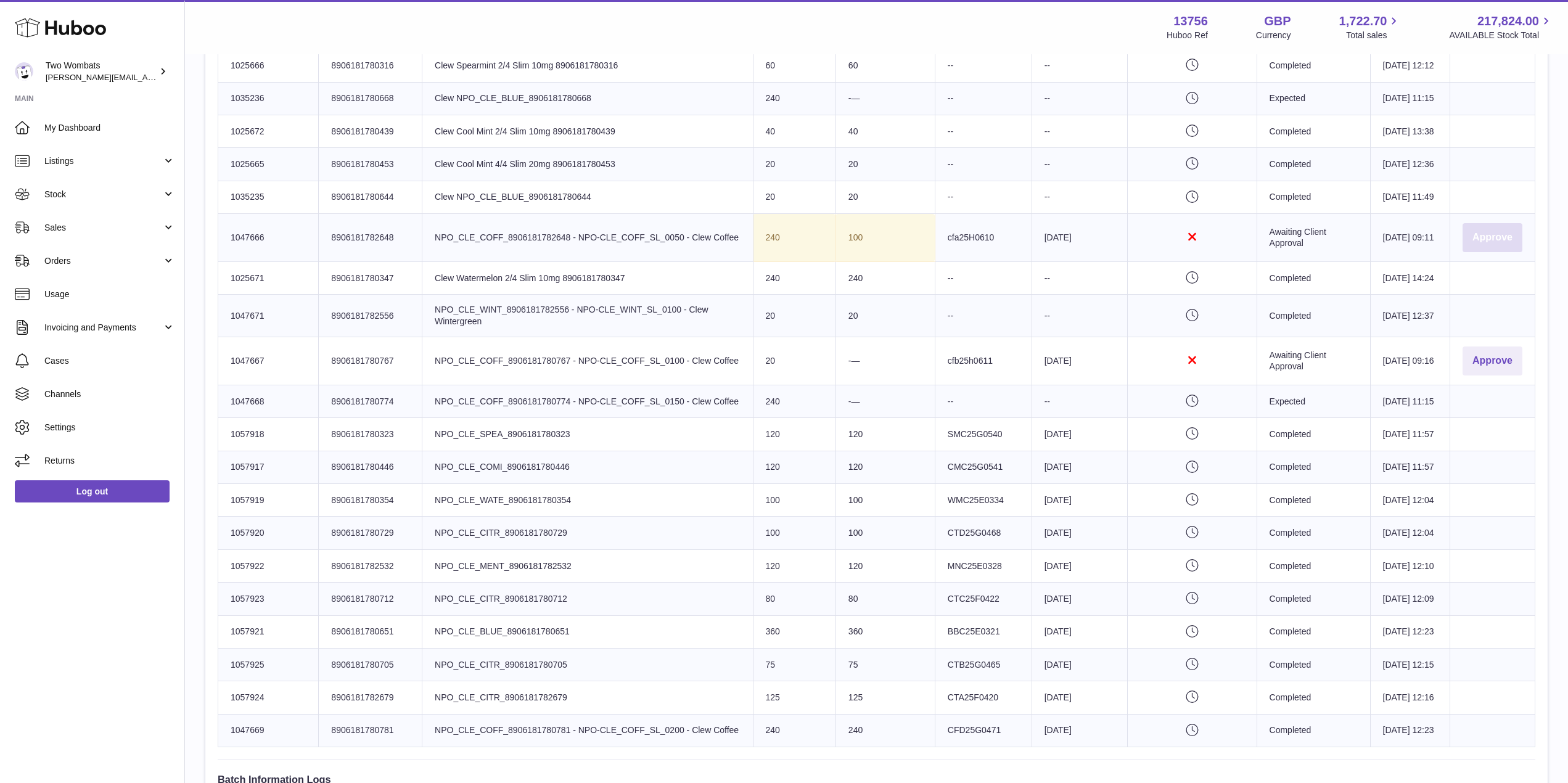
click at [1480, 252] on button "Approve" at bounding box center [1492, 238] width 60 height 29
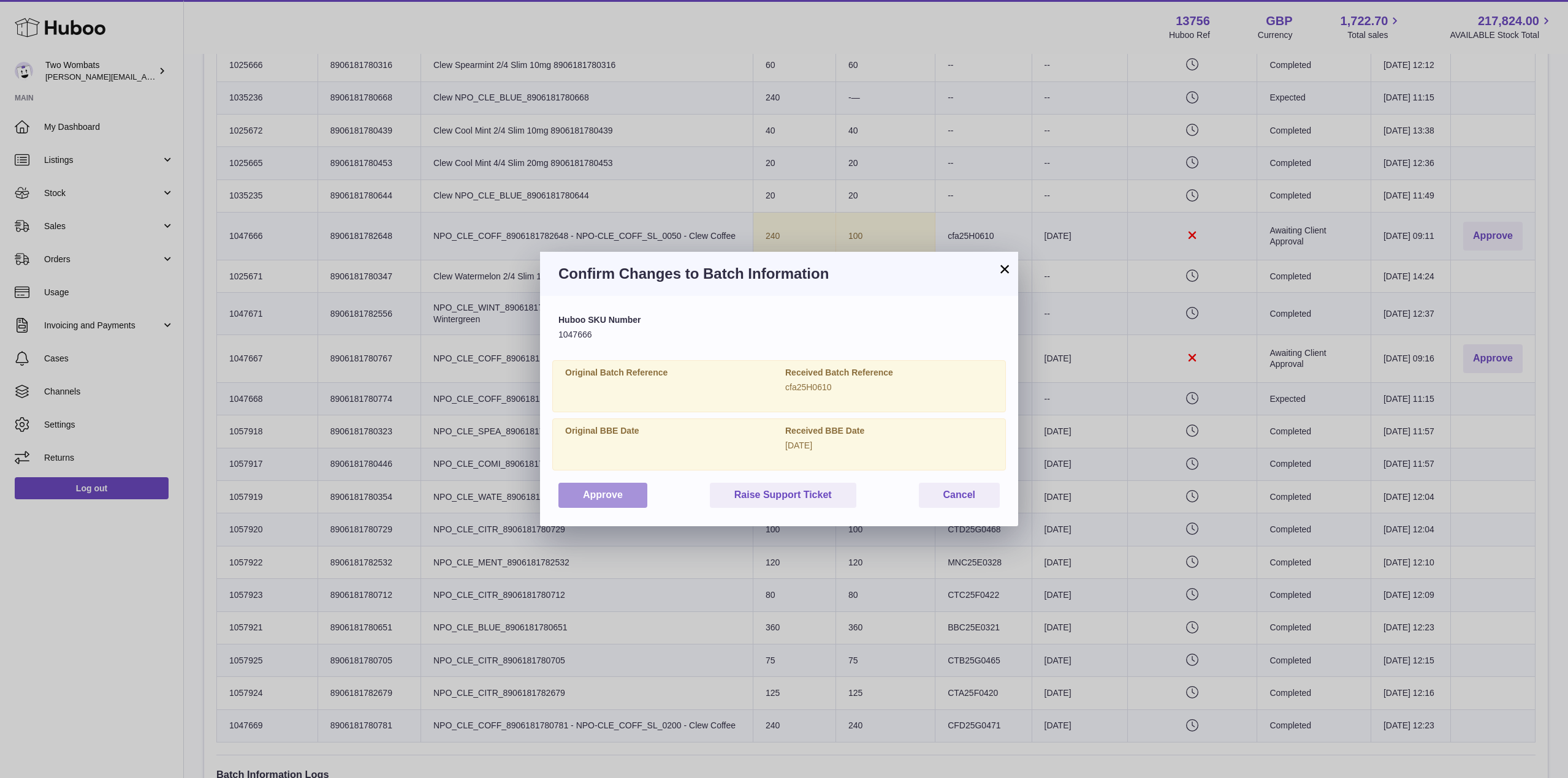
click at [595, 495] on button "Approve" at bounding box center [602, 495] width 89 height 25
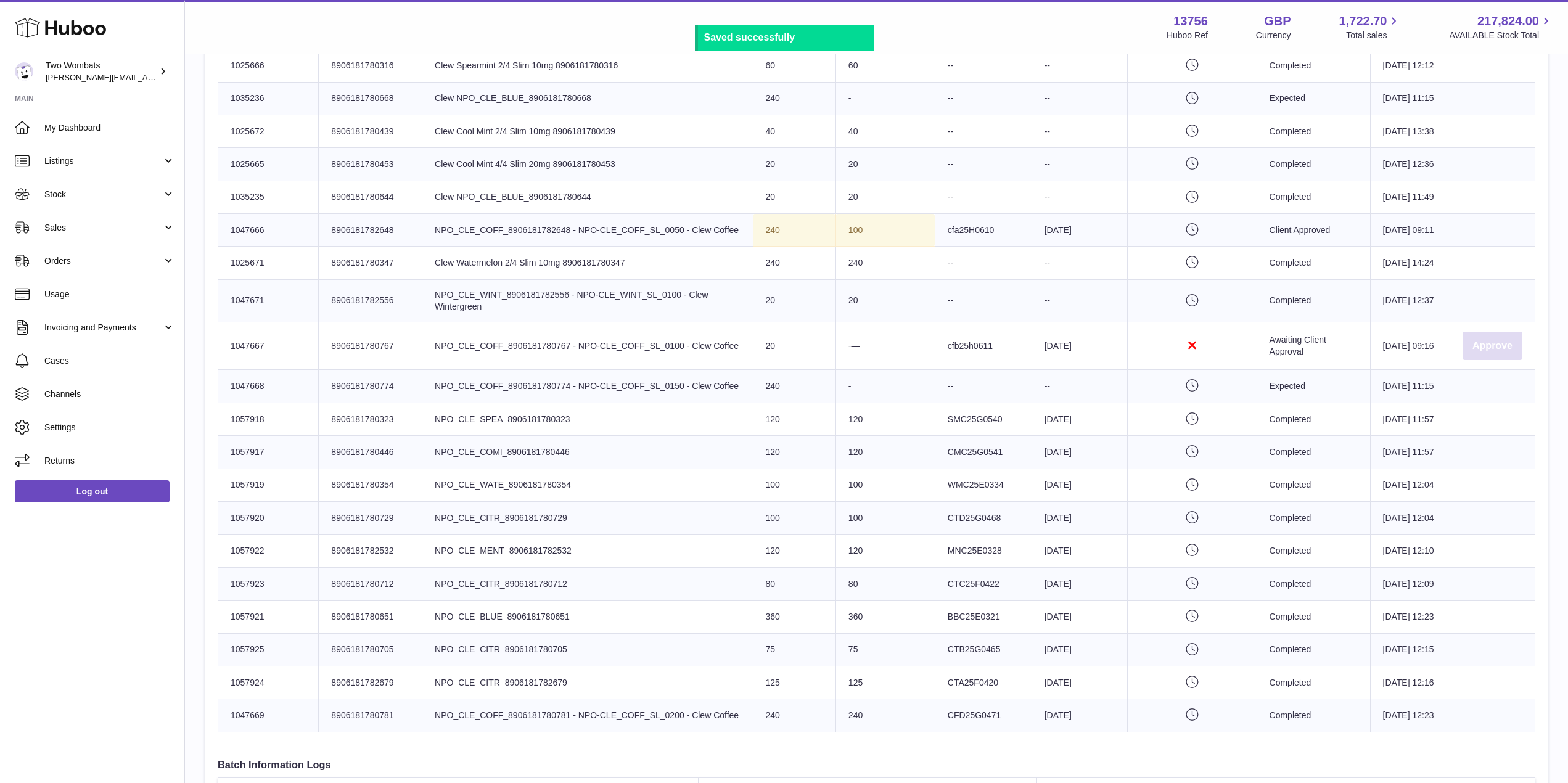
click at [1467, 361] on button "Approve" at bounding box center [1492, 346] width 60 height 29
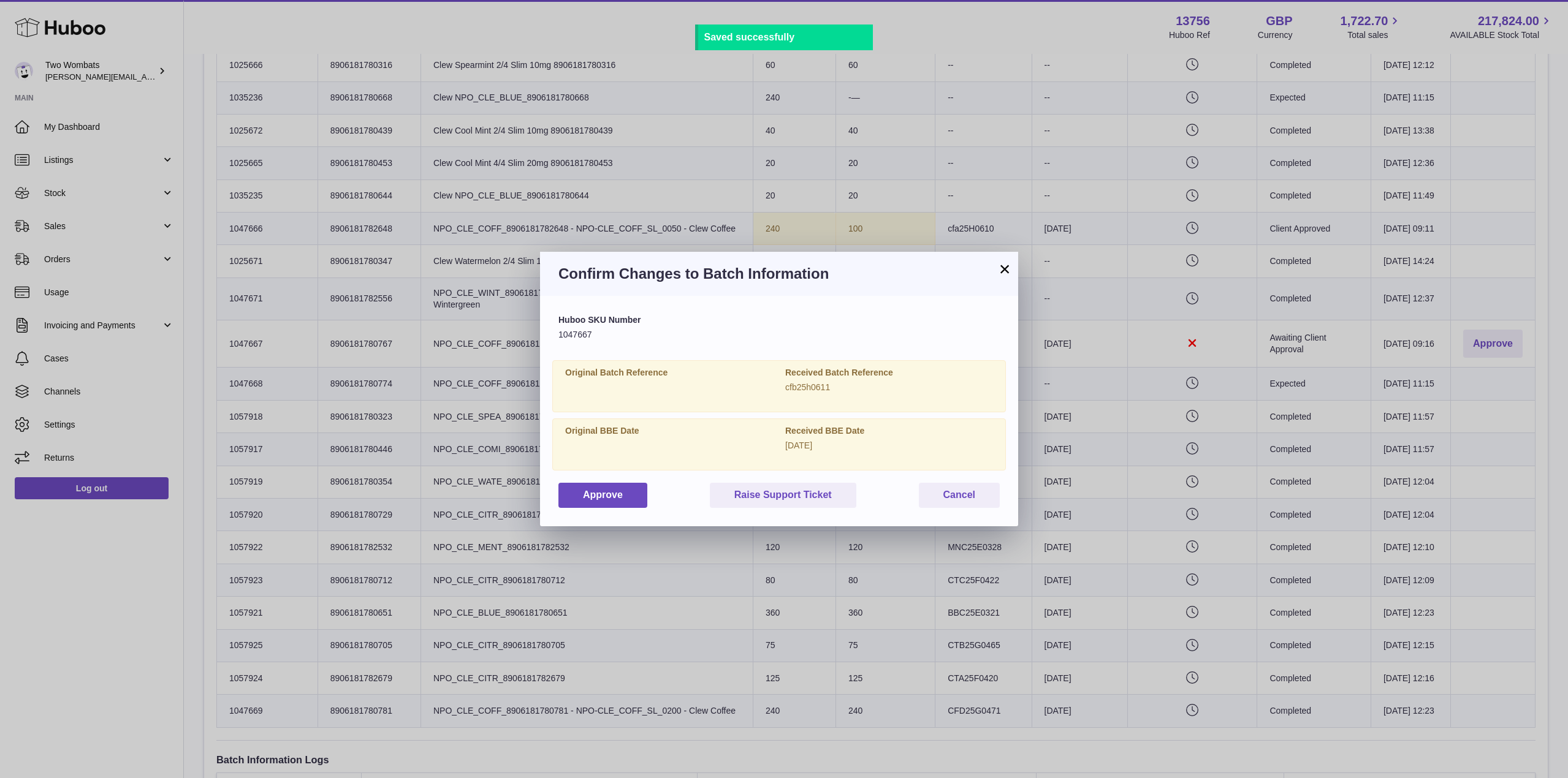
click at [649, 485] on div "Approve Raise Support Ticket Cancel" at bounding box center [778, 495] width 441 height 25
click at [619, 499] on button "Approve" at bounding box center [602, 495] width 89 height 25
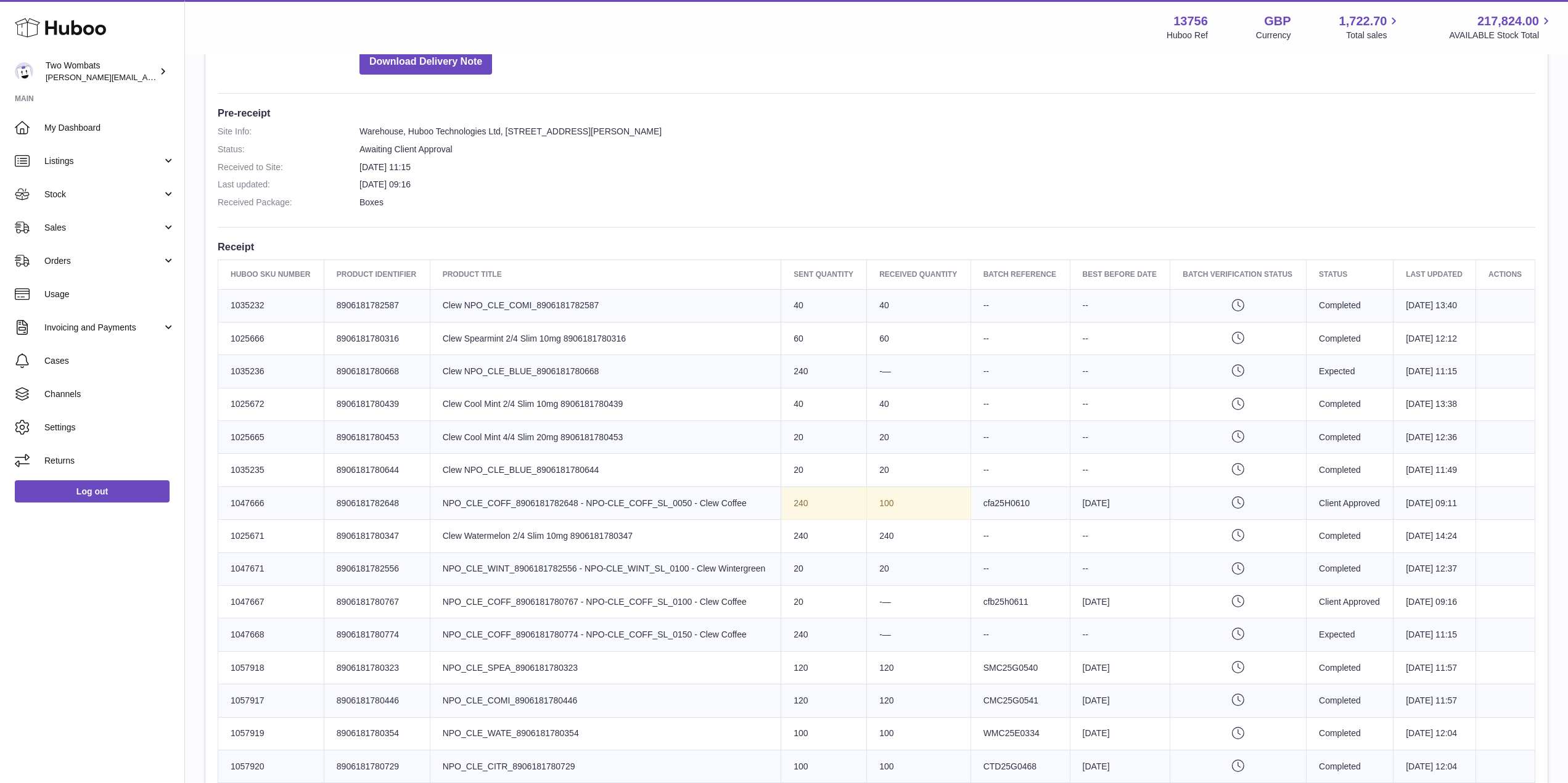
scroll to position [313, 0]
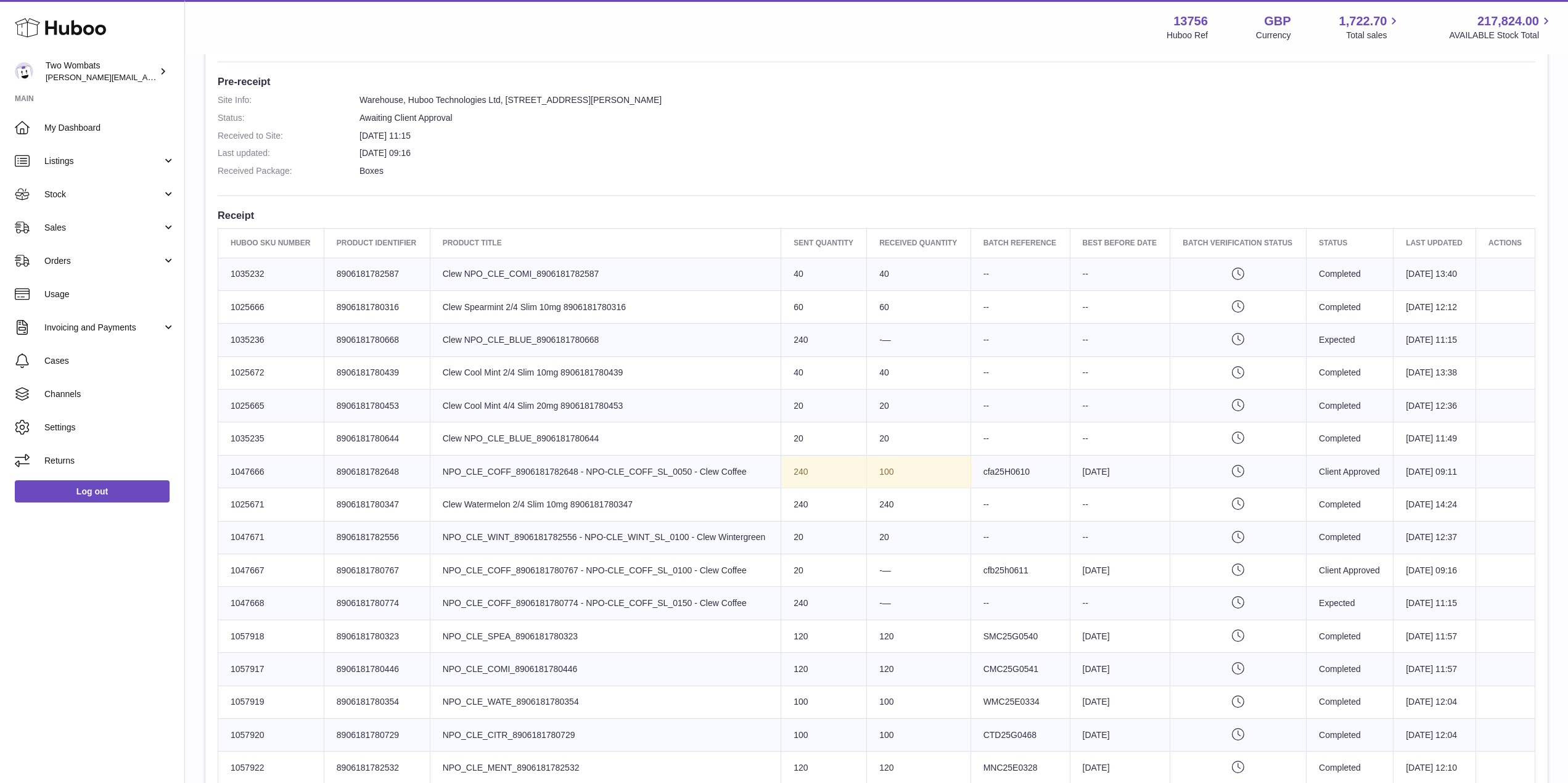
click at [878, 521] on td "240" at bounding box center [918, 504] width 104 height 33
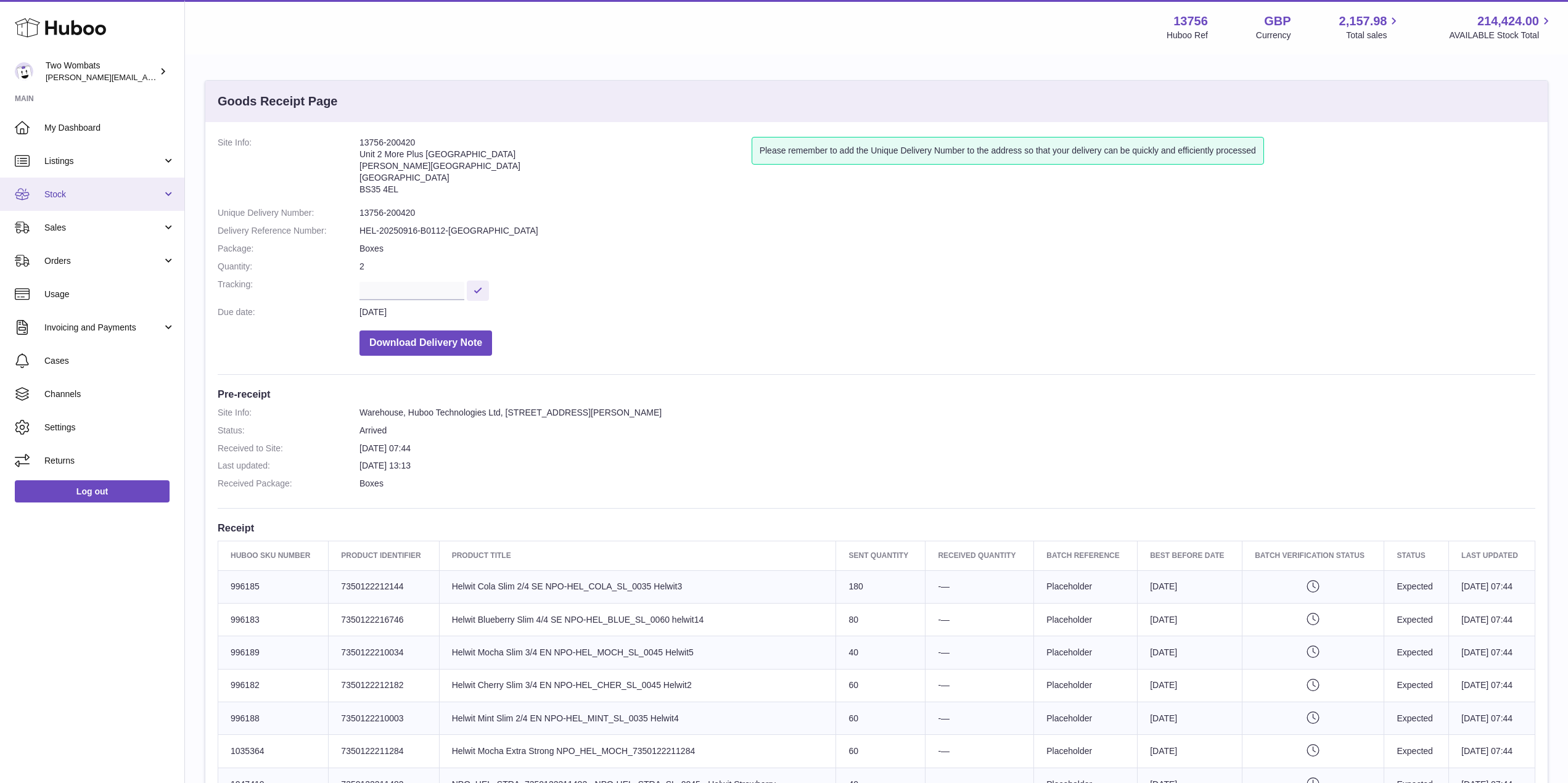
click at [168, 194] on link "Stock" at bounding box center [92, 193] width 184 height 33
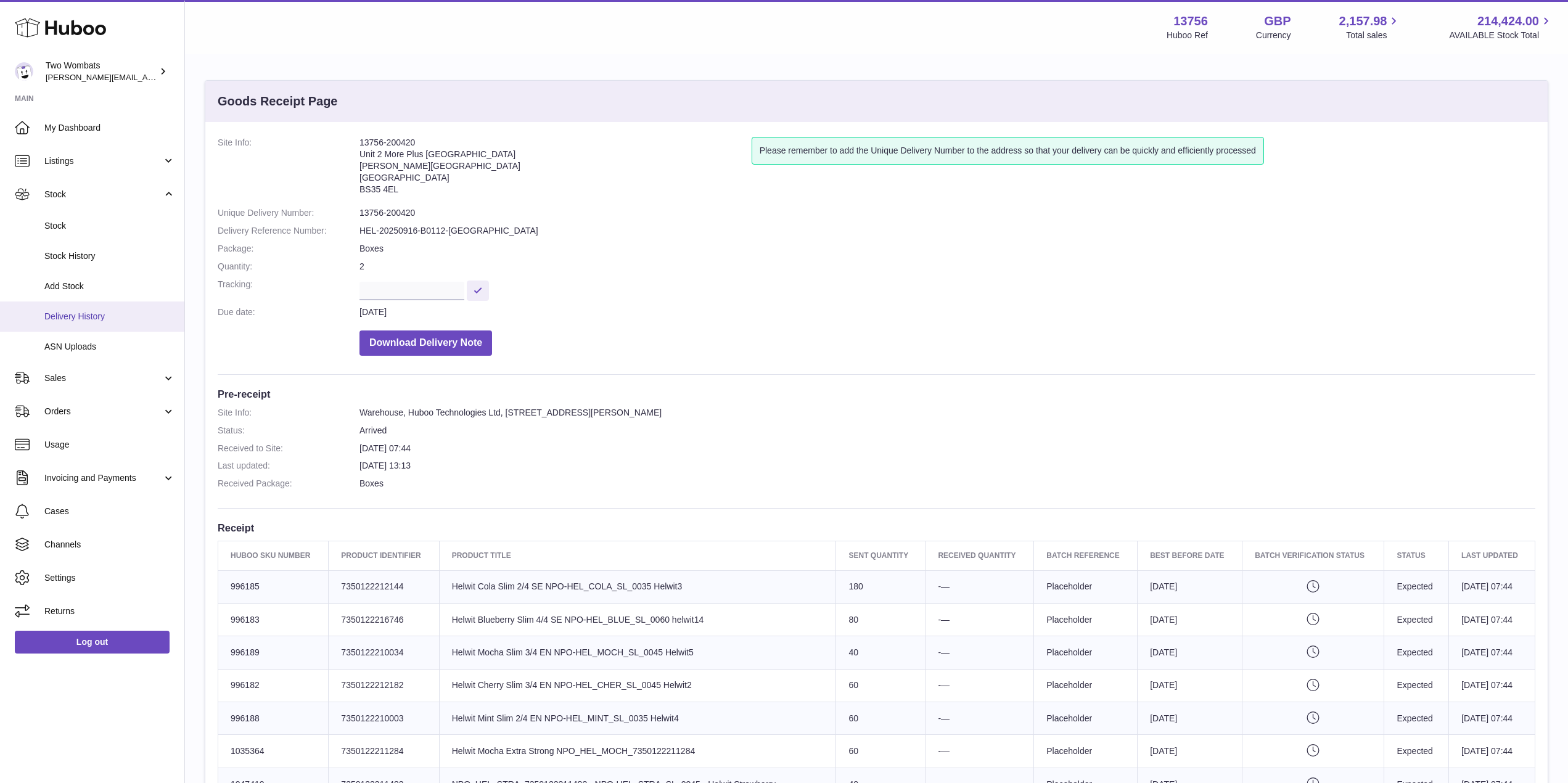
click at [111, 324] on link "Delivery History" at bounding box center [92, 317] width 184 height 31
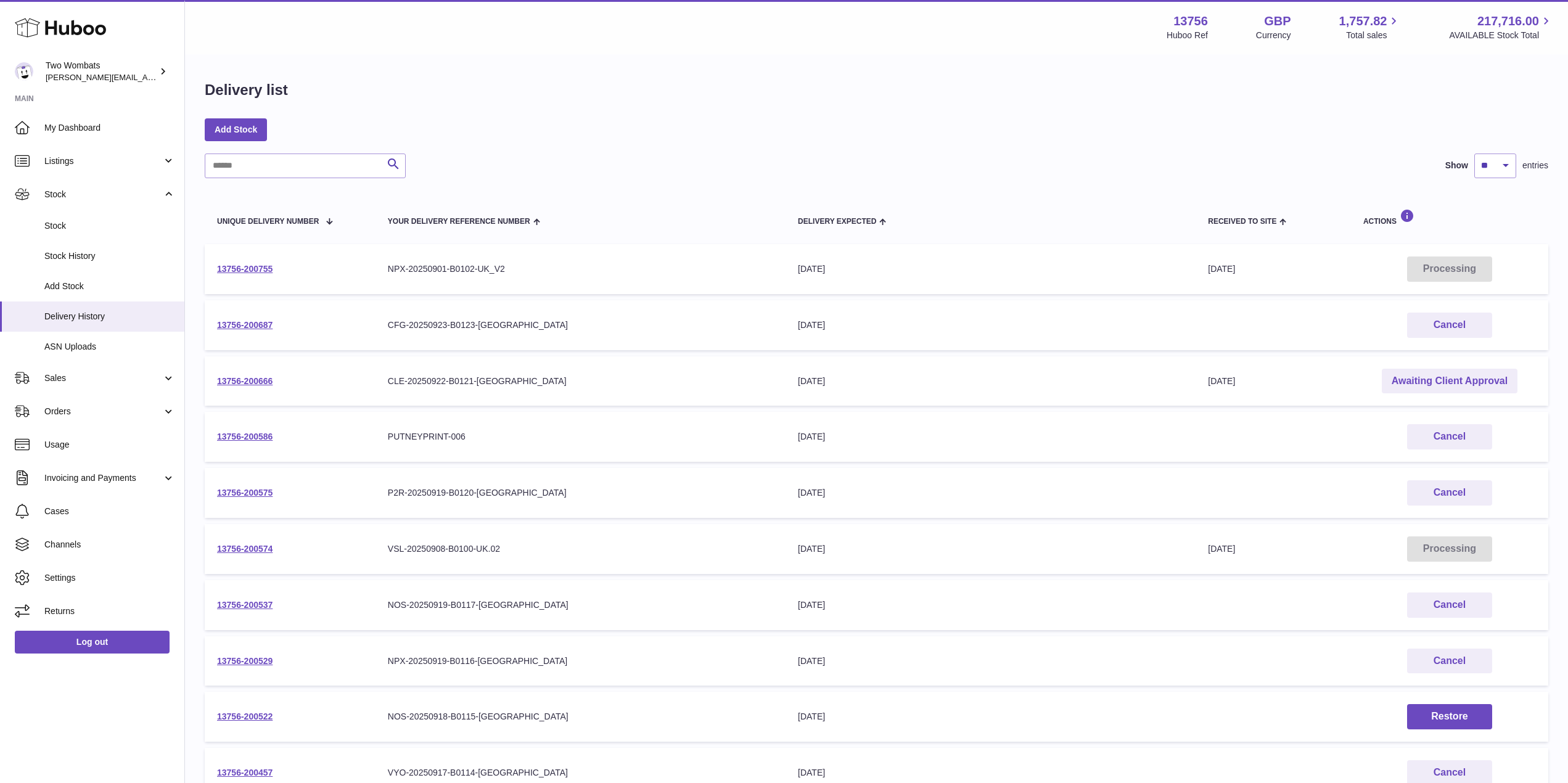
drag, startPoint x: 280, startPoint y: 378, endPoint x: 206, endPoint y: 381, distance: 74.1
click at [206, 381] on td "13756-200666" at bounding box center [290, 382] width 171 height 50
copy link "13756-200666"
click at [1460, 378] on link "Awaiting Client Approval" at bounding box center [1450, 381] width 135 height 25
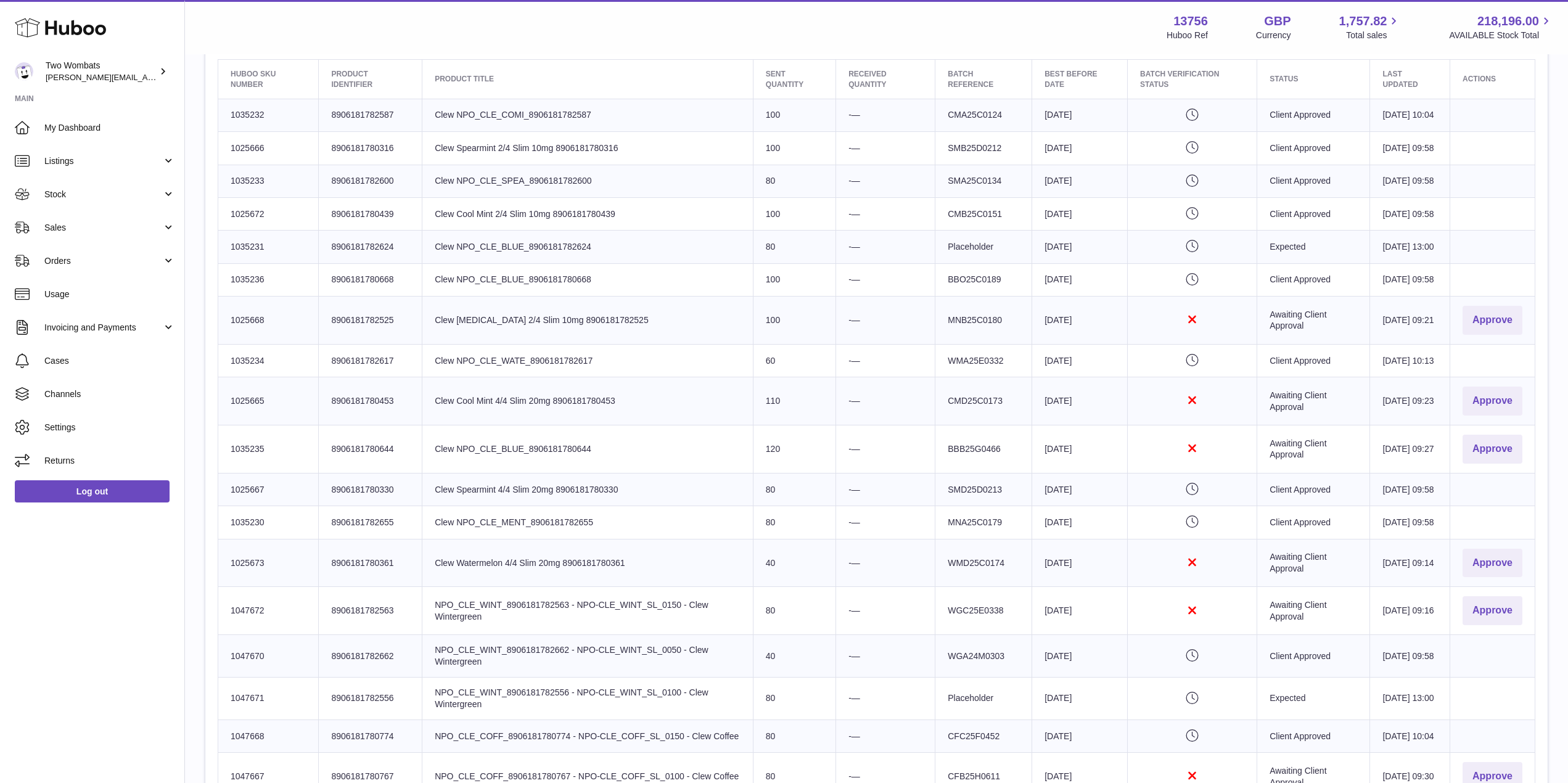
scroll to position [752, 0]
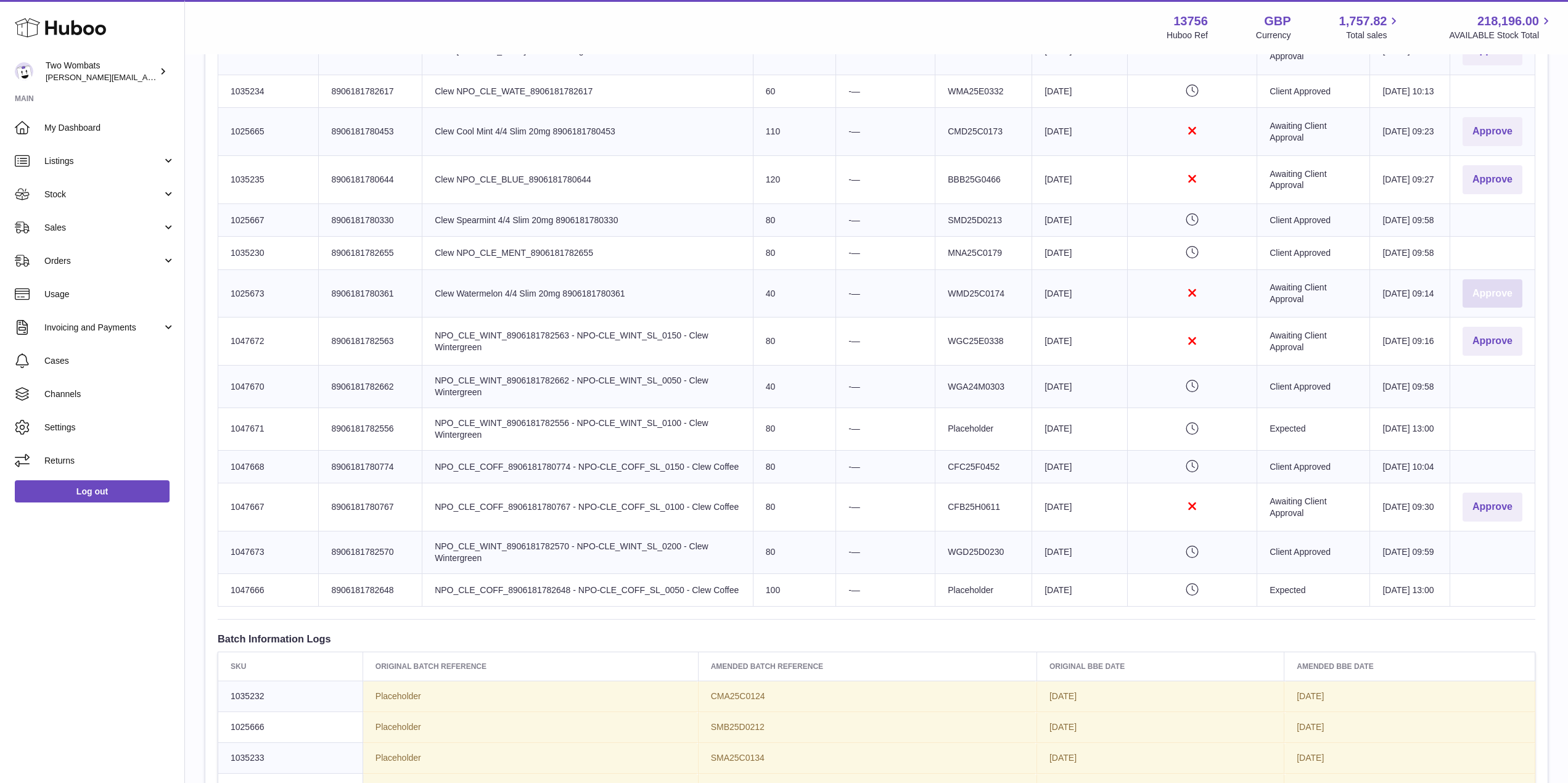
click at [1471, 309] on button "Approve" at bounding box center [1492, 294] width 60 height 29
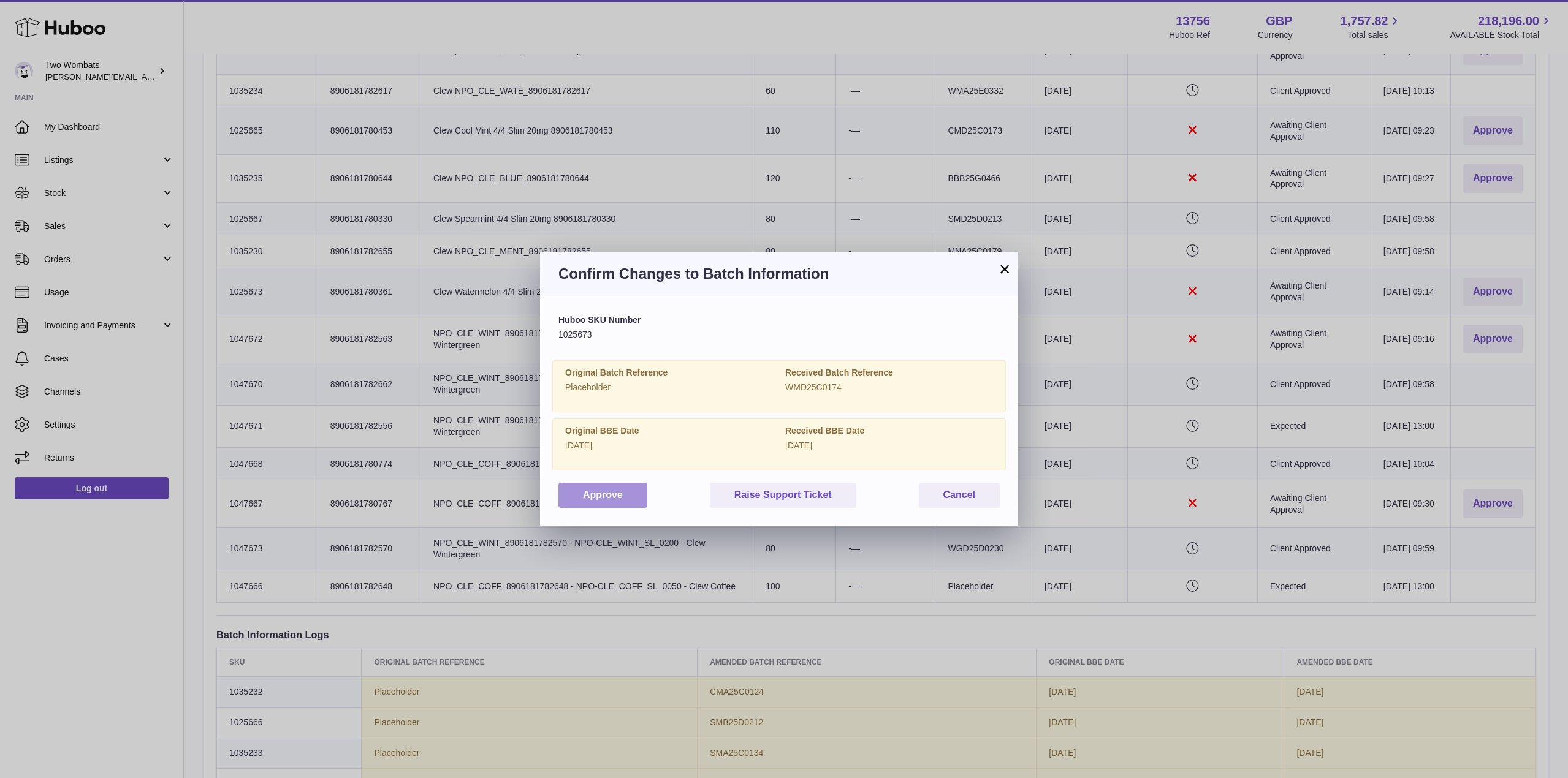
click at [621, 500] on button "Approve" at bounding box center [602, 495] width 89 height 25
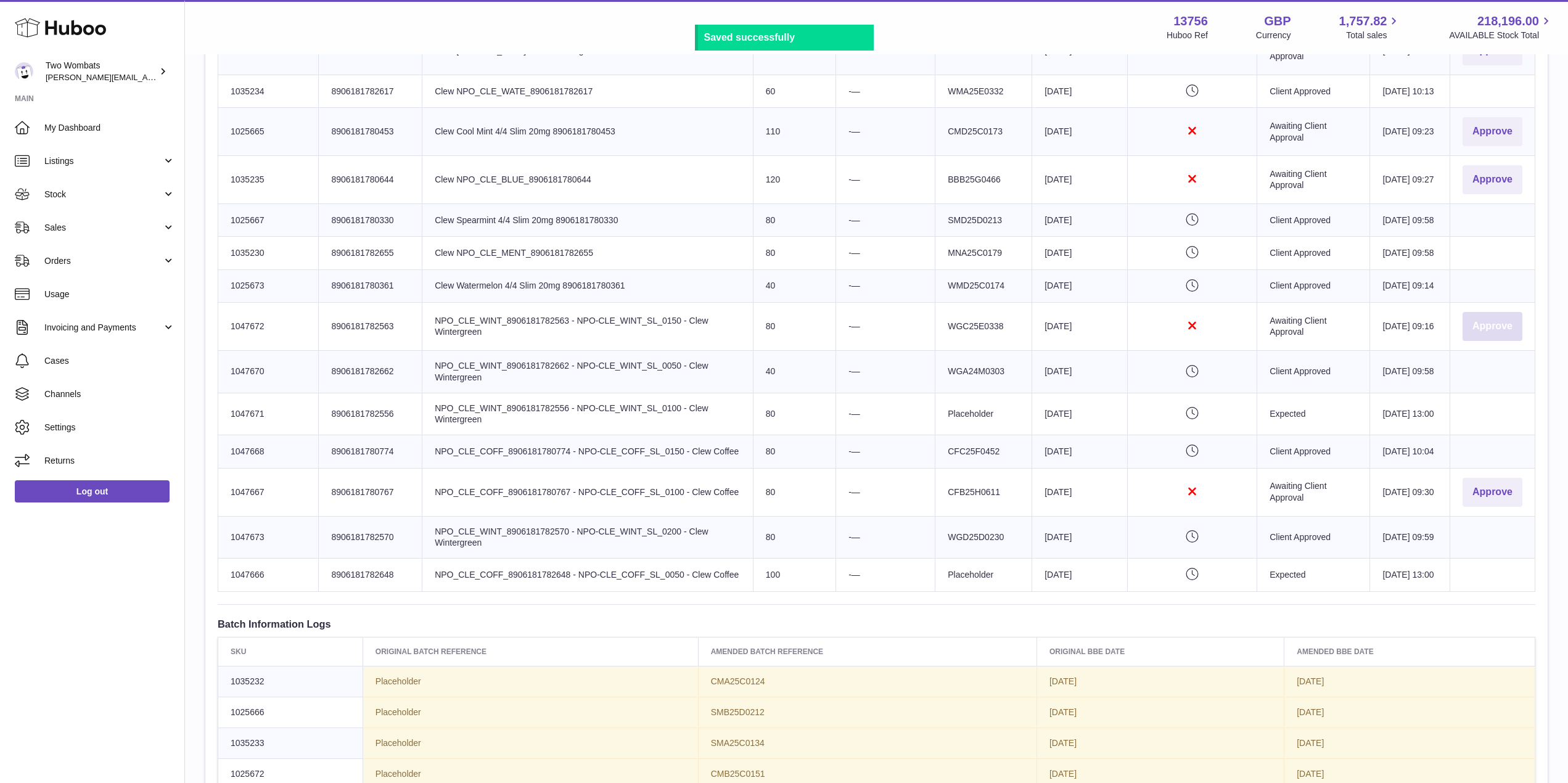
click at [1517, 341] on button "Approve" at bounding box center [1492, 326] width 60 height 29
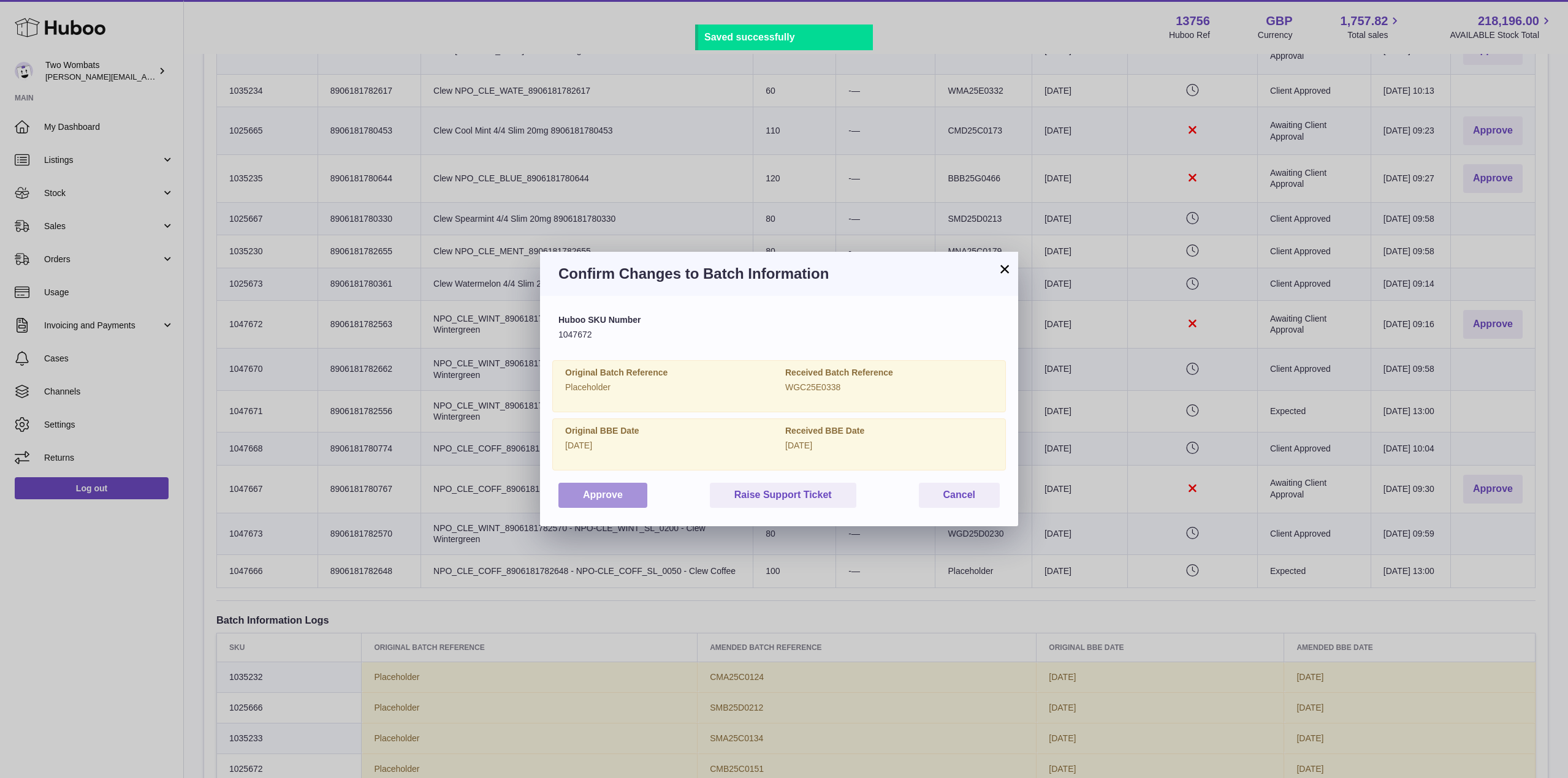
click at [621, 495] on button "Approve" at bounding box center [602, 495] width 89 height 25
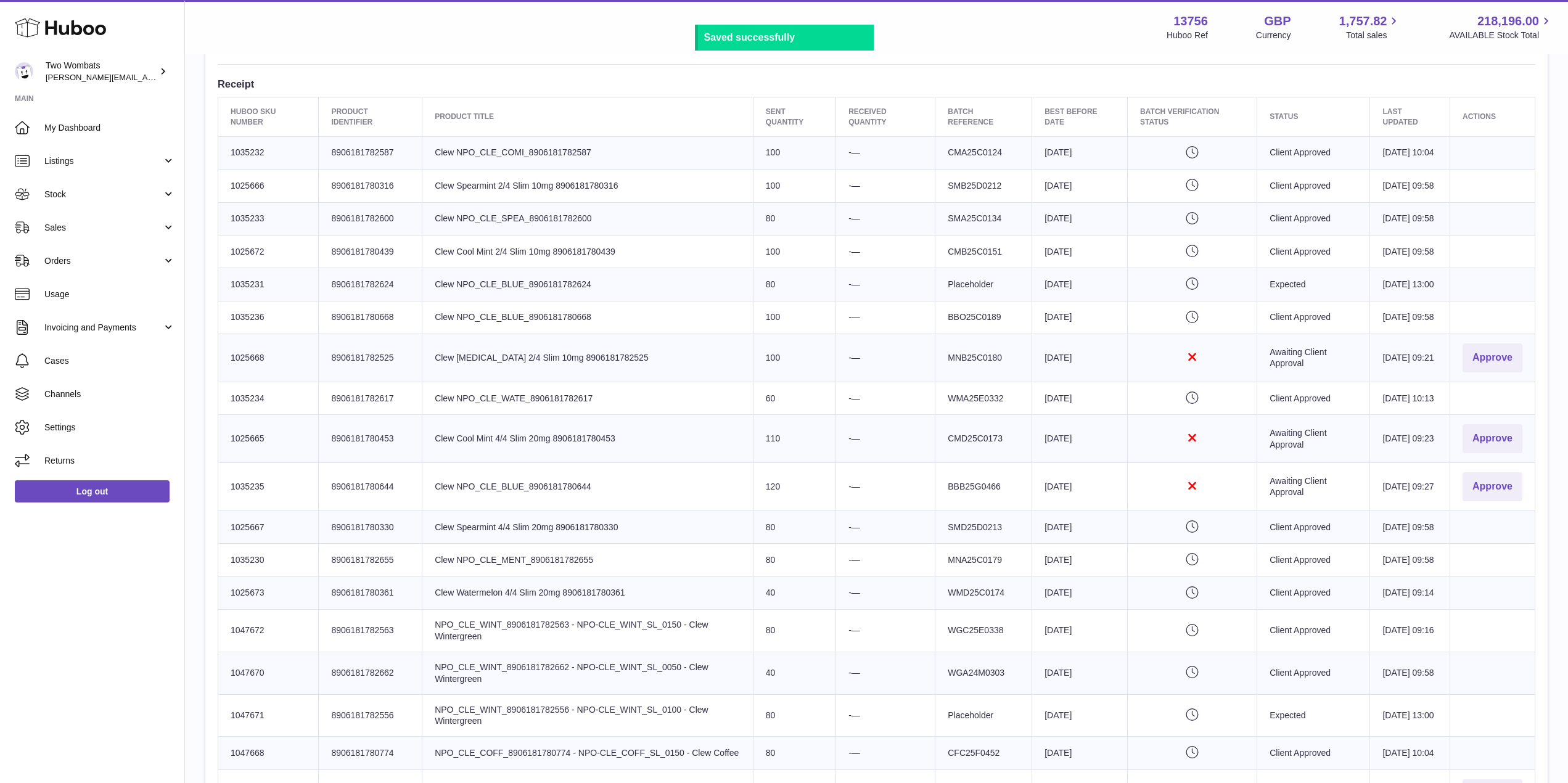
scroll to position [449, 0]
click at [1487, 368] on button "Approve" at bounding box center [1492, 354] width 60 height 29
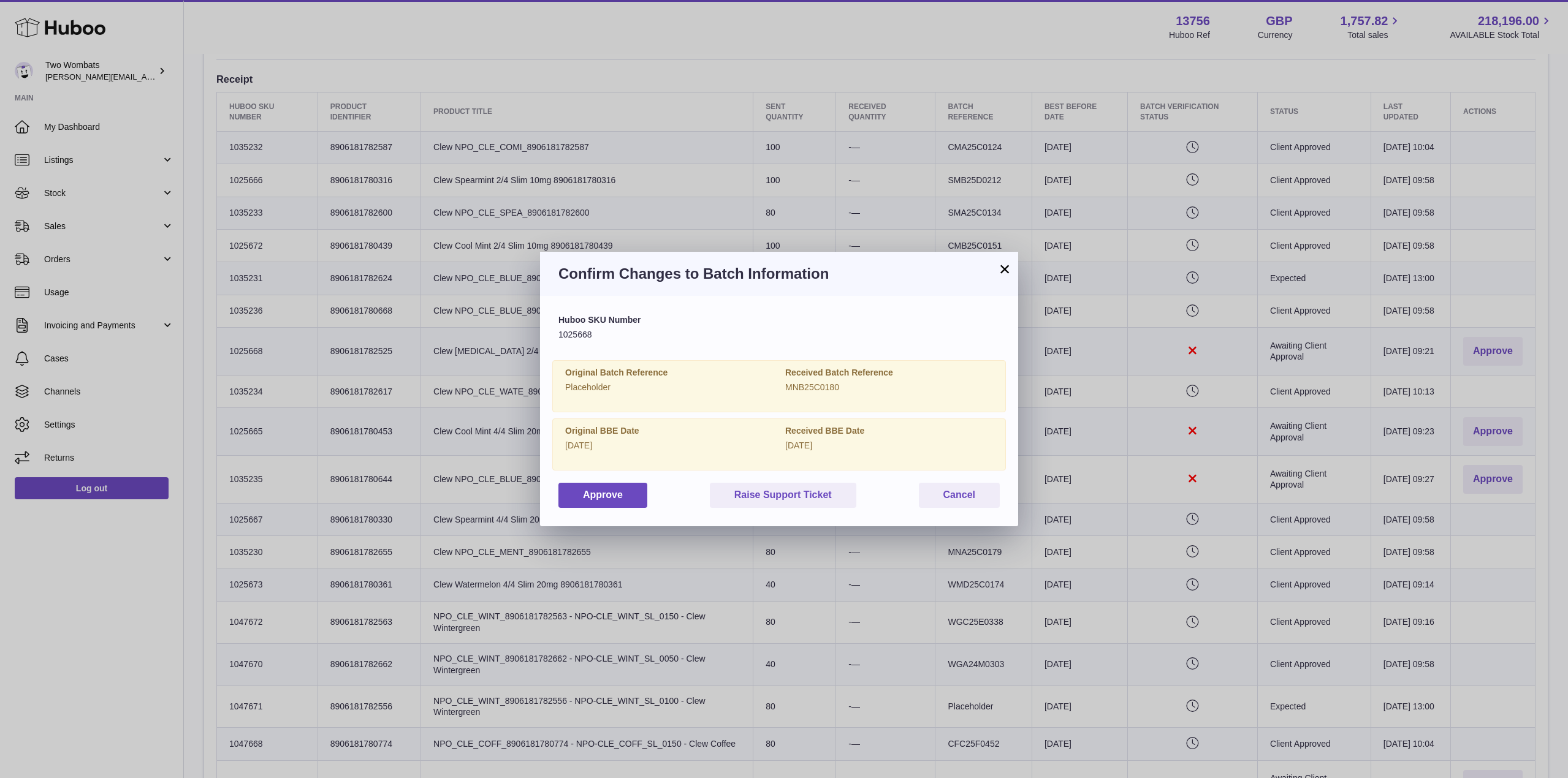
click at [626, 509] on div "Huboo SKU Number 1025668 Original Batch Reference Placeholder Received Batch Re…" at bounding box center [779, 411] width 478 height 230
click at [626, 508] on div "Huboo SKU Number 1025668 Original Batch Reference Placeholder Received Batch Re…" at bounding box center [779, 411] width 478 height 230
click at [581, 503] on button "Approve" at bounding box center [602, 495] width 89 height 25
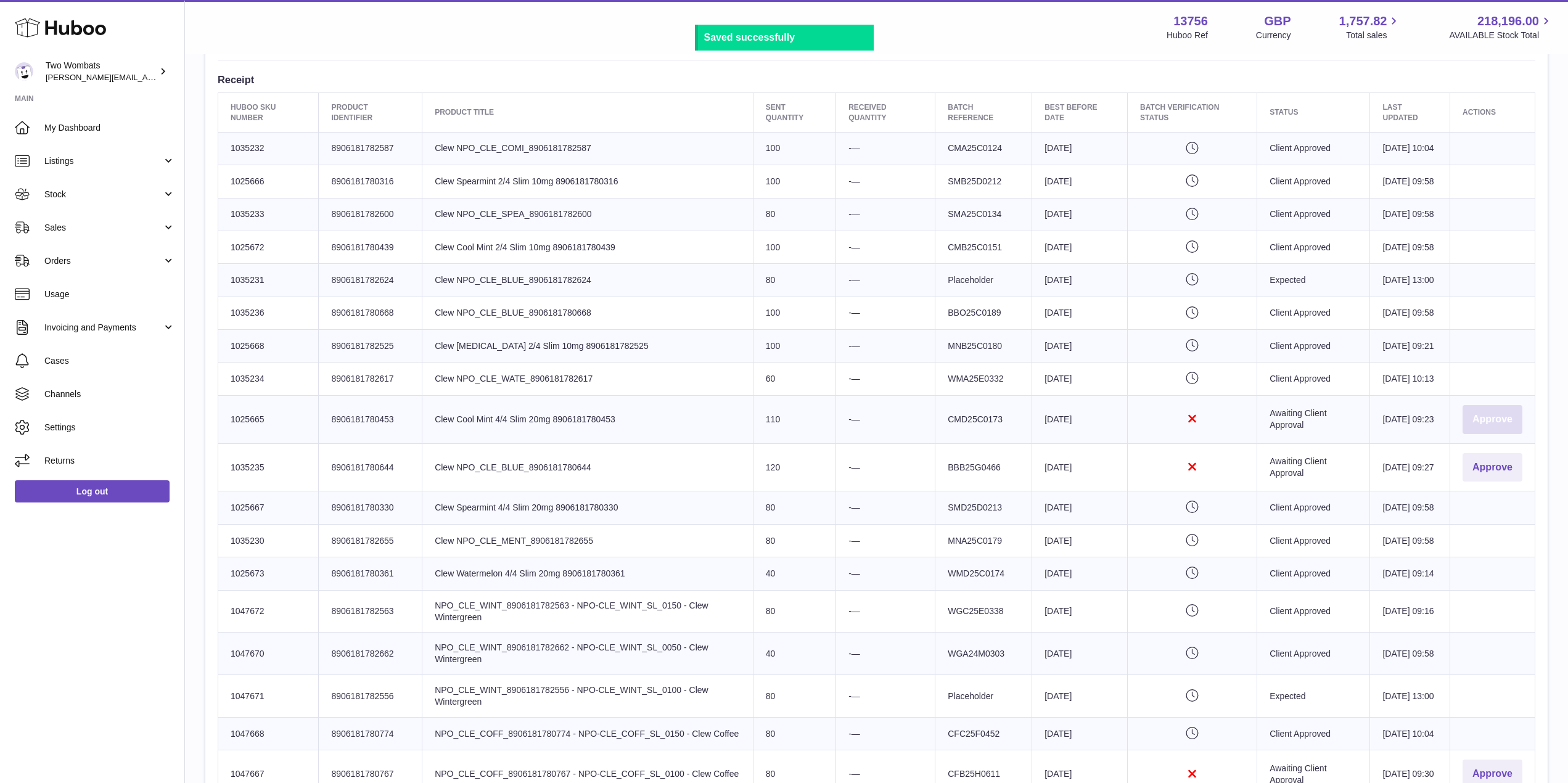
click at [1492, 434] on button "Approve" at bounding box center [1492, 420] width 60 height 29
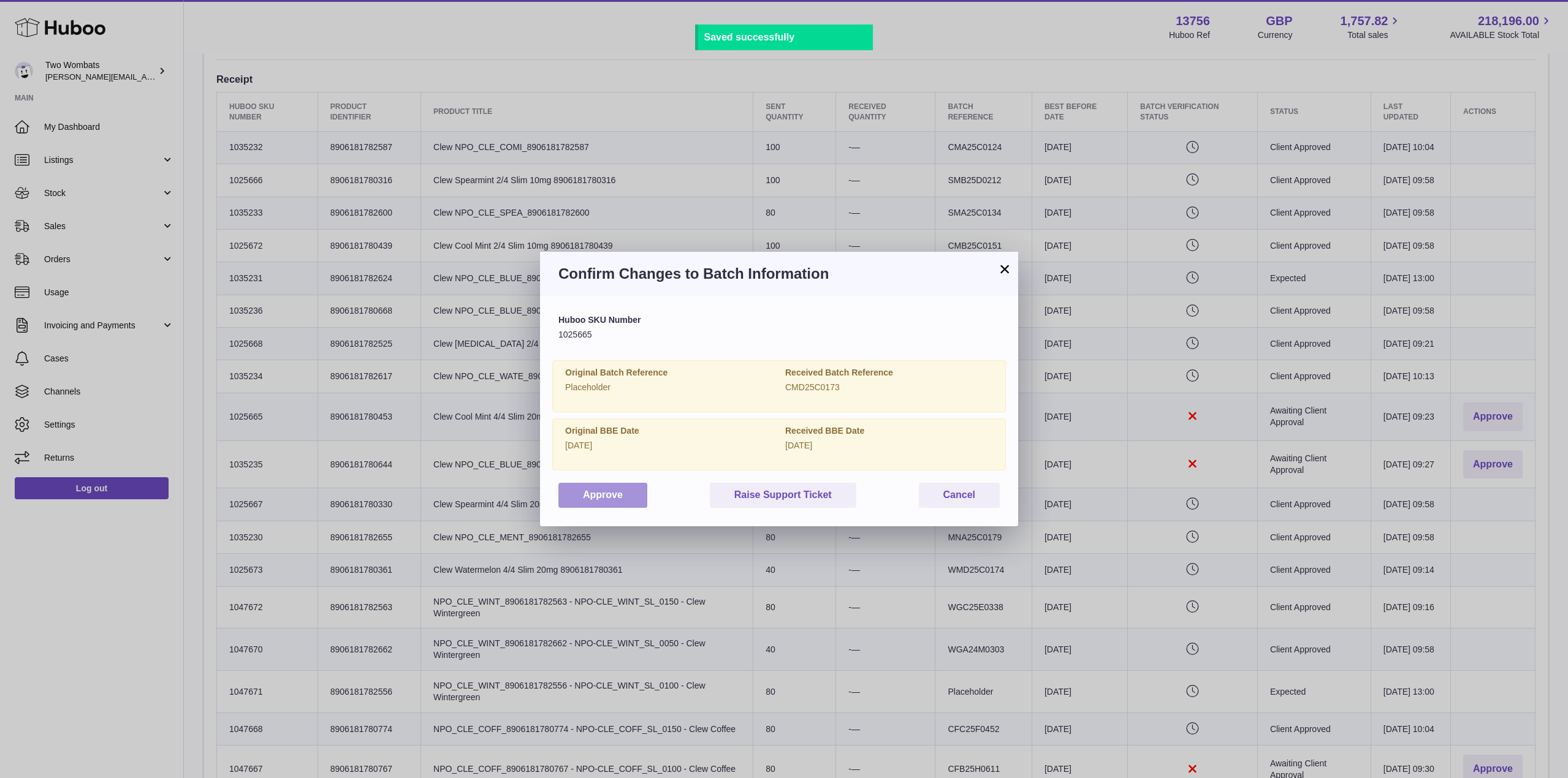
click at [588, 493] on button "Approve" at bounding box center [602, 495] width 89 height 25
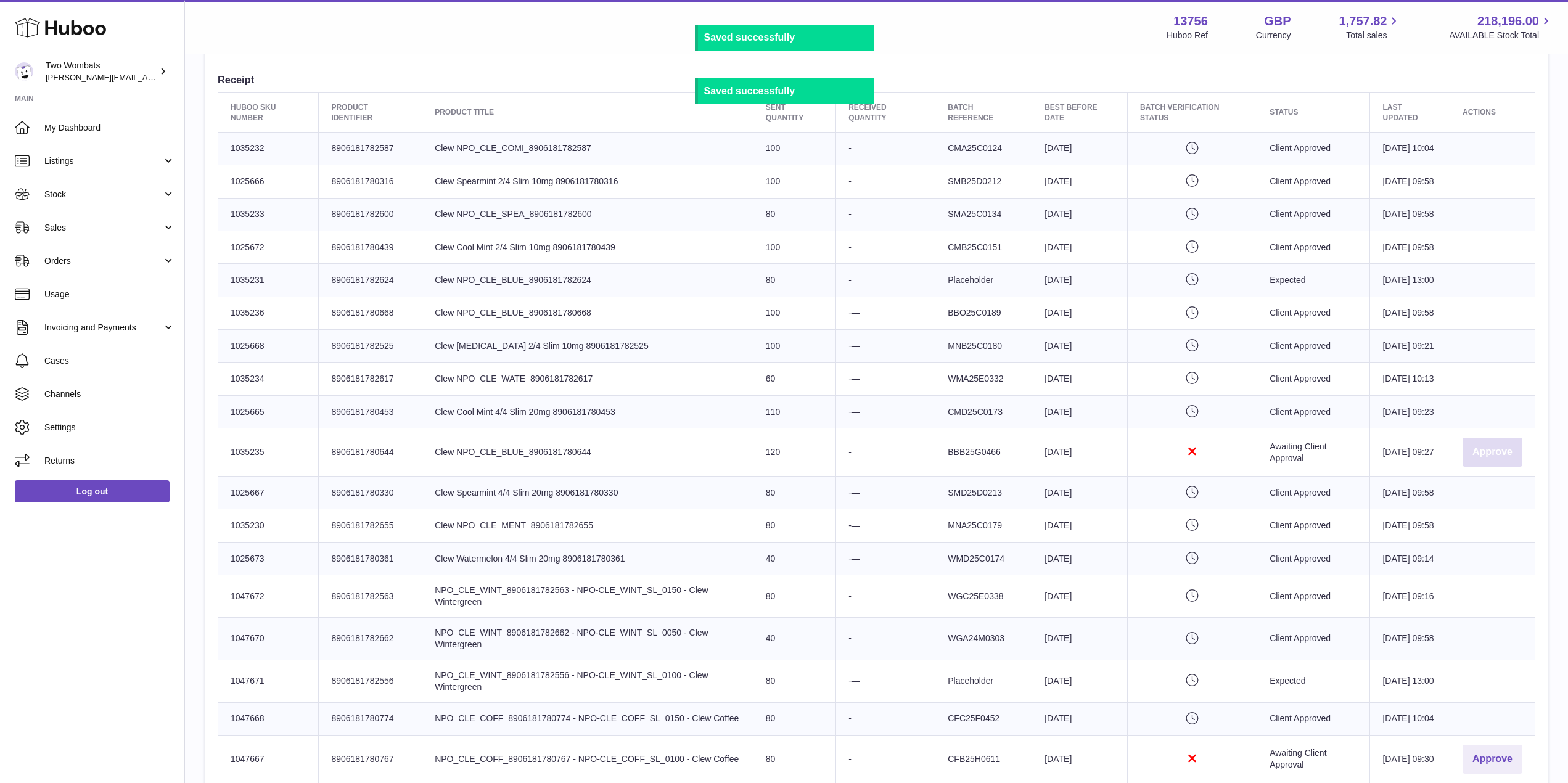
click at [1501, 467] on button "Approve" at bounding box center [1492, 453] width 60 height 29
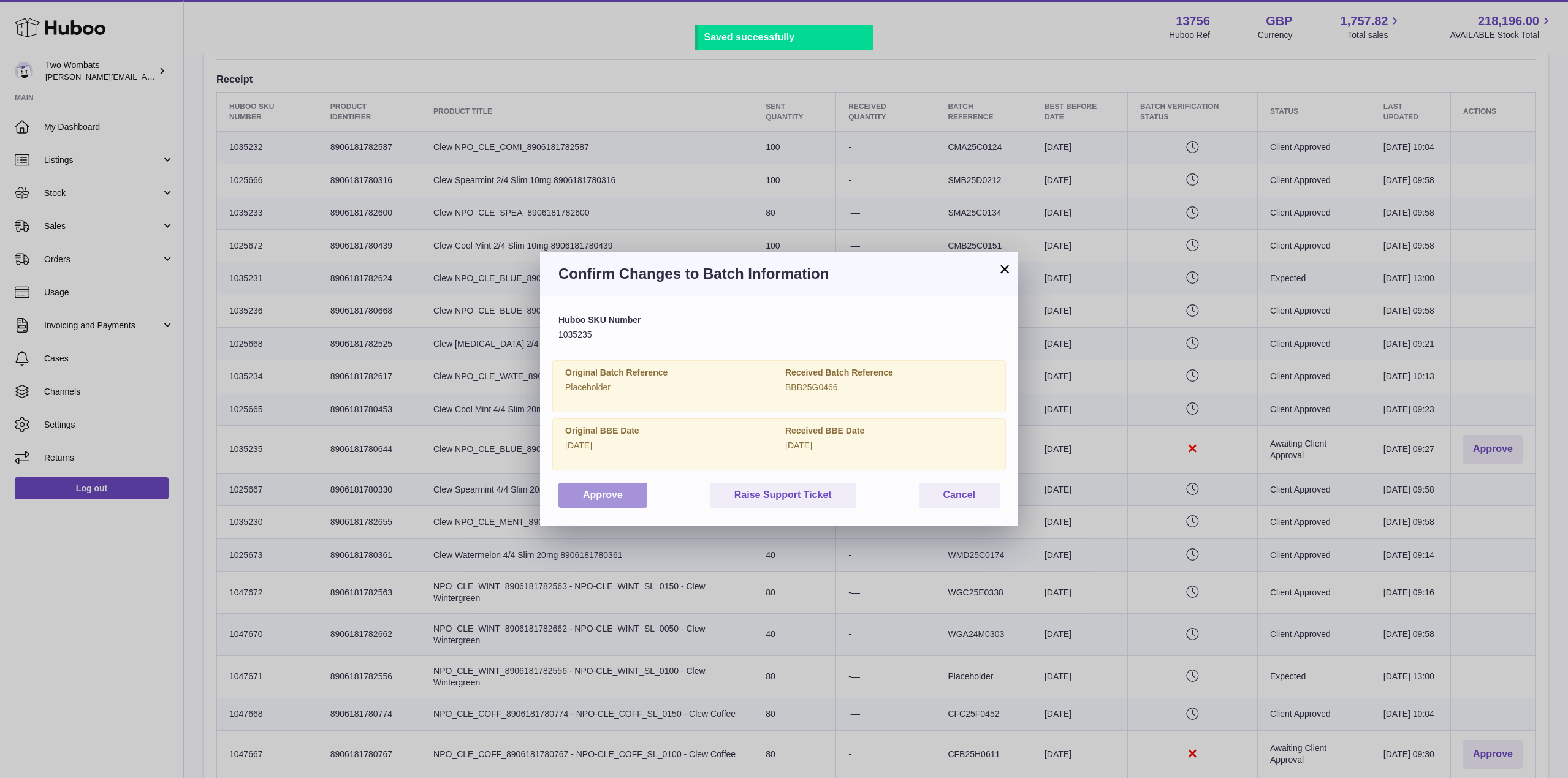
click at [615, 503] on button "Approve" at bounding box center [602, 495] width 89 height 25
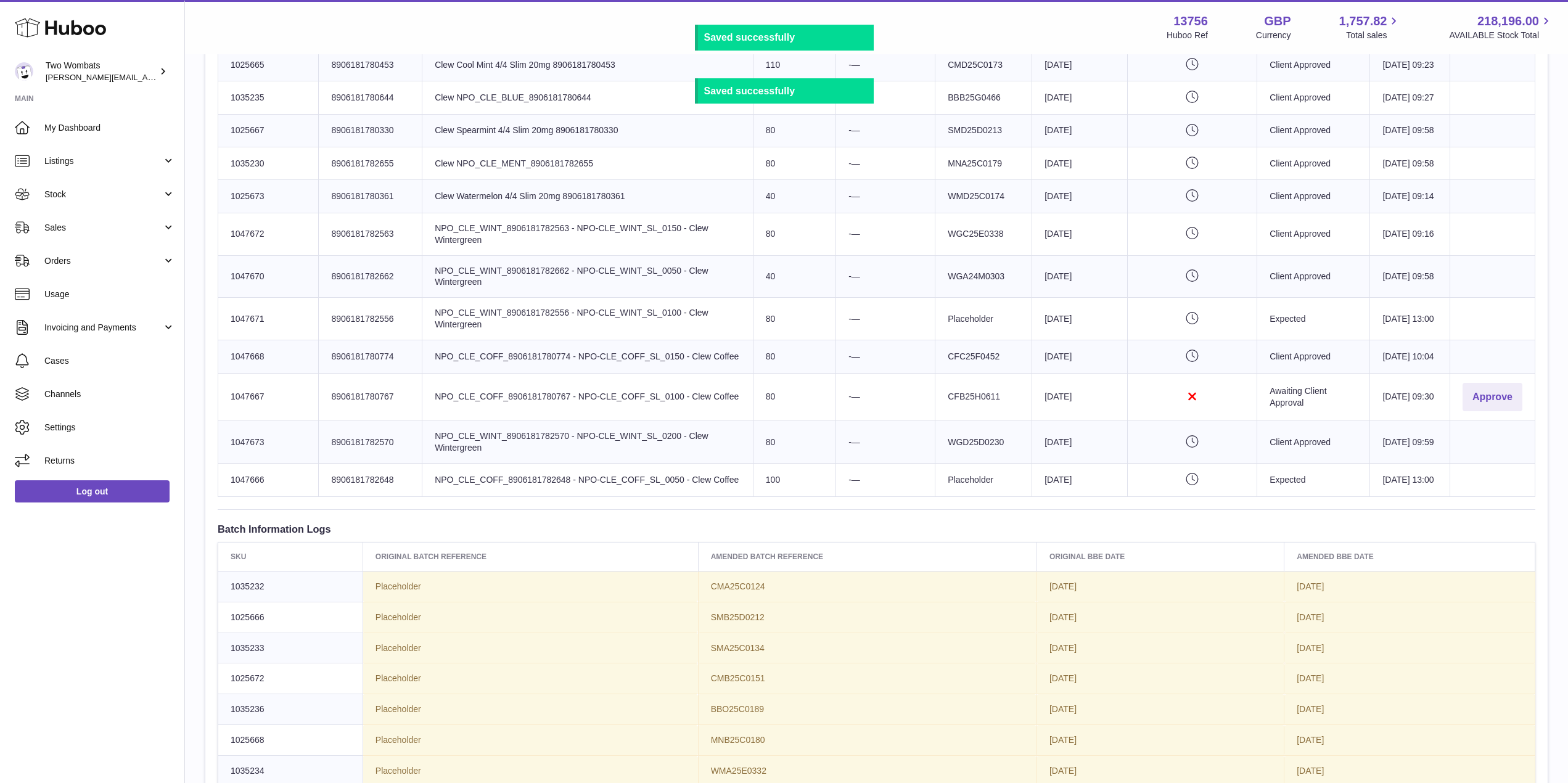
scroll to position [809, 0]
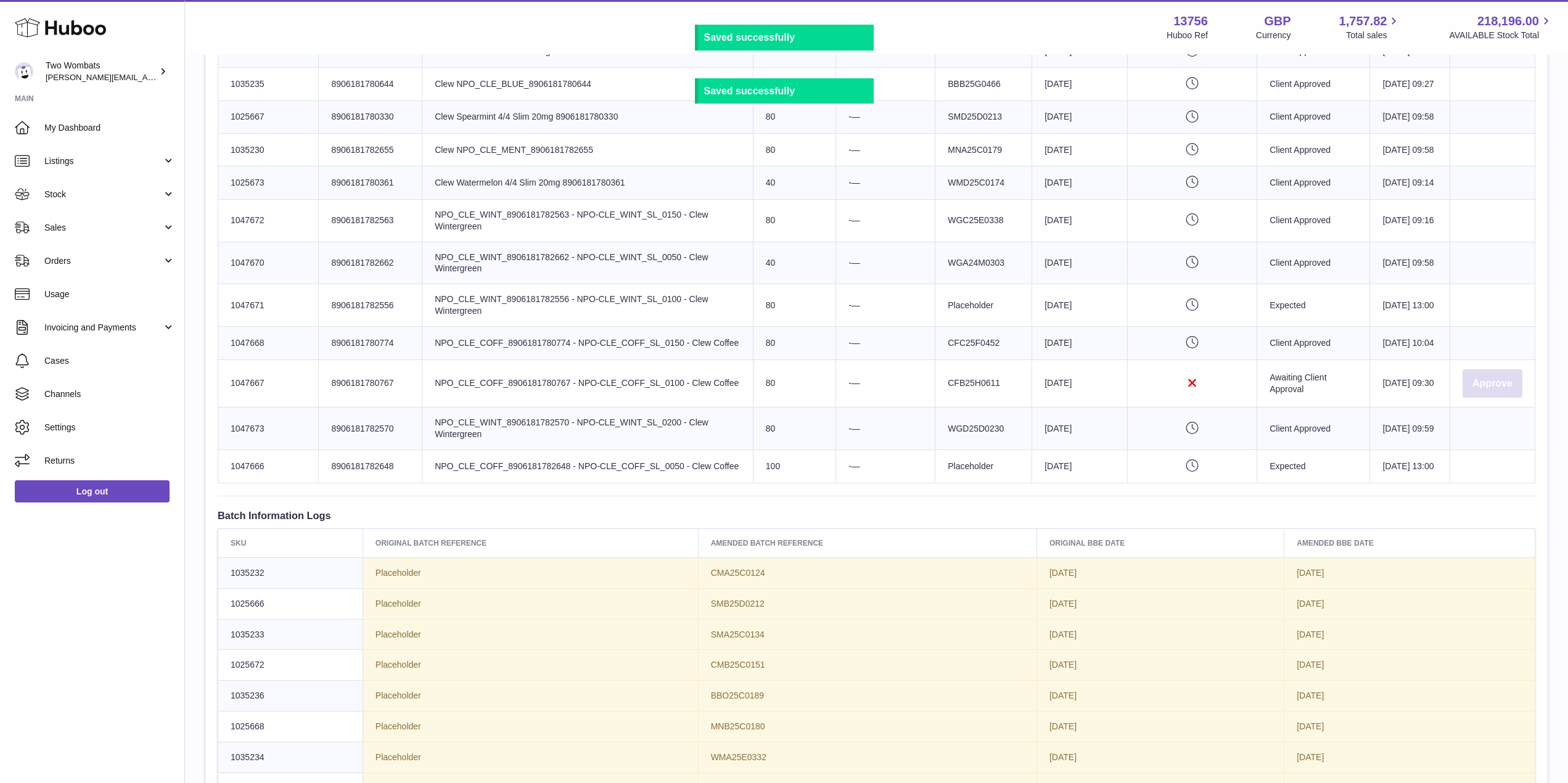
click at [1509, 399] on button "Approve" at bounding box center [1492, 384] width 60 height 29
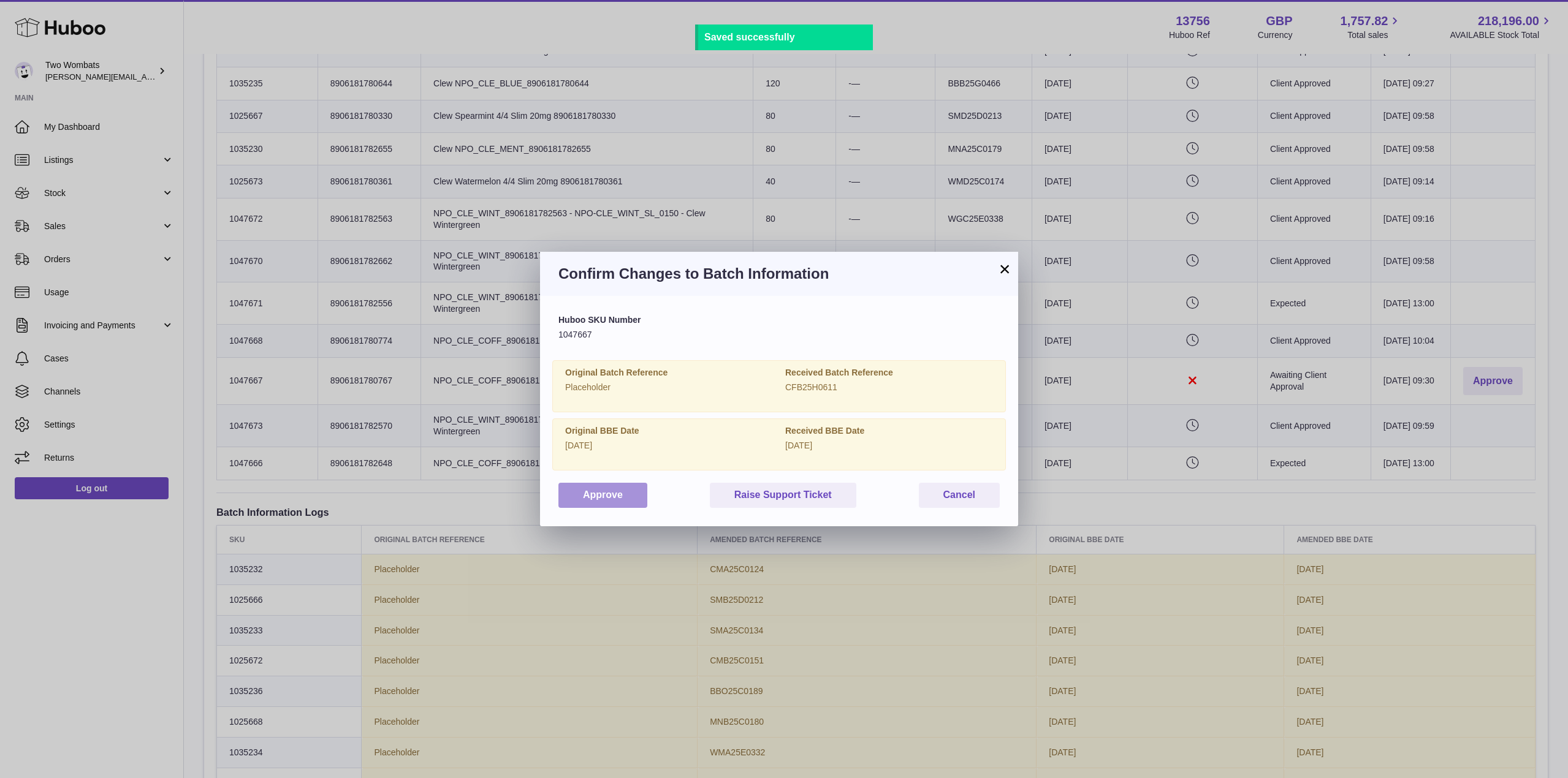
click at [610, 504] on button "Approve" at bounding box center [602, 495] width 89 height 25
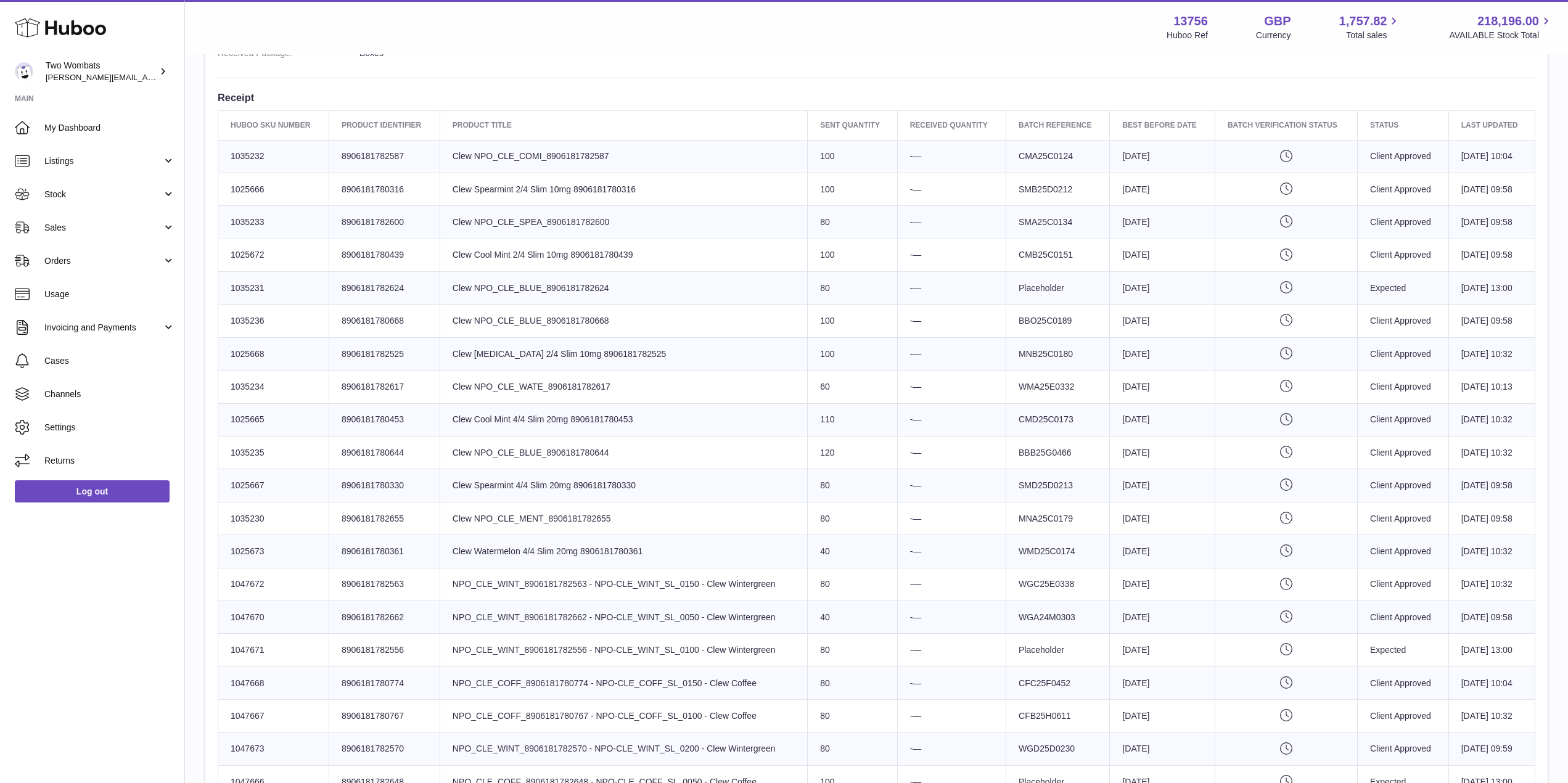
scroll to position [430, 0]
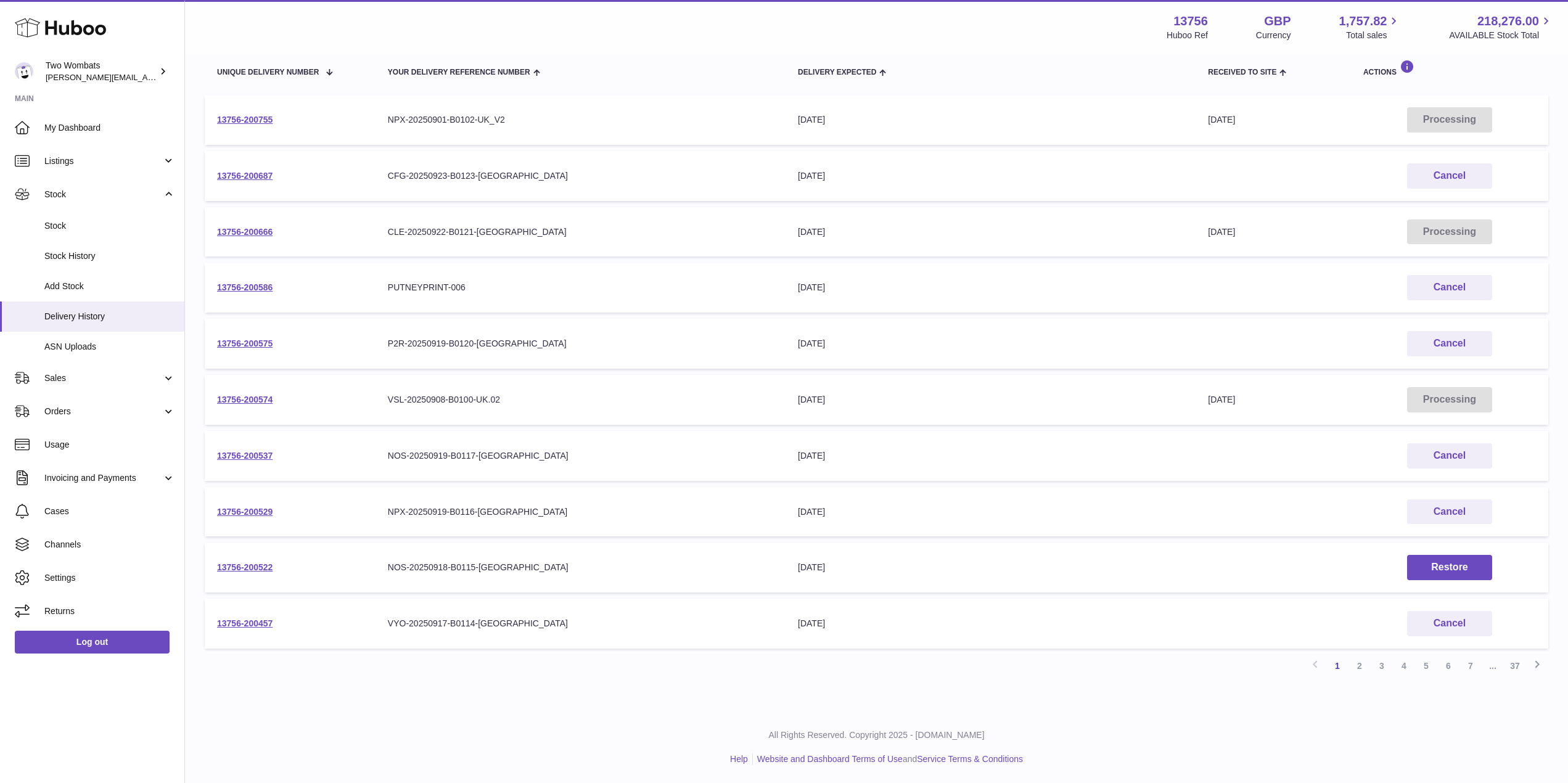
scroll to position [148, 0]
click at [241, 235] on link "13756-200666" at bounding box center [244, 233] width 56 height 10
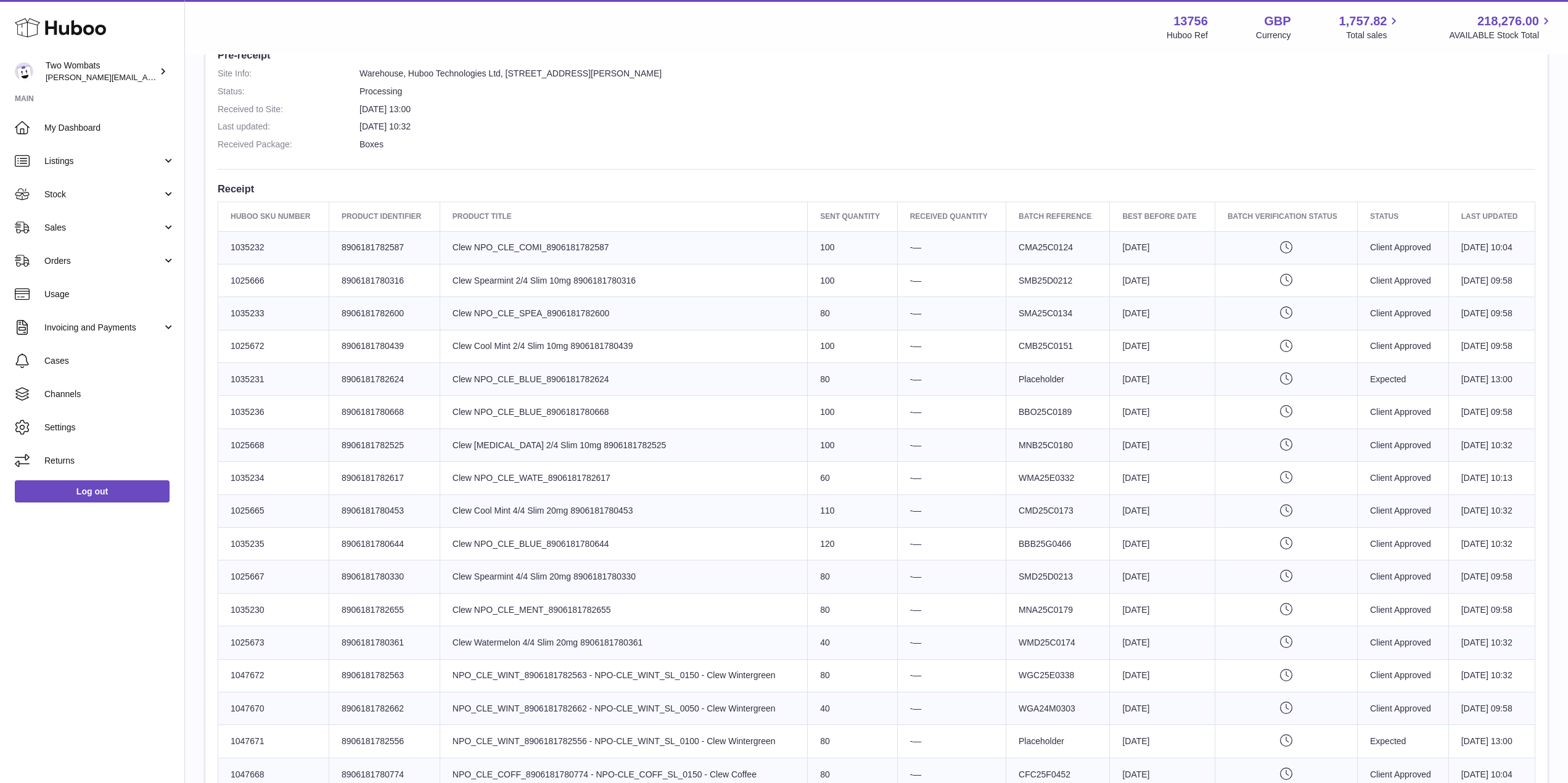
scroll to position [338, 0]
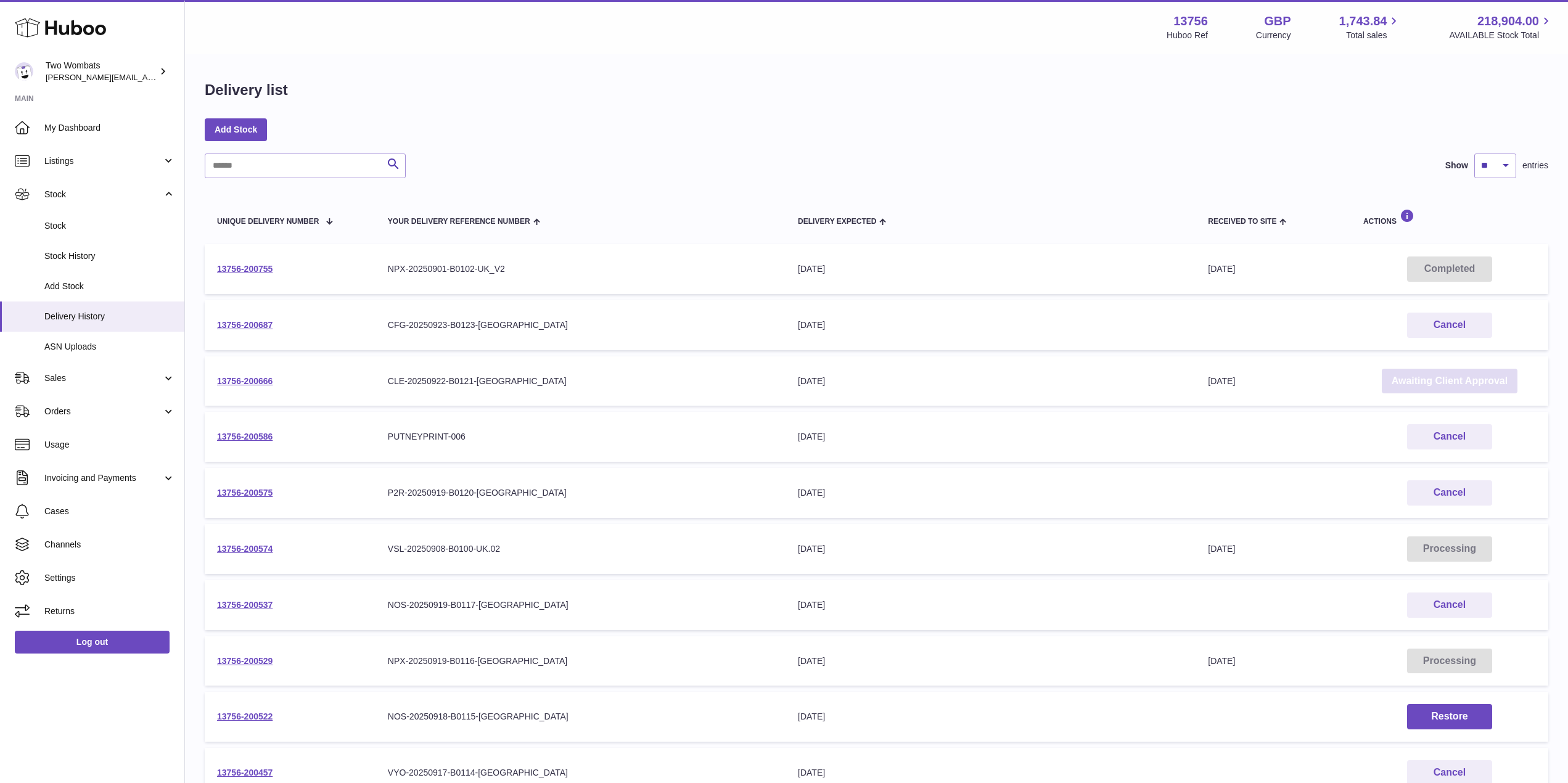
click at [1483, 375] on link "Awaiting Client Approval" at bounding box center [1450, 381] width 135 height 25
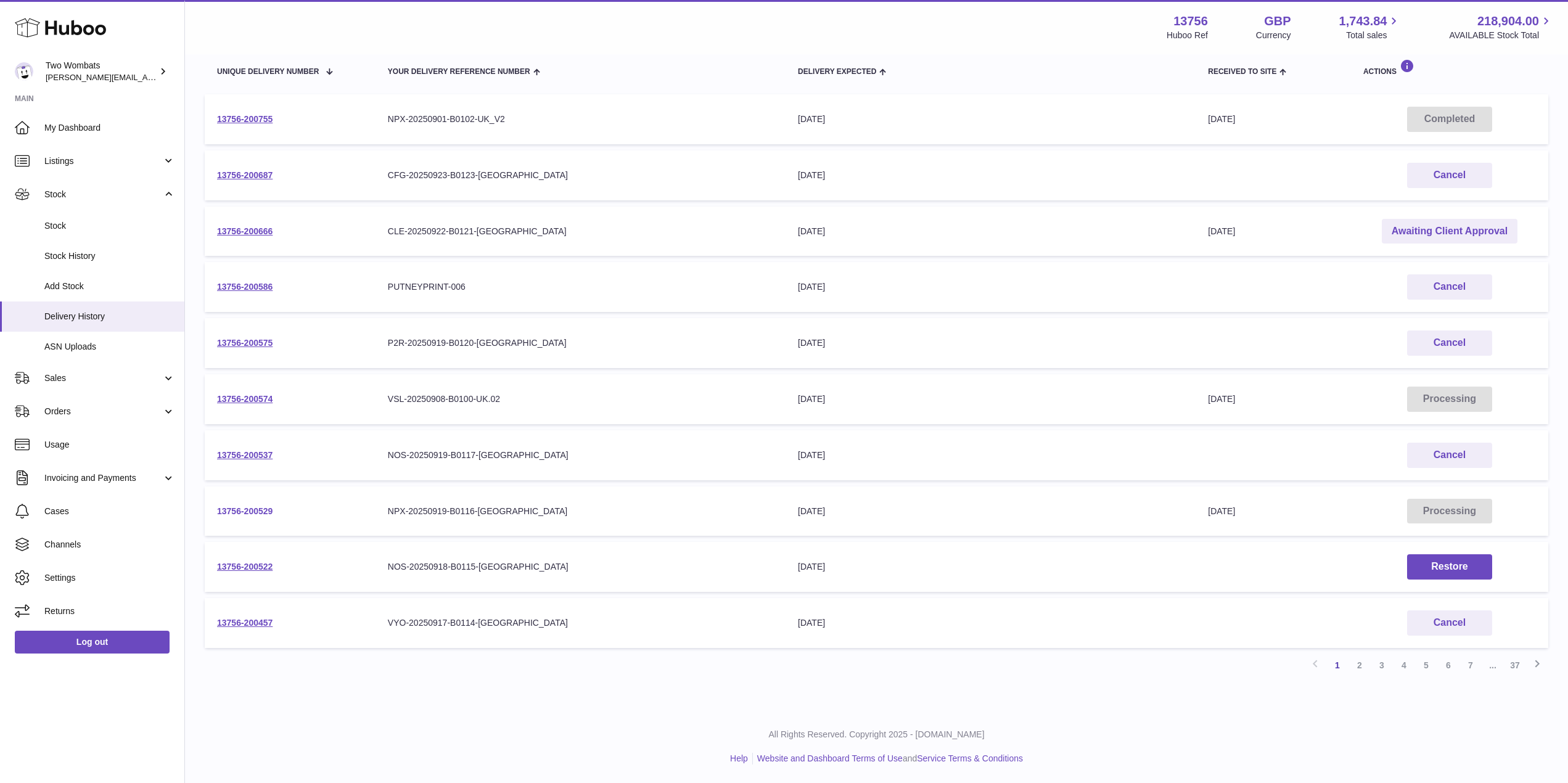
click at [243, 508] on link "13756-200529" at bounding box center [244, 512] width 56 height 10
click at [1360, 665] on link "2" at bounding box center [1359, 665] width 23 height 23
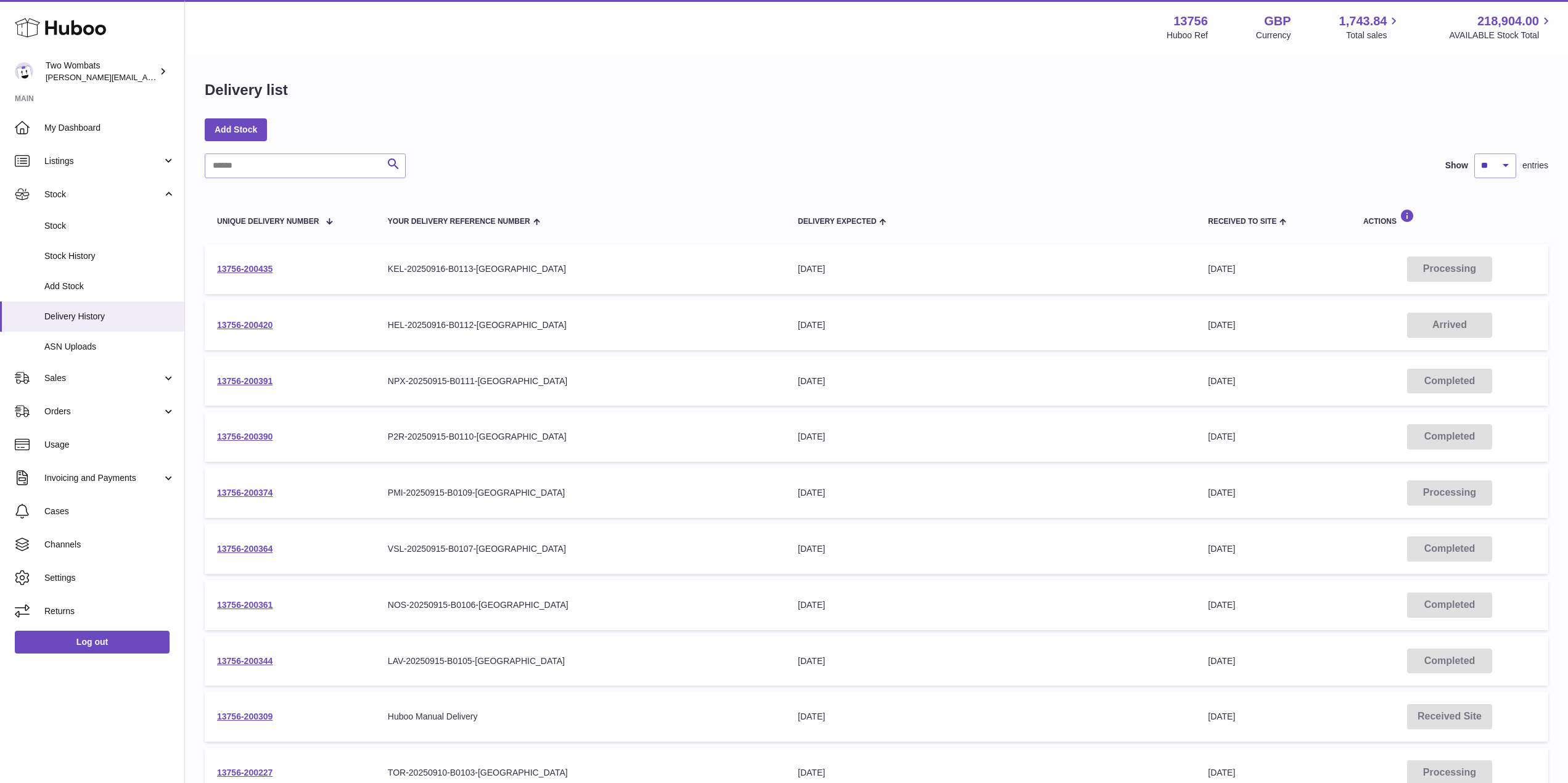
scroll to position [150, 0]
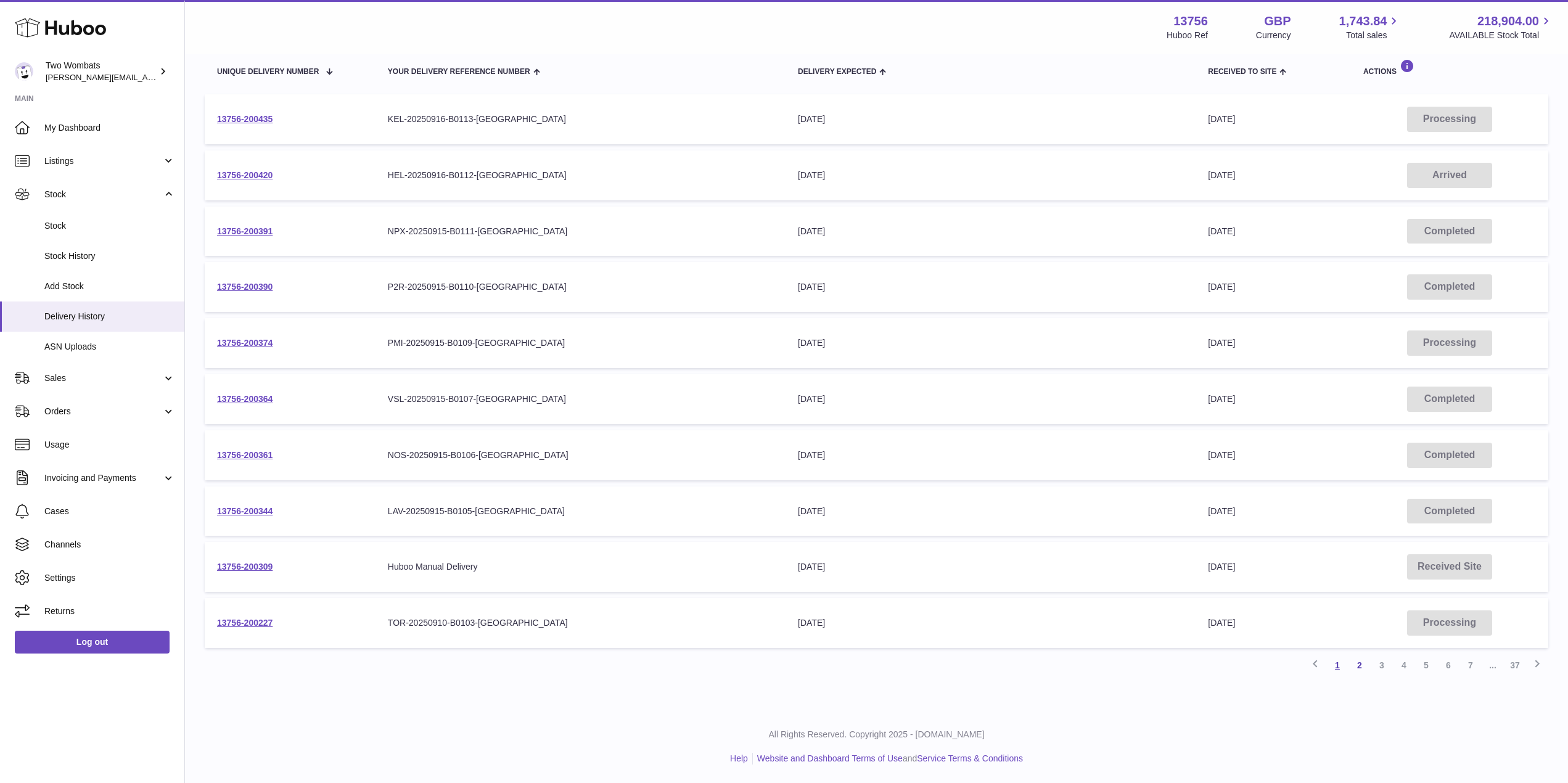
click at [1335, 667] on link "1" at bounding box center [1338, 665] width 23 height 23
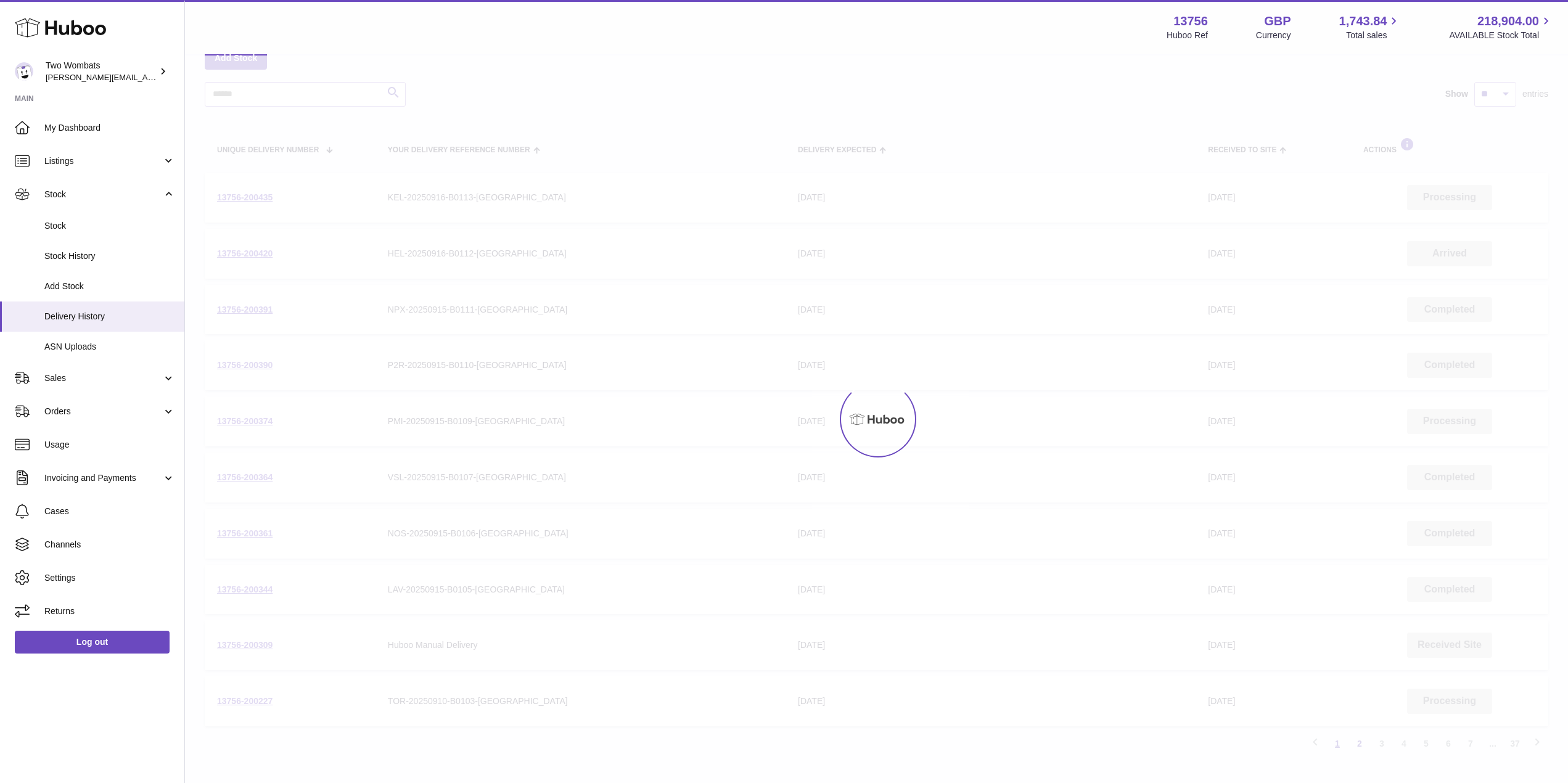
scroll to position [56, 0]
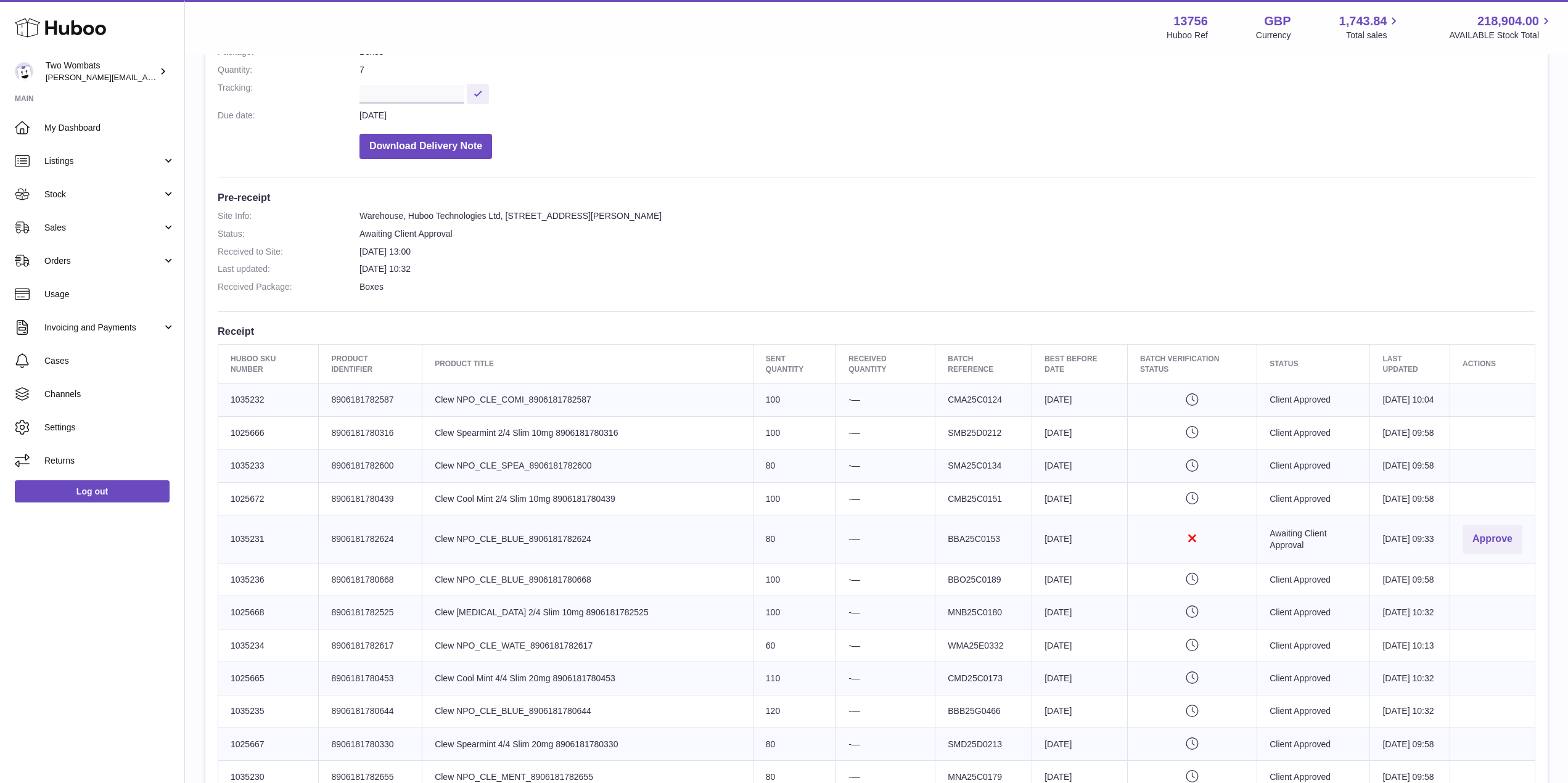
scroll to position [269, 0]
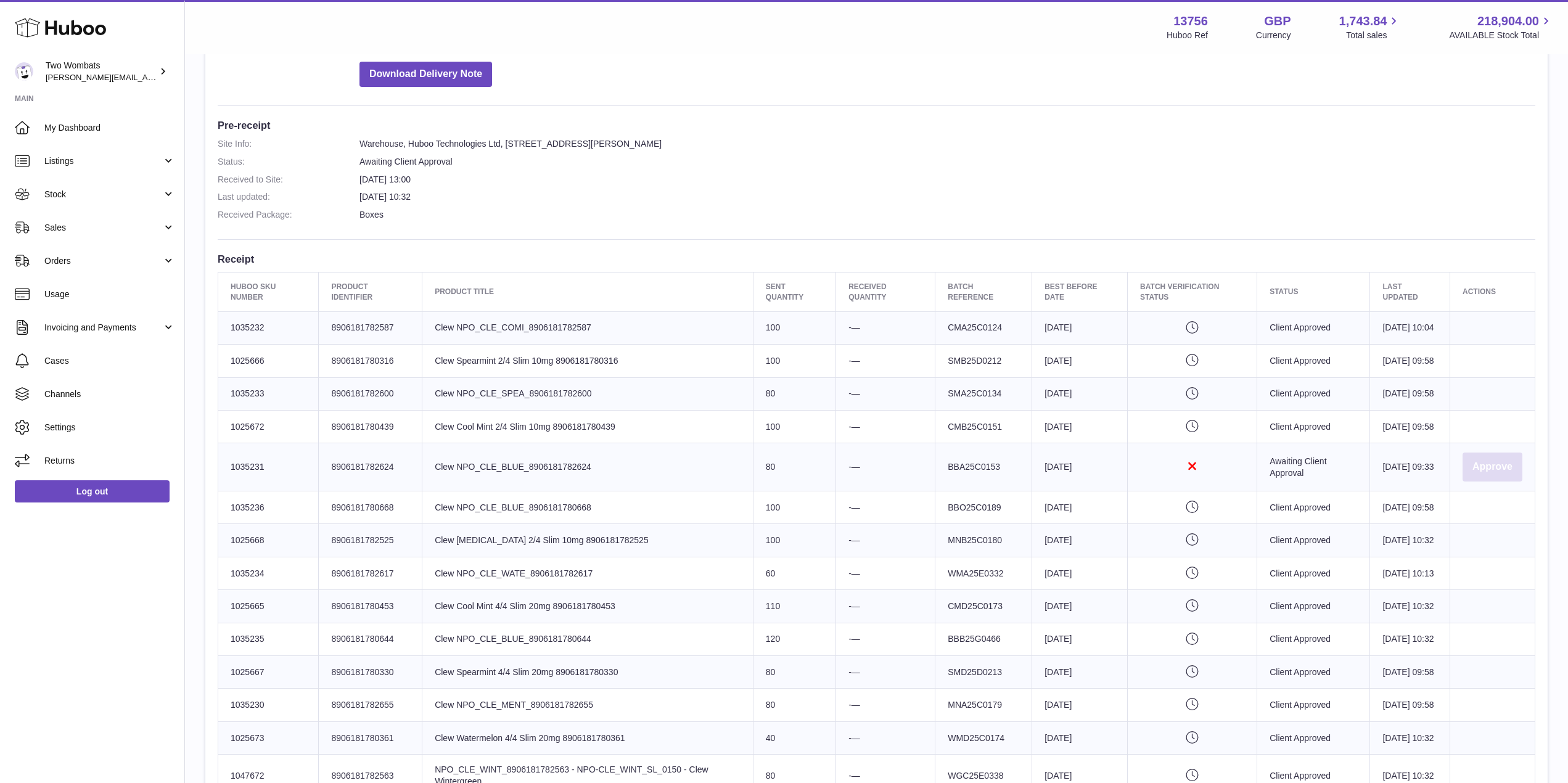
click at [1497, 482] on button "Approve" at bounding box center [1492, 467] width 60 height 29
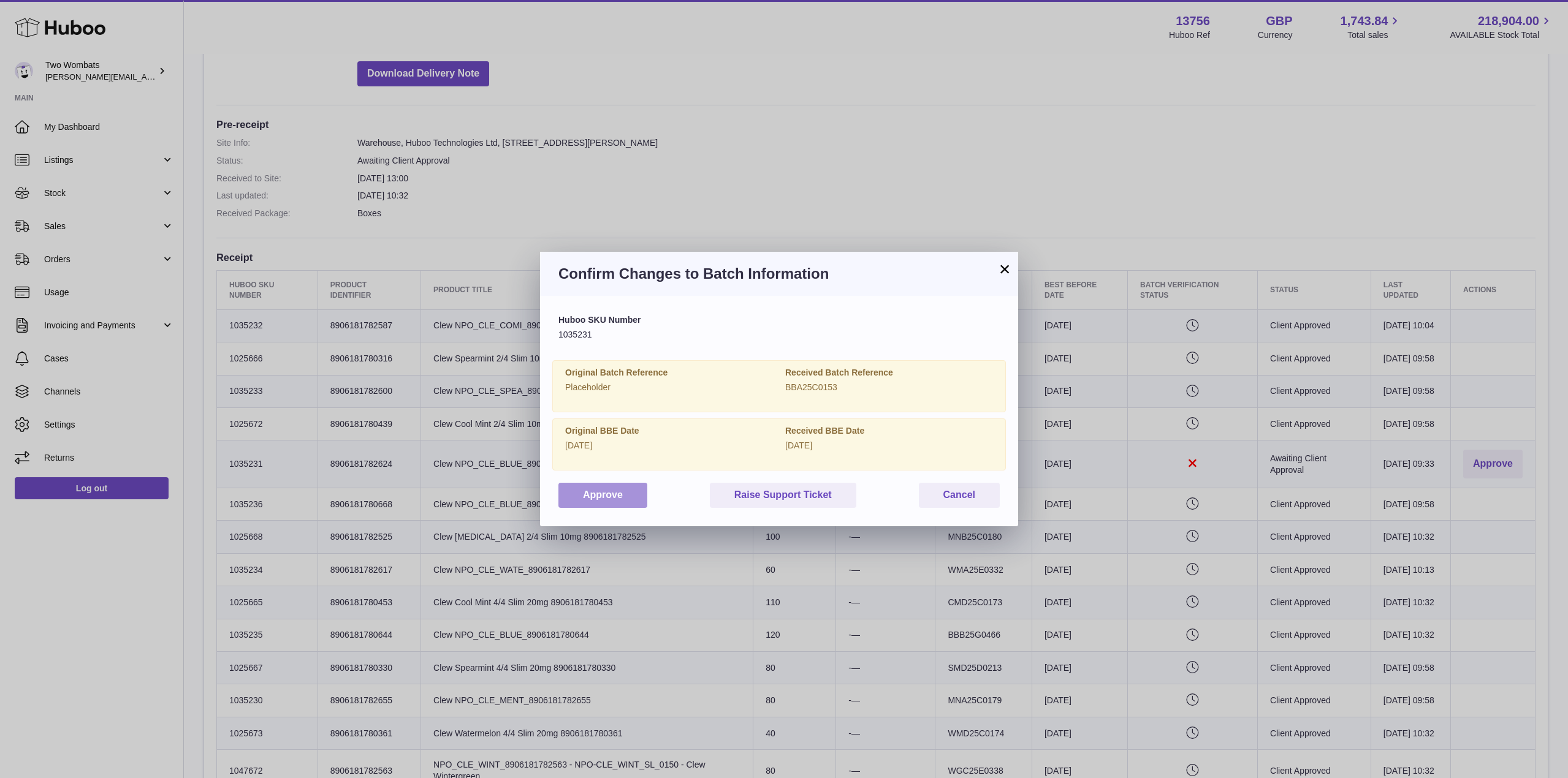
click at [615, 497] on button "Approve" at bounding box center [602, 495] width 89 height 25
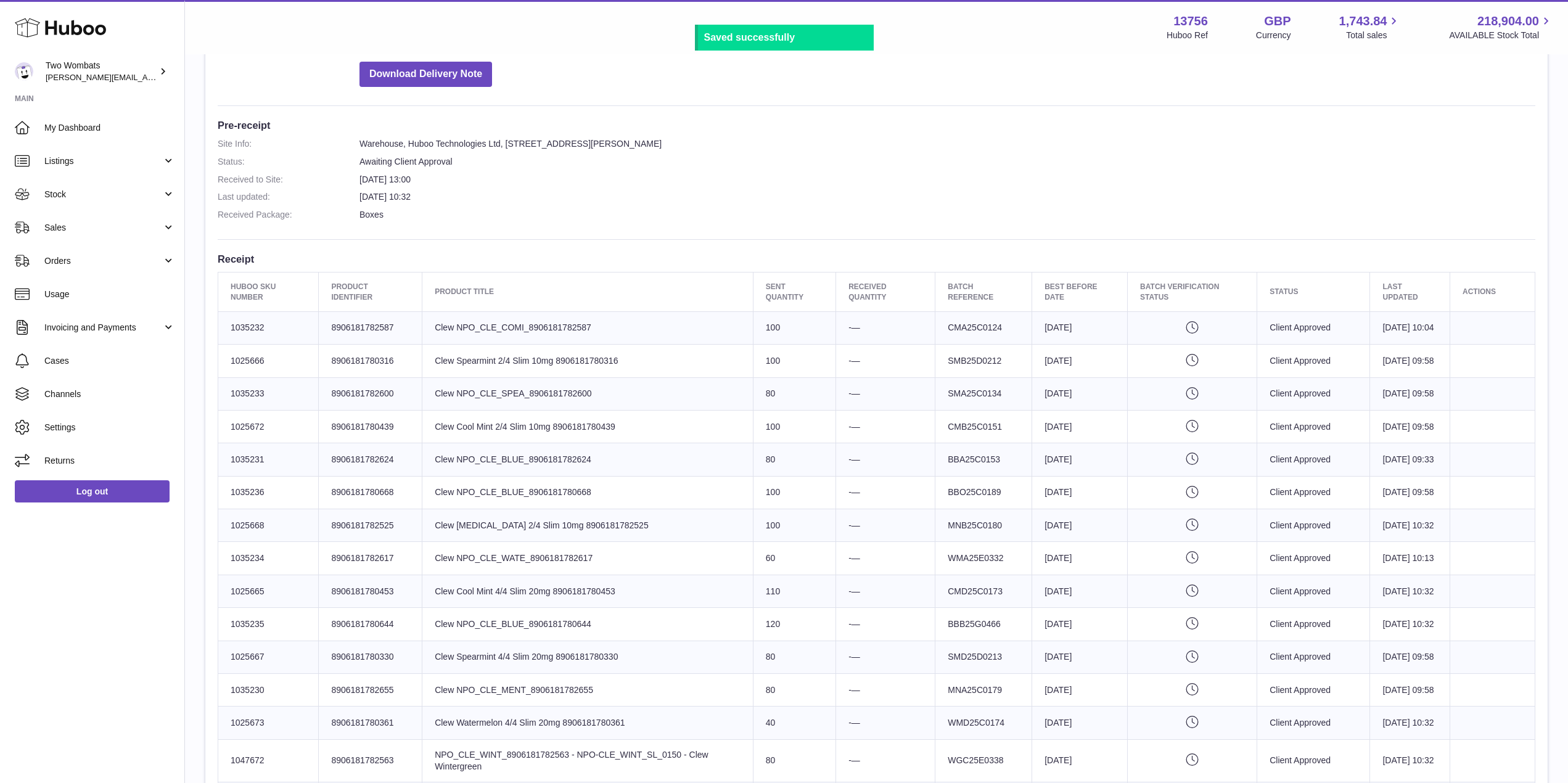
scroll to position [601, 0]
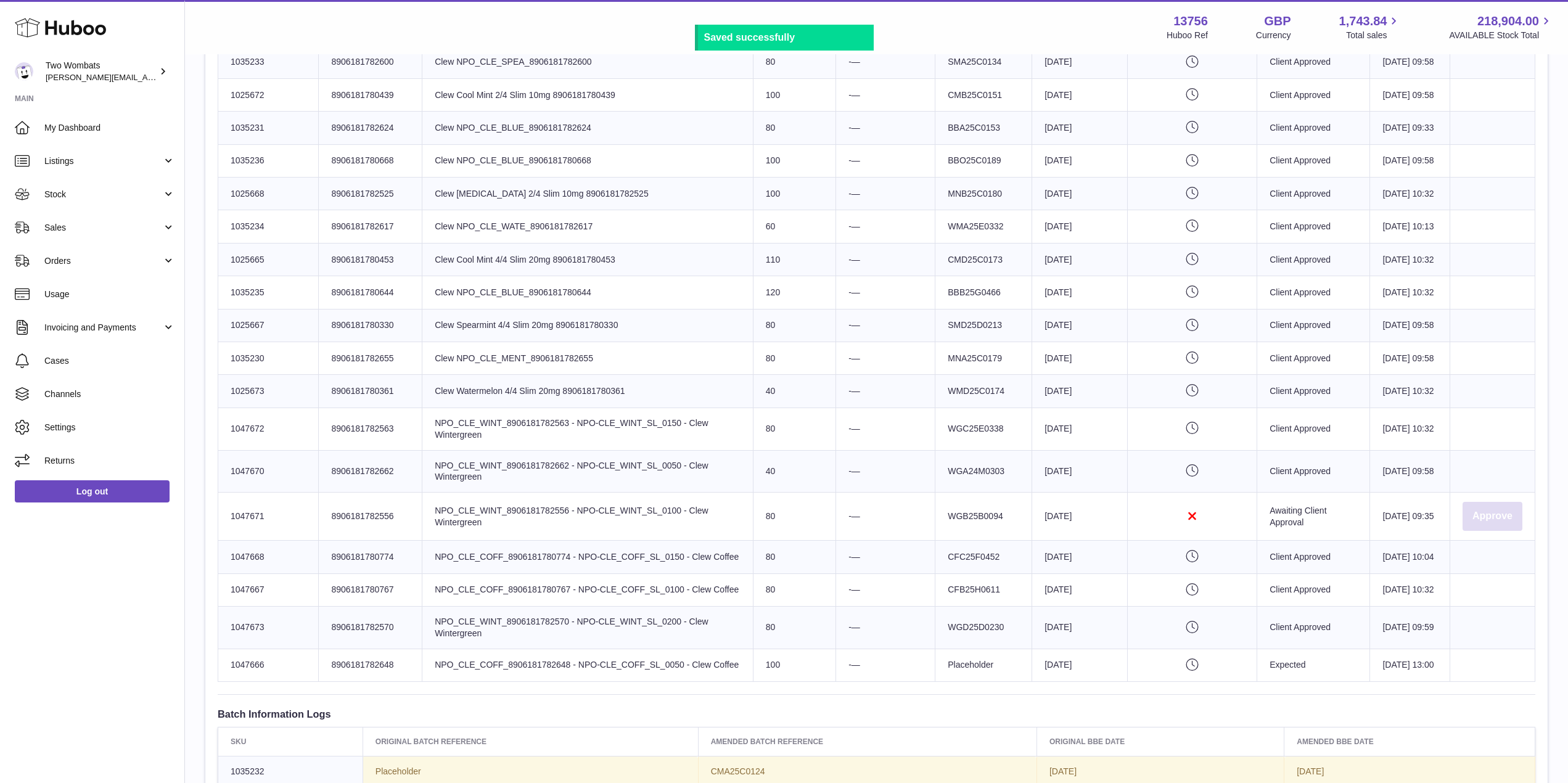
click at [1500, 531] on button "Approve" at bounding box center [1492, 516] width 60 height 29
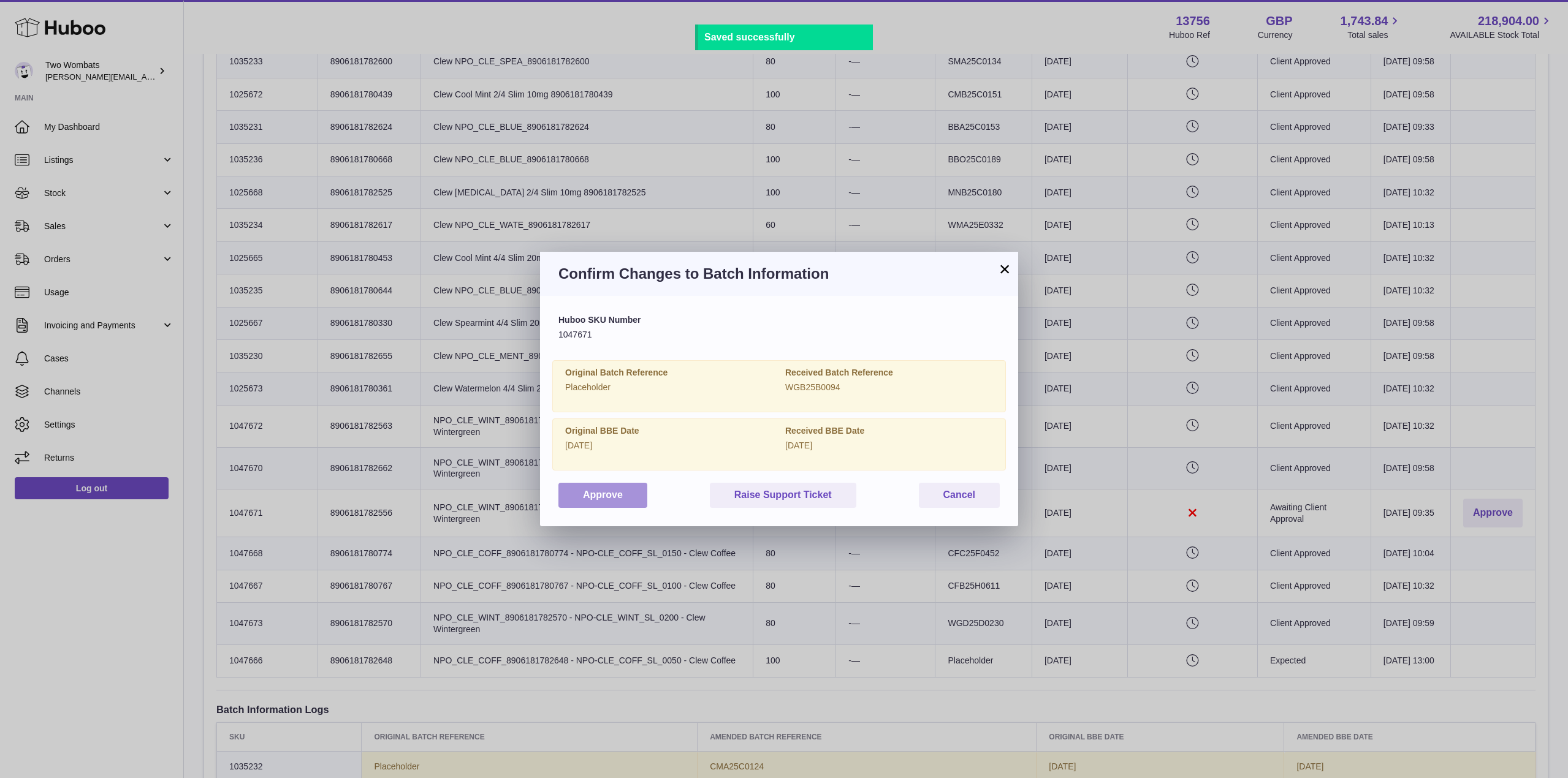
click at [620, 499] on button "Approve" at bounding box center [602, 495] width 89 height 25
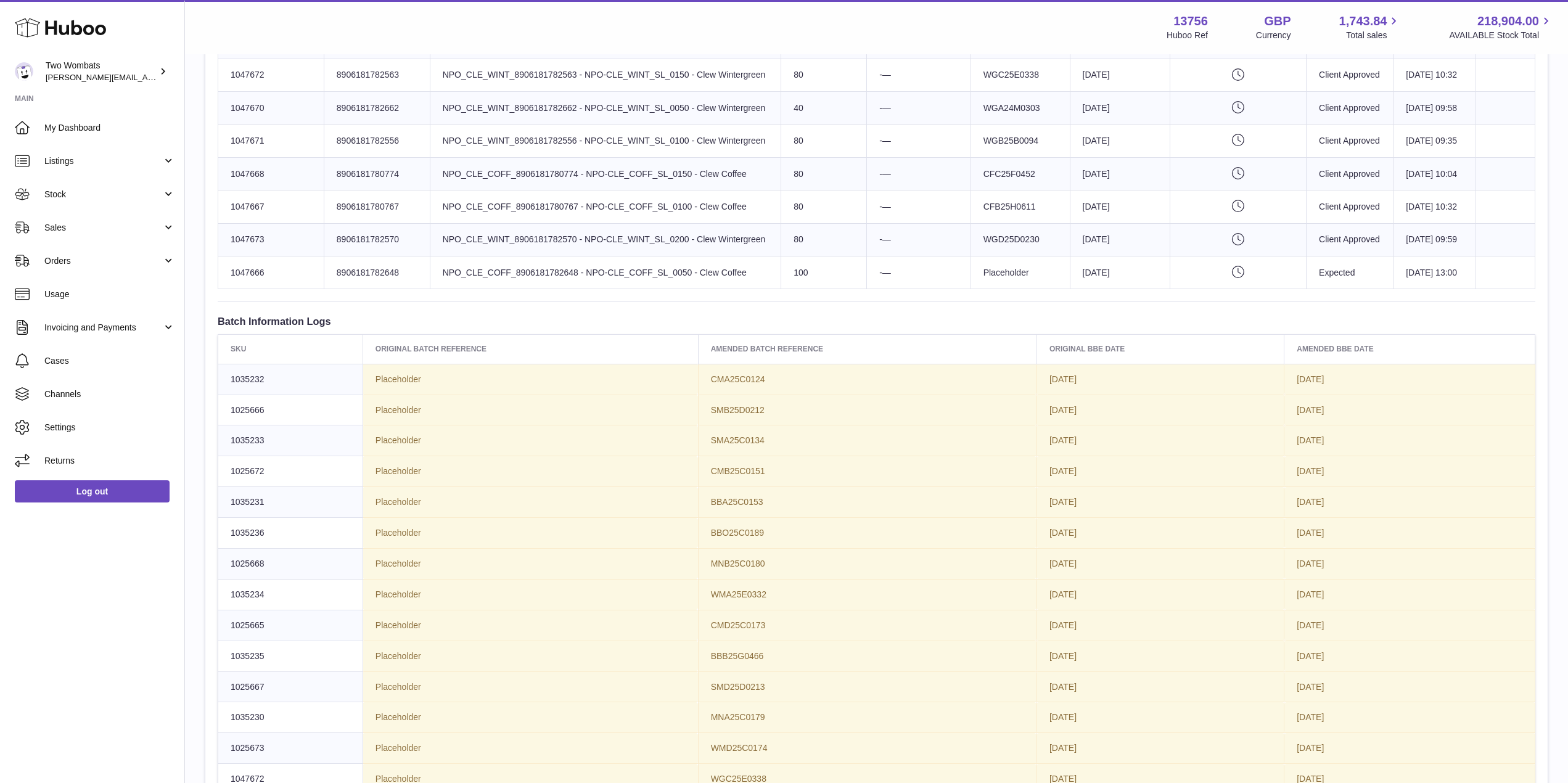
scroll to position [962, 0]
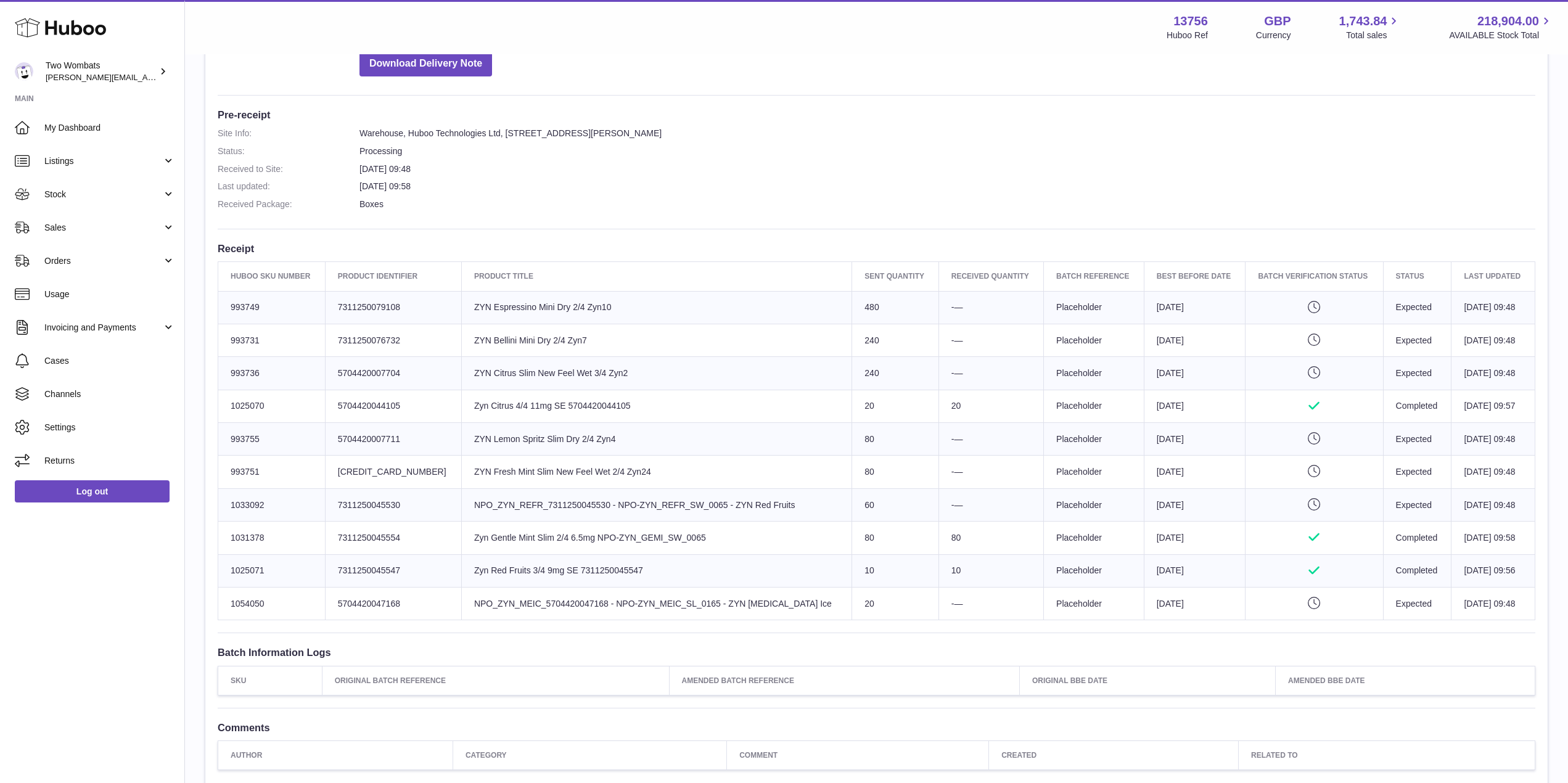
scroll to position [294, 0]
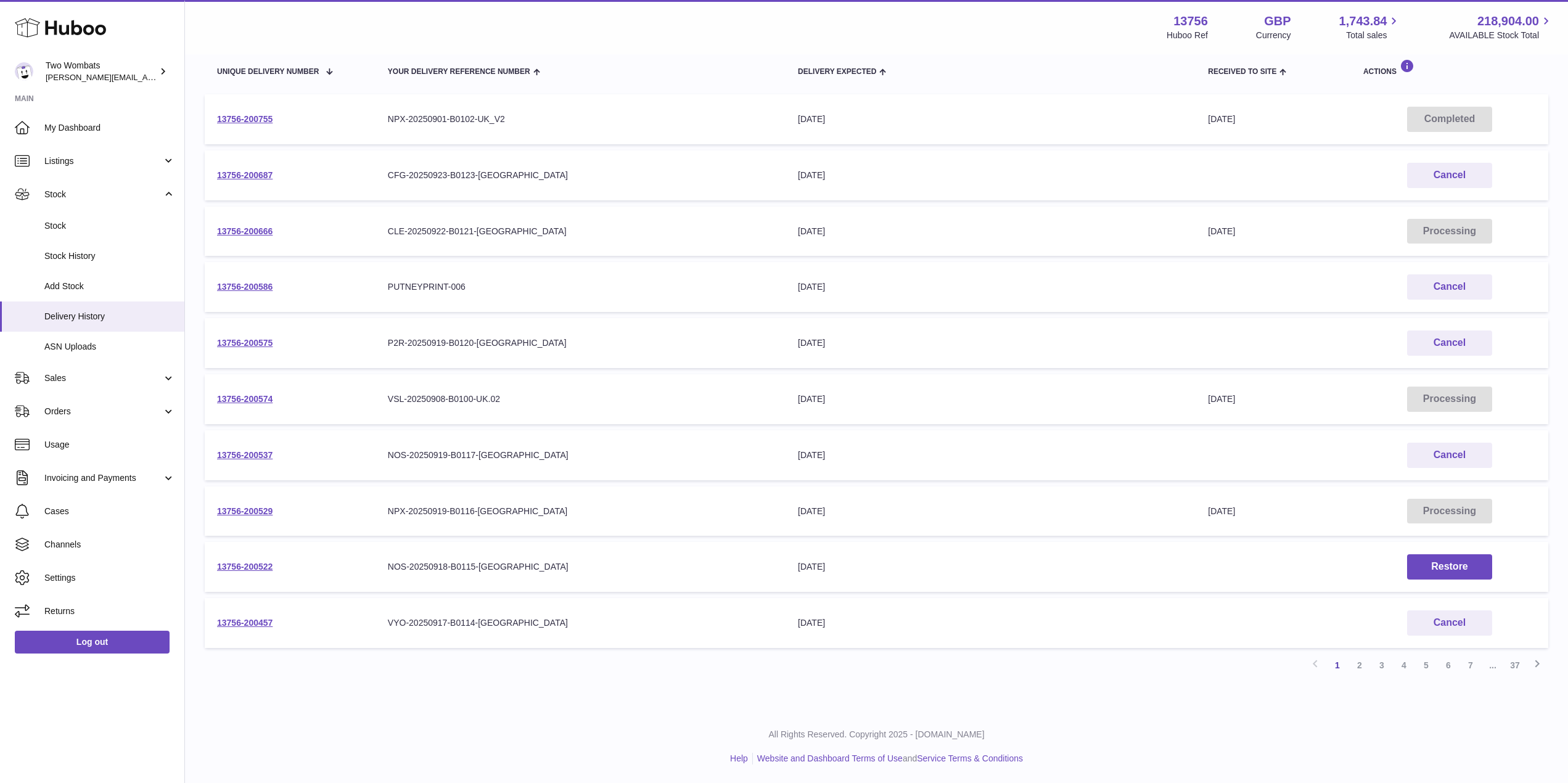
scroll to position [149, 0]
click at [251, 513] on link "13756-200529" at bounding box center [244, 512] width 56 height 10
click at [1361, 666] on link "2" at bounding box center [1359, 666] width 23 height 23
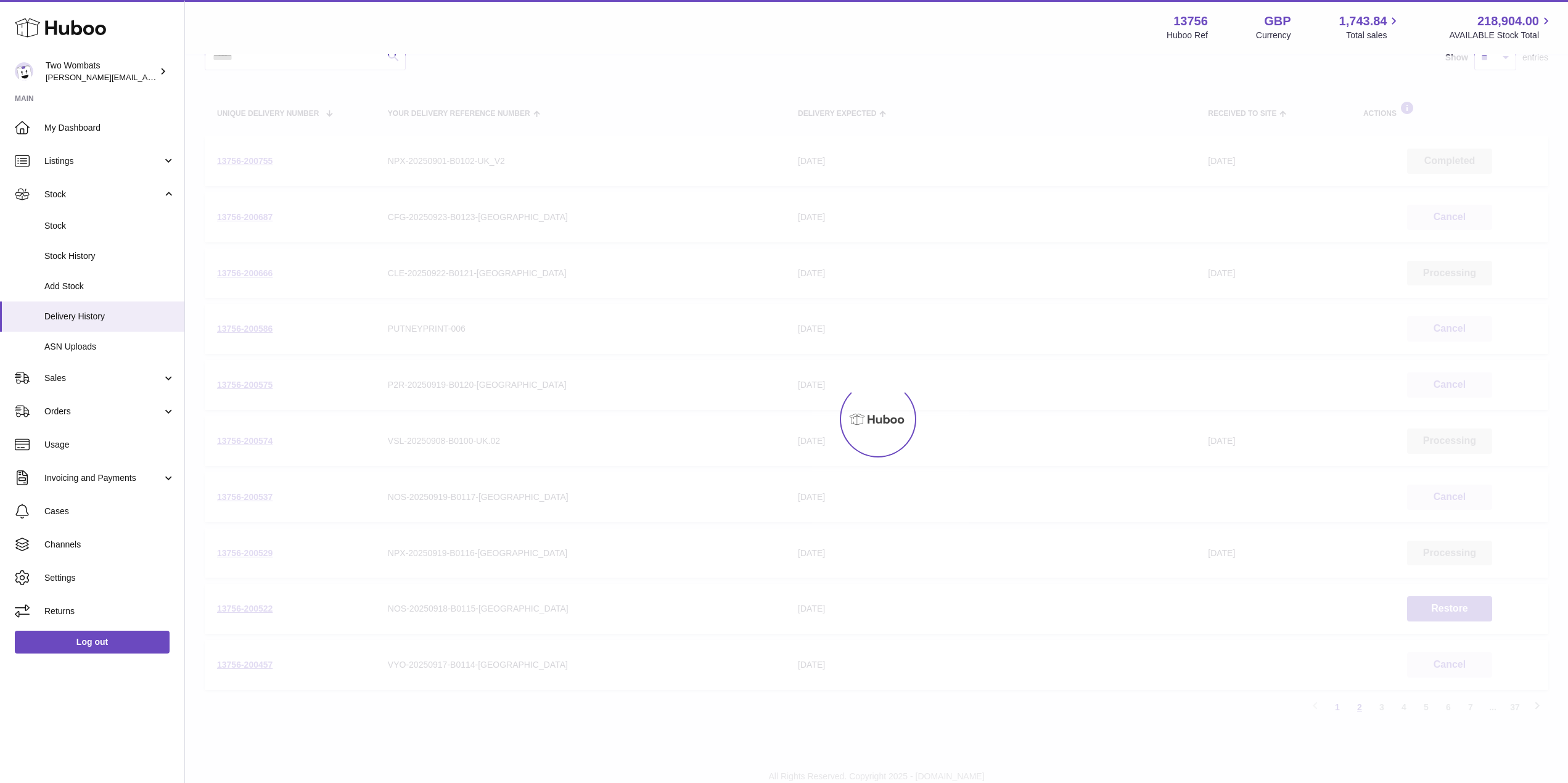
scroll to position [56, 0]
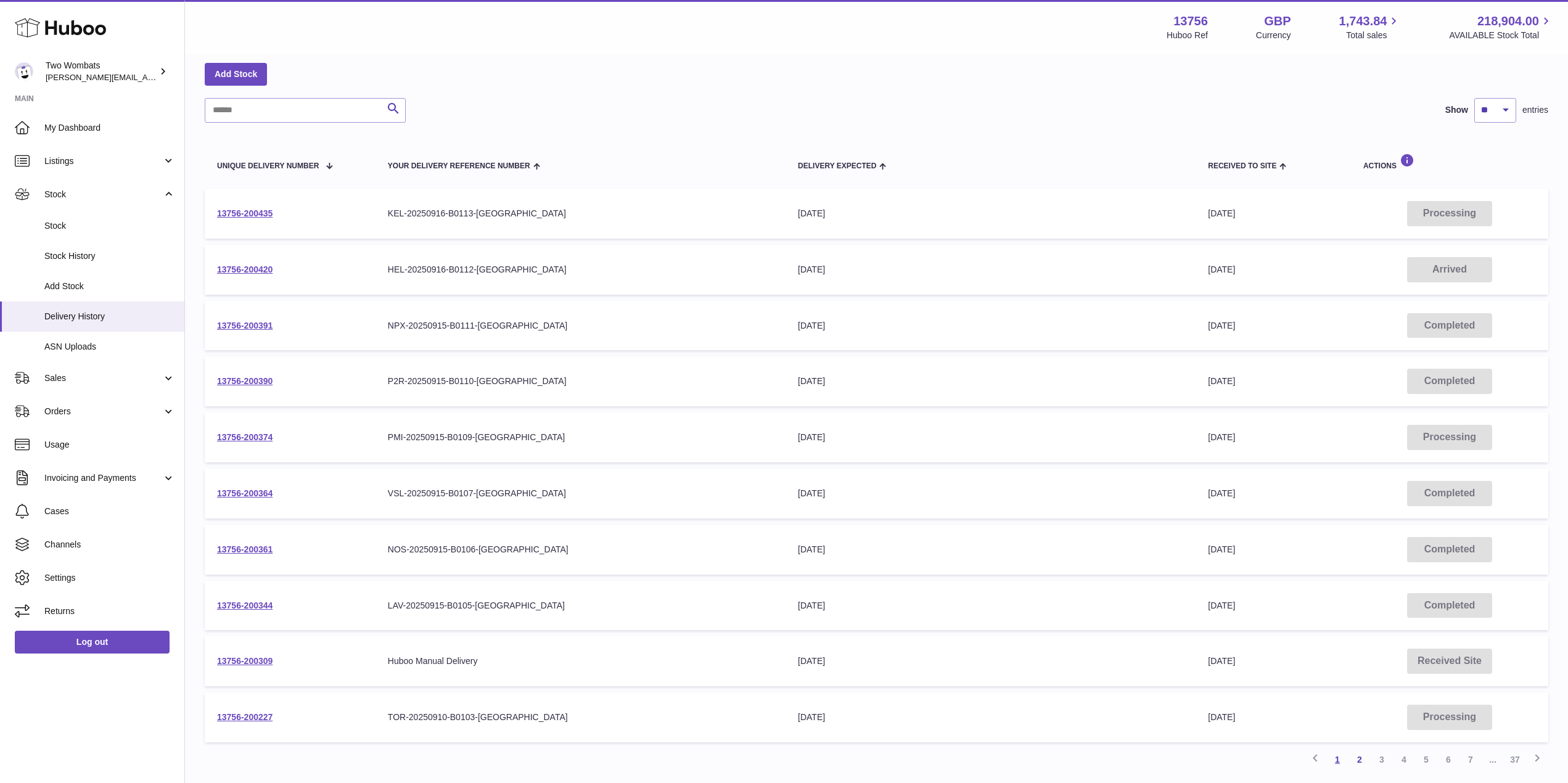
click at [1335, 764] on link "1" at bounding box center [1338, 760] width 23 height 23
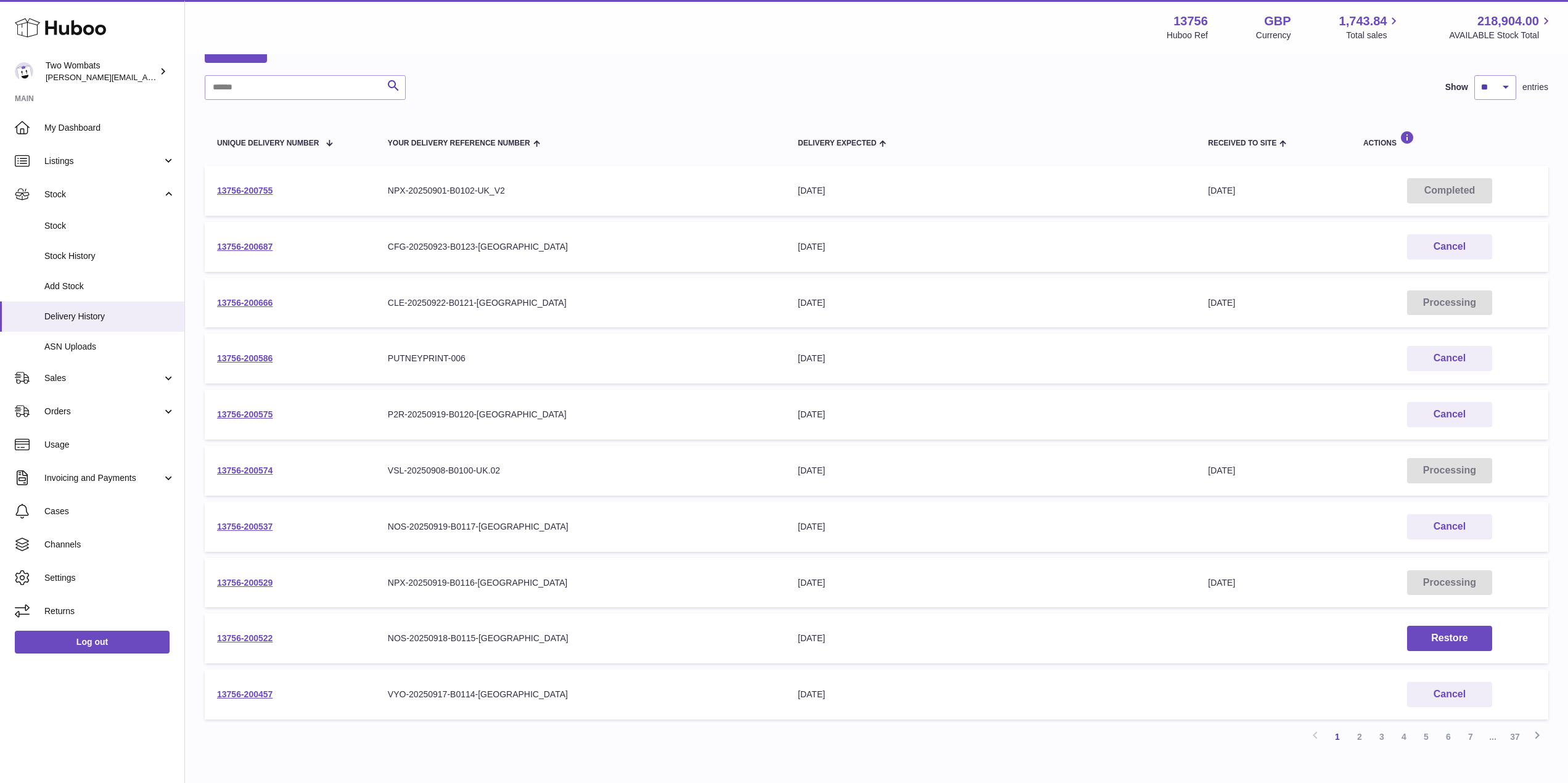
scroll to position [81, 0]
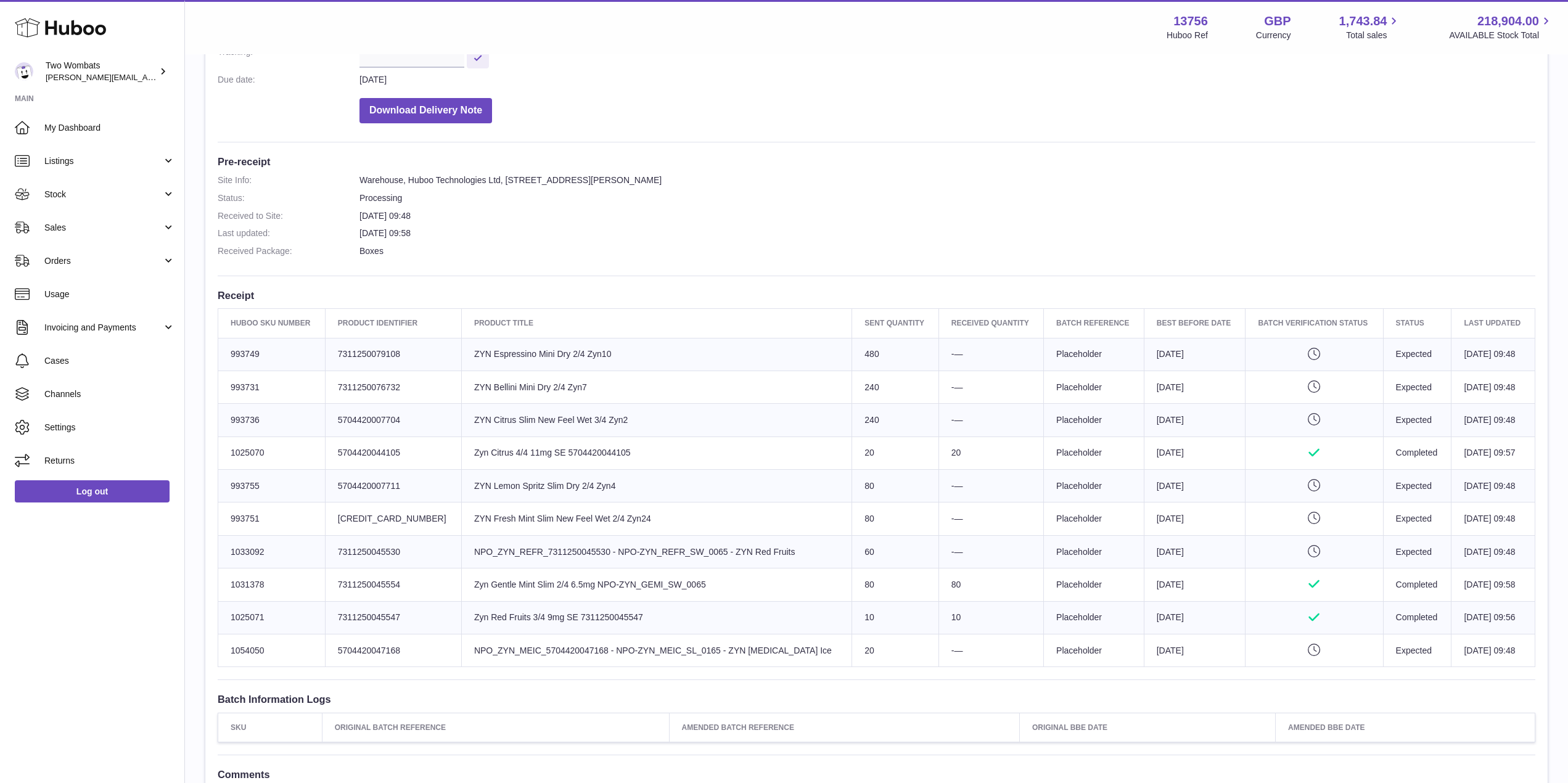
scroll to position [232, 0]
